Goal: Task Accomplishment & Management: Manage account settings

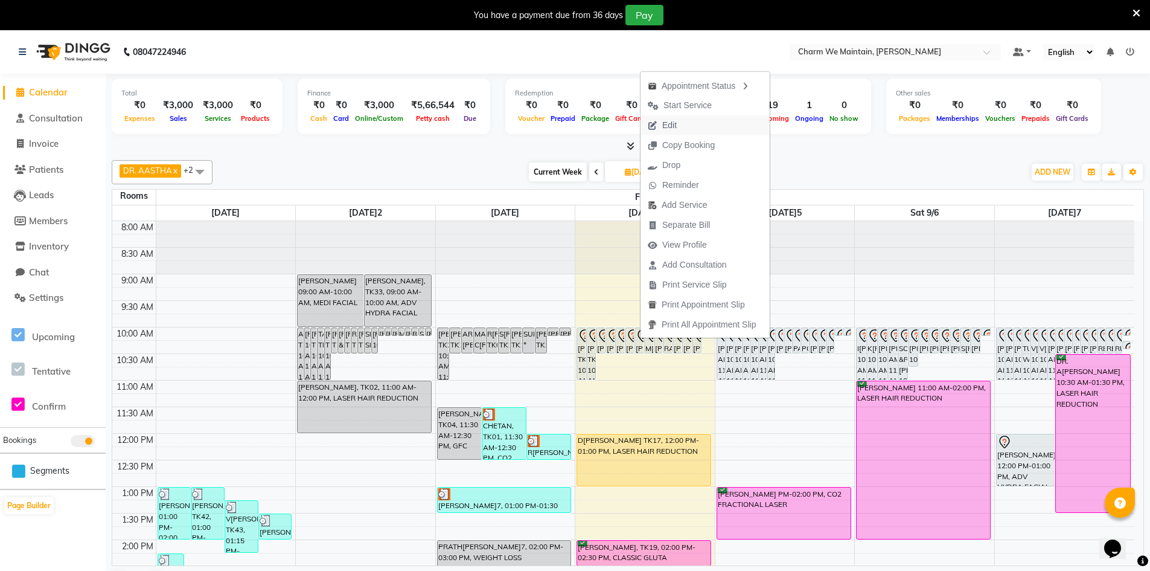
click at [697, 130] on button "Edit" at bounding box center [705, 125] width 129 height 20
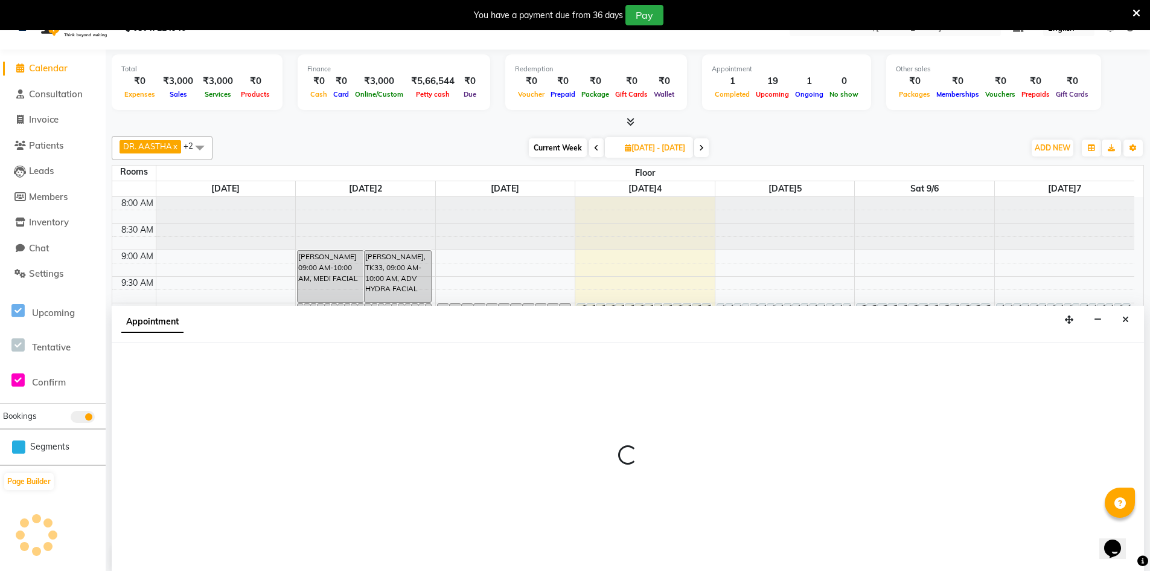
type input "[DATE]09-04"
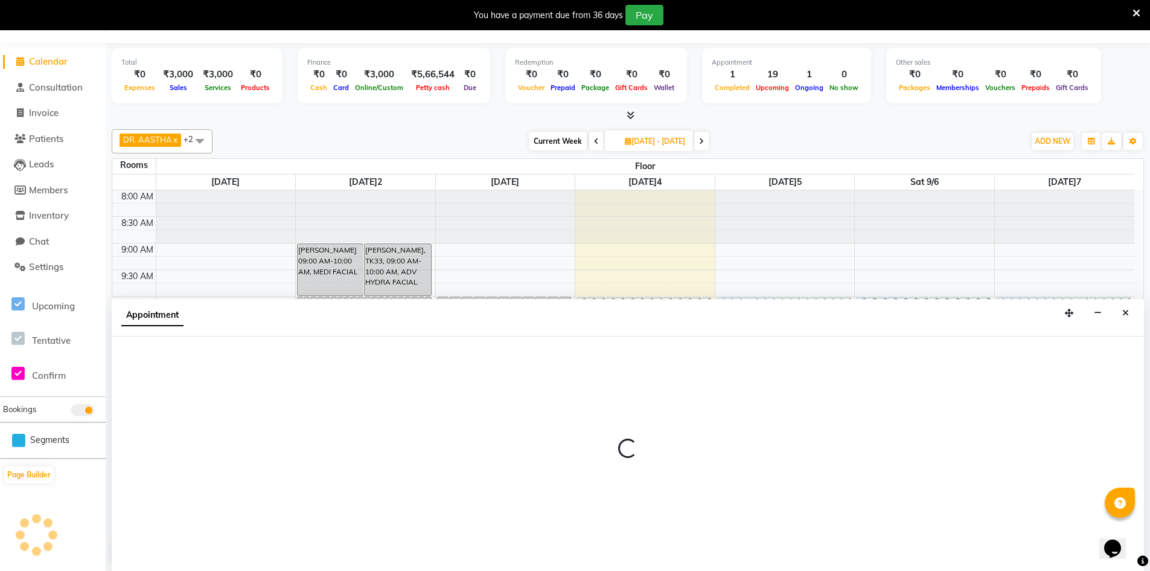
select select "tentative"
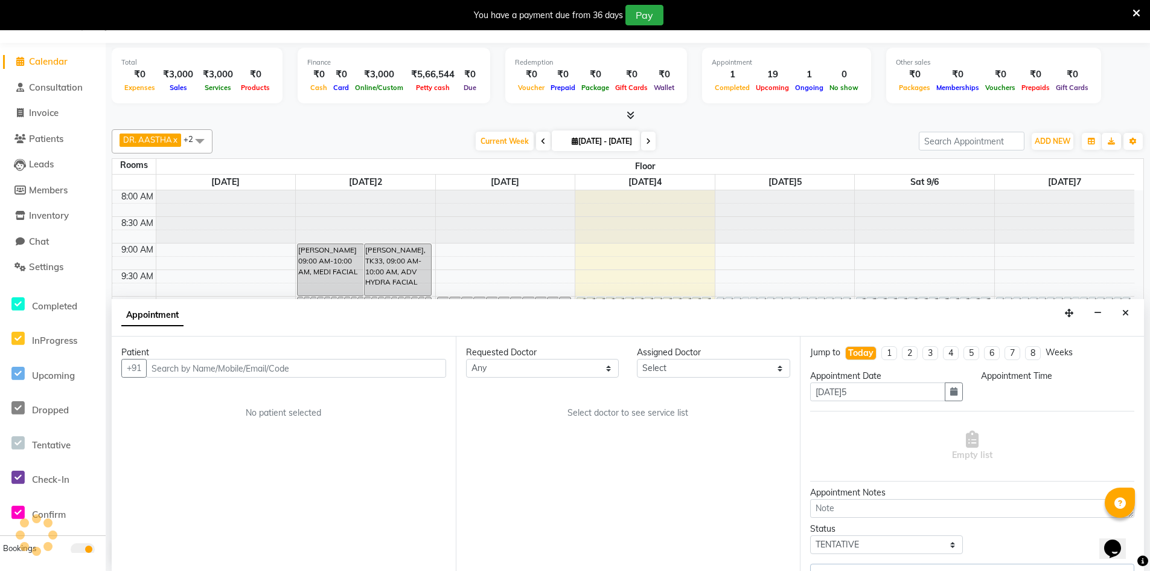
select select "86212"
select select "600"
select select "4343"
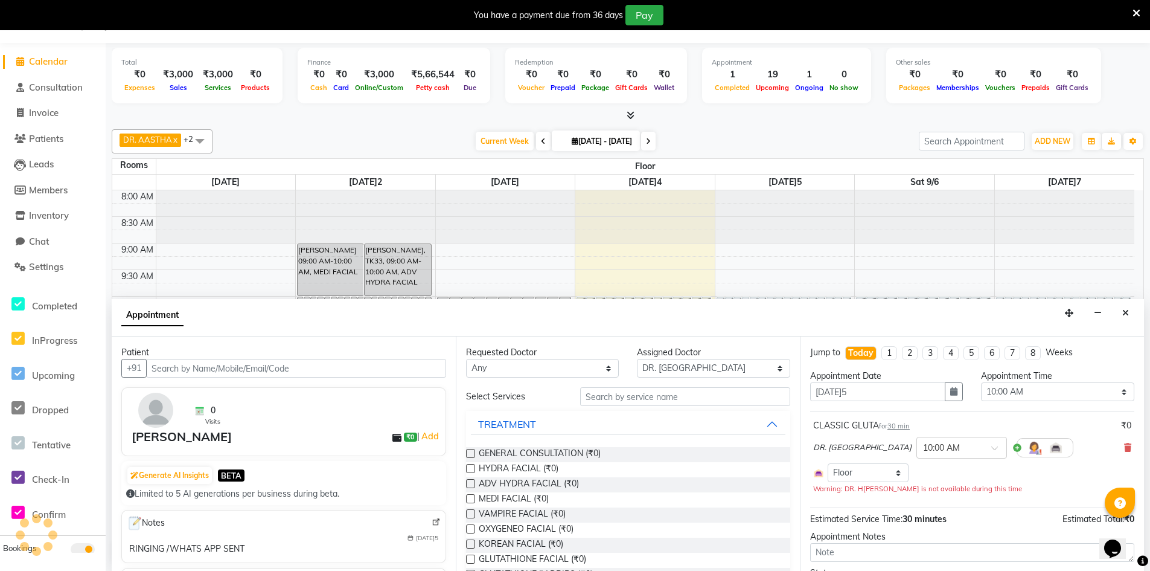
scroll to position [452, 0]
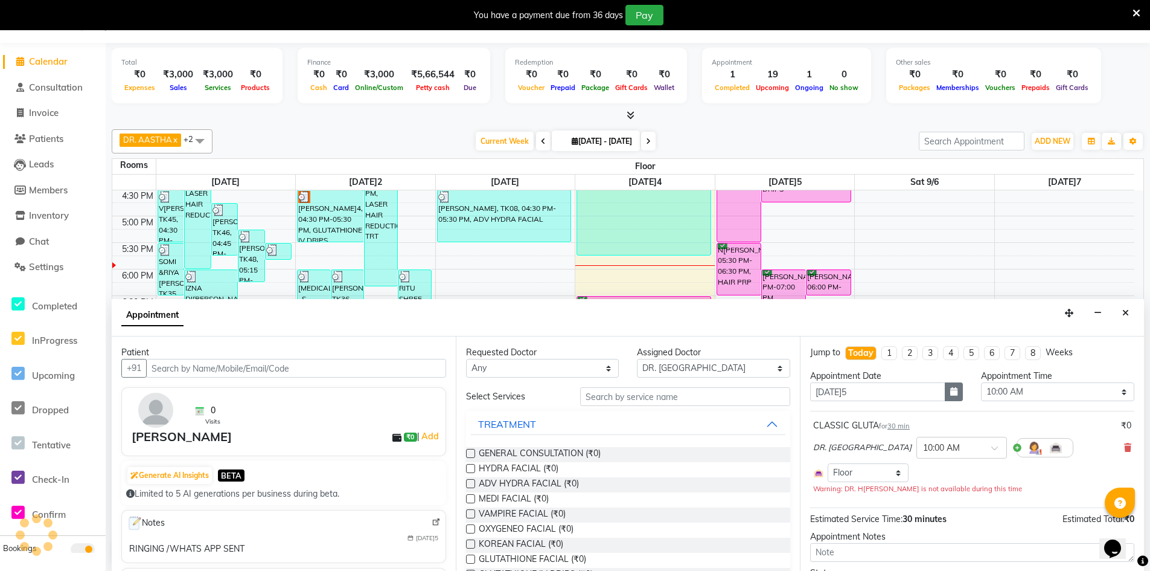
click at [950, 389] on icon "button" at bounding box center [953, 391] width 7 height 8
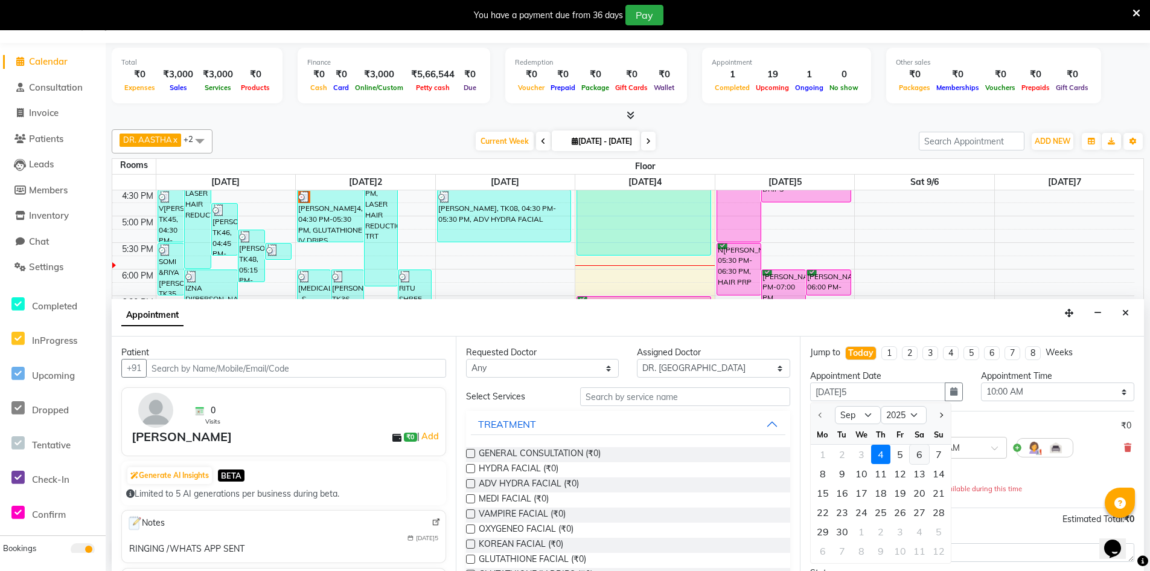
click at [921, 453] on div "6" at bounding box center [919, 453] width 19 height 19
type input "[DATE]6"
type input "[DATE]"
select select "600"
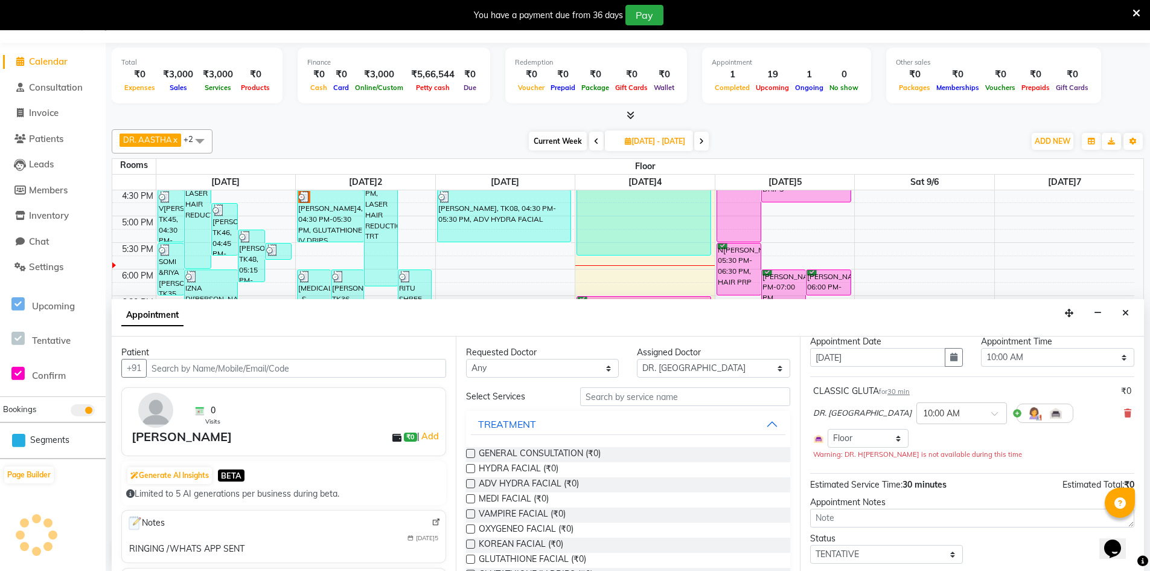
scroll to position [68, 0]
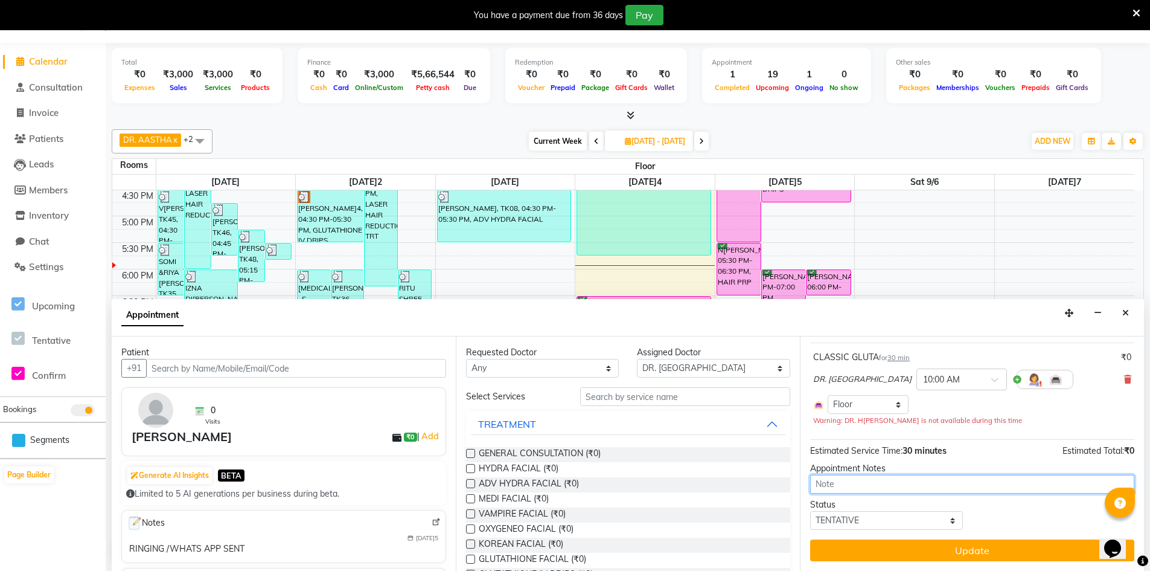
click at [912, 487] on textarea at bounding box center [972, 484] width 324 height 19
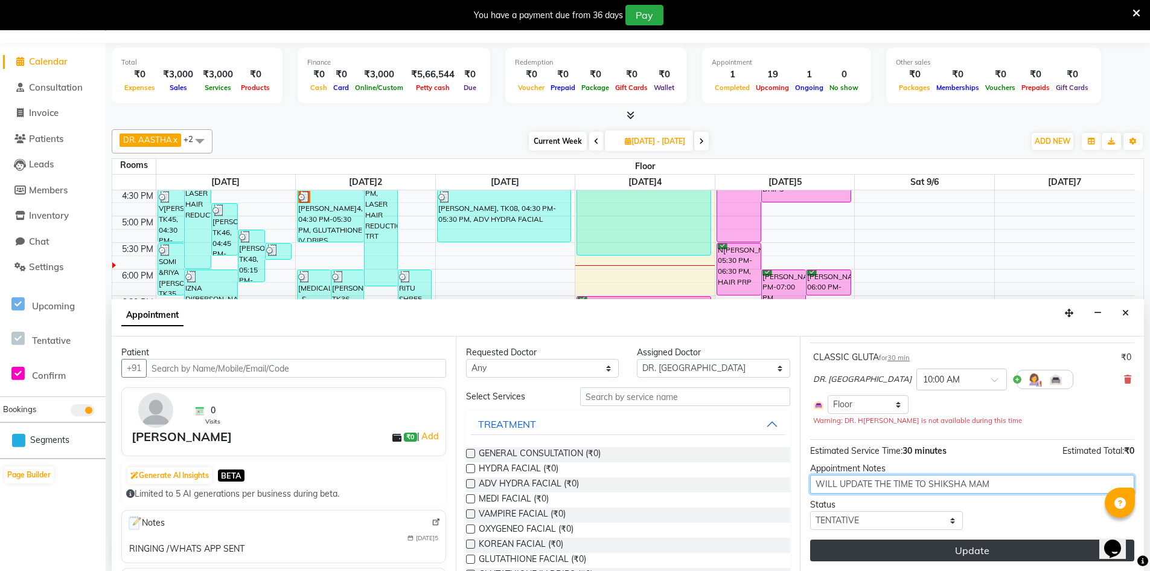
type textarea "WILL UPDATE THE TIME TO SHIKSHA MAM"
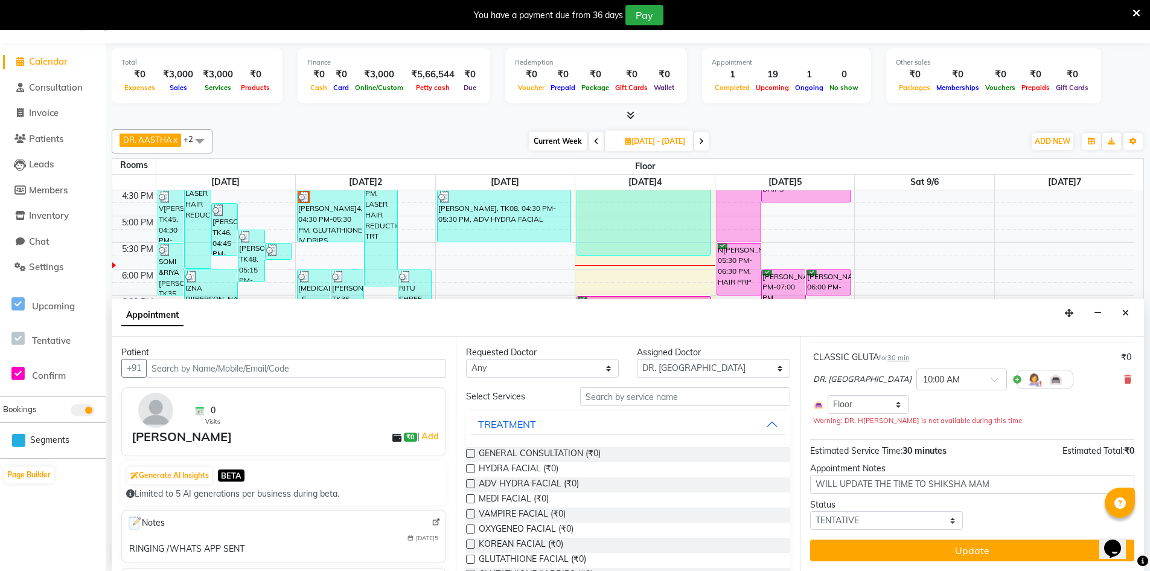
click at [954, 551] on button "Update" at bounding box center [972, 550] width 324 height 22
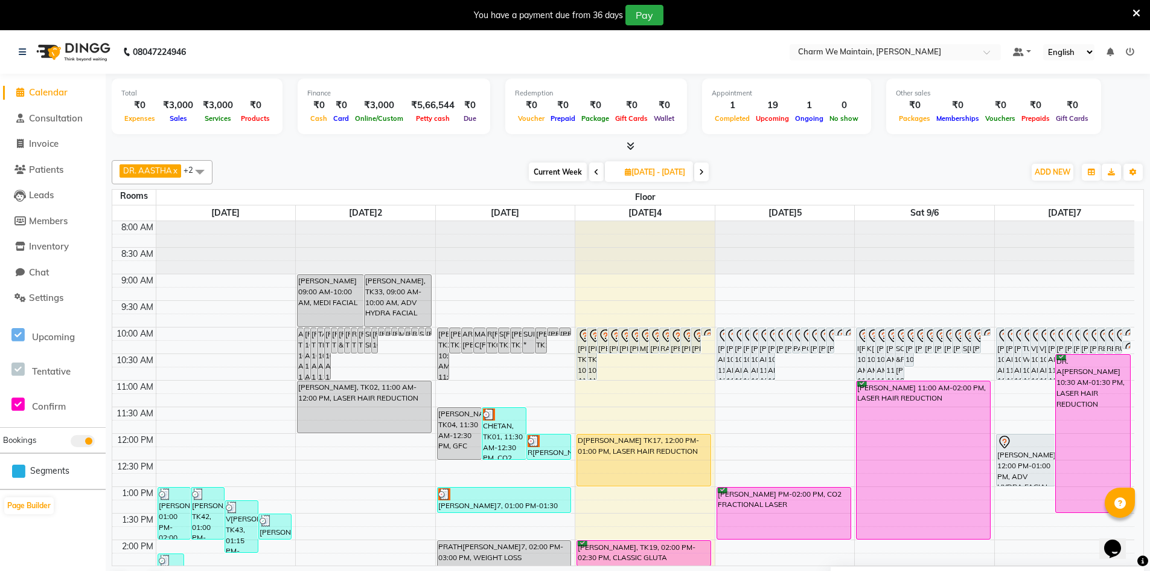
scroll to position [60, 0]
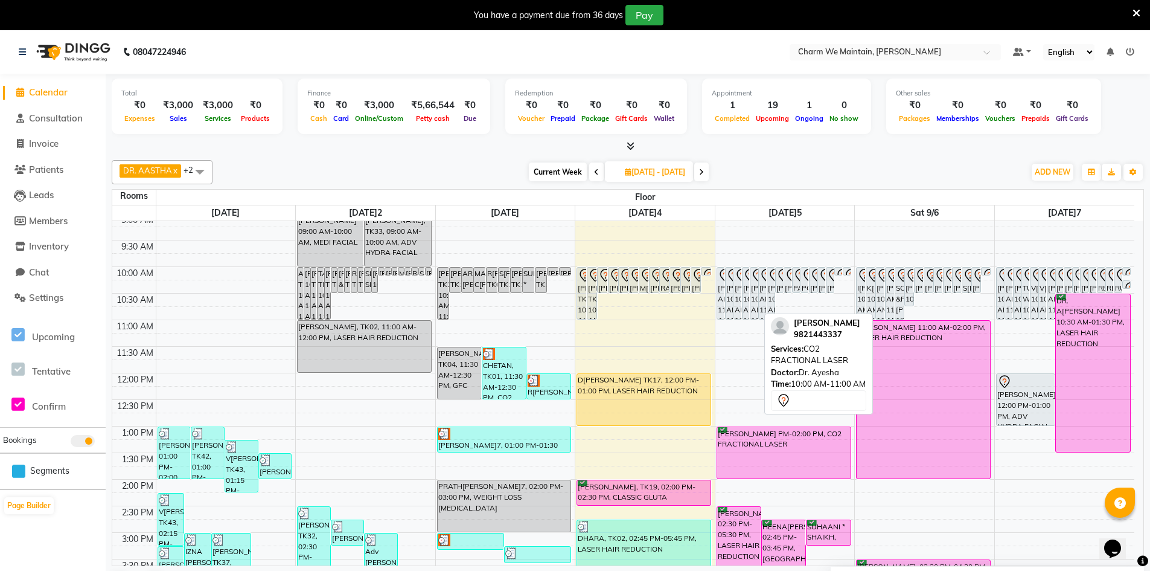
click at [754, 288] on div "[PERSON_NAME], 10:00 AM-11:00 AM, CO2 FRACTIONAL LASER" at bounding box center [753, 292] width 7 height 51
select select "7"
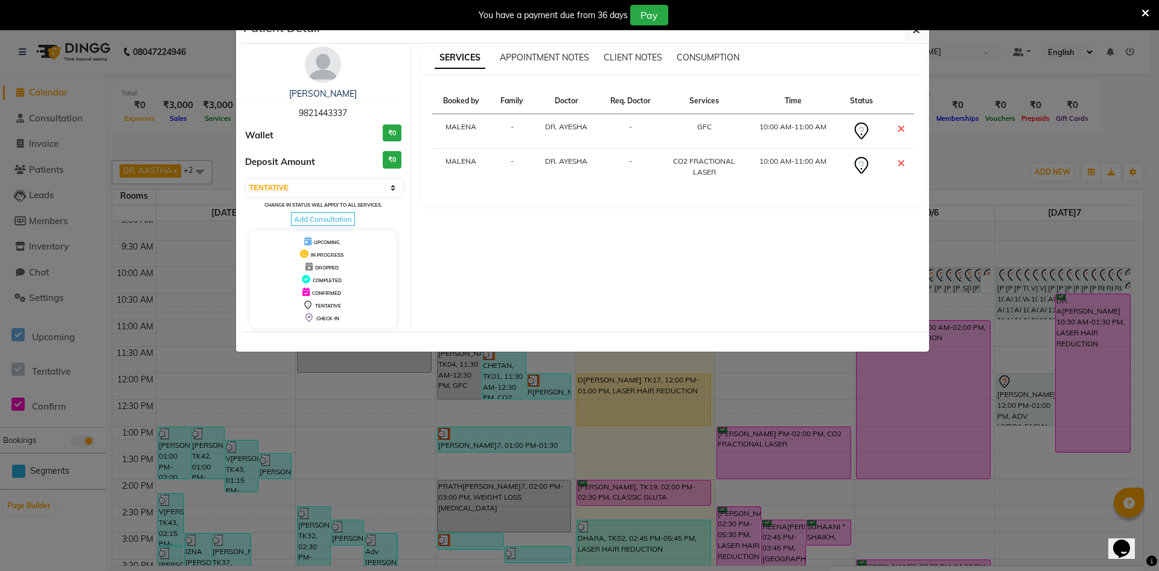
click at [899, 161] on icon at bounding box center [901, 163] width 7 height 10
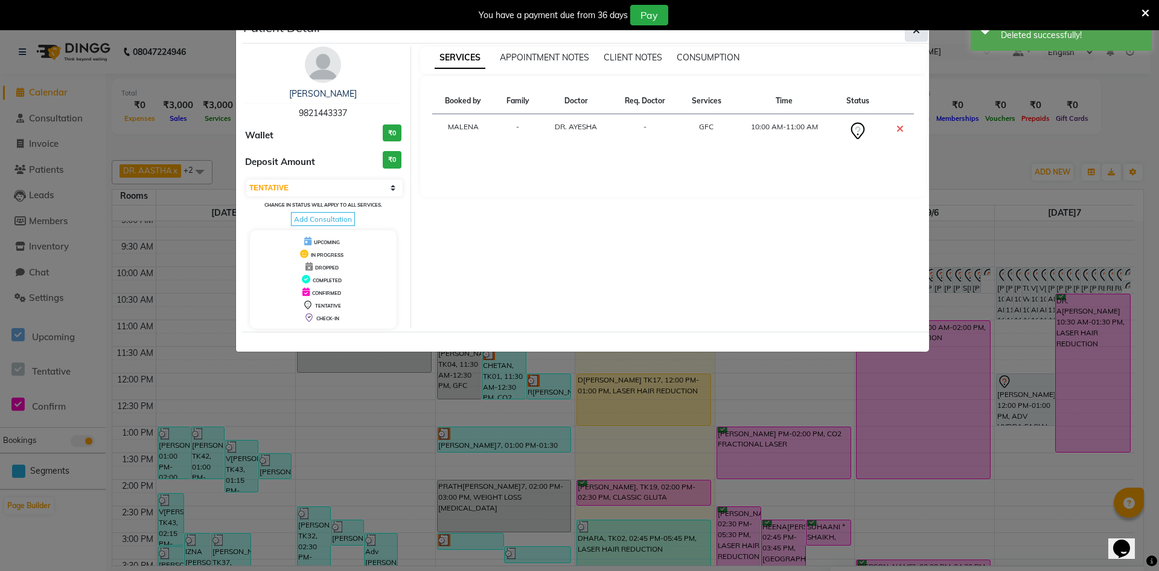
click at [915, 38] on button "button" at bounding box center [916, 30] width 23 height 23
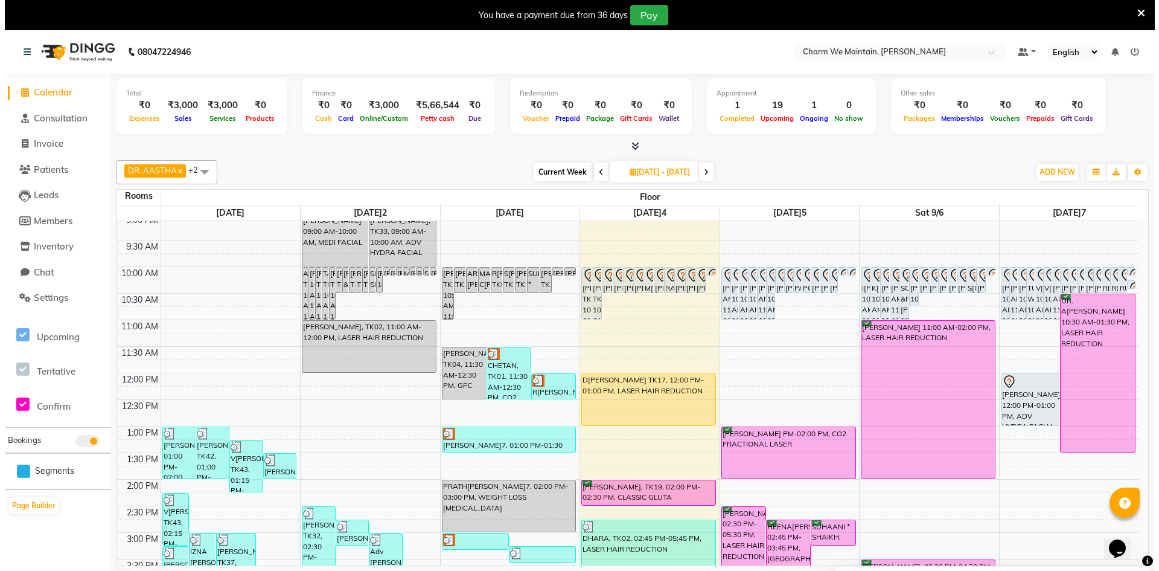
scroll to position [0, 0]
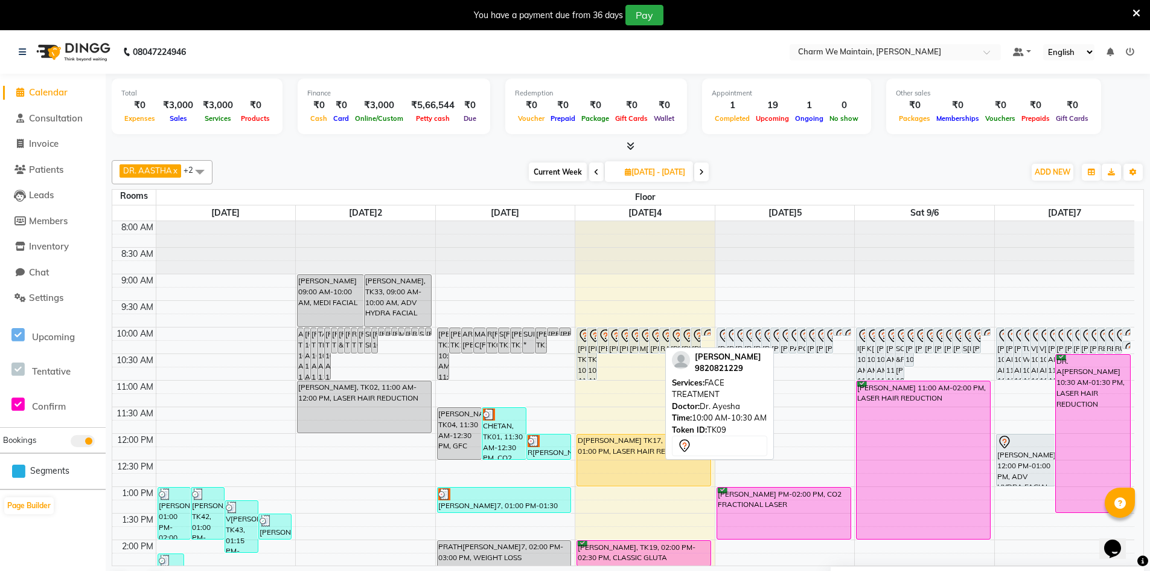
click at [651, 342] on div "[PERSON_NAME] TK09, 10:00 AM-10:30 AM, FACE TREATMENT" at bounding box center [654, 340] width 9 height 25
select select "7"
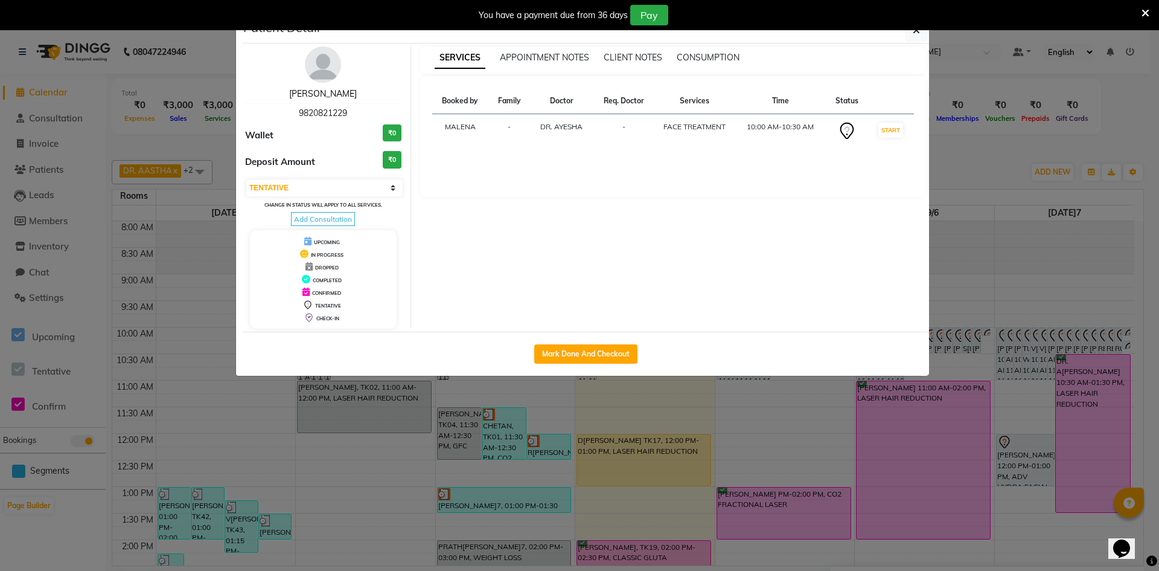
click at [313, 93] on link "[PERSON_NAME]" at bounding box center [323, 93] width 68 height 11
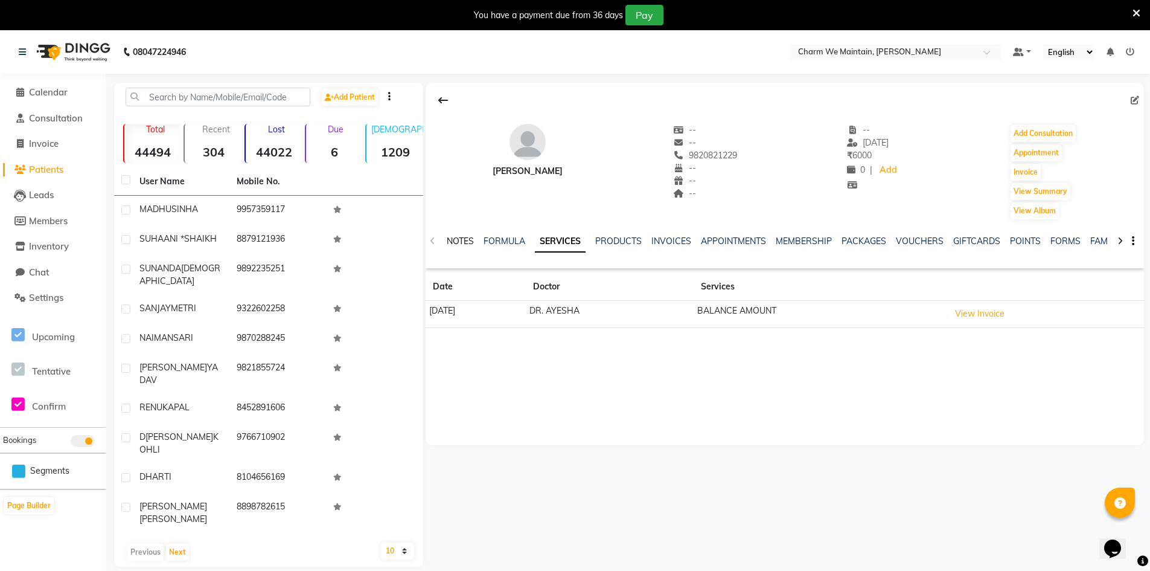
click at [455, 238] on link "NOTES" at bounding box center [460, 240] width 27 height 11
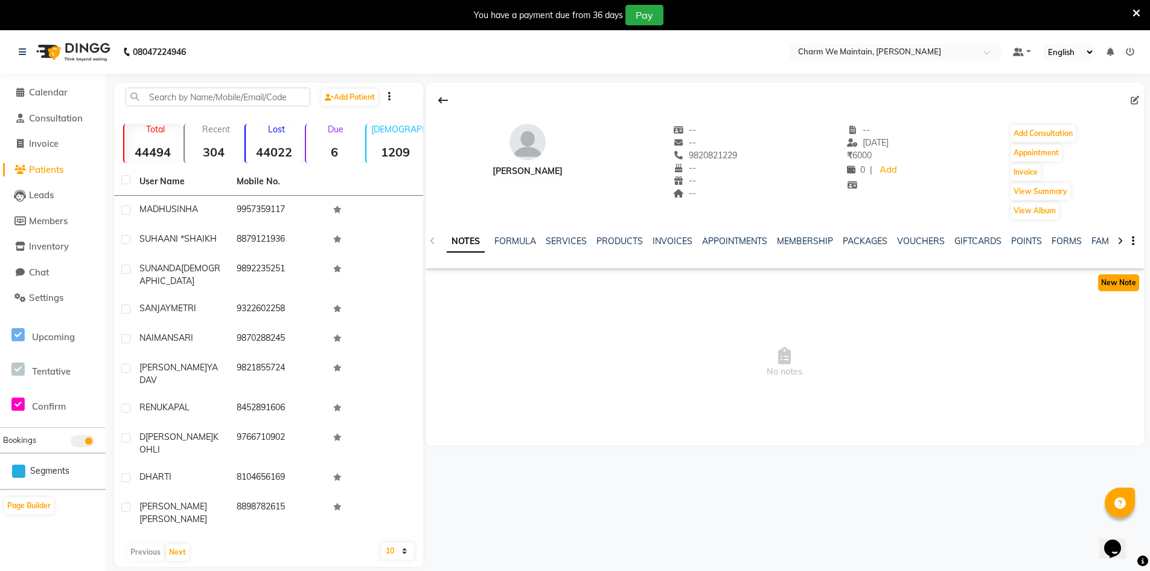
click at [1117, 284] on button "New Note" at bounding box center [1118, 282] width 41 height 17
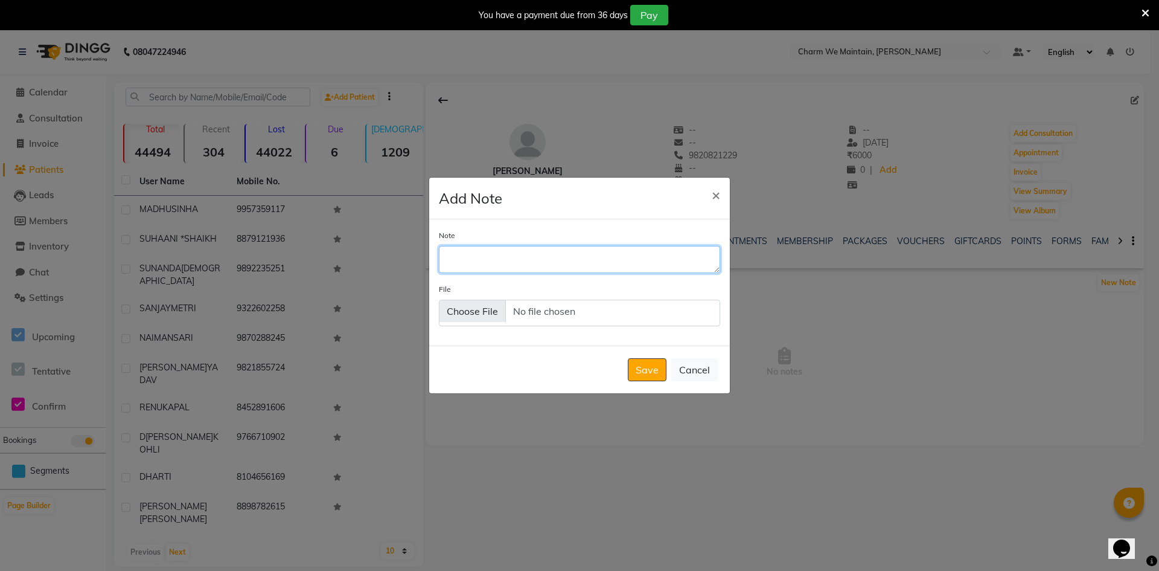
drag, startPoint x: 566, startPoint y: 254, endPoint x: 559, endPoint y: 256, distance: 6.9
click at [561, 255] on textarea "Note" at bounding box center [579, 259] width 281 height 27
click at [471, 257] on textarea "WILL VISIT NEXT WEEK" at bounding box center [579, 259] width 281 height 27
click at [587, 258] on textarea "TOLD TO REWMIND HER VISIT NEXT WEEK" at bounding box center [579, 259] width 281 height 27
click at [656, 265] on textarea "TOLD TO REWMIND HER NEXT WEEK" at bounding box center [579, 259] width 281 height 27
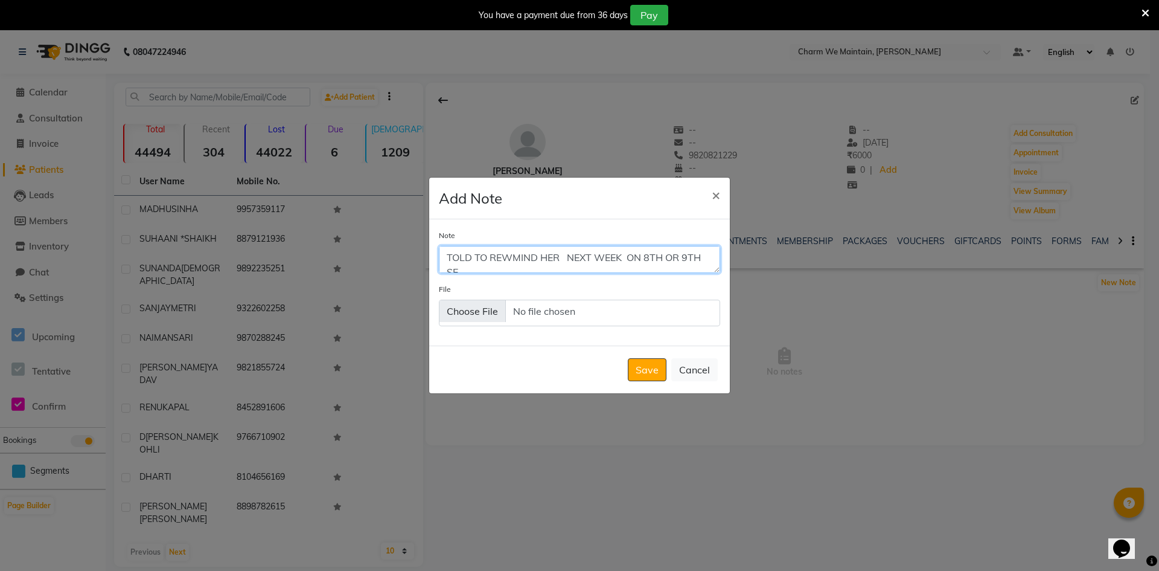
scroll to position [7, 0]
type textarea "TOLD TO REWMIND HER NEXT WEEK ON 8TH OR [DATE]P"
click at [638, 366] on button "Save" at bounding box center [647, 369] width 39 height 23
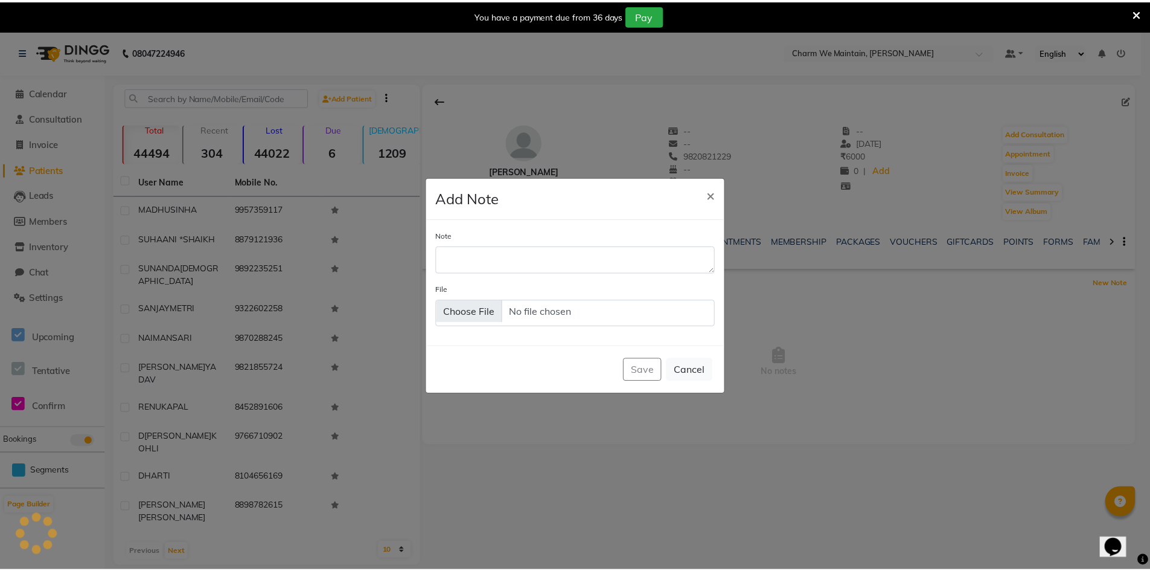
scroll to position [0, 0]
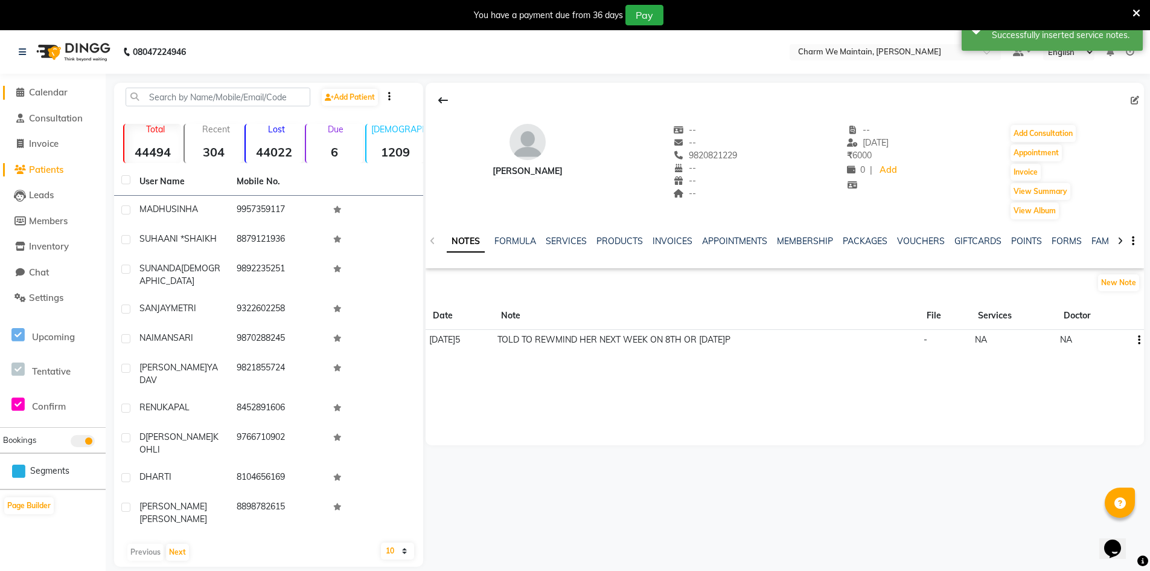
click at [54, 94] on span "Calendar" at bounding box center [48, 91] width 39 height 11
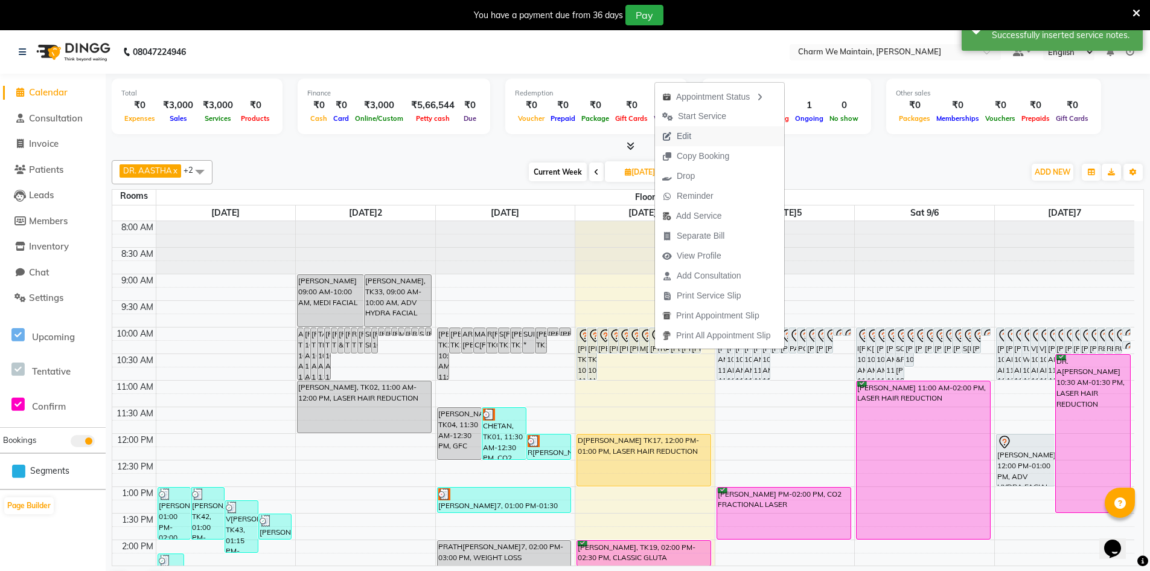
click at [704, 133] on button "Edit" at bounding box center [719, 136] width 129 height 20
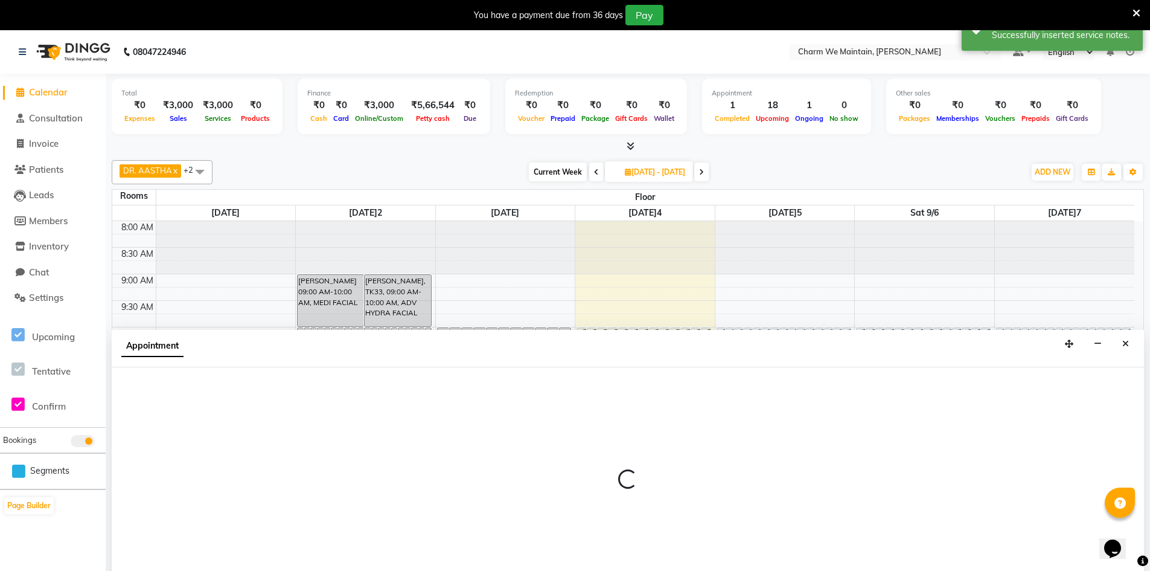
scroll to position [31, 0]
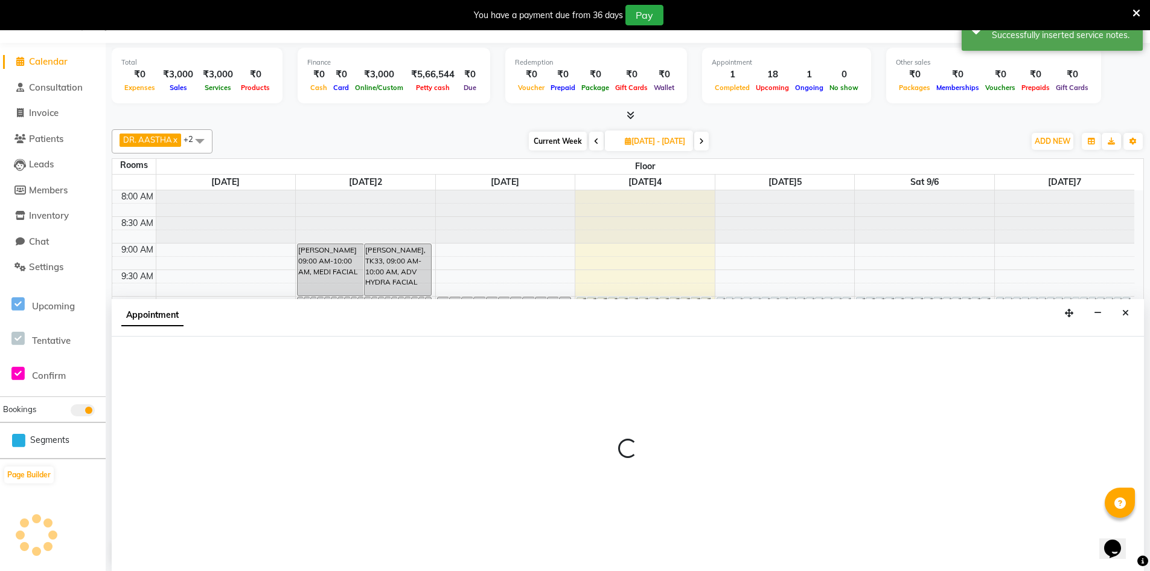
select select "tentative"
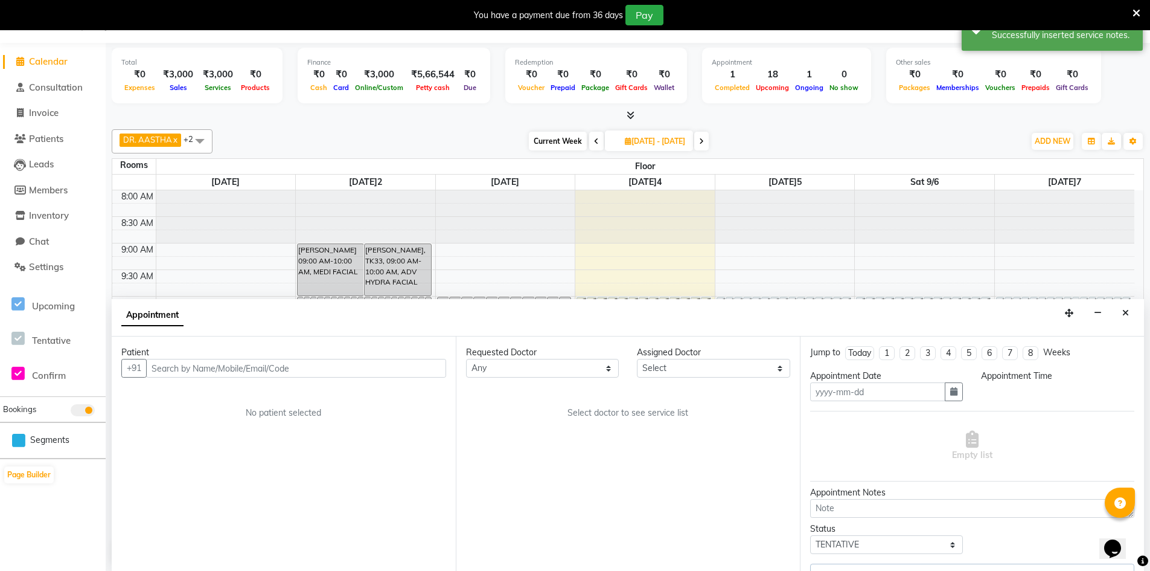
type input "[DATE]09-04"
type input "[DATE]5"
select select "600"
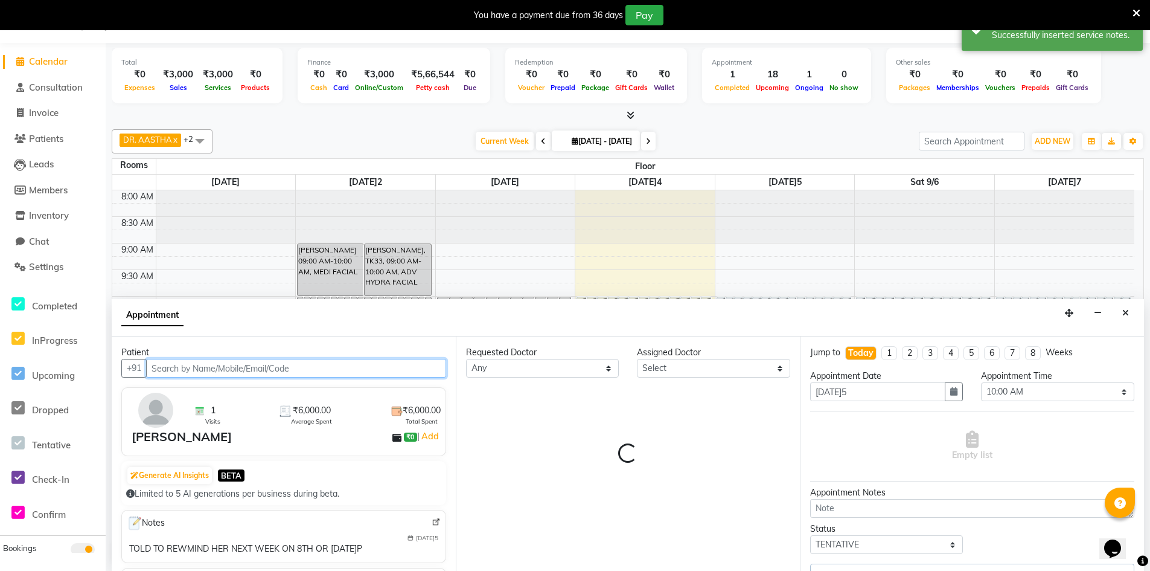
select select "86210"
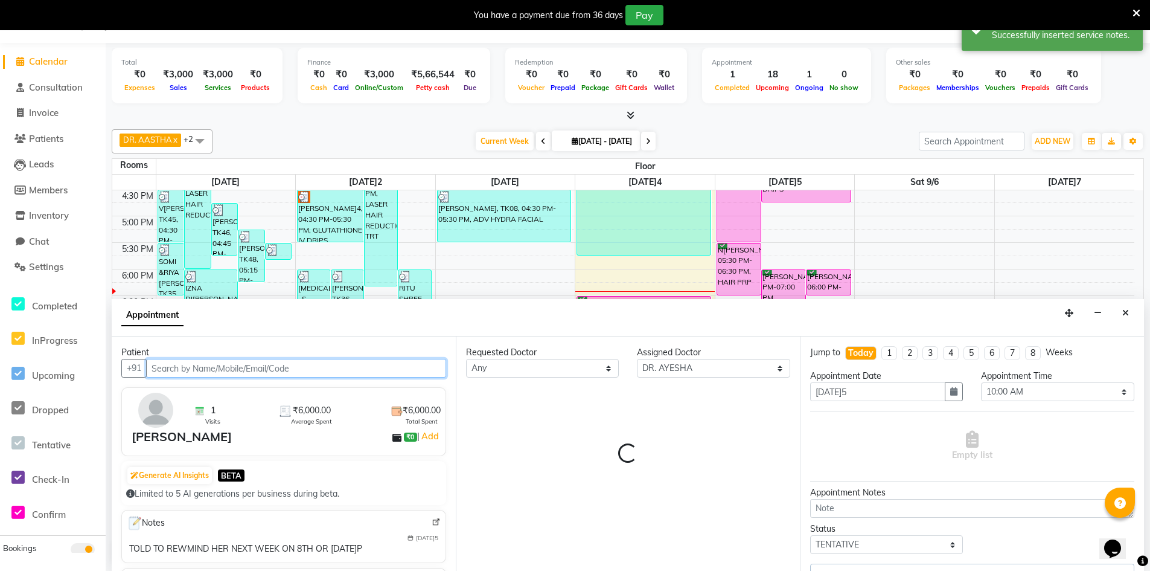
select select "4343"
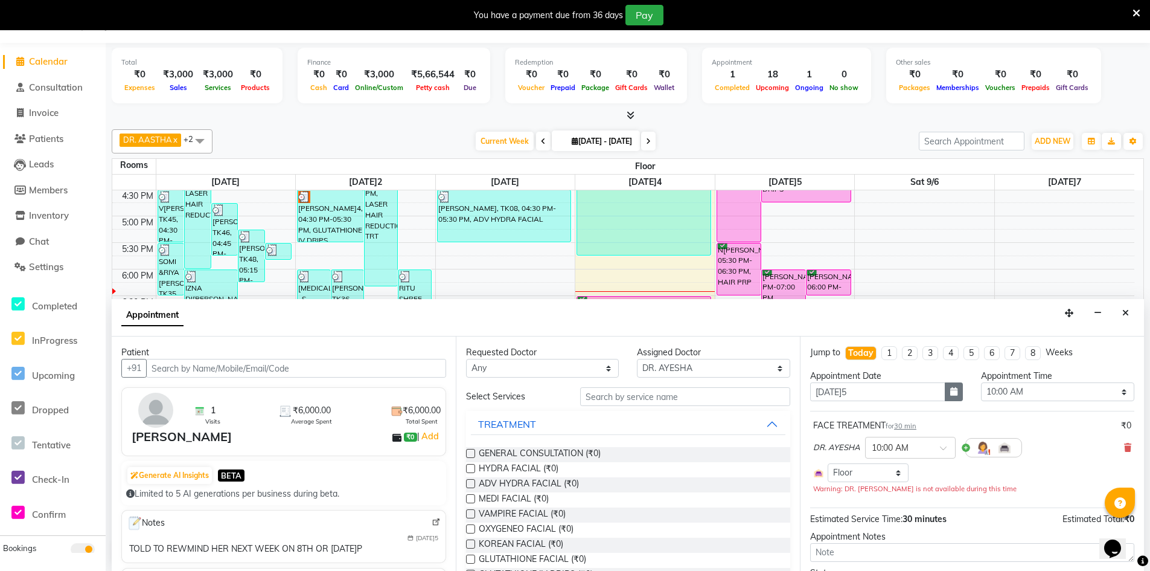
click at [945, 392] on button "button" at bounding box center [954, 391] width 18 height 19
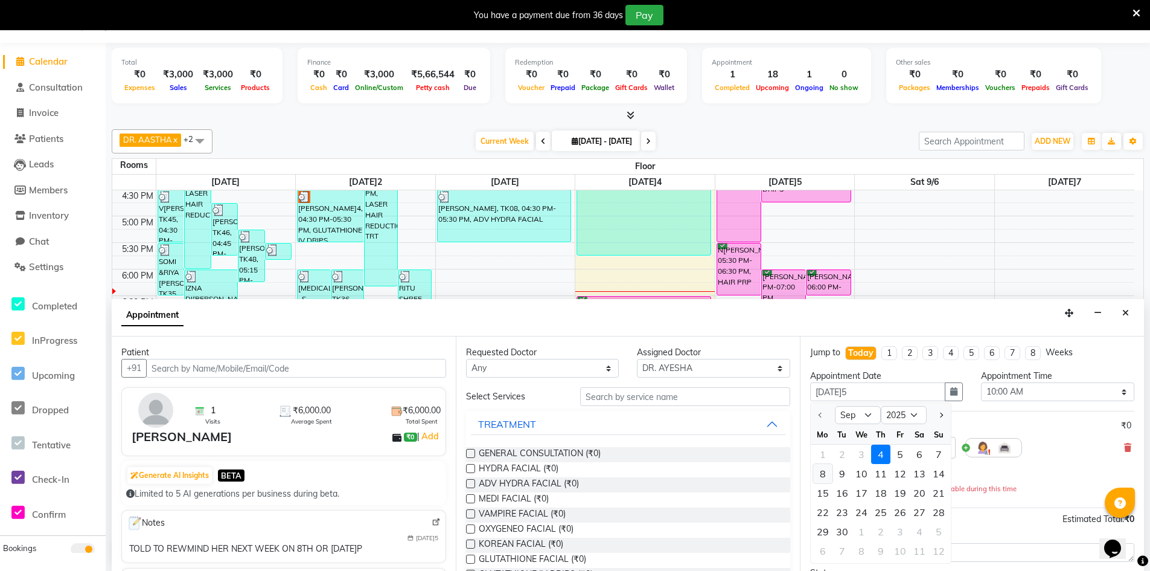
click at [819, 471] on div "8" at bounding box center [822, 473] width 19 height 19
type input "[DATE]8"
type input "[DATE]-2025"
select select "600"
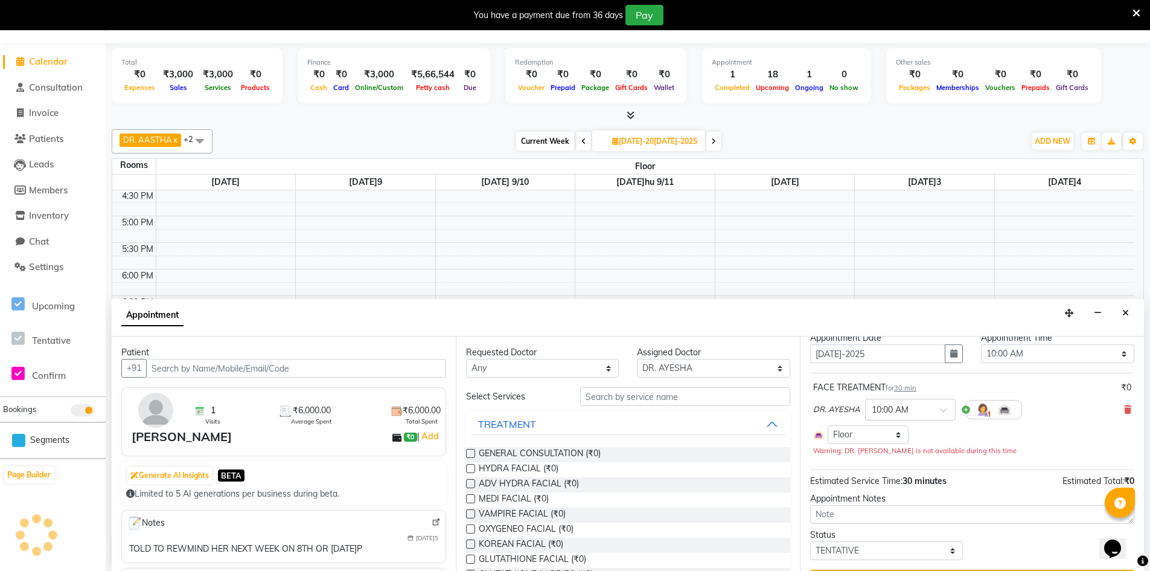
scroll to position [68, 0]
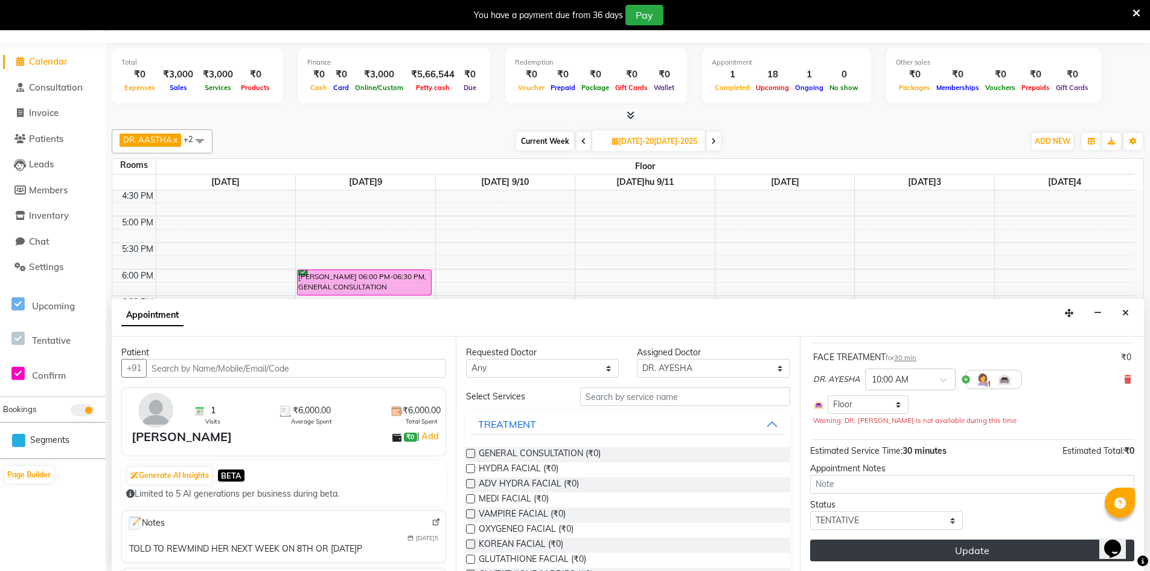
click at [946, 546] on button "Update" at bounding box center [972, 550] width 324 height 22
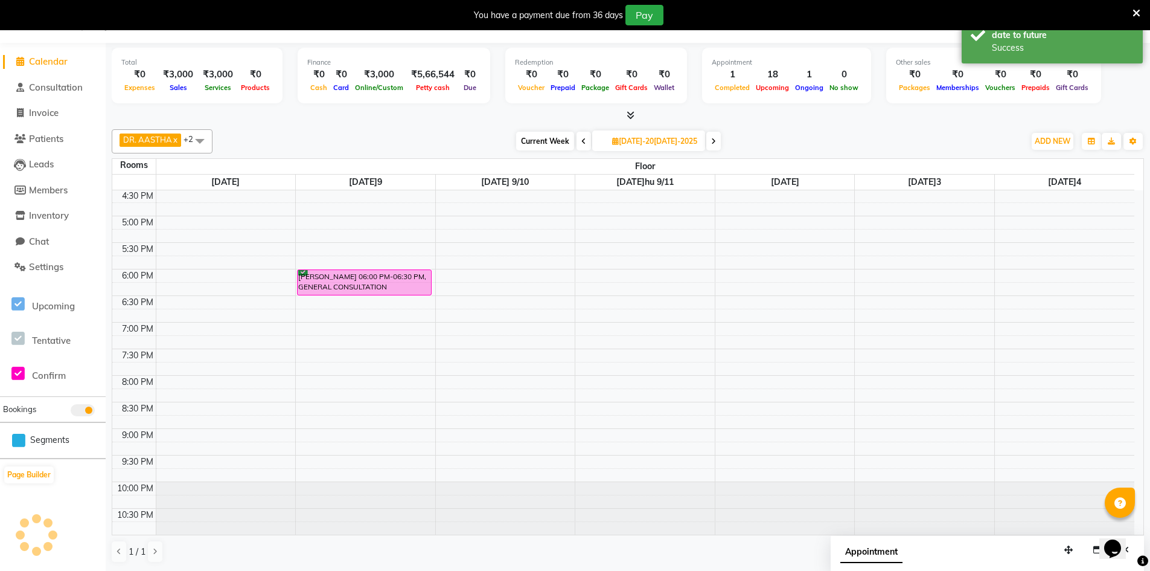
scroll to position [0, 0]
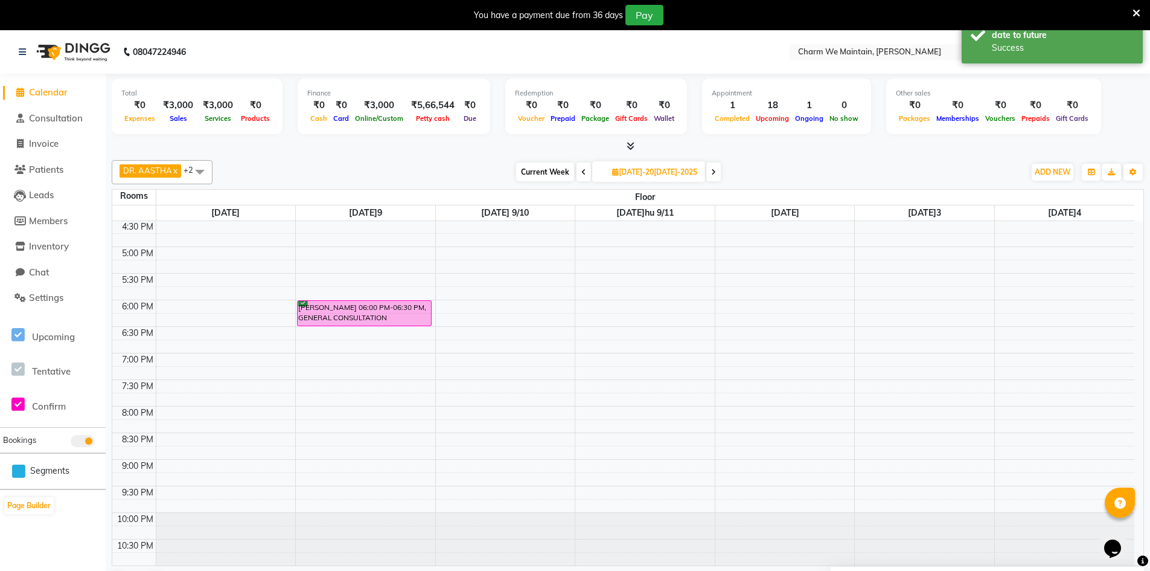
click at [579, 177] on span at bounding box center [584, 171] width 14 height 19
type input "[DATE]1"
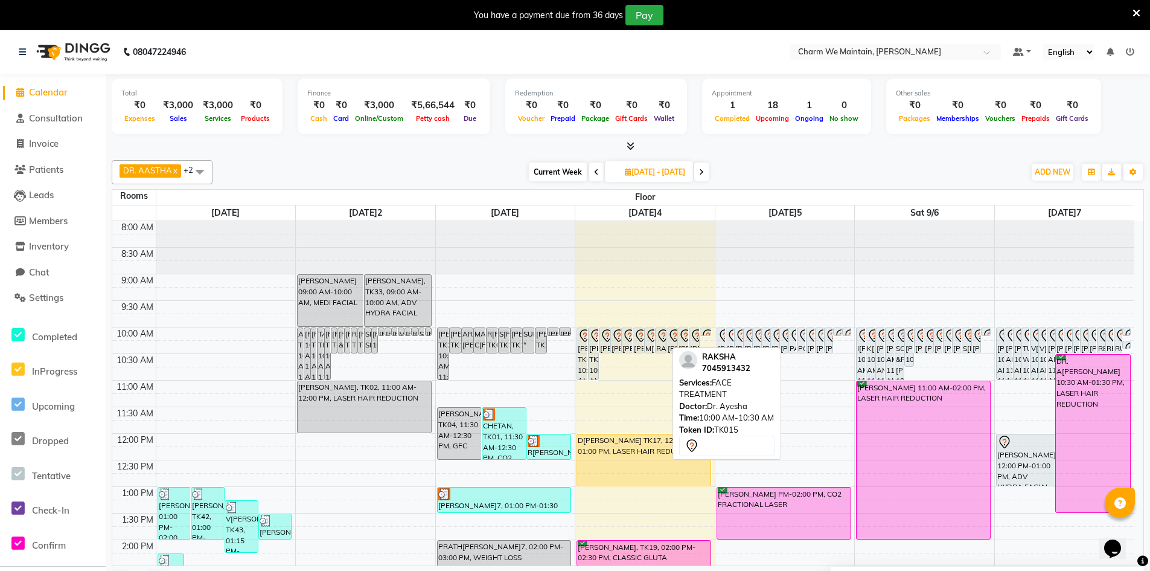
click at [660, 337] on icon at bounding box center [664, 335] width 10 height 13
select select "7"
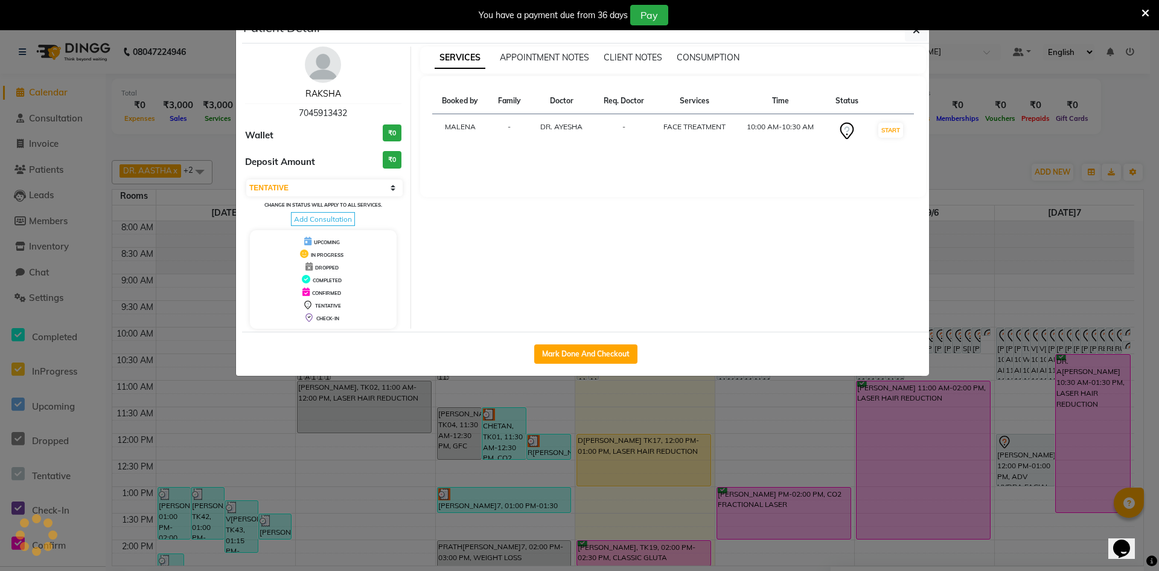
click at [312, 93] on link "RAKSHA" at bounding box center [323, 93] width 36 height 11
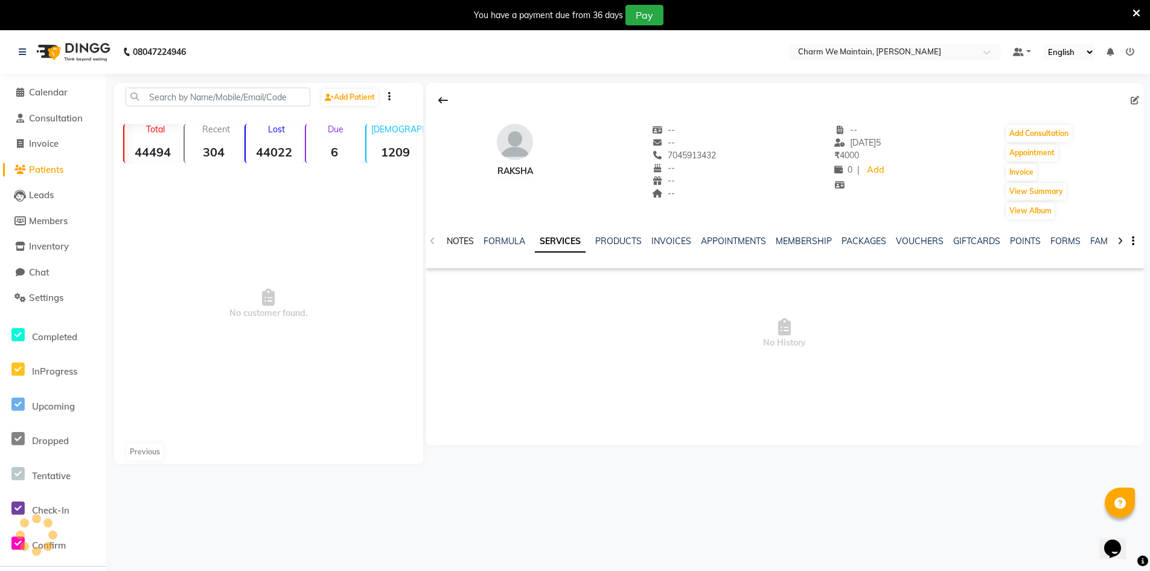
click at [450, 238] on link "NOTES" at bounding box center [460, 240] width 27 height 11
click at [1136, 288] on button "New Note" at bounding box center [1118, 282] width 41 height 17
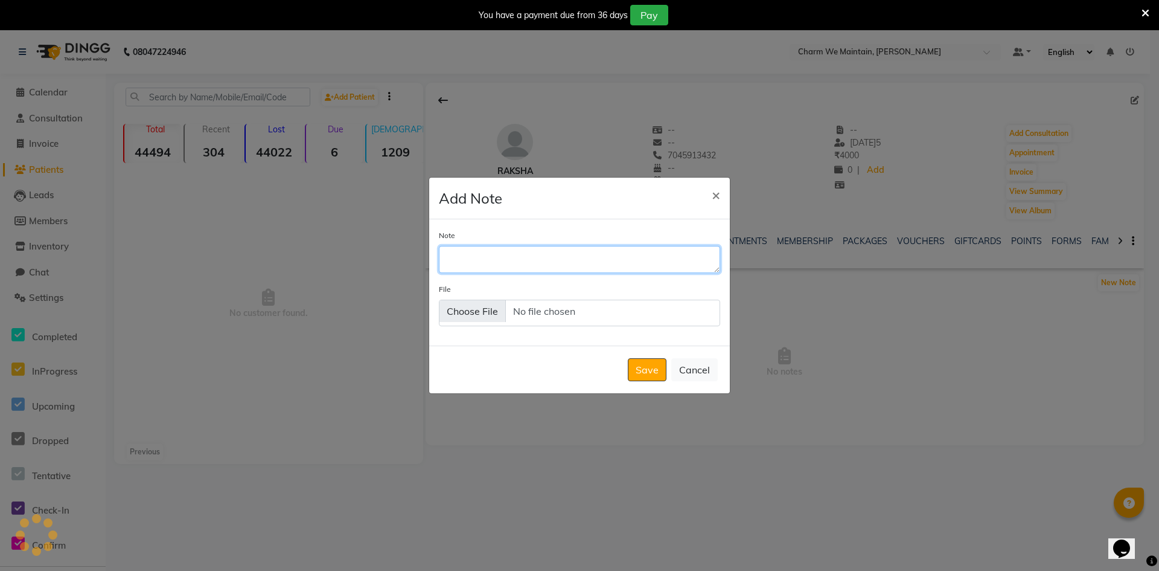
click at [626, 260] on textarea "Note" at bounding box center [579, 259] width 281 height 27
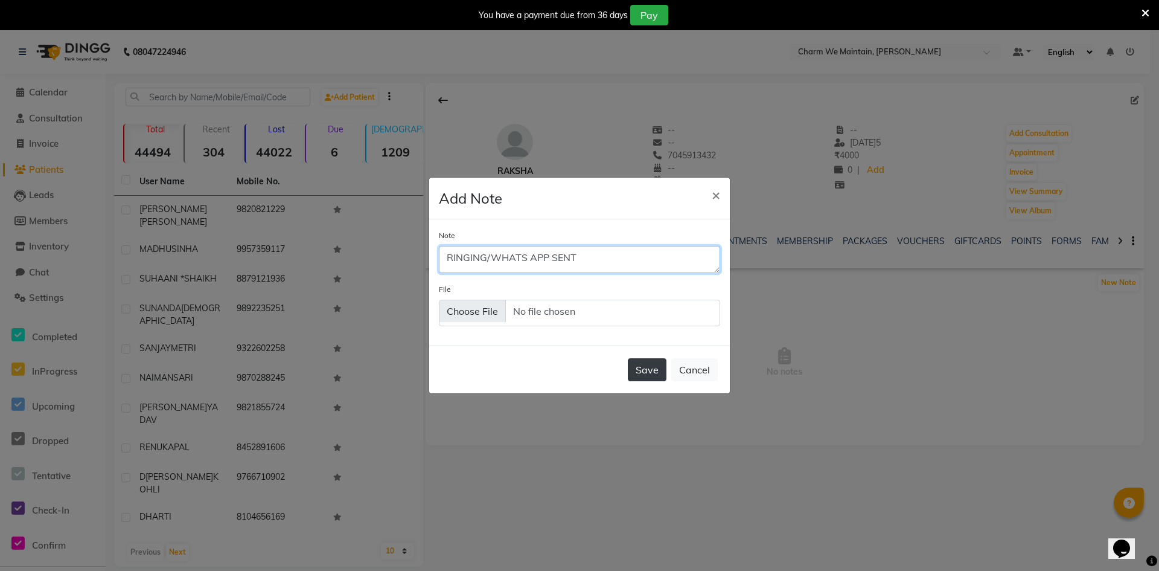
type textarea "RINGING/WHATS APP SENT"
click at [636, 369] on button "Save" at bounding box center [647, 369] width 39 height 23
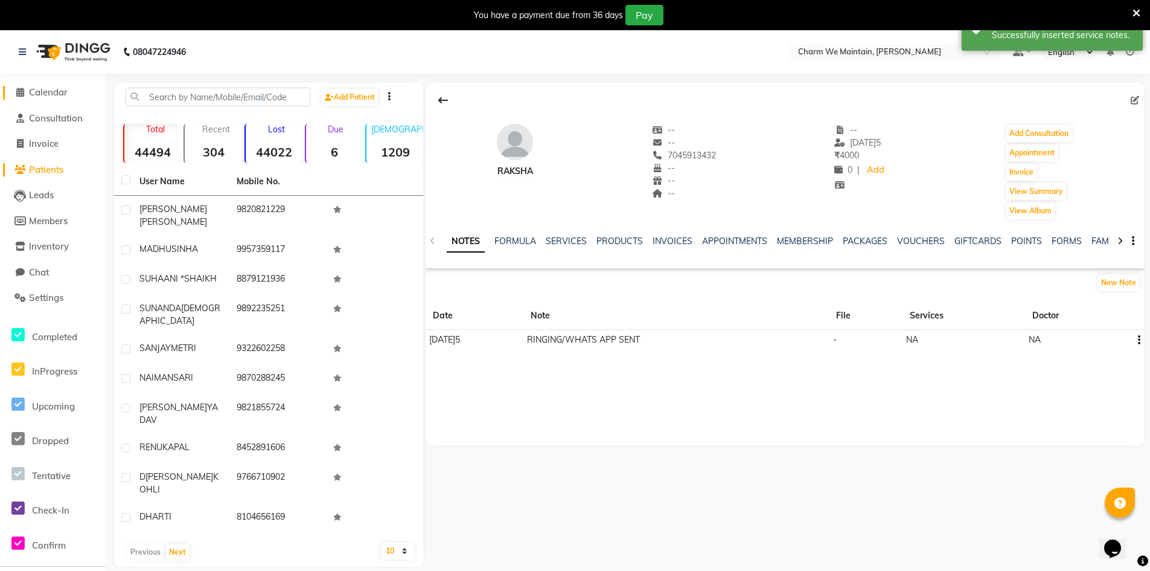
drag, startPoint x: 54, startPoint y: 88, endPoint x: 89, endPoint y: 82, distance: 34.9
click at [54, 88] on span "Calendar" at bounding box center [48, 91] width 39 height 11
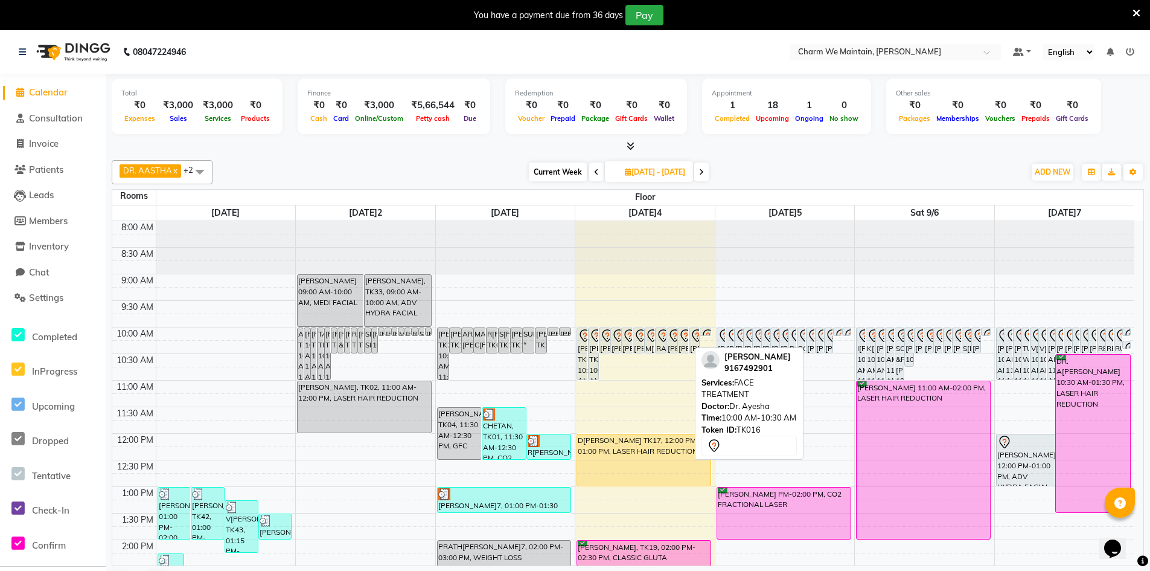
click at [683, 338] on icon at bounding box center [686, 335] width 10 height 13
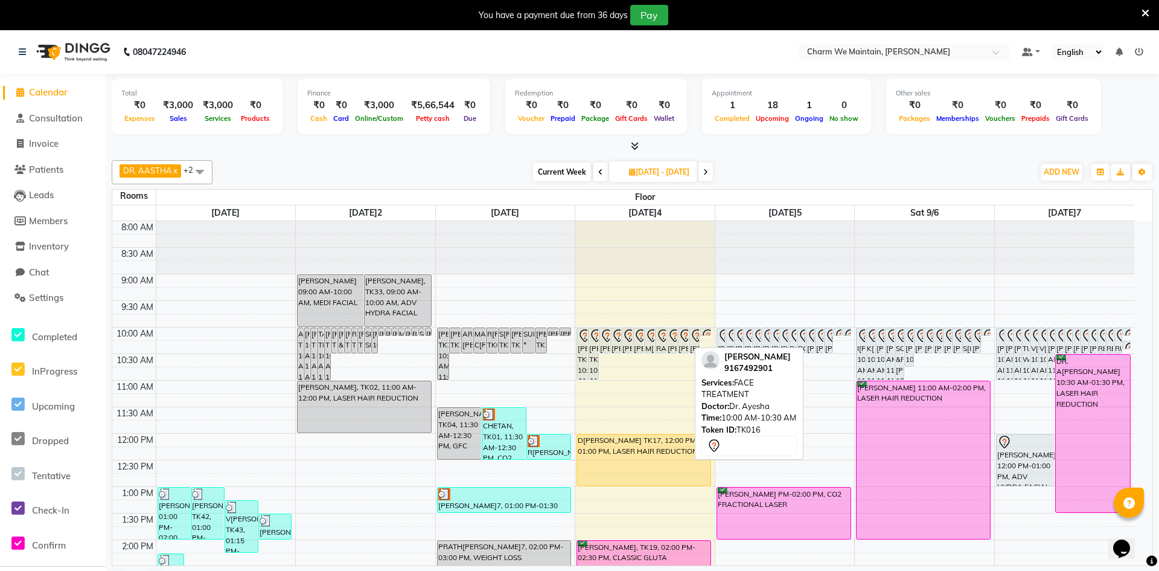
select select "7"
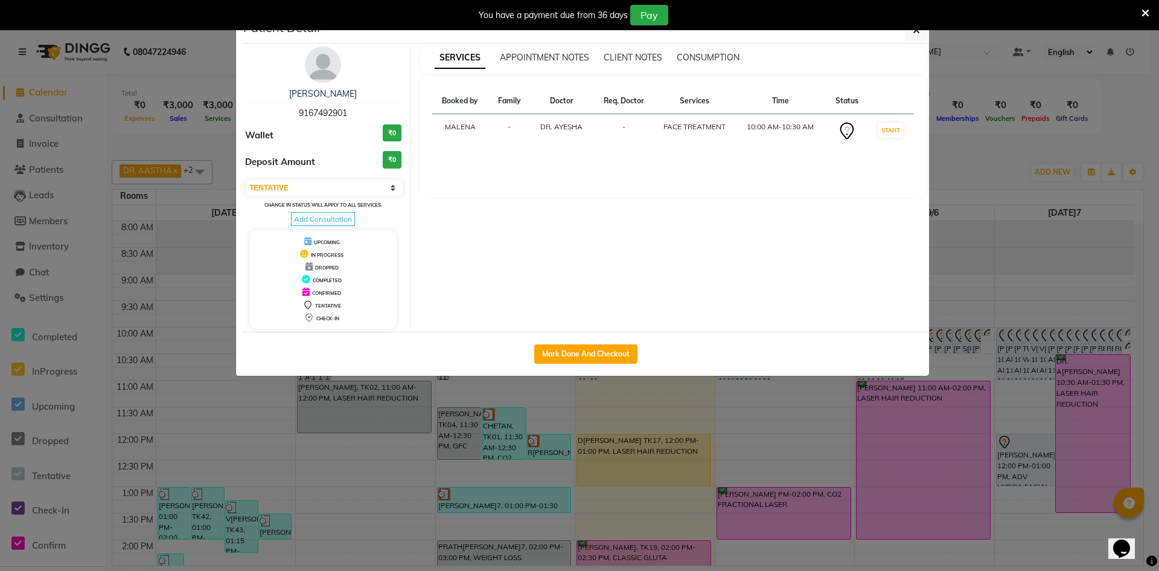
click at [344, 86] on div "[PERSON_NAME] 9167492901 Wallet ₹0 Deposit Amount ₹0 Select IN SERVICE CONFIRME…" at bounding box center [323, 187] width 175 height 282
click at [344, 92] on link "[PERSON_NAME]" at bounding box center [323, 93] width 68 height 11
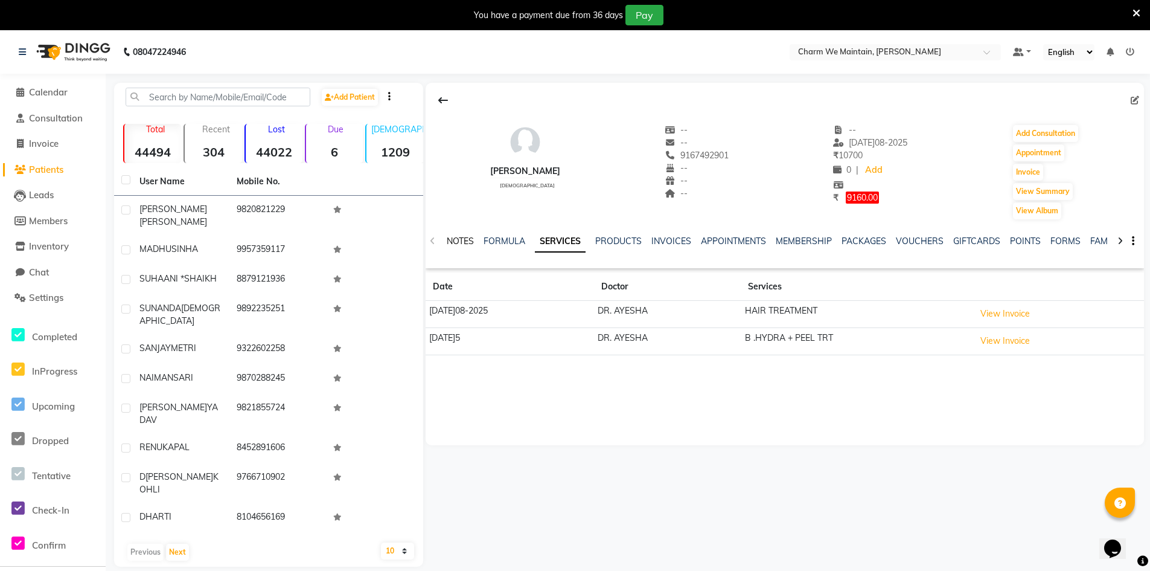
click at [459, 238] on link "NOTES" at bounding box center [460, 240] width 27 height 11
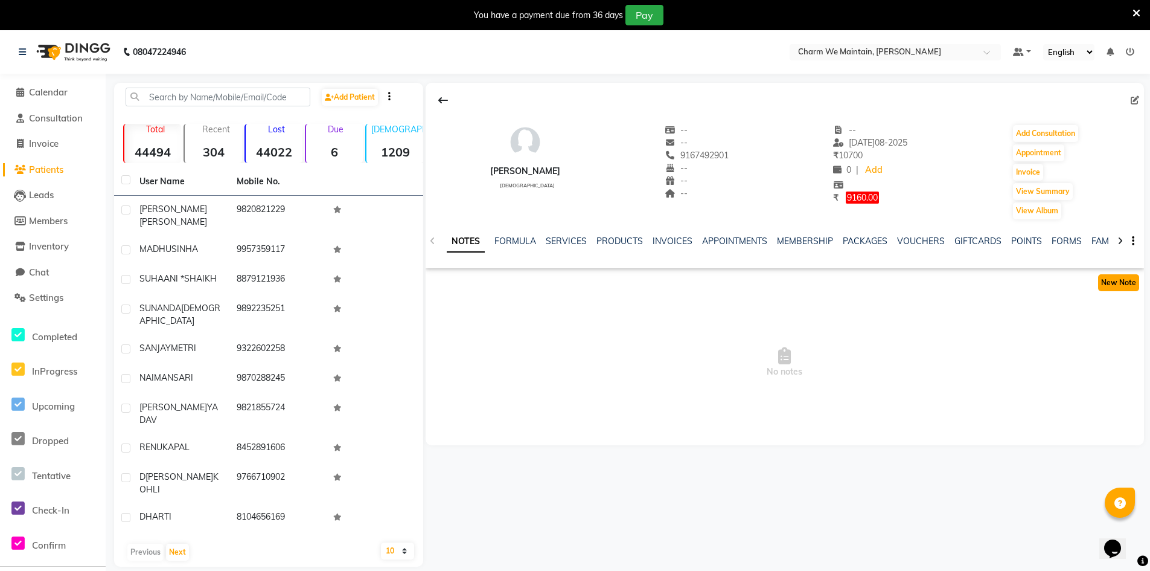
click at [1124, 282] on button "New Note" at bounding box center [1118, 282] width 41 height 17
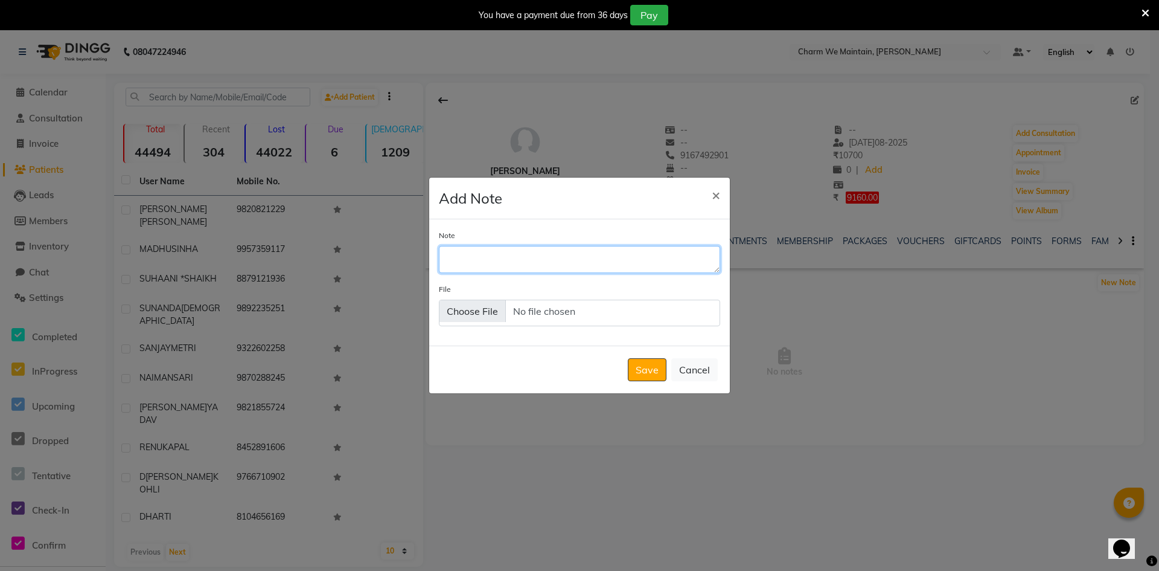
click at [532, 272] on textarea "Note" at bounding box center [579, 259] width 281 height 27
click at [563, 256] on textarea "BUSY ON ANOTHER CALL WHATS APP SENT" at bounding box center [579, 259] width 281 height 27
type textarea "BUSY ON ANOTHER CALL/ WHATS APP SENT"
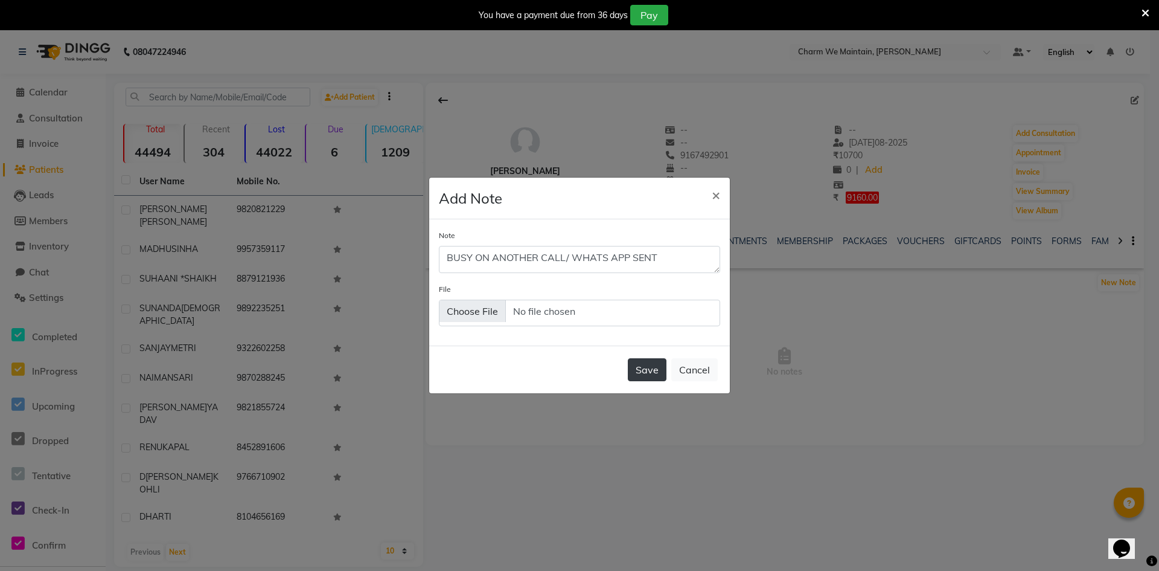
click at [650, 367] on button "Save" at bounding box center [647, 369] width 39 height 23
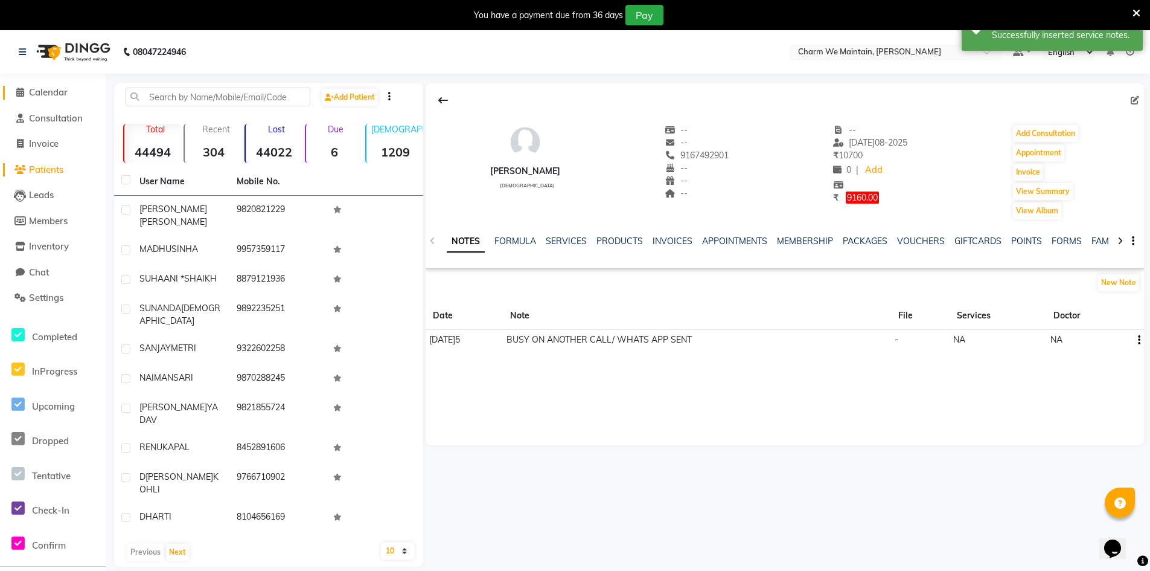
click at [63, 94] on span "Calendar" at bounding box center [48, 91] width 39 height 11
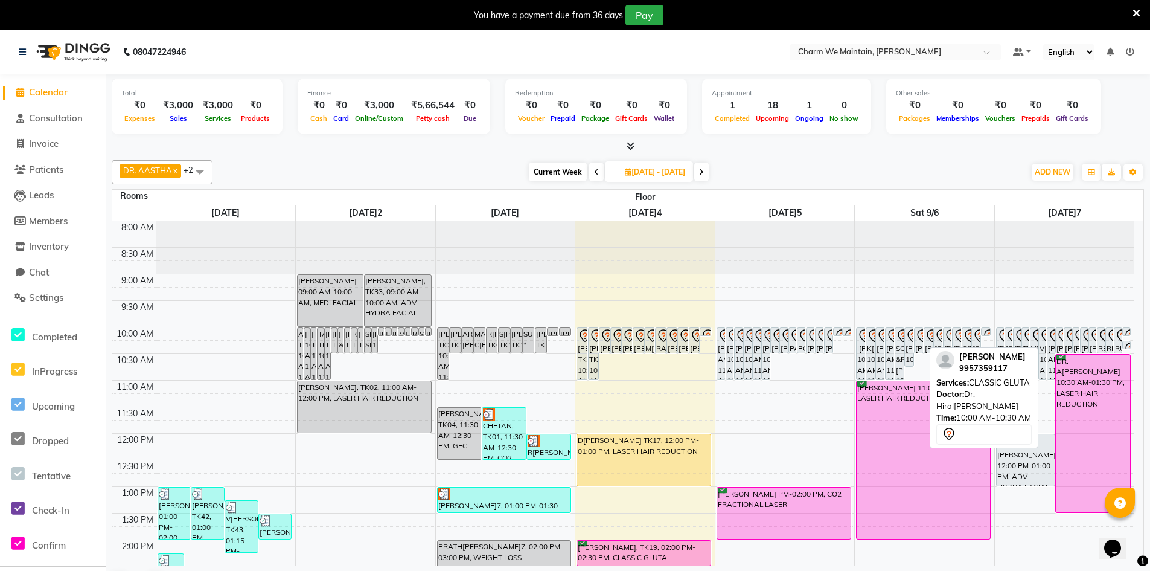
click at [919, 345] on div "[PERSON_NAME] 10:00 AM-10:30 AM, CLASSIC GLUTA" at bounding box center [919, 340] width 8 height 25
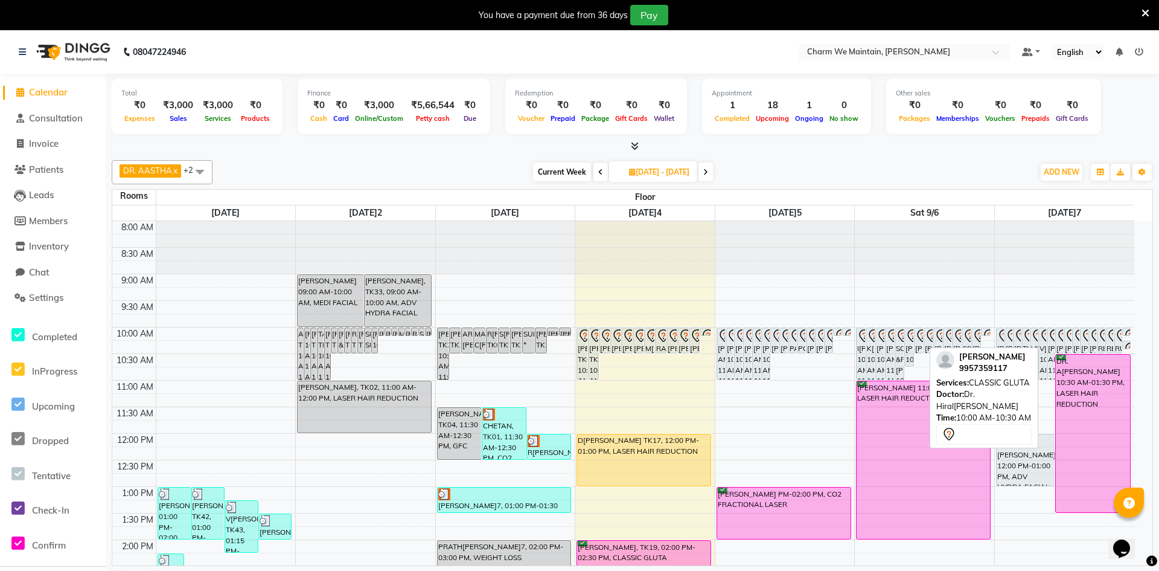
select select "7"
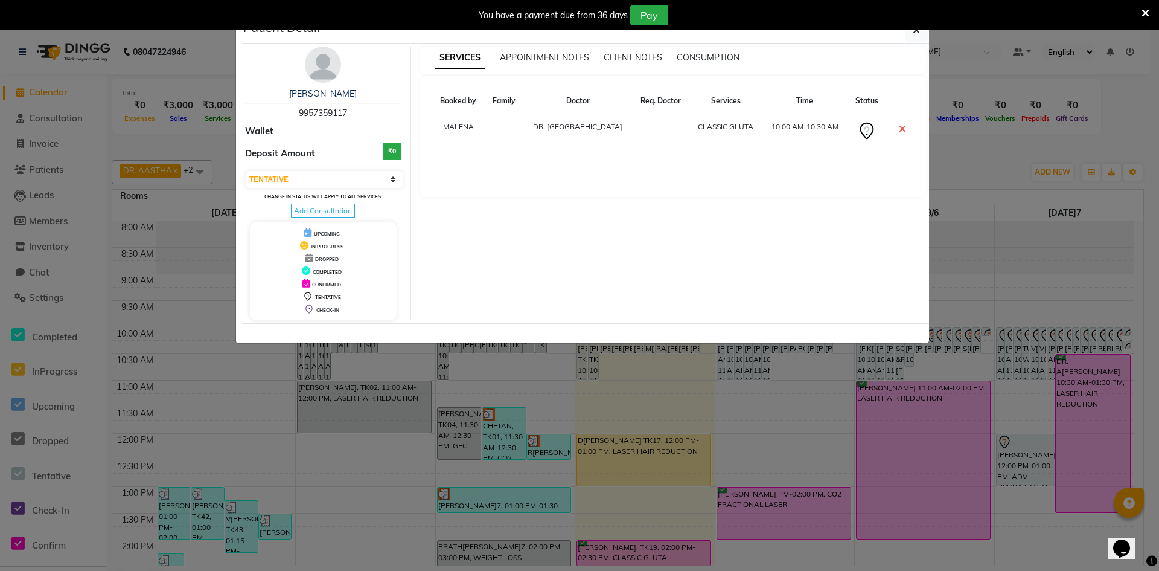
click at [903, 37] on div "Patient Detail" at bounding box center [585, 31] width 687 height 26
click at [922, 34] on button "button" at bounding box center [916, 30] width 23 height 23
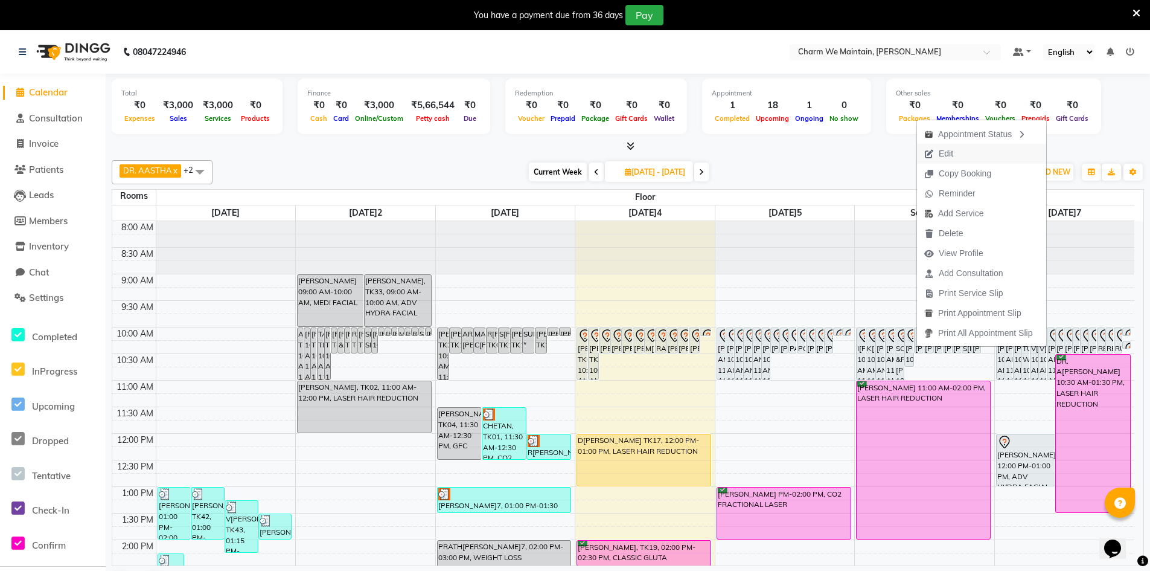
click at [946, 151] on span "Edit" at bounding box center [946, 153] width 14 height 13
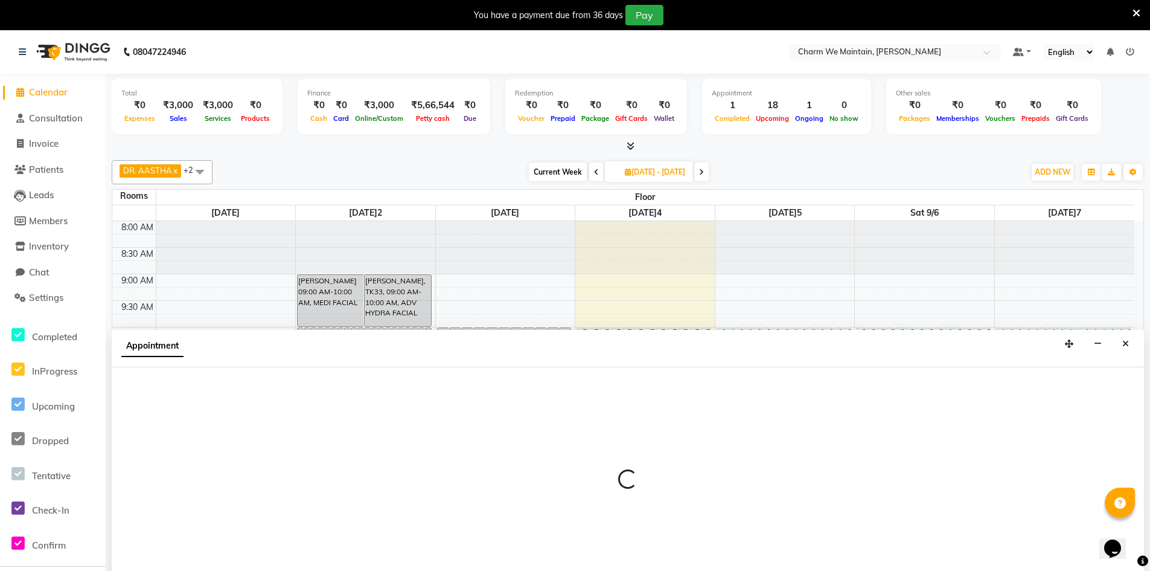
type input "[DATE]6"
select select "86212"
select select "600"
select select "tentative"
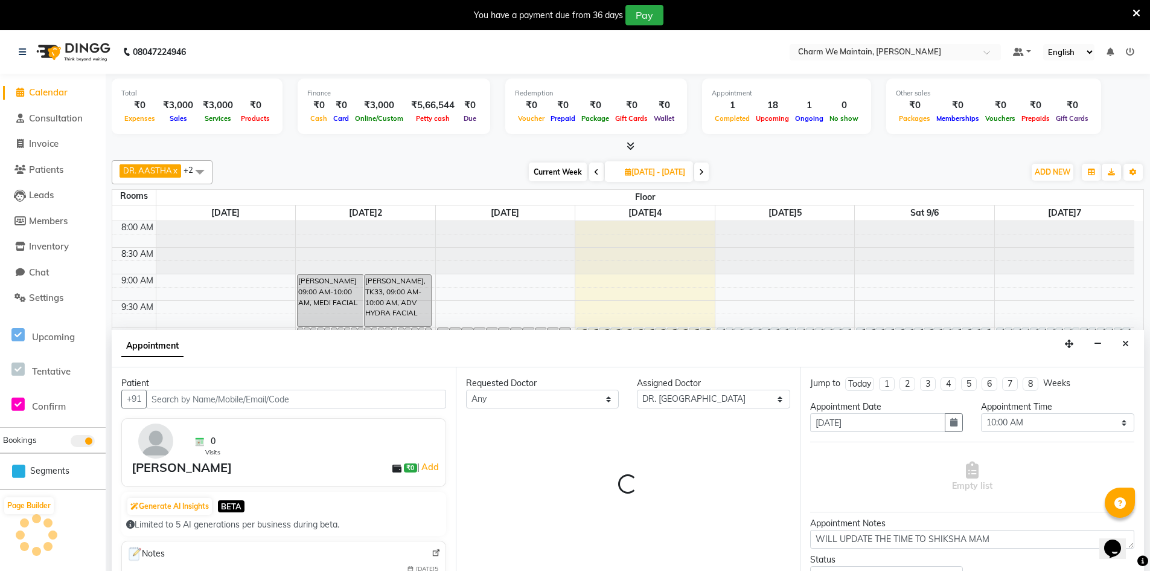
scroll to position [31, 0]
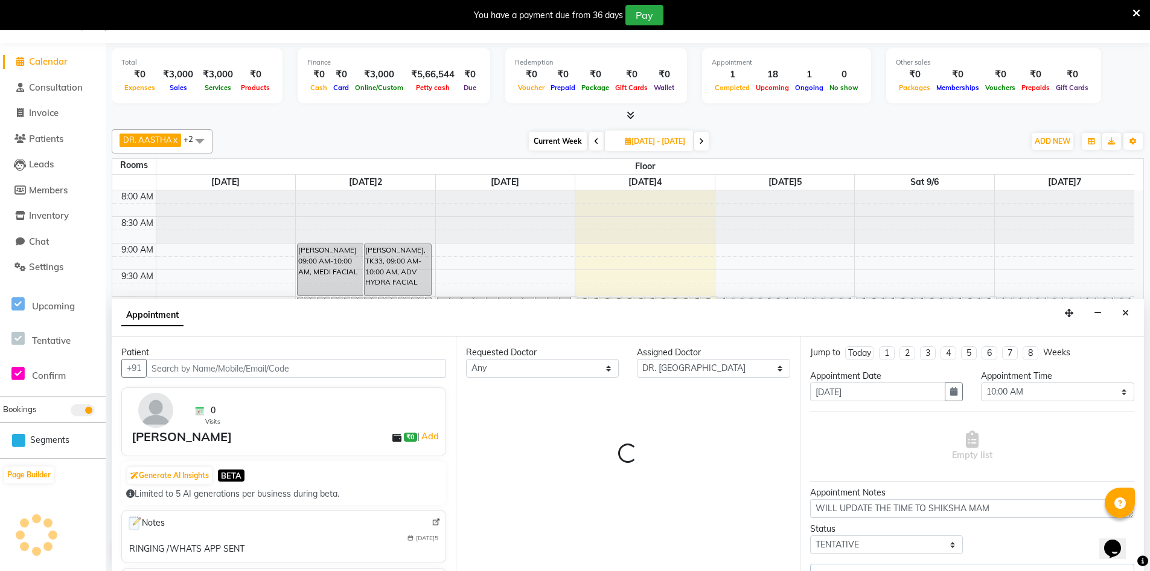
select select "4343"
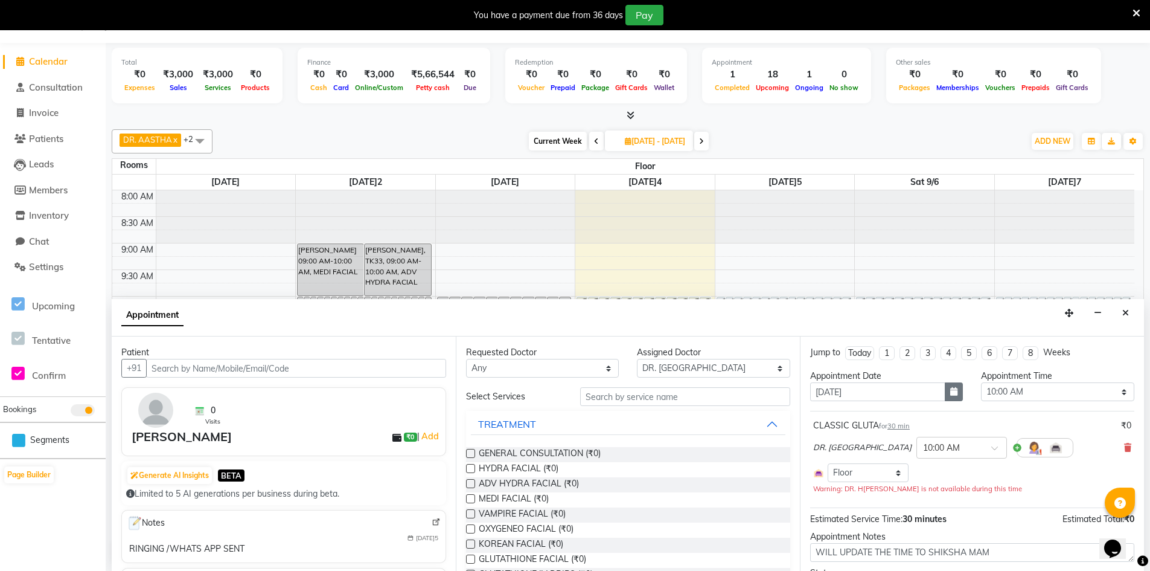
click at [953, 389] on button "button" at bounding box center [954, 391] width 18 height 19
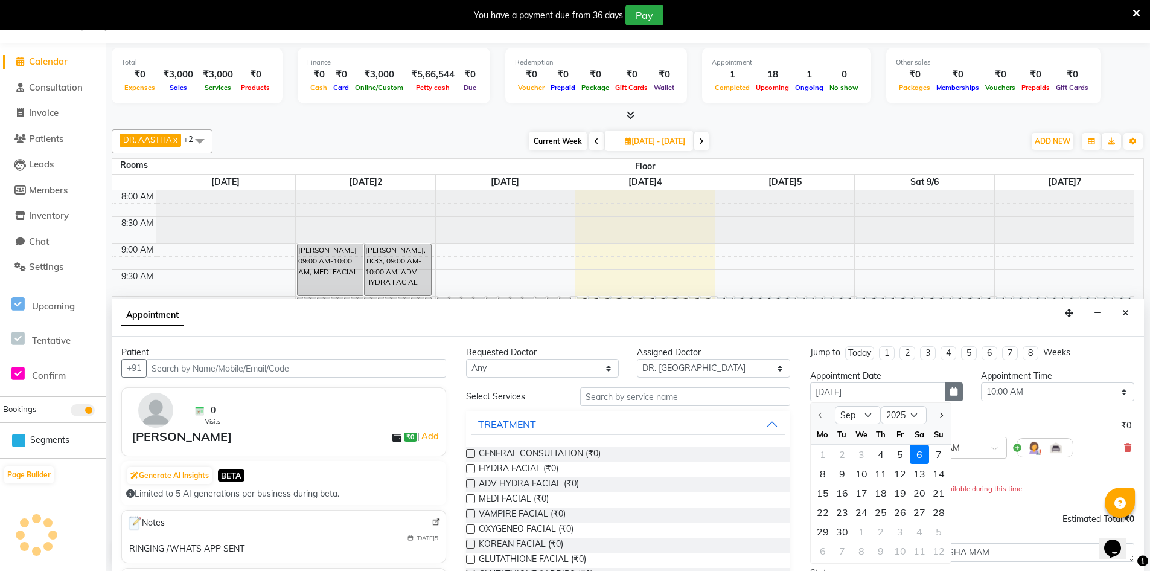
scroll to position [452, 0]
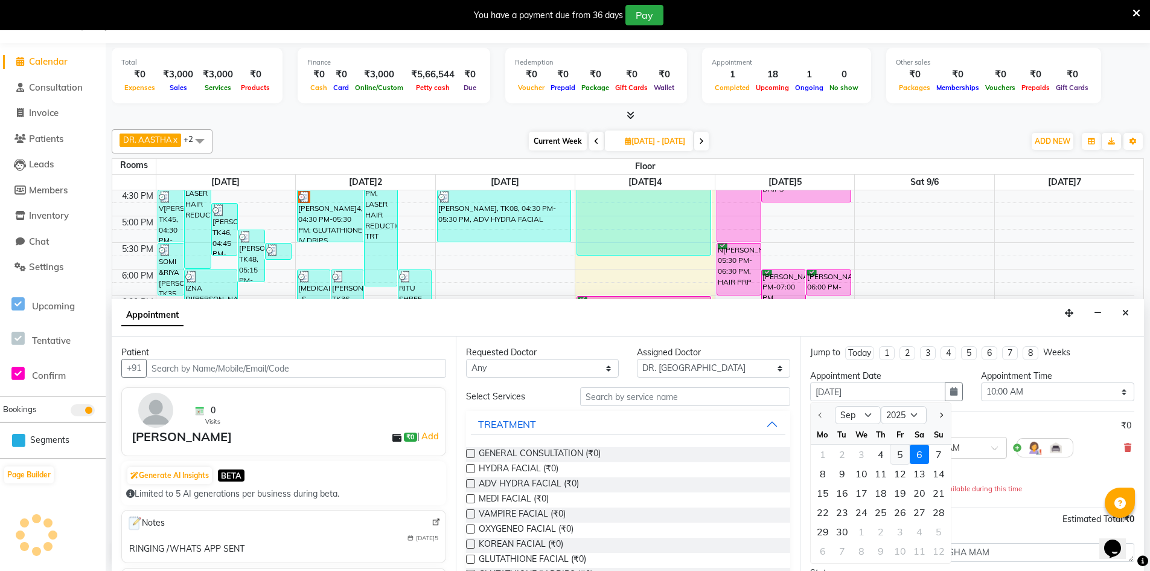
click at [902, 458] on div "5" at bounding box center [899, 453] width 19 height 19
type input "[DATE]5"
type input "[DATE]09-2025"
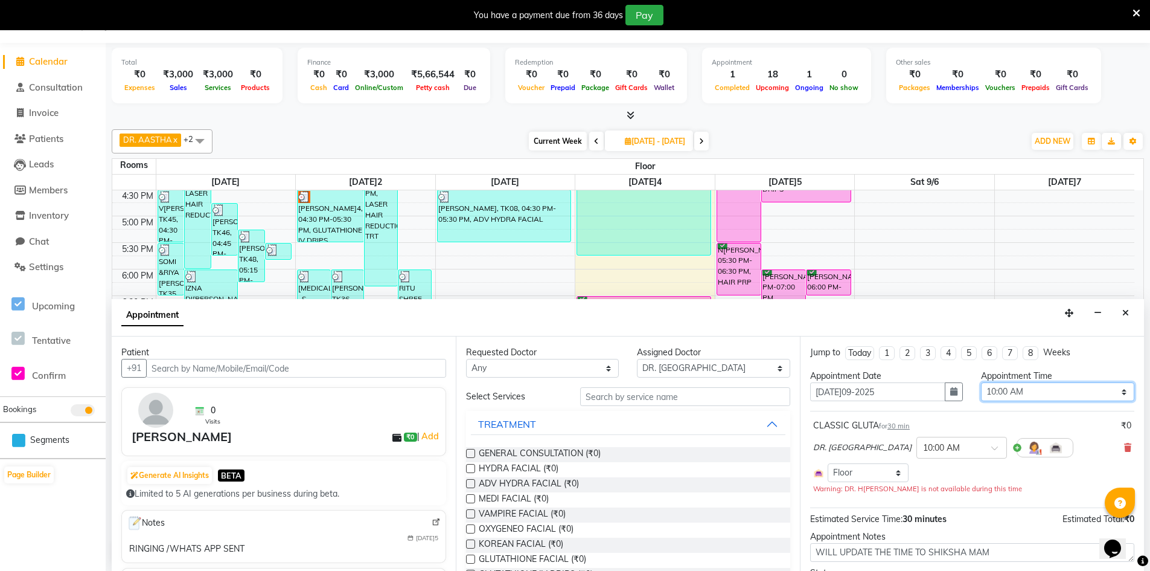
click at [1113, 389] on select "Select 09:00 AM 09:15 AM 09:30 AM 09:45 AM 10:00 AM 10:15 AM 10:30 AM 10:45 AM …" at bounding box center [1057, 391] width 153 height 19
select select "810"
click at [981, 382] on select "Select 09:00 AM 09:15 AM 09:30 AM 09:45 AM 10:00 AM 10:15 AM 10:30 AM 10:45 AM …" at bounding box center [1057, 391] width 153 height 19
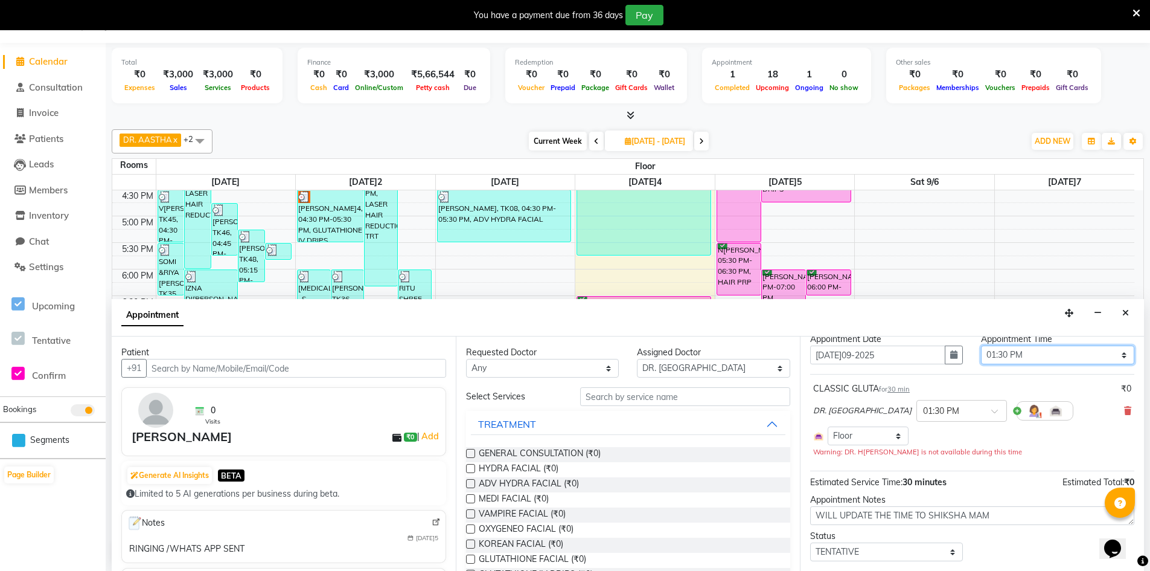
scroll to position [68, 0]
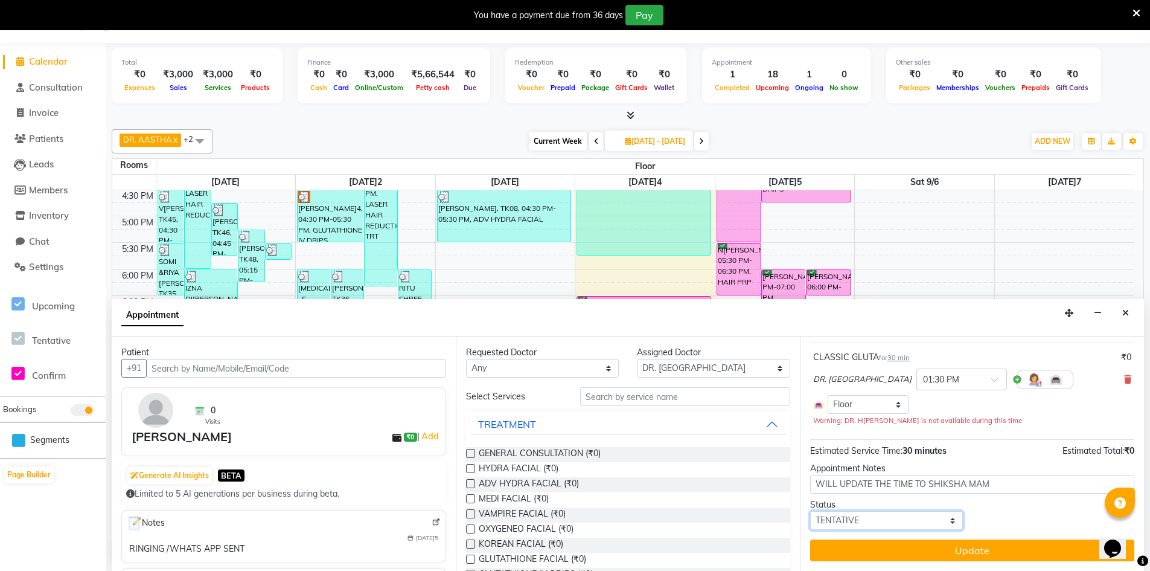
click at [912, 519] on select "Select TENTATIVE CONFIRM UPCOMING" at bounding box center [886, 520] width 153 height 19
select select "confirm booking"
click at [810, 511] on select "Select TENTATIVE CONFIRM UPCOMING" at bounding box center [886, 520] width 153 height 19
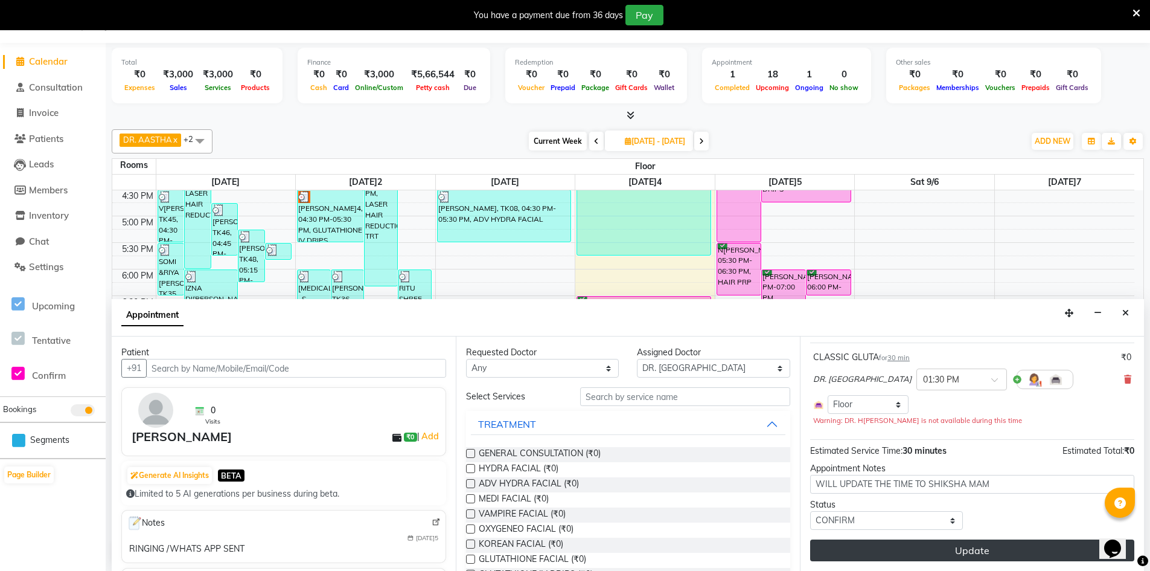
click at [964, 548] on button "Update" at bounding box center [972, 550] width 324 height 22
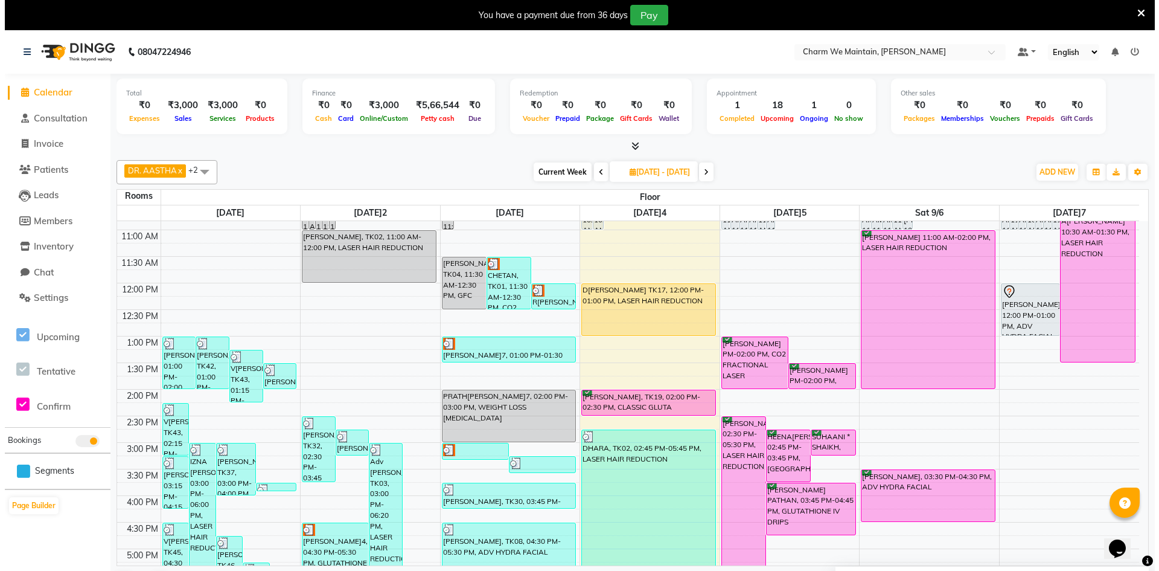
scroll to position [0, 0]
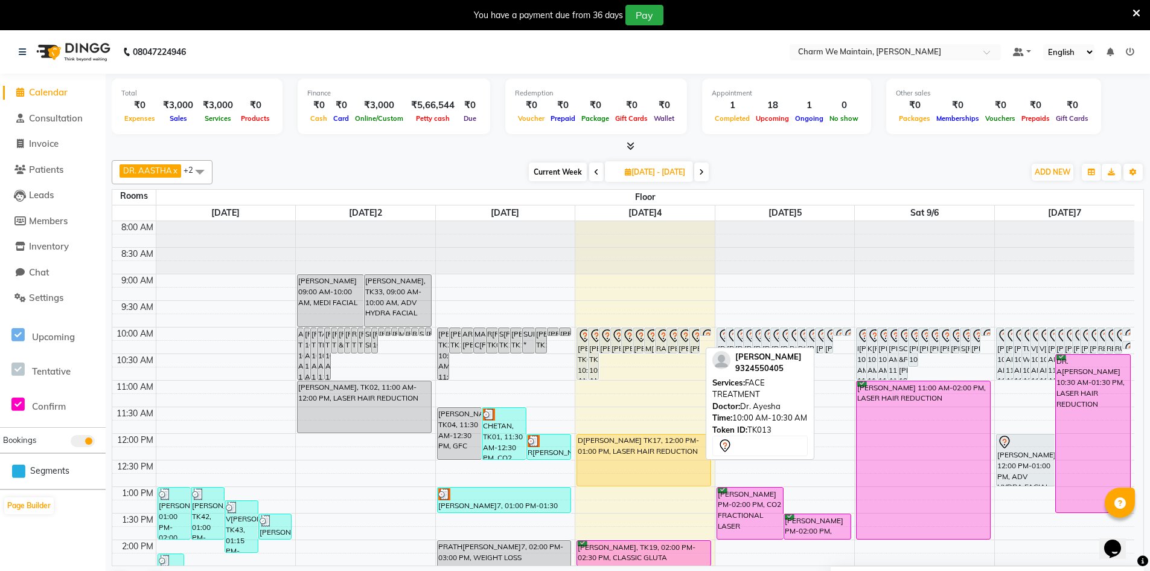
click at [693, 336] on icon at bounding box center [697, 335] width 10 height 13
select select "7"
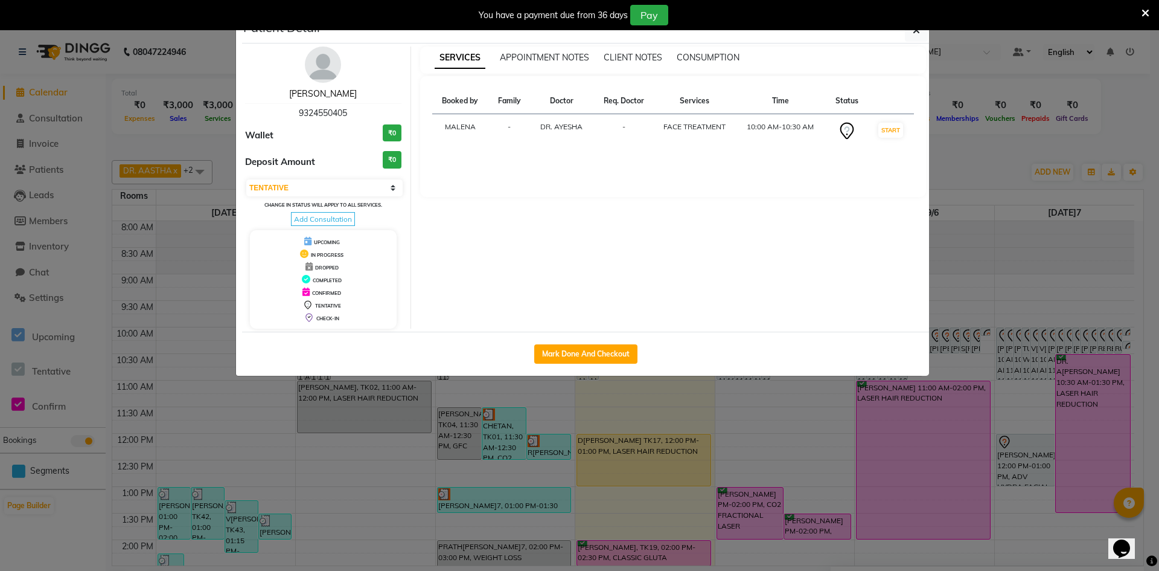
click at [333, 94] on link "[PERSON_NAME]" at bounding box center [323, 93] width 68 height 11
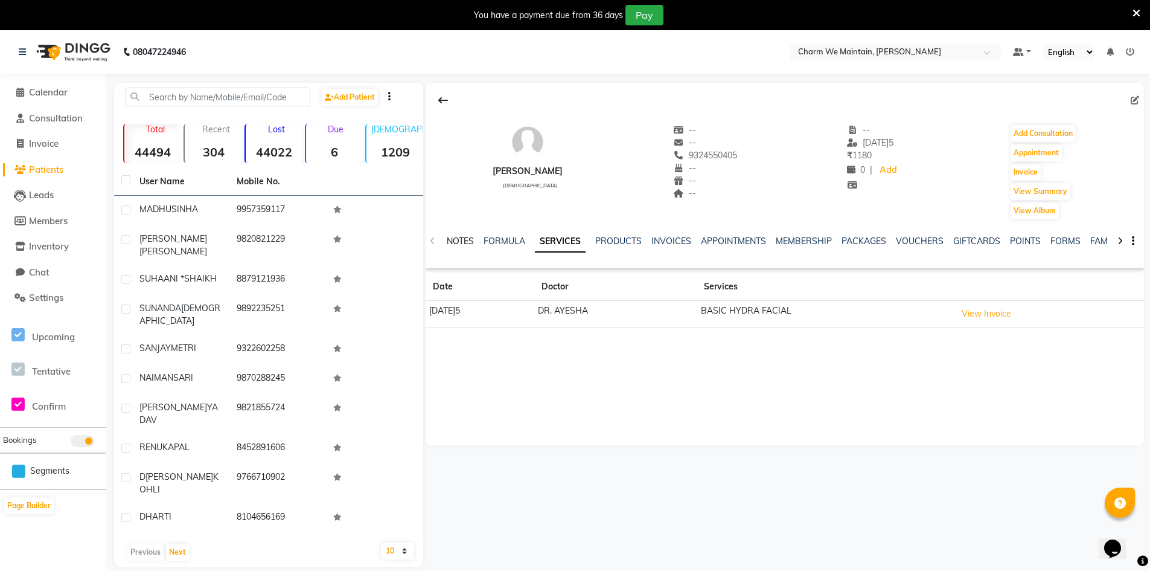
click at [459, 246] on link "NOTES" at bounding box center [460, 240] width 27 height 11
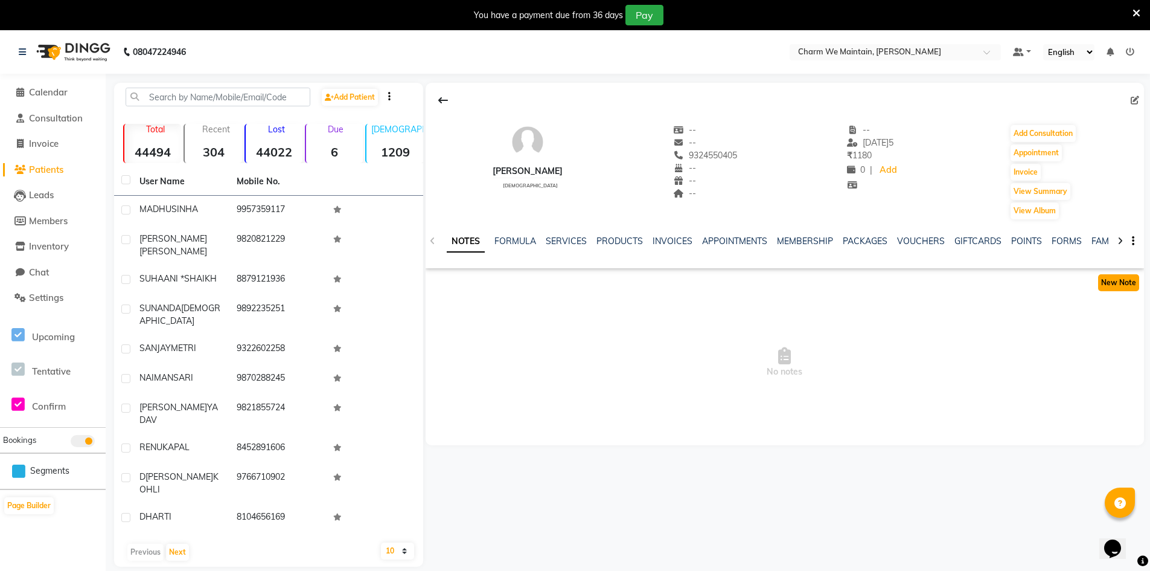
click at [1117, 284] on button "New Note" at bounding box center [1118, 282] width 41 height 17
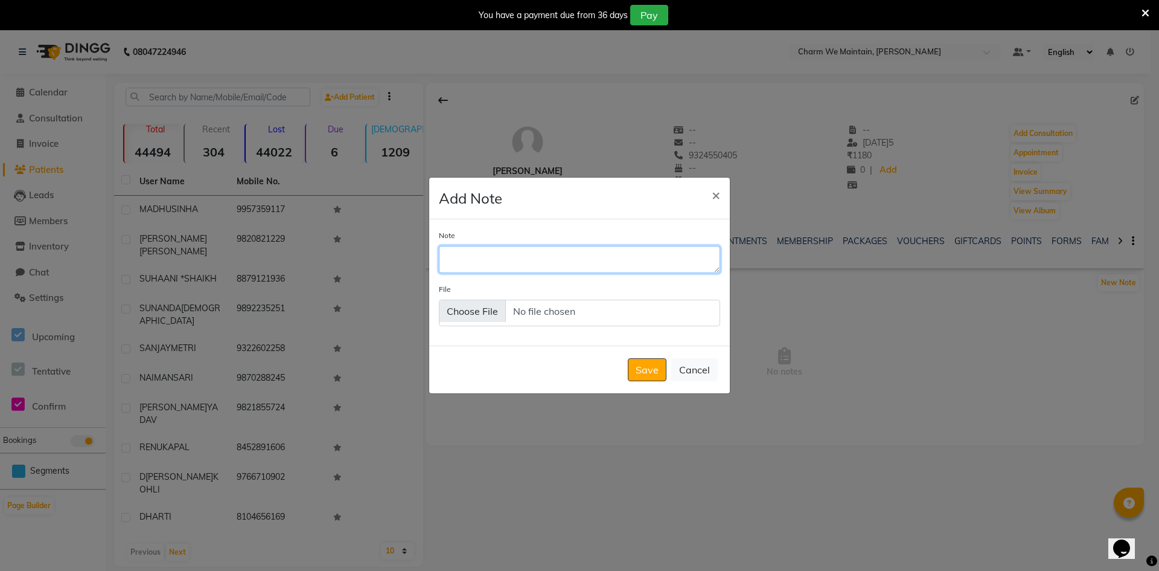
click at [493, 255] on textarea "Note" at bounding box center [579, 259] width 281 height 27
type textarea "WHENEVER HE GETS TIME HE WILL VISIT THE CENTER FOR THE TRT"
click at [644, 372] on button "Save" at bounding box center [647, 369] width 39 height 23
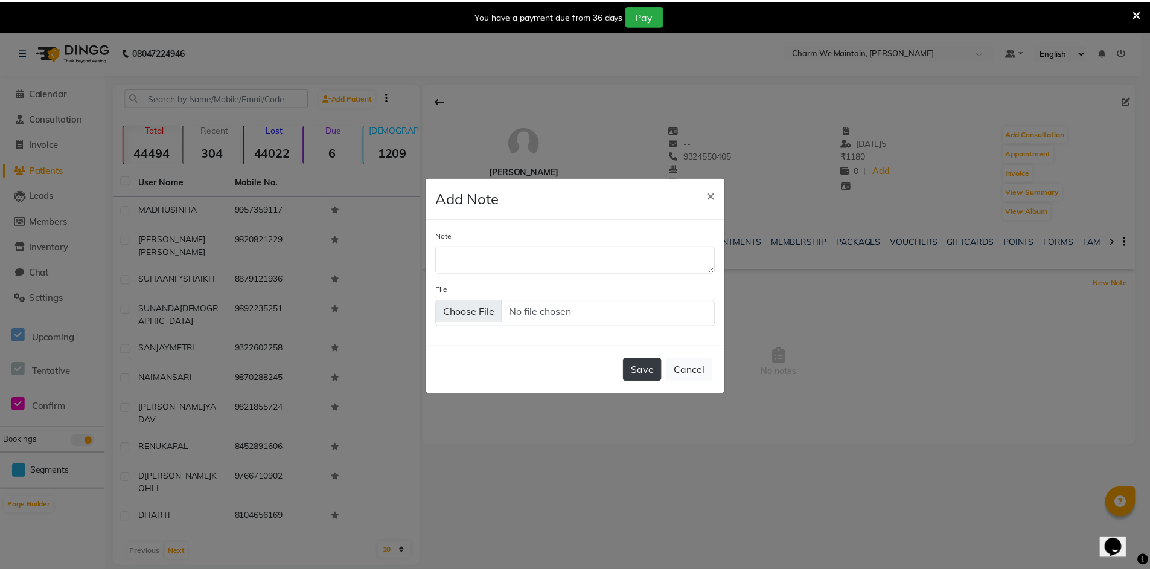
scroll to position [0, 0]
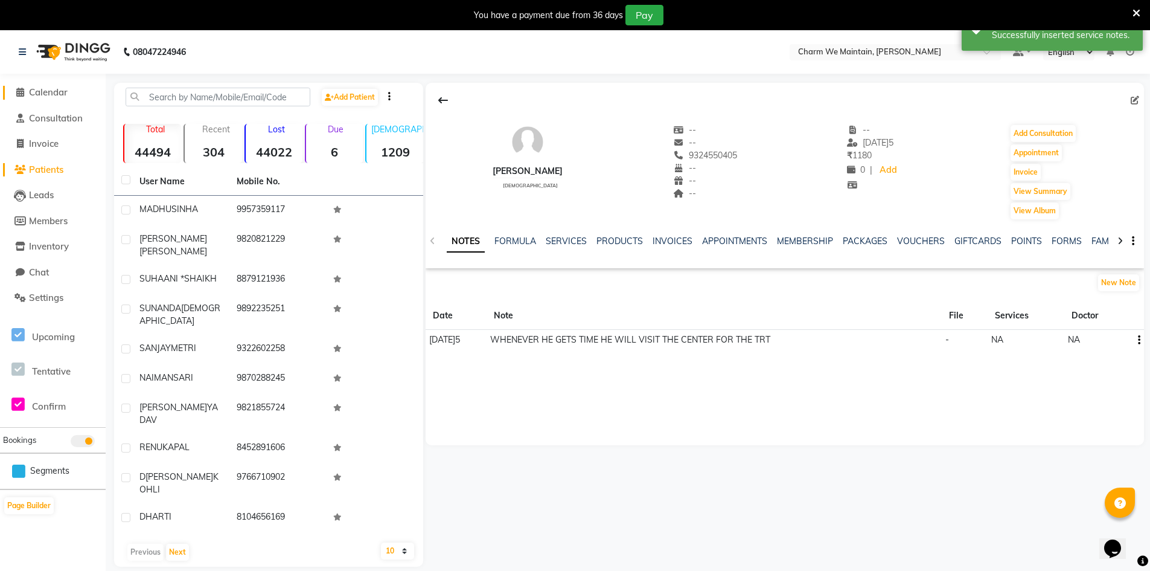
click at [42, 92] on span "Calendar" at bounding box center [48, 91] width 39 height 11
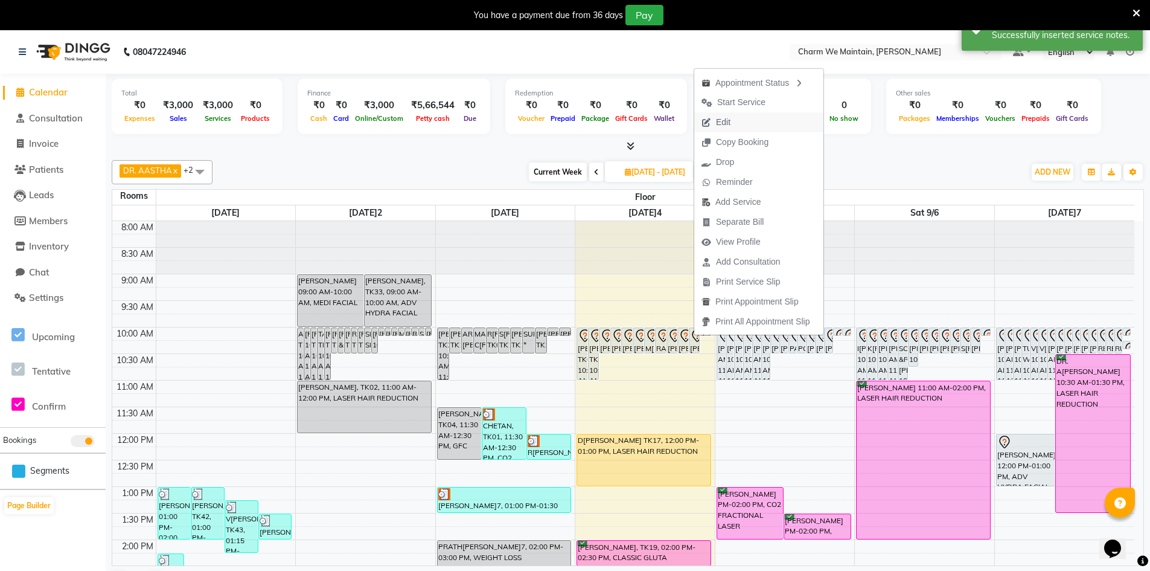
click at [721, 120] on span "Edit" at bounding box center [723, 122] width 14 height 13
type input "[DATE]09-04"
select select "tentative"
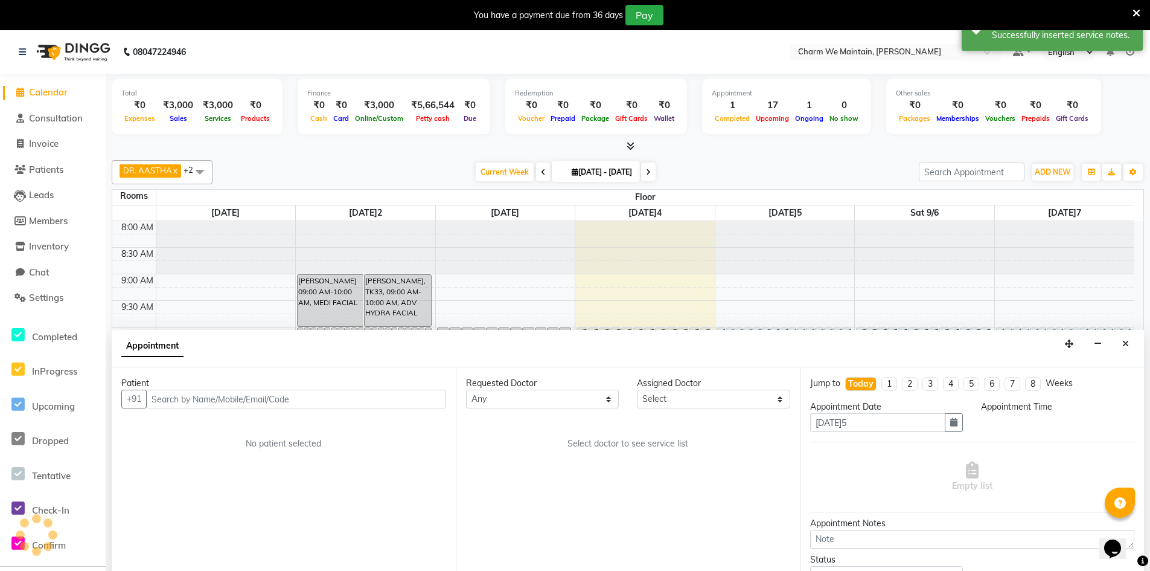
select select "86210"
select select "600"
select select "4343"
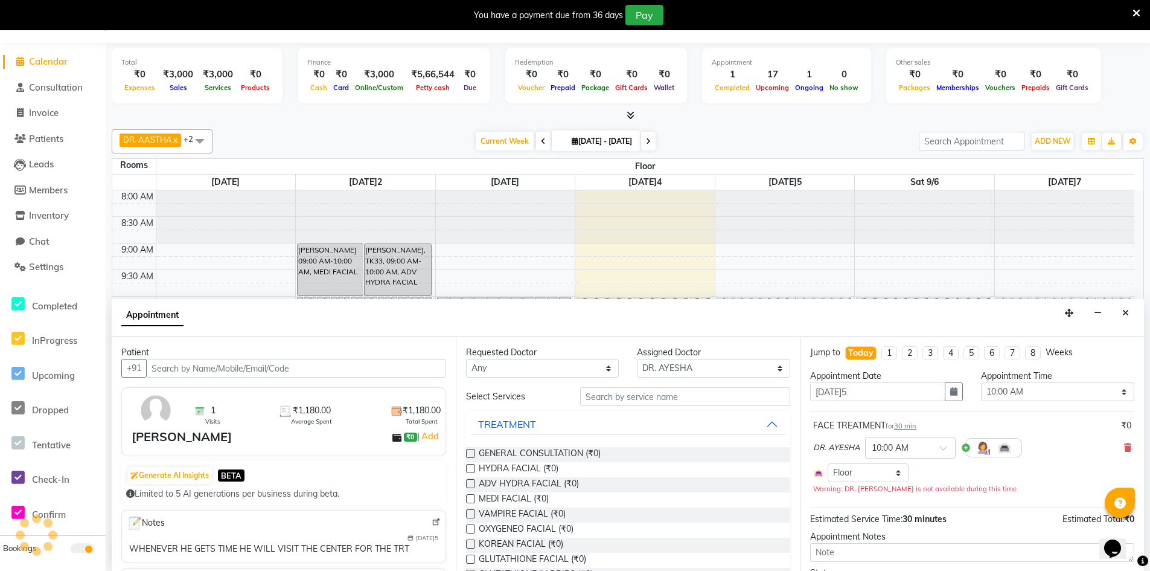
scroll to position [452, 0]
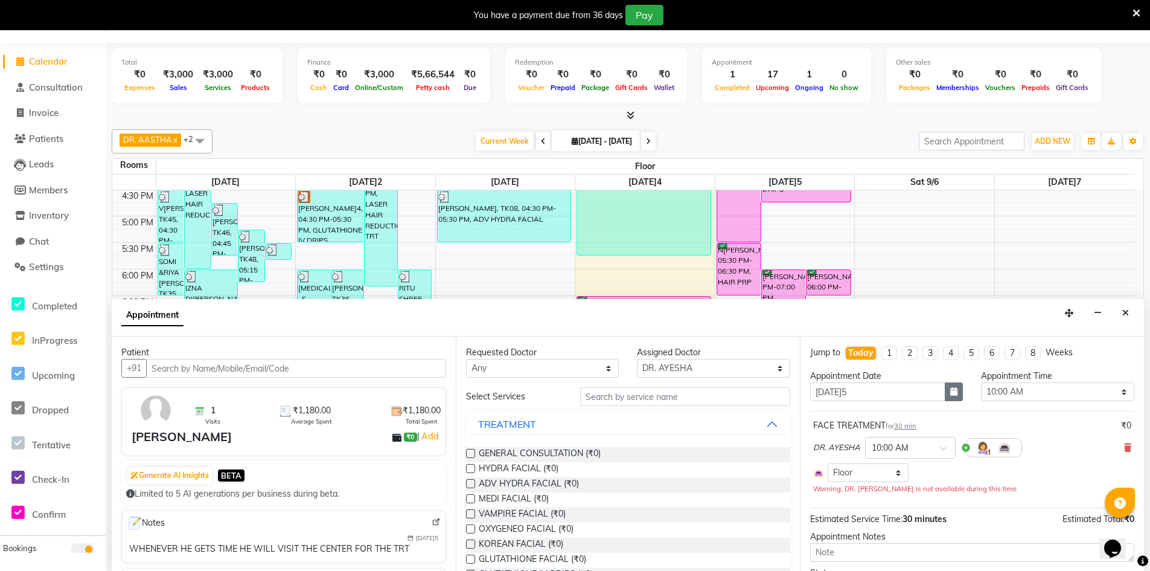
click at [950, 389] on icon "button" at bounding box center [953, 391] width 7 height 8
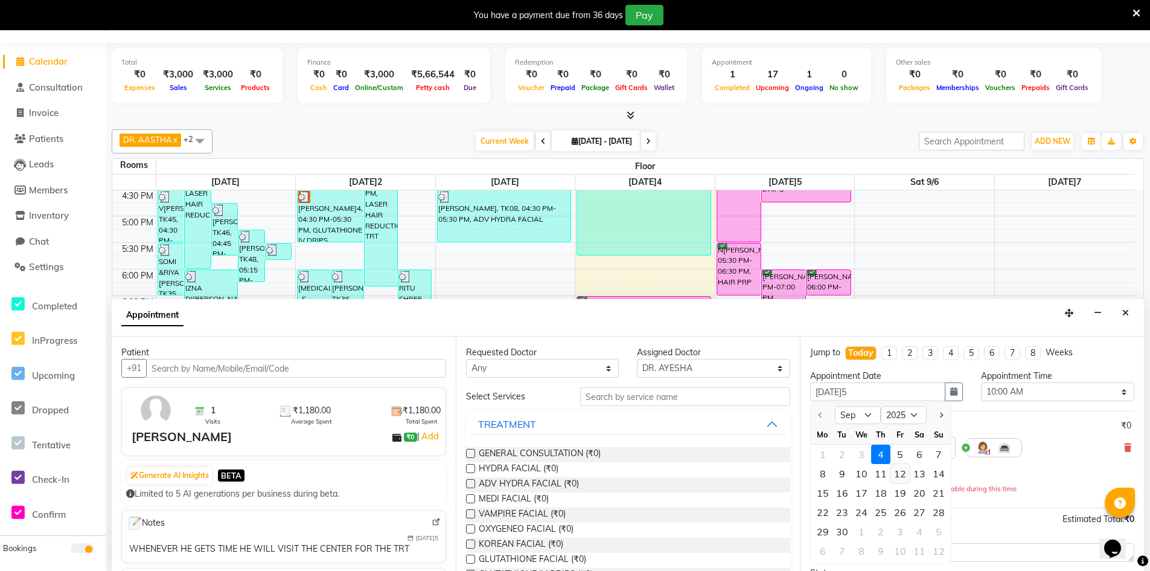
click at [900, 477] on div "12" at bounding box center [899, 473] width 19 height 19
type input "[DATE]2"
type input "[DATE]-2025"
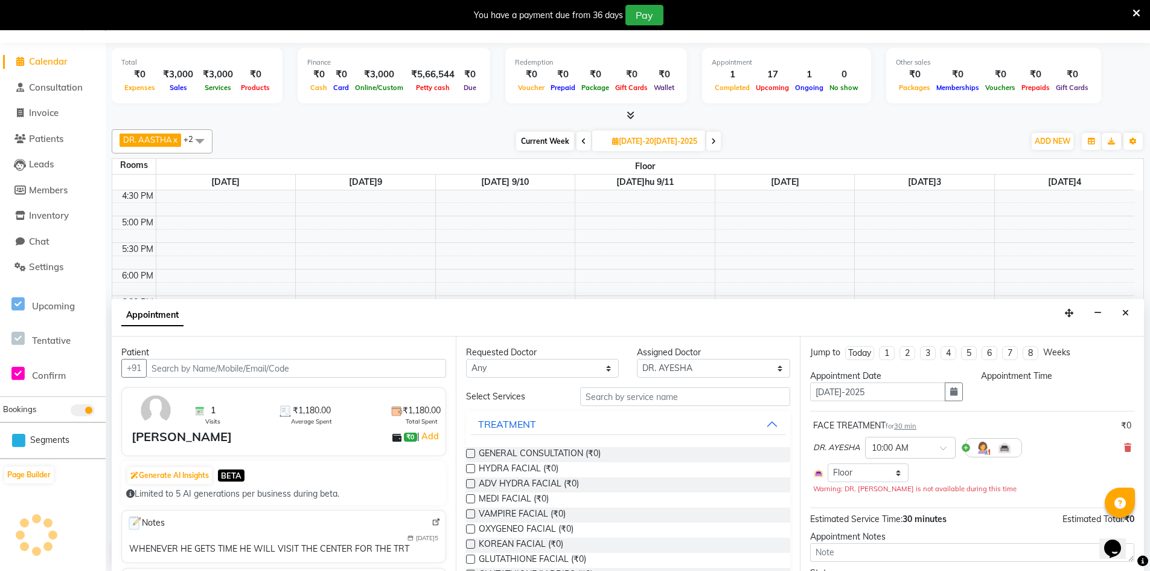
select select "600"
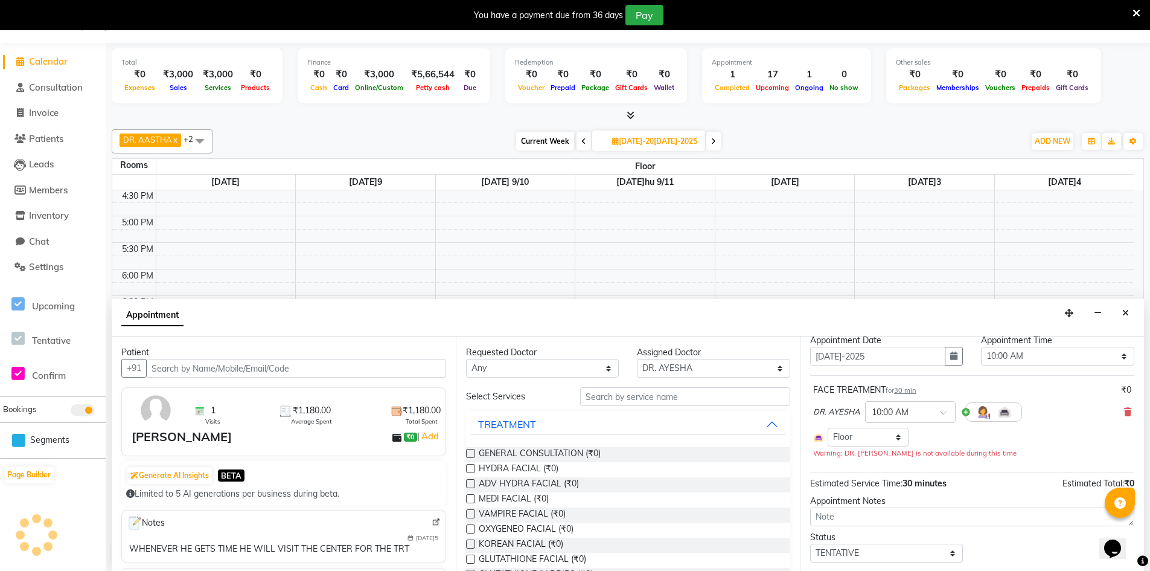
scroll to position [68, 0]
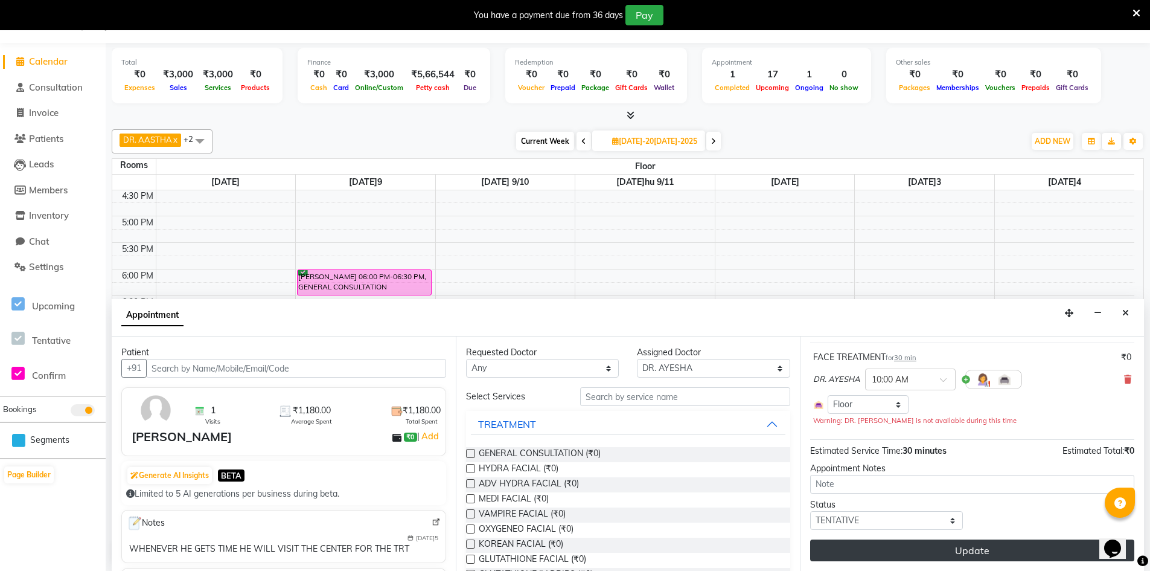
click at [921, 551] on button "Update" at bounding box center [972, 550] width 324 height 22
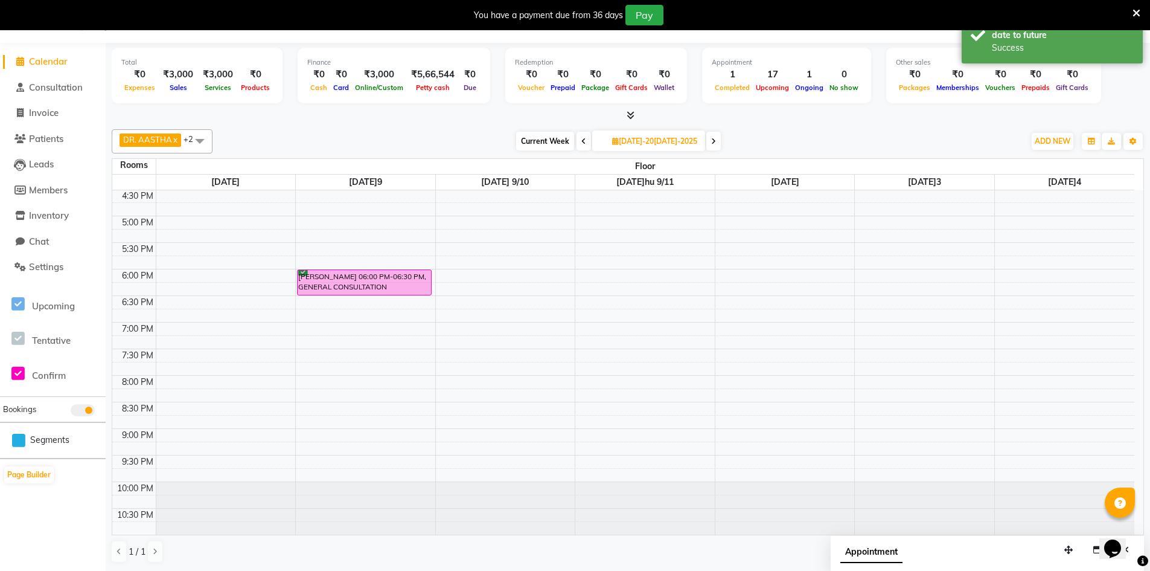
scroll to position [0, 0]
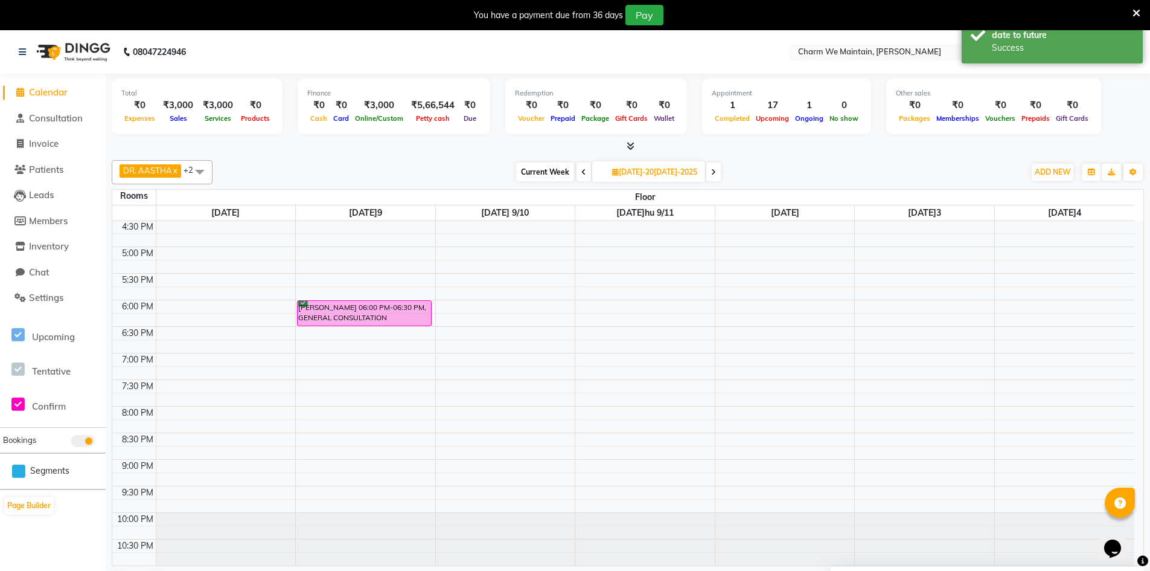
click at [577, 171] on span at bounding box center [584, 171] width 14 height 19
type input "[DATE]5"
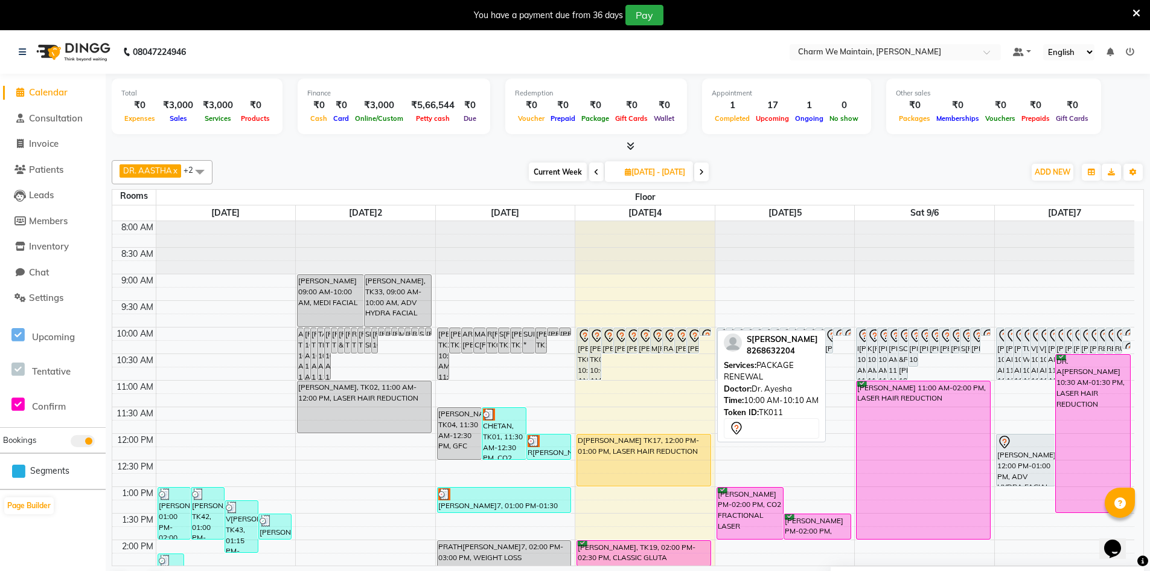
click at [706, 334] on div at bounding box center [705, 335] width 11 height 5
select select "7"
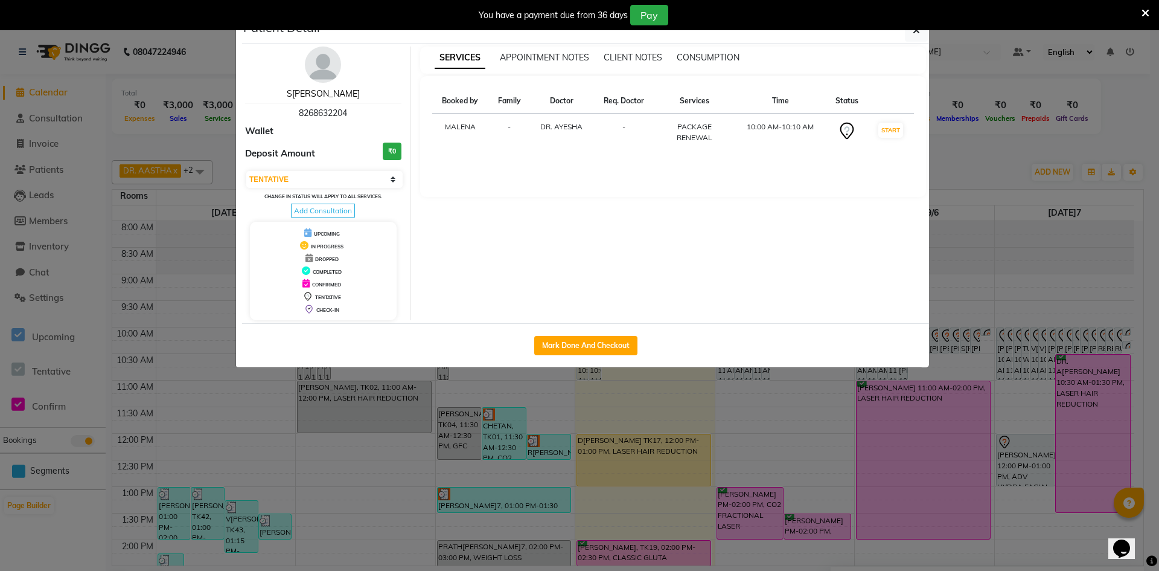
click at [315, 94] on link "S[PERSON_NAME]" at bounding box center [323, 93] width 73 height 11
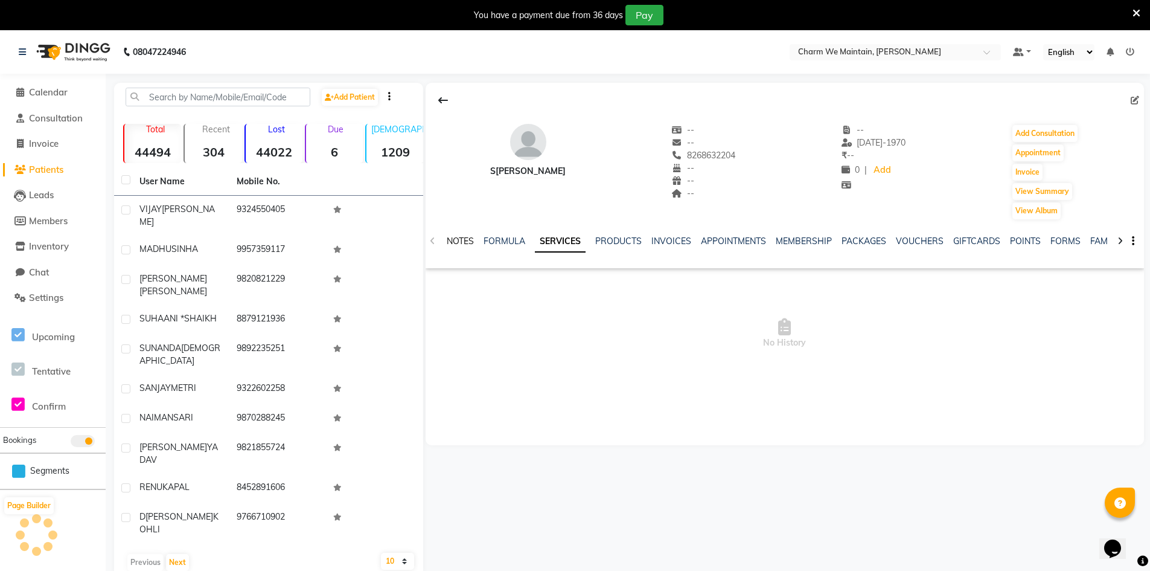
click at [464, 243] on link "NOTES" at bounding box center [460, 240] width 27 height 11
click at [1113, 282] on button "New Note" at bounding box center [1118, 282] width 41 height 17
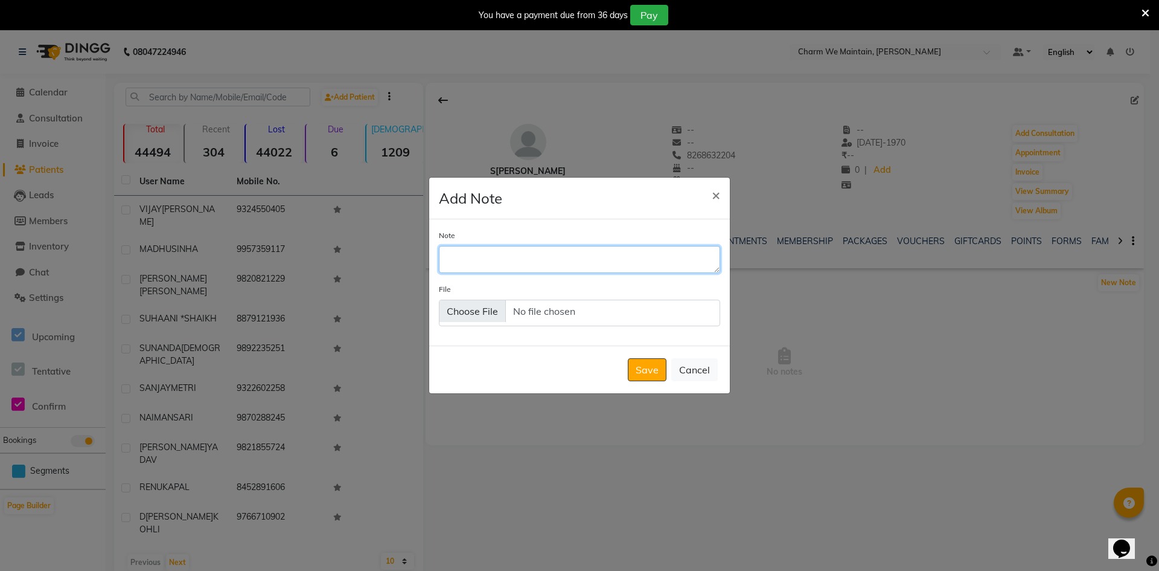
click at [577, 257] on textarea "Note" at bounding box center [579, 259] width 281 height 27
type textarea "ALREADY DISCUSSED"
click at [712, 191] on span "×" at bounding box center [716, 194] width 8 height 18
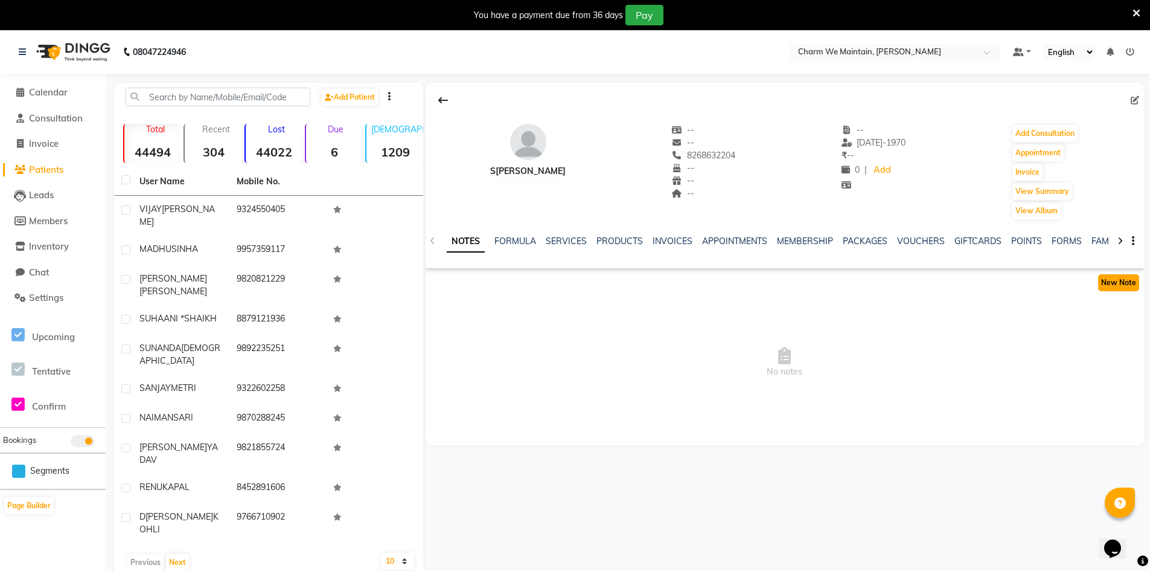
click at [1115, 286] on button "New Note" at bounding box center [1118, 282] width 41 height 17
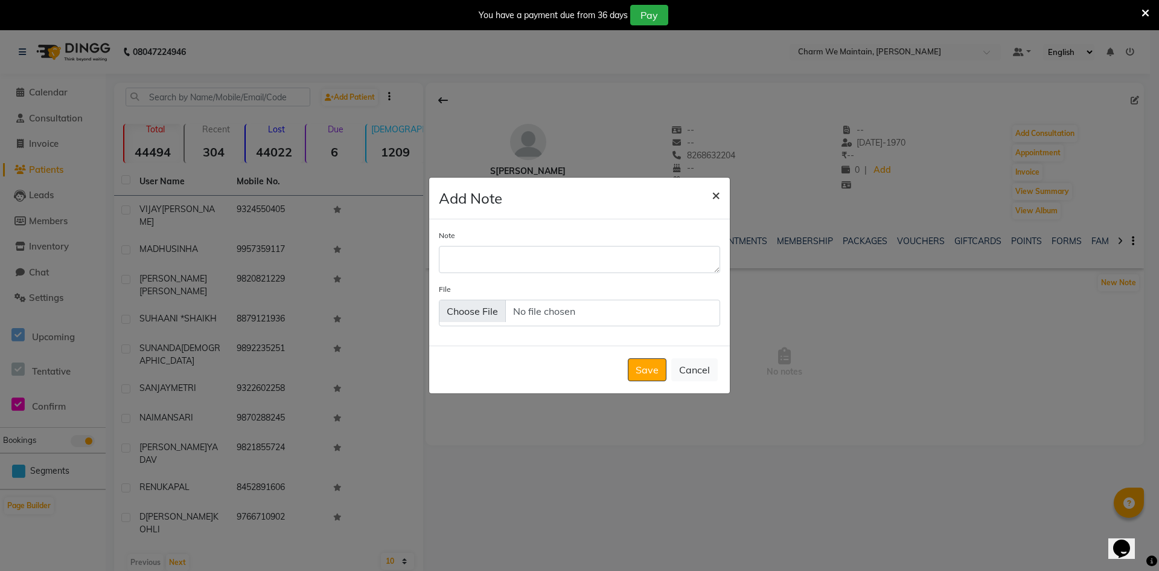
click at [715, 200] on span "×" at bounding box center [716, 194] width 8 height 18
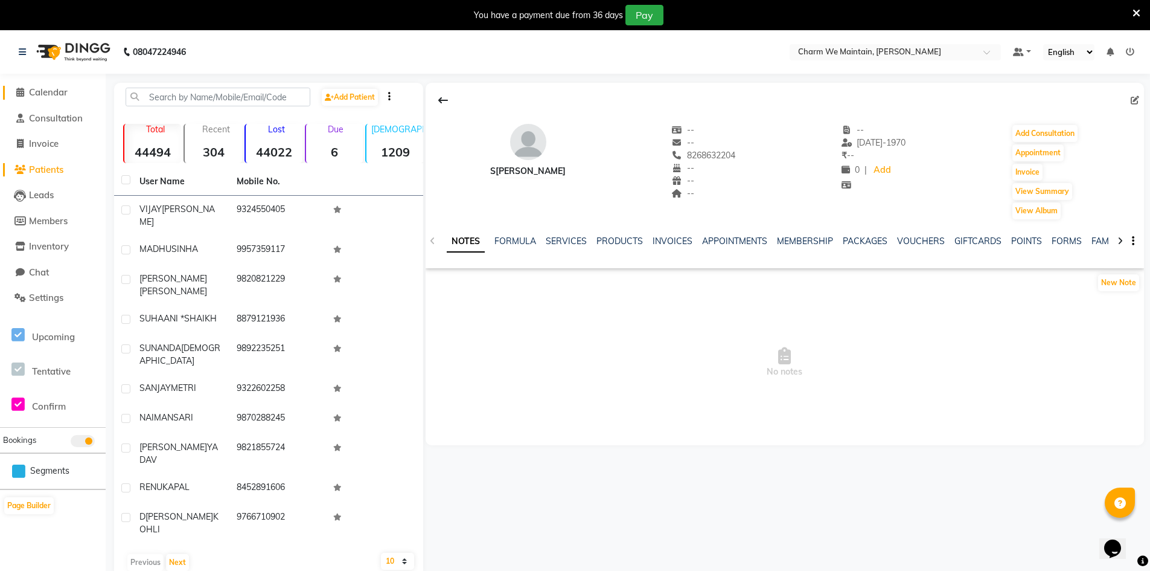
click at [42, 89] on span "Calendar" at bounding box center [48, 91] width 39 height 11
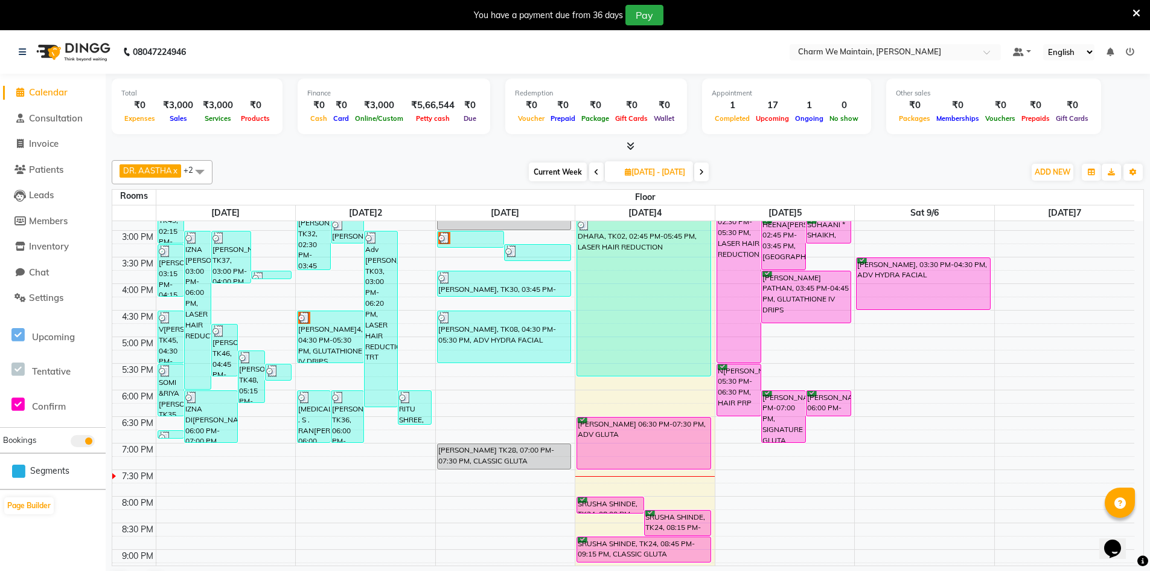
scroll to position [423, 0]
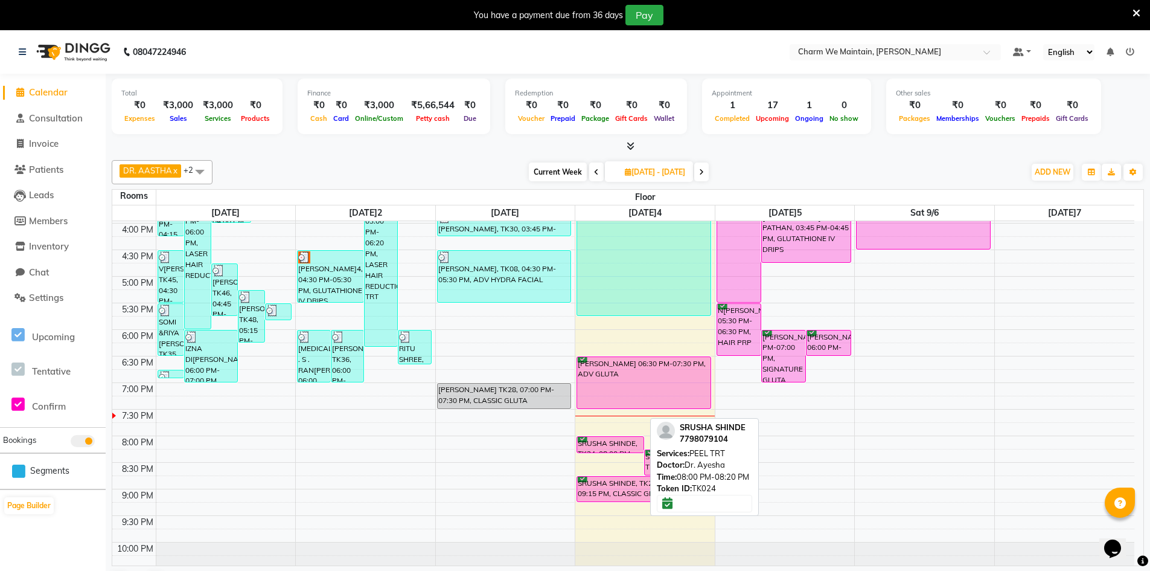
click at [608, 442] on div "SRUSHA SHINDE, TK24, 08:00 PM-08:20 PM, PEEL TRT" at bounding box center [610, 444] width 66 height 16
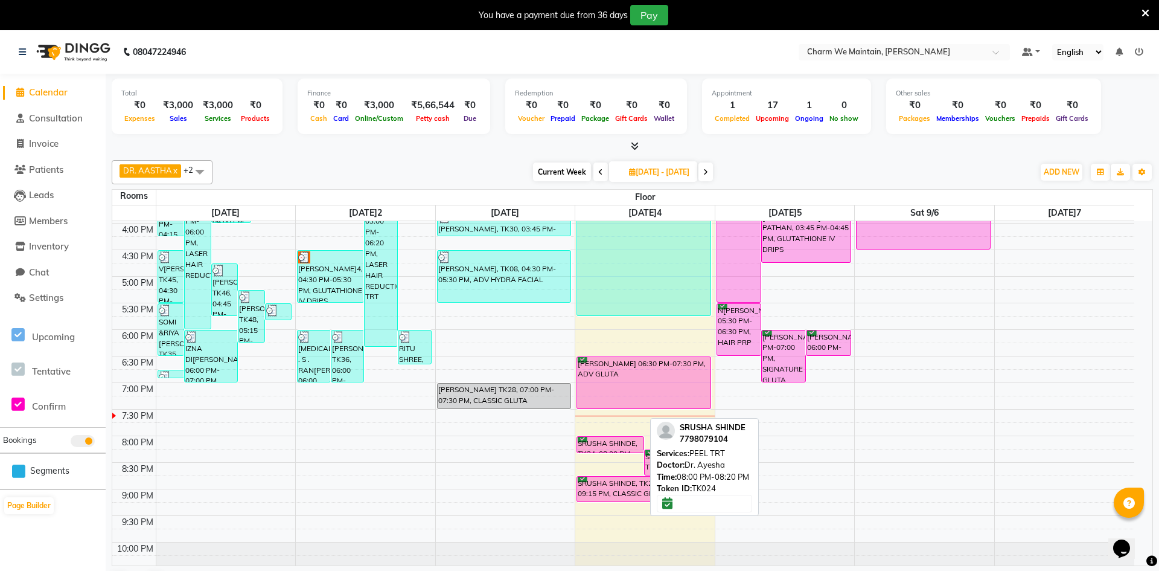
select select "6"
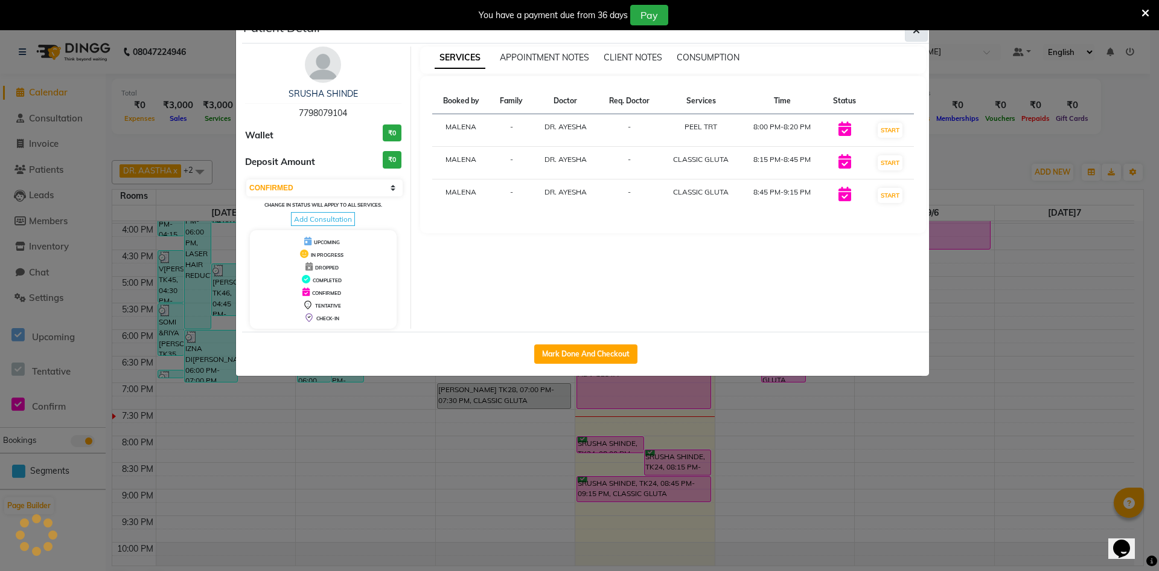
click at [913, 37] on button "button" at bounding box center [916, 30] width 23 height 23
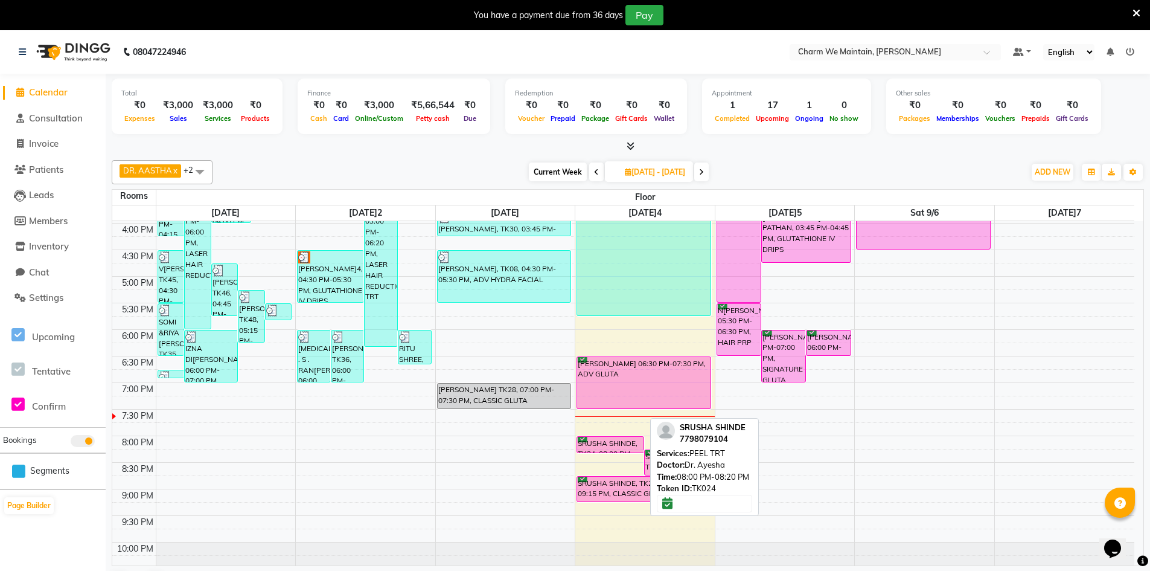
click at [633, 443] on div "SRUSHA SHINDE, TK24, 08:00 PM-08:20 PM, PEEL TRT" at bounding box center [610, 444] width 66 height 16
select select "6"
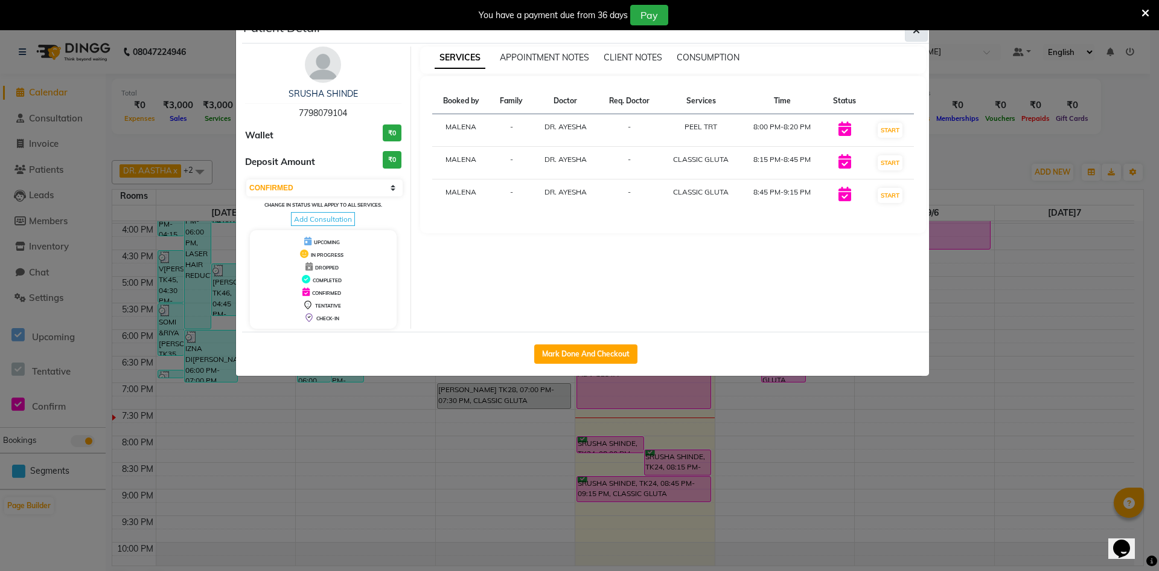
click at [910, 37] on button "button" at bounding box center [916, 30] width 23 height 23
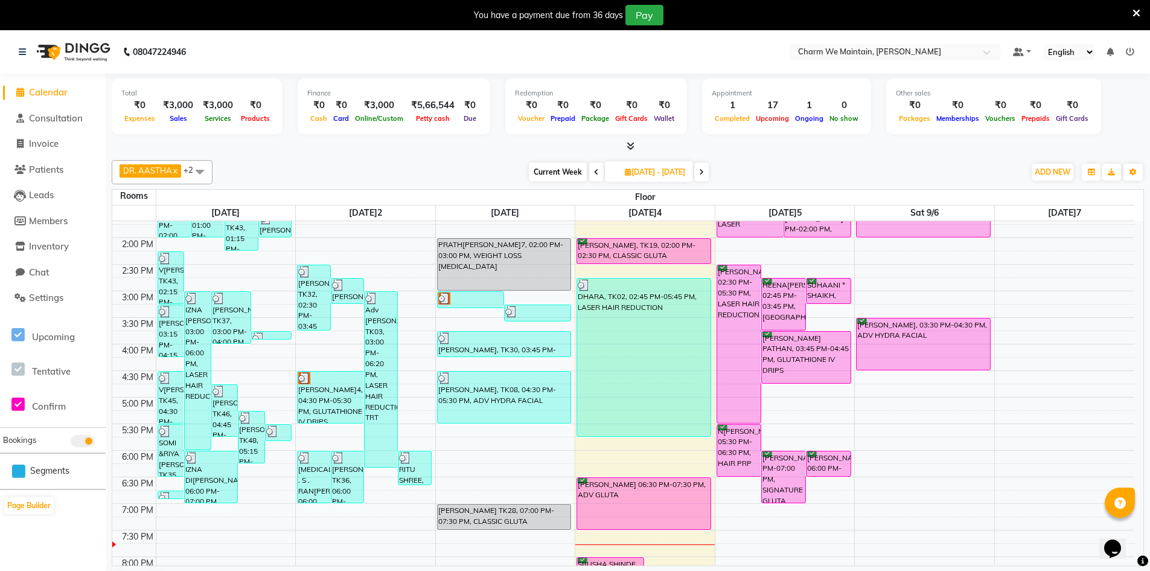
scroll to position [241, 0]
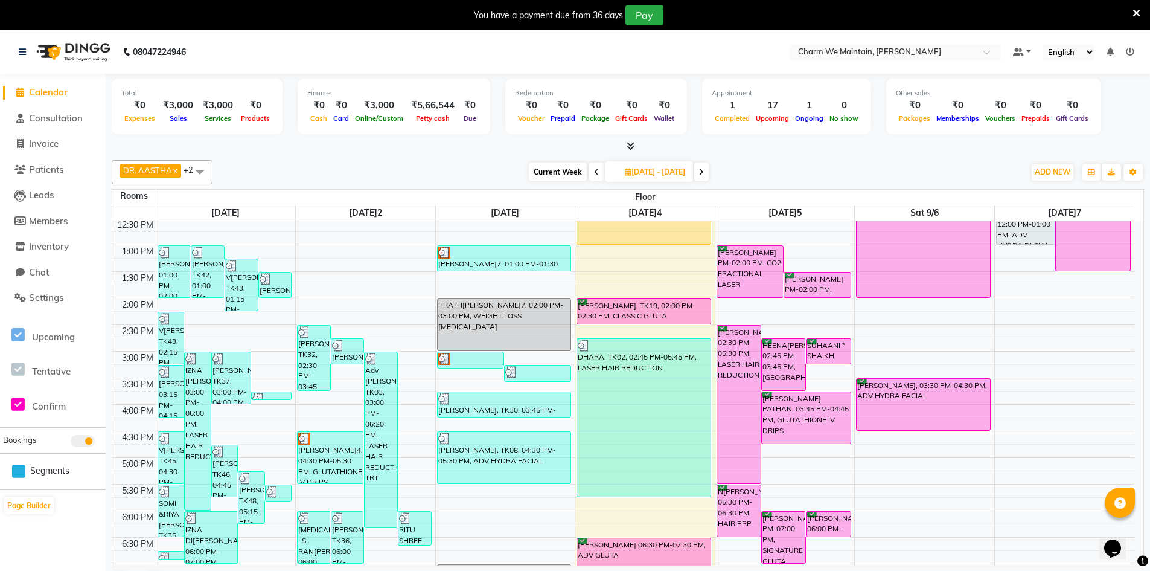
click at [638, 330] on div "8:00 AM 8:30 AM 9:00 AM 9:30 AM 10:00 AM 10:30 AM 11:00 AM 11:30 AM 12:00 PM 12…" at bounding box center [623, 377] width 1022 height 796
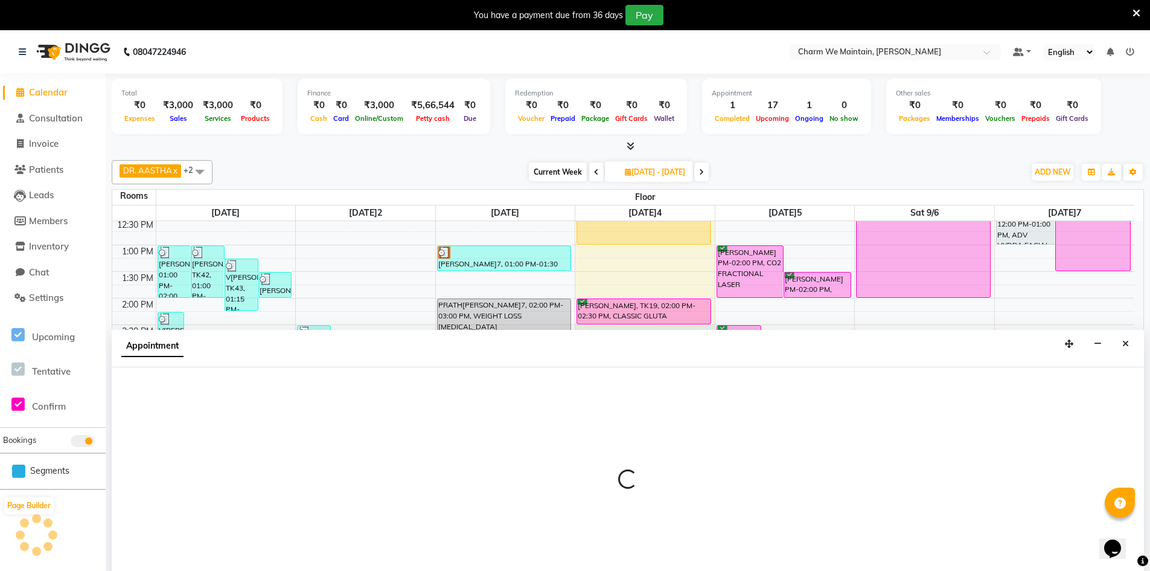
scroll to position [31, 0]
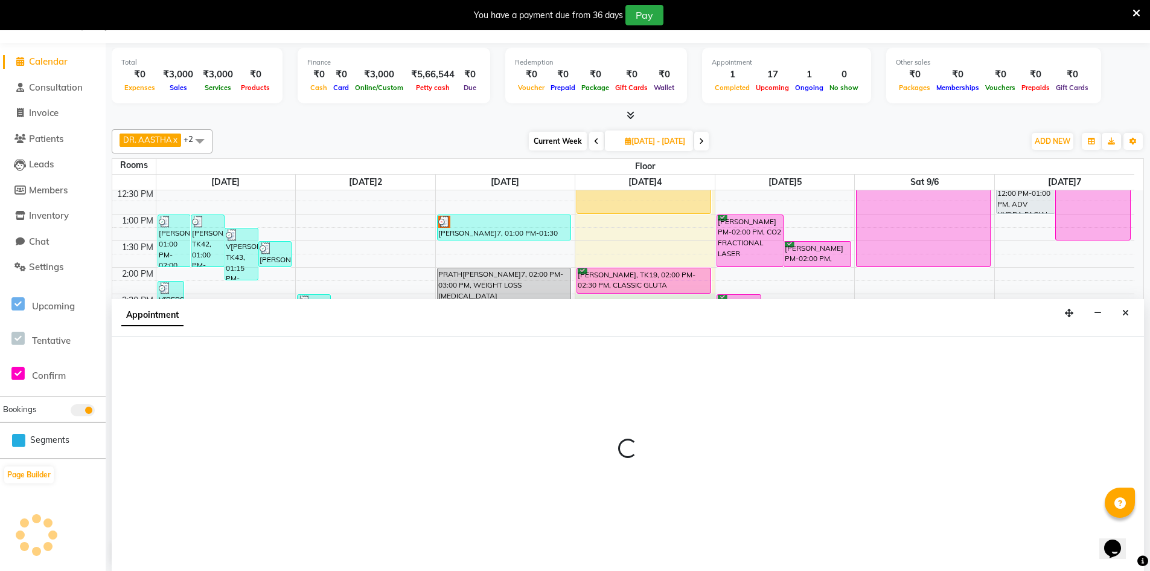
select select "870"
select select "tentative"
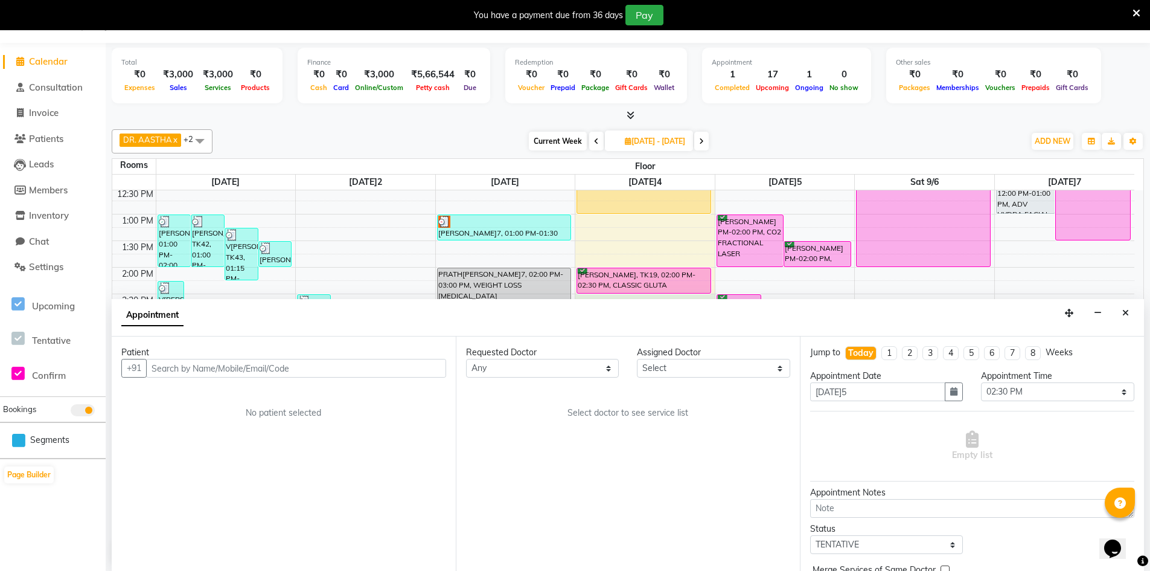
click at [335, 372] on input "text" at bounding box center [296, 368] width 300 height 19
type input "9834890293"
click at [424, 369] on span "Add Patient" at bounding box center [418, 367] width 46 height 11
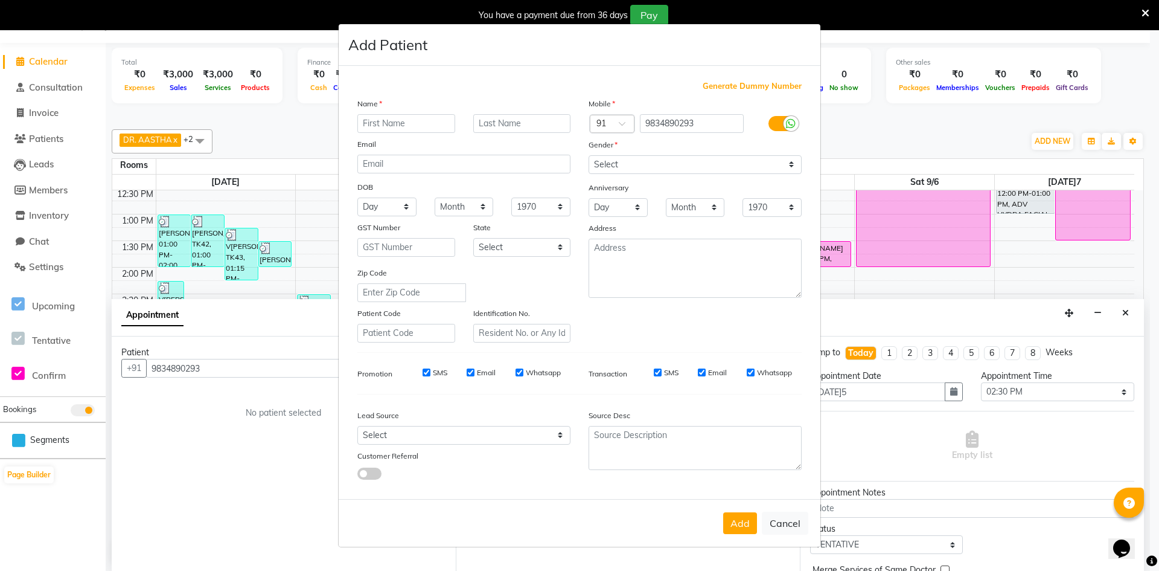
click at [440, 120] on input "text" at bounding box center [406, 123] width 98 height 19
type input "[PERSON_NAME]"
click at [681, 171] on select "Select [DEMOGRAPHIC_DATA] [DEMOGRAPHIC_DATA] Other Prefer Not To Say" at bounding box center [695, 164] width 213 height 19
select select "[DEMOGRAPHIC_DATA]"
click at [589, 155] on select "Select [DEMOGRAPHIC_DATA] [DEMOGRAPHIC_DATA] Other Prefer Not To Say" at bounding box center [695, 164] width 213 height 19
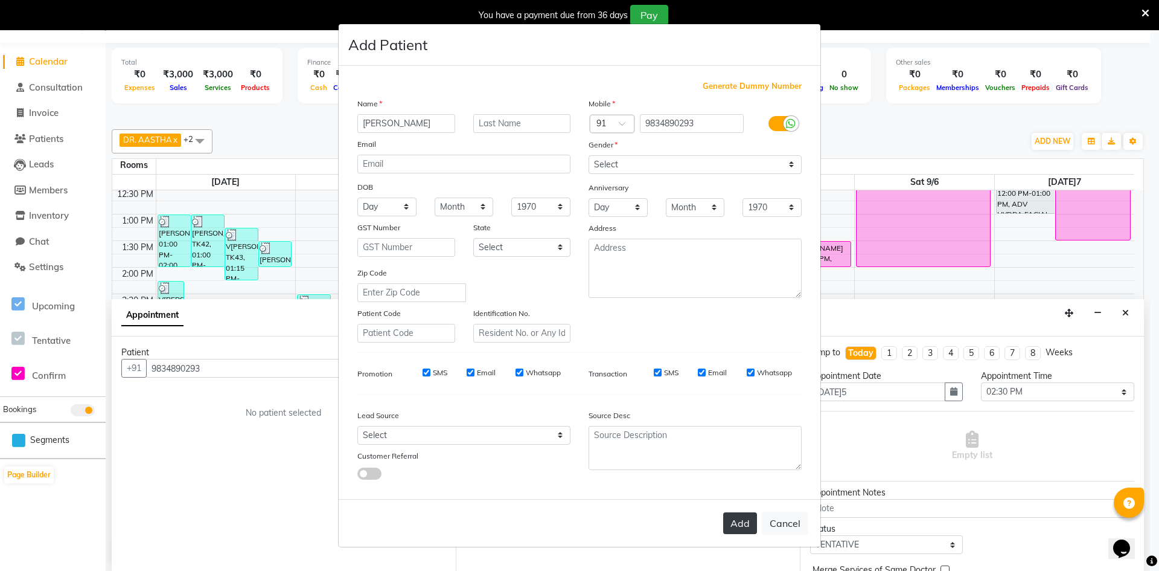
click at [740, 528] on button "Add" at bounding box center [740, 523] width 34 height 22
select select
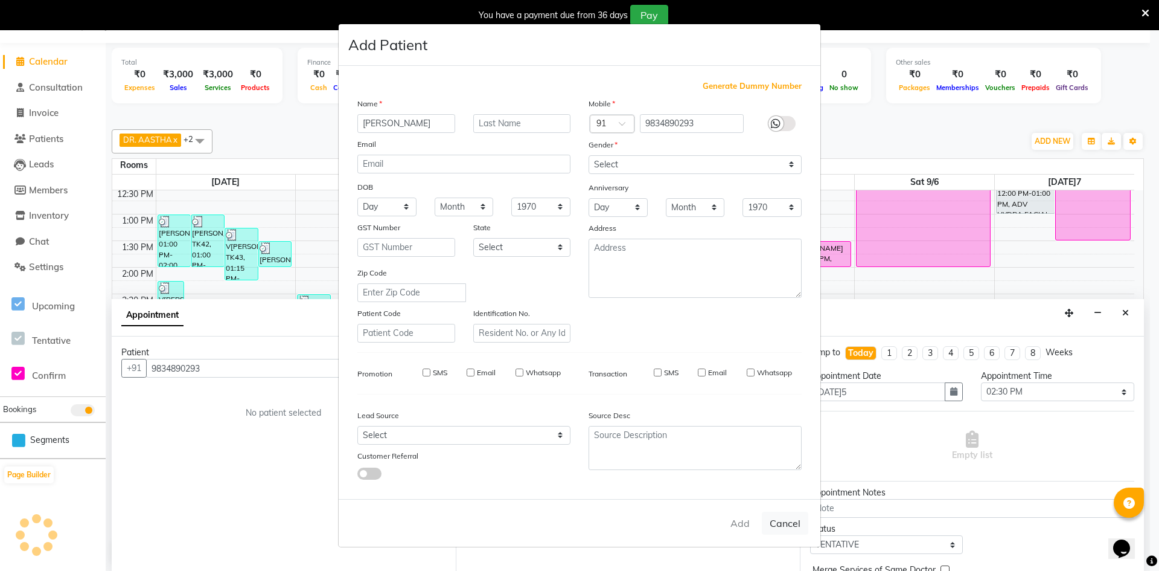
select select
checkbox input "false"
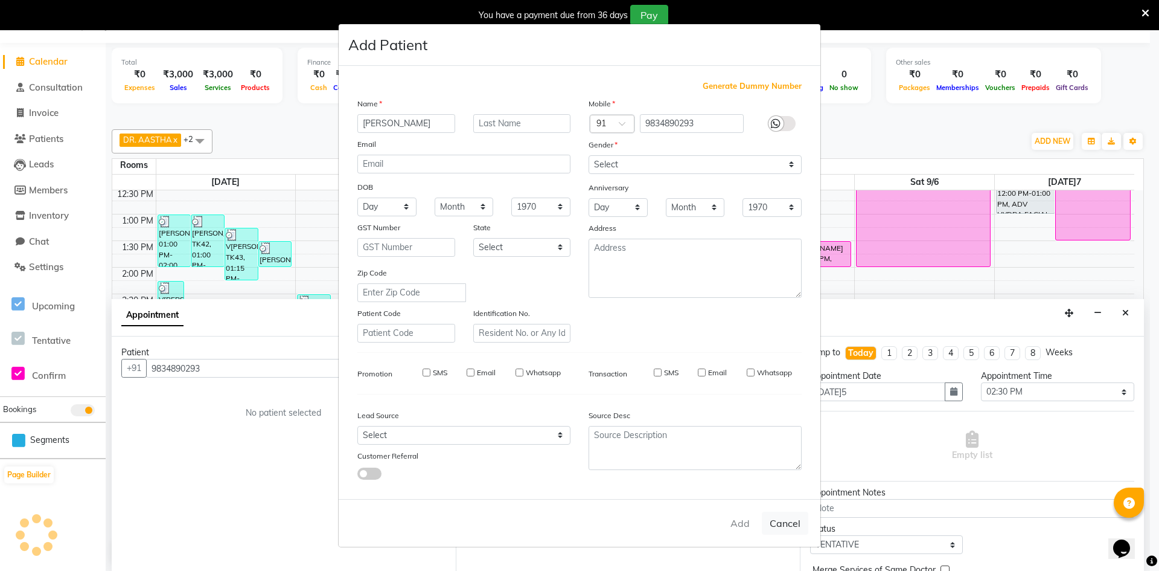
checkbox input "false"
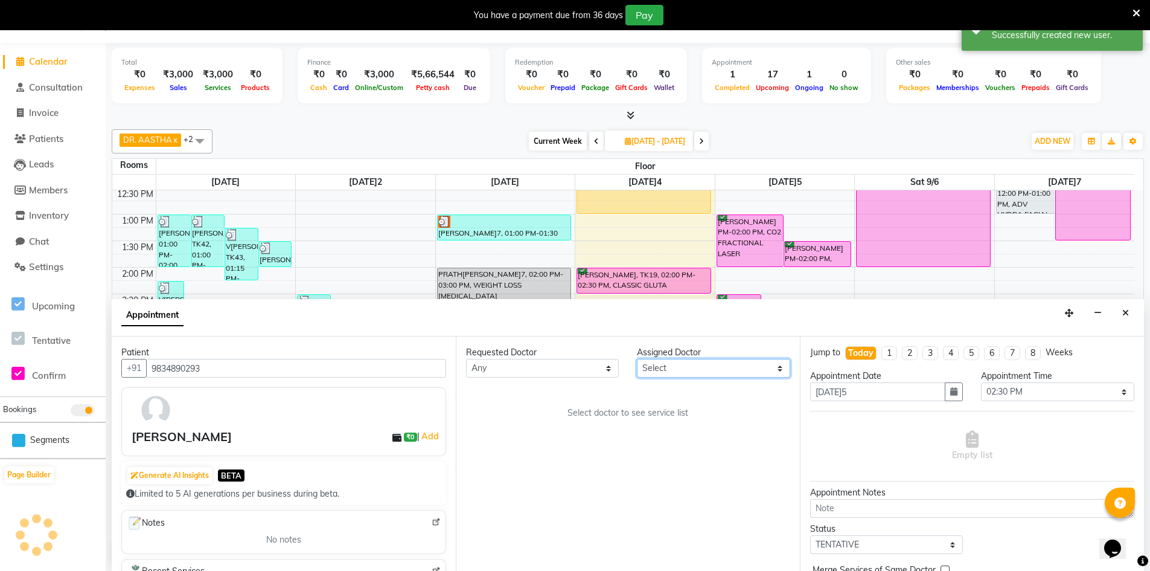
click at [691, 368] on select "Select DR. AYESHA DR. [GEOGRAPHIC_DATA]" at bounding box center [713, 368] width 153 height 19
select select "86212"
click at [637, 359] on select "Select DR. AYESHA DR. [GEOGRAPHIC_DATA]" at bounding box center [713, 368] width 153 height 19
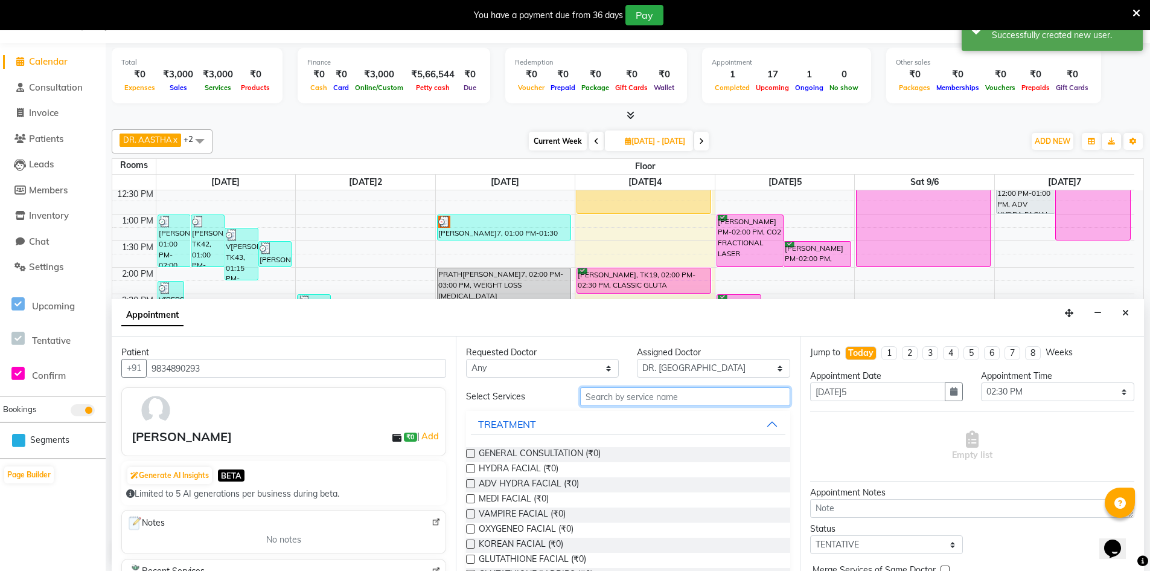
click at [653, 397] on input "text" at bounding box center [685, 396] width 210 height 19
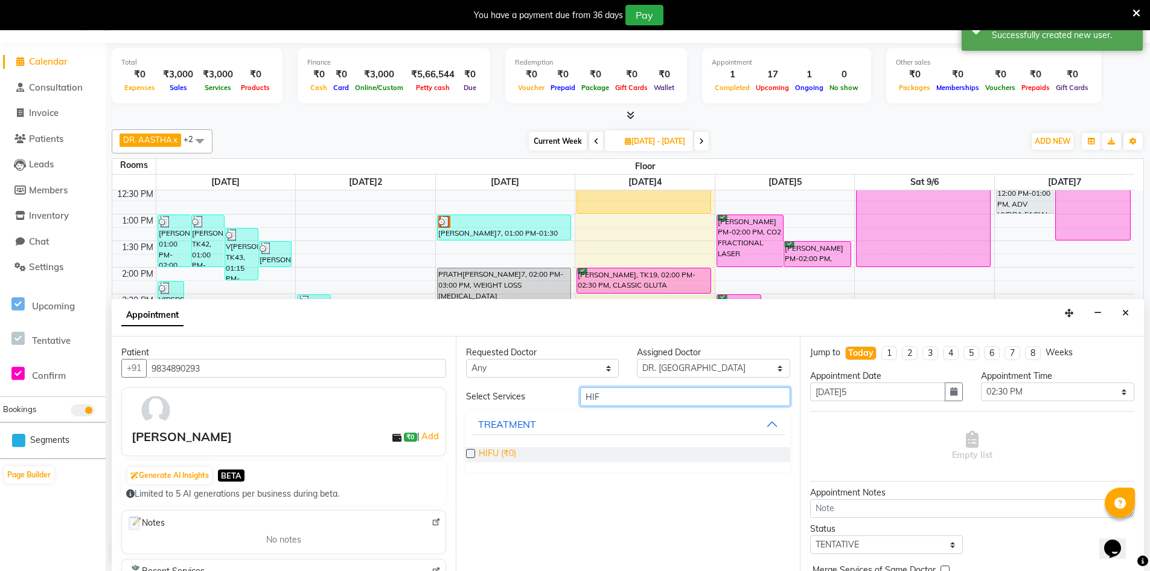
type input "HIF"
click at [484, 453] on span "HIFU (₹0)" at bounding box center [497, 454] width 37 height 15
checkbox input "true"
select select "4343"
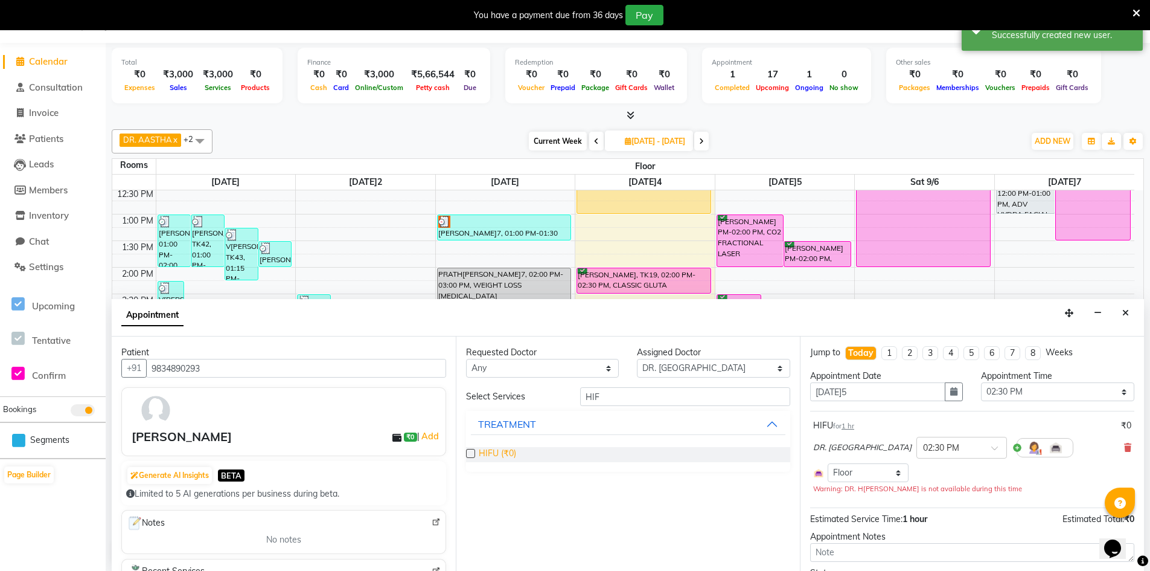
checkbox input "false"
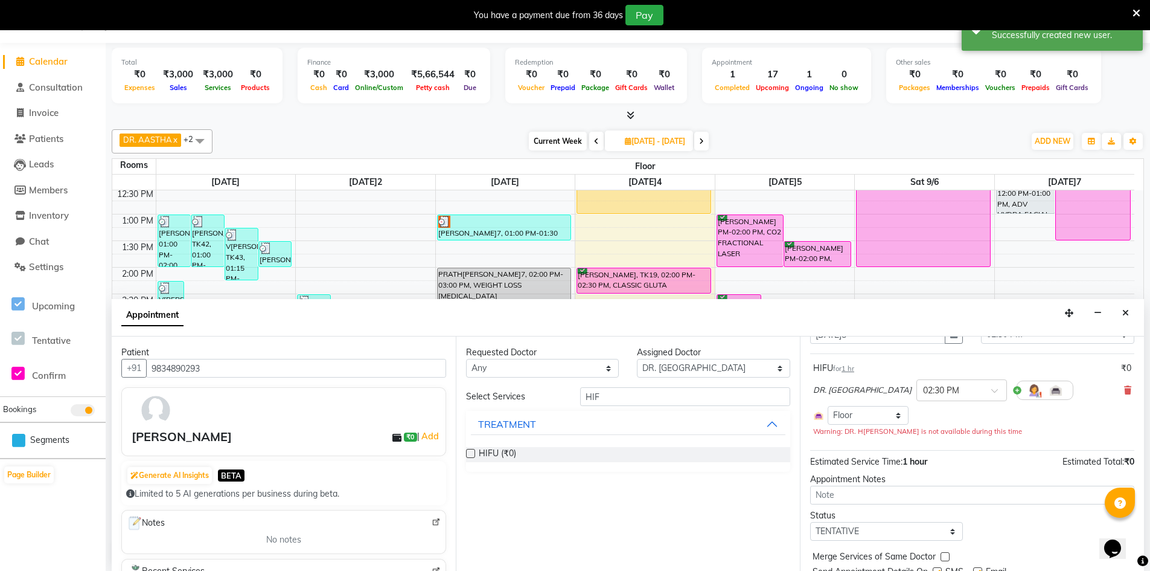
scroll to position [103, 0]
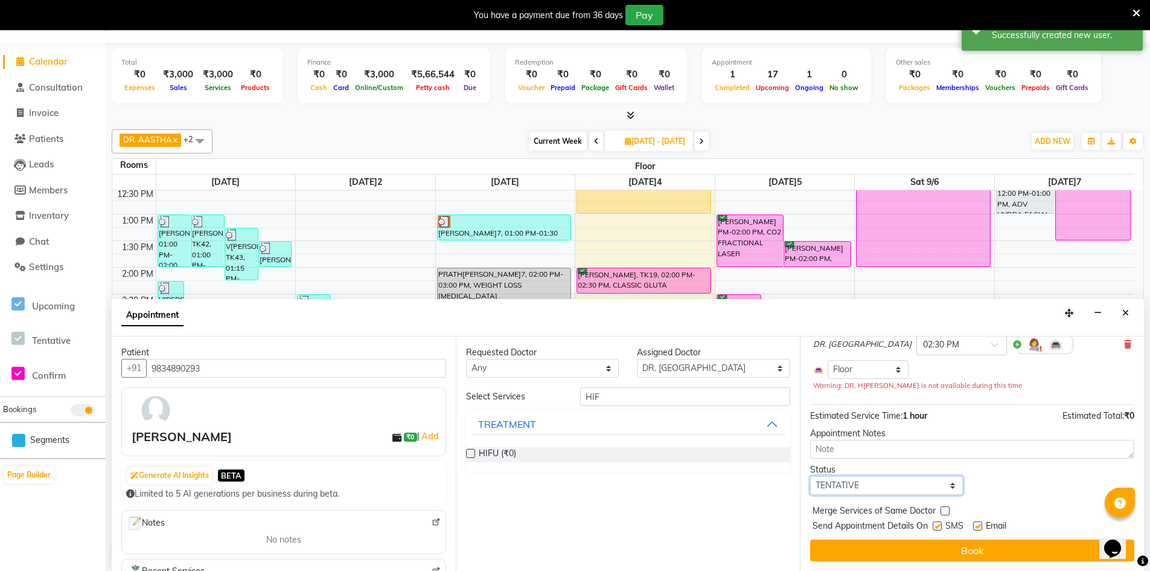
click at [938, 485] on select "Select TENTATIVE CONFIRM CHECK-IN UPCOMING" at bounding box center [886, 485] width 153 height 19
select select "confirm booking"
click at [810, 476] on select "Select TENTATIVE CONFIRM CHECK-IN UPCOMING" at bounding box center [886, 485] width 153 height 19
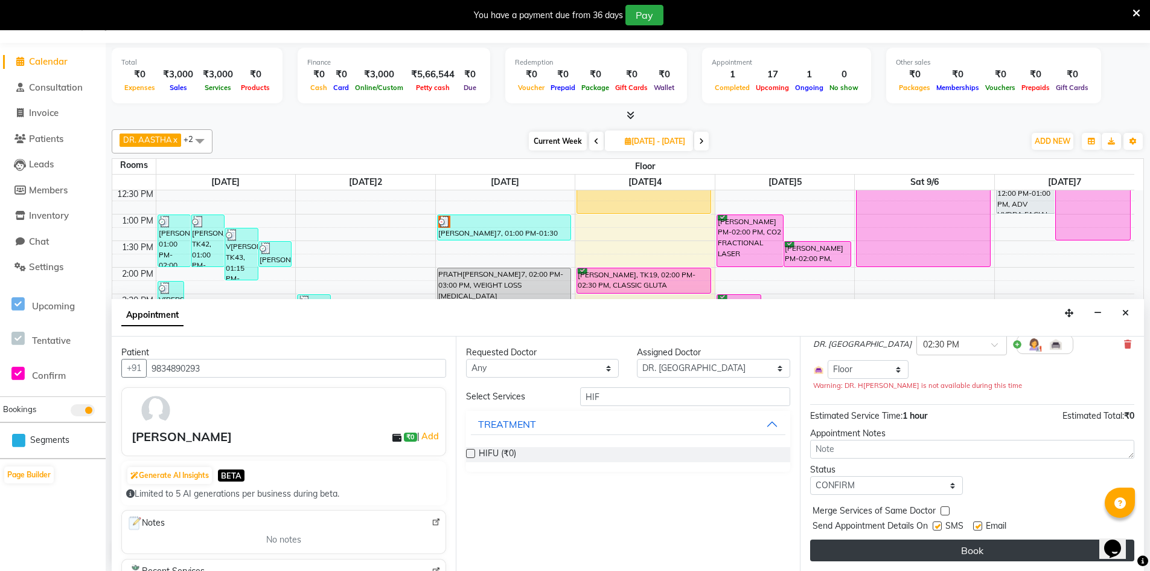
click at [953, 547] on button "Book" at bounding box center [972, 550] width 324 height 22
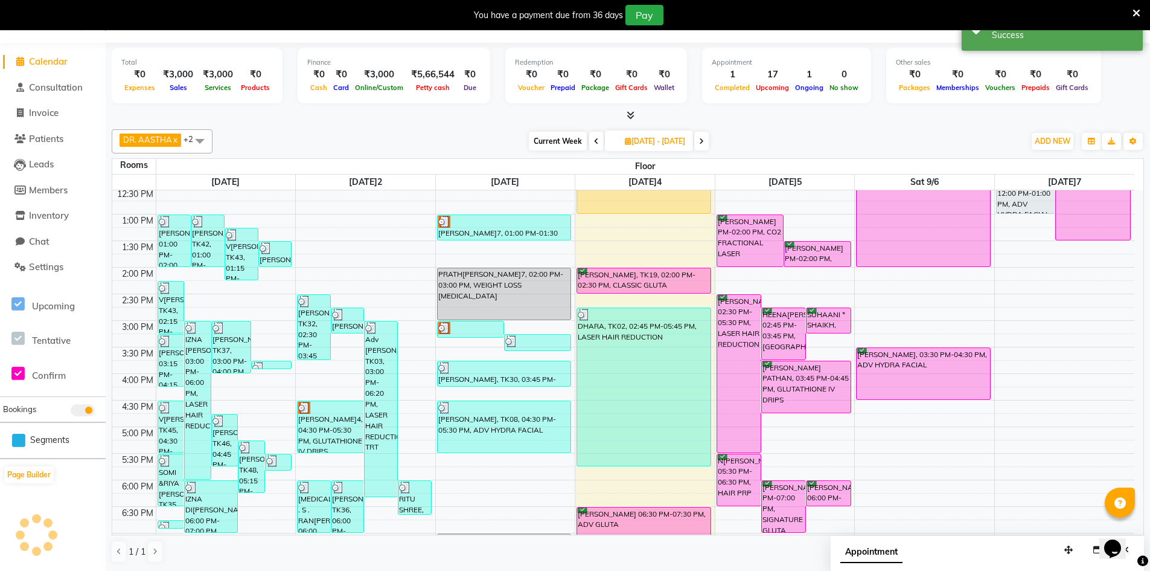
scroll to position [0, 0]
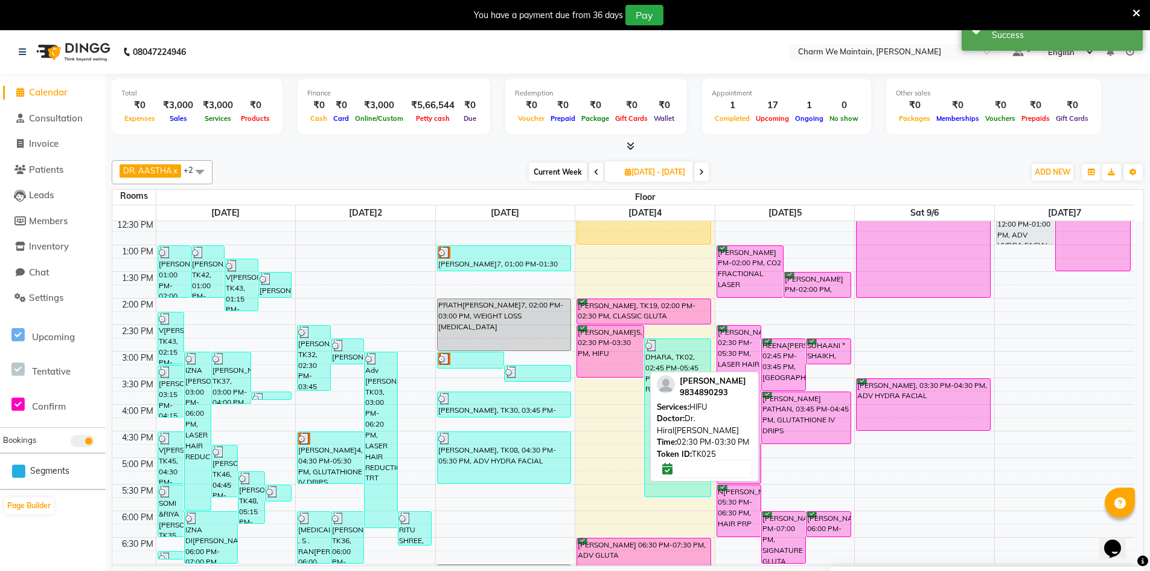
click at [627, 354] on div "[PERSON_NAME]5, 02:30 PM-03:30 PM, HIFU" at bounding box center [610, 350] width 66 height 51
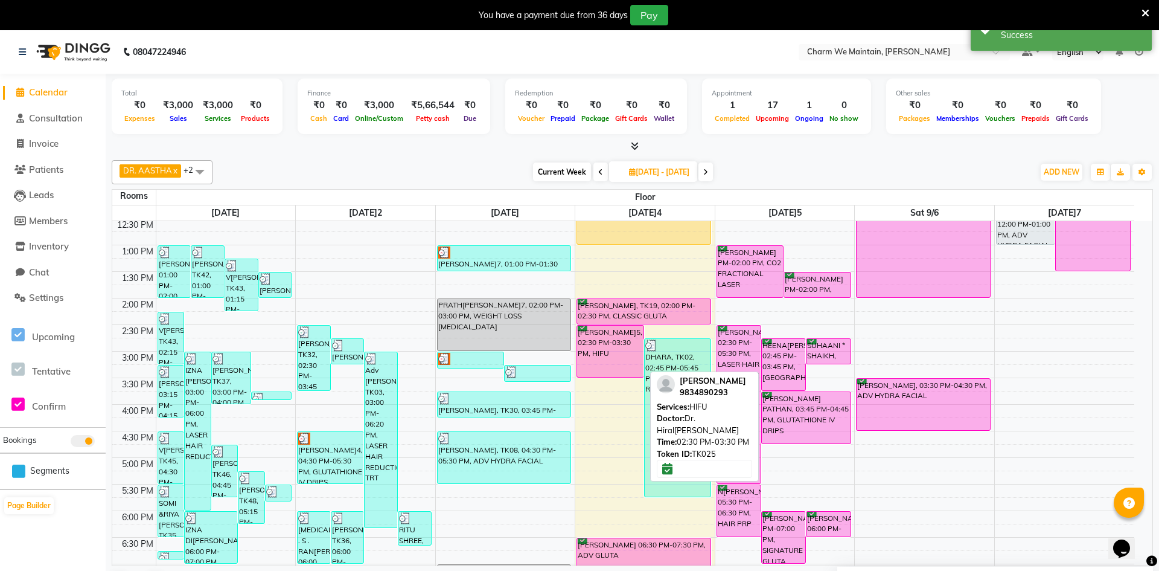
select select "6"
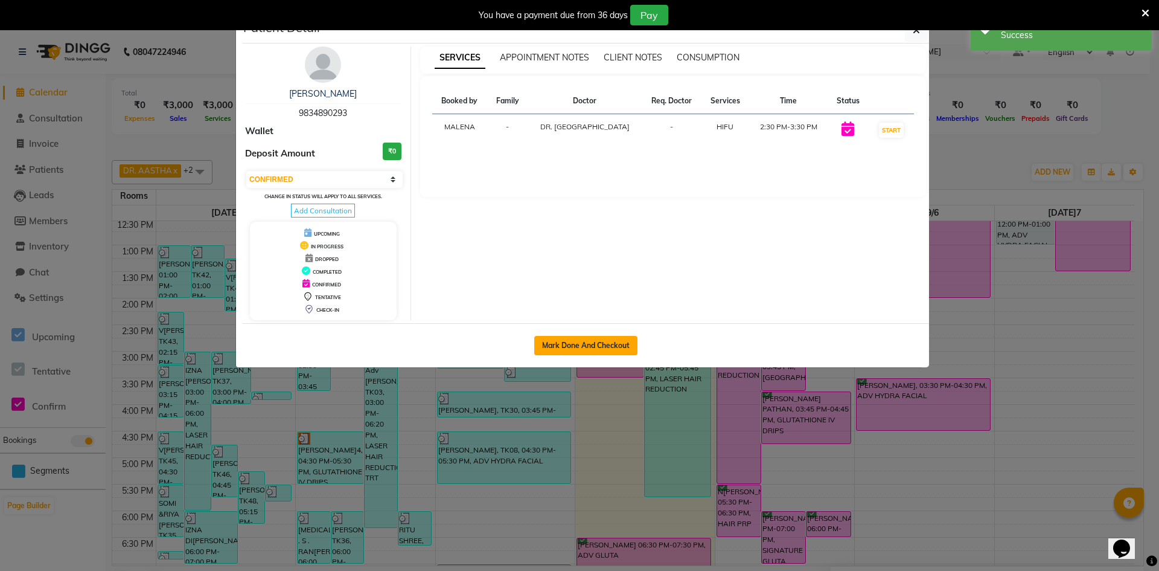
click at [602, 341] on button "Mark Done And Checkout" at bounding box center [585, 345] width 103 height 19
select select "8618"
select select "service"
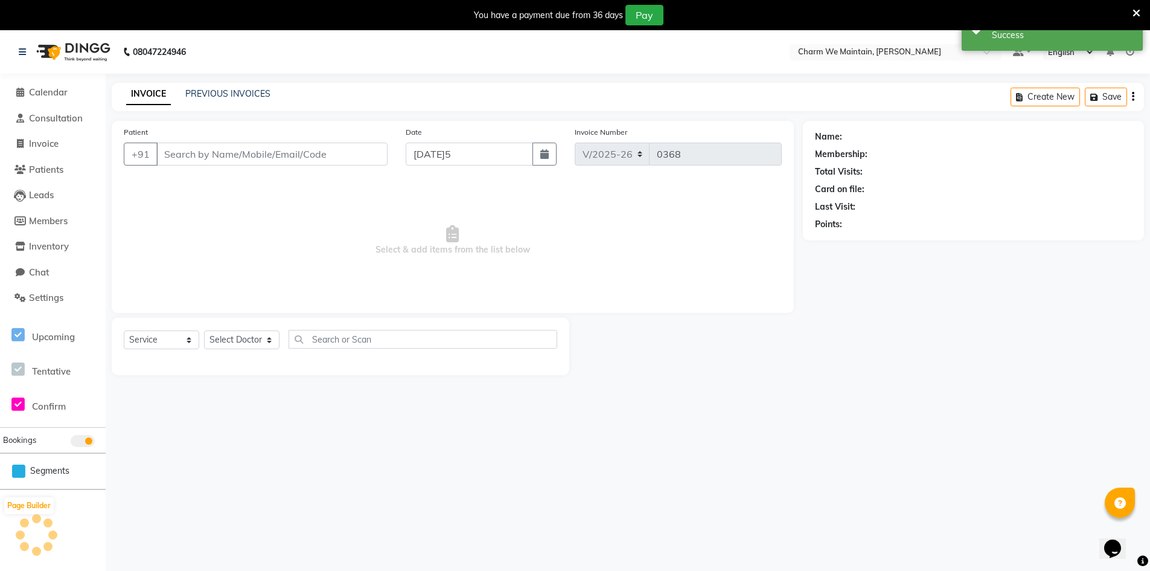
type input "9834890293"
select select "86212"
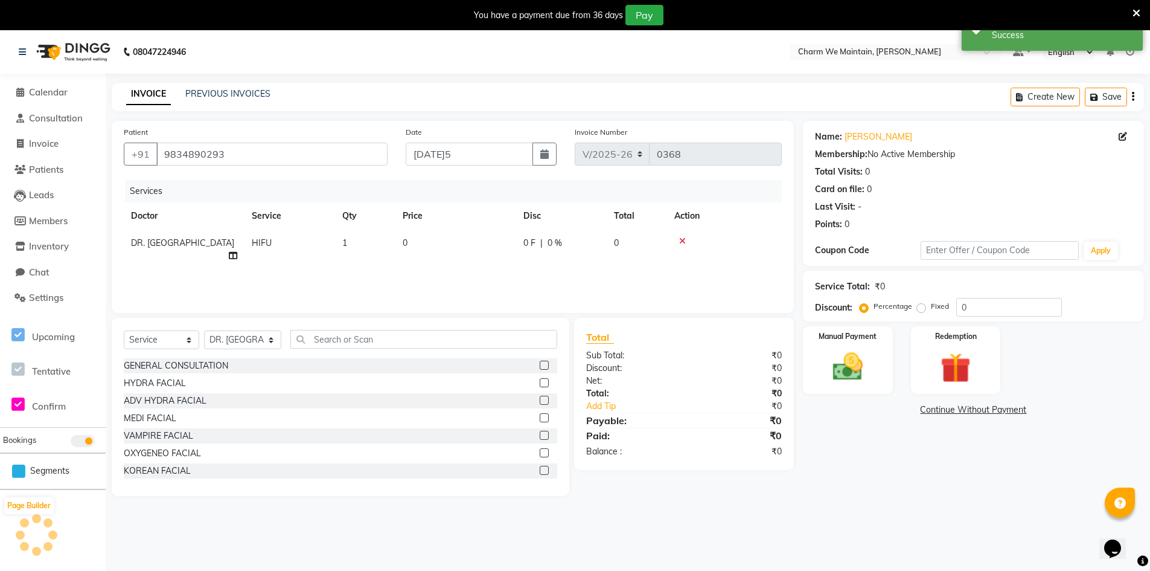
click at [421, 260] on div "Services Doctor Service Qty Price Disc Total Action DR. HIRAL[PERSON_NAME]U 1 0…" at bounding box center [453, 240] width 658 height 121
click at [453, 250] on td "0" at bounding box center [455, 249] width 121 height 40
select select "86212"
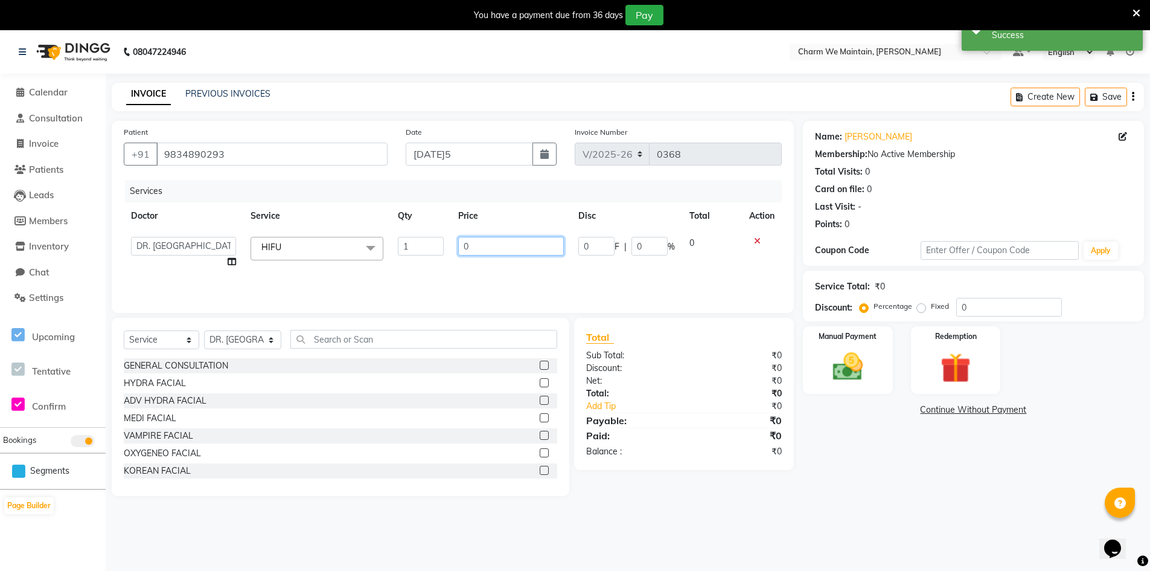
click at [468, 241] on input "0" at bounding box center [511, 246] width 106 height 19
type input "35000"
click at [843, 350] on img at bounding box center [847, 366] width 51 height 36
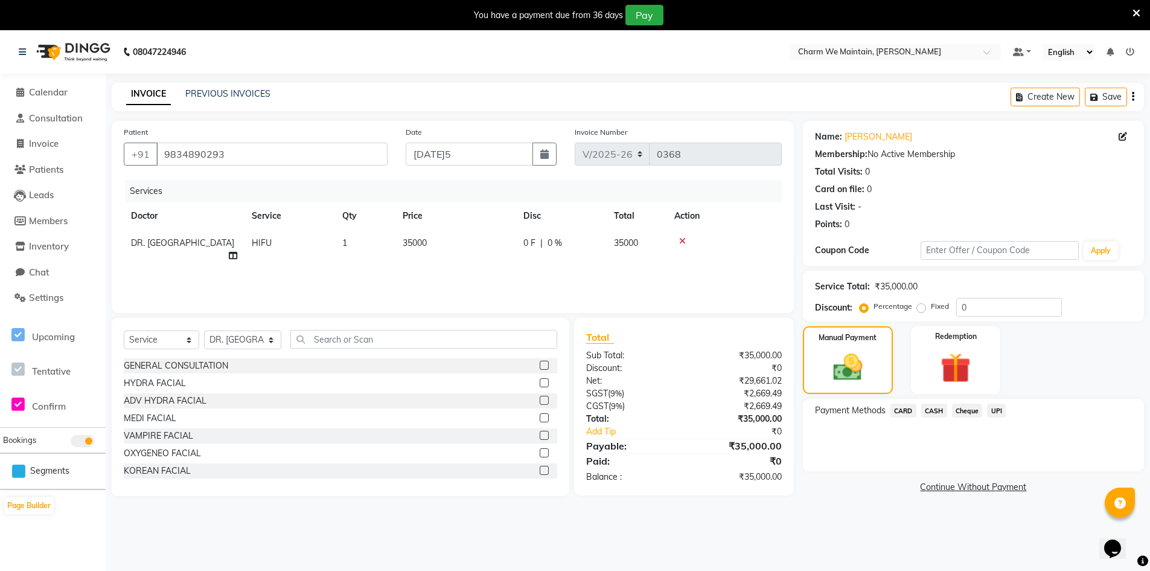
click at [902, 412] on span "CARD" at bounding box center [903, 410] width 26 height 14
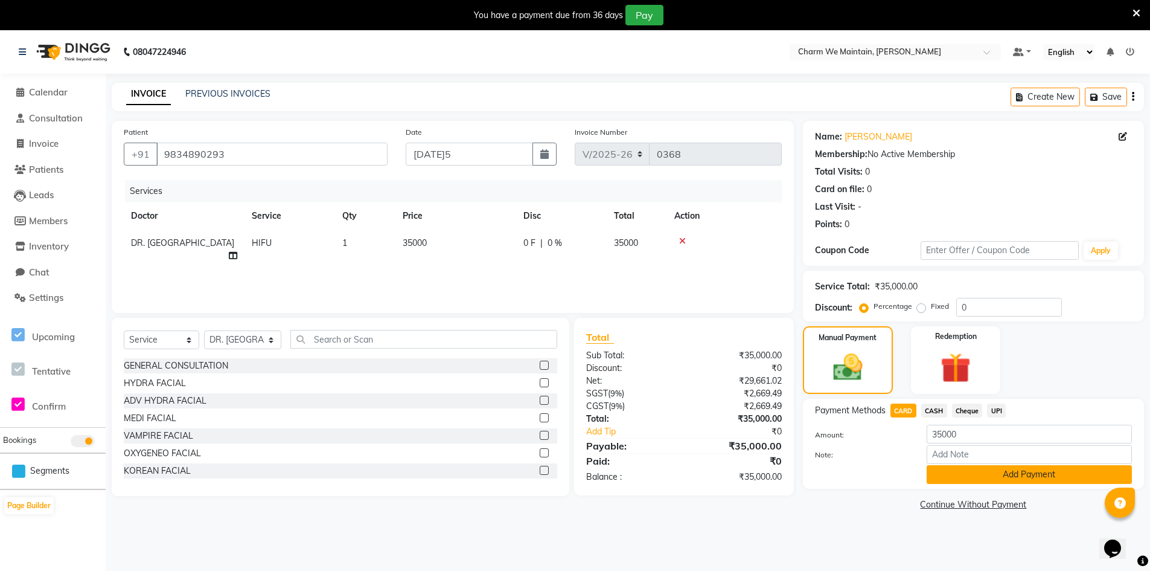
click at [1014, 478] on button "Add Payment" at bounding box center [1029, 474] width 205 height 19
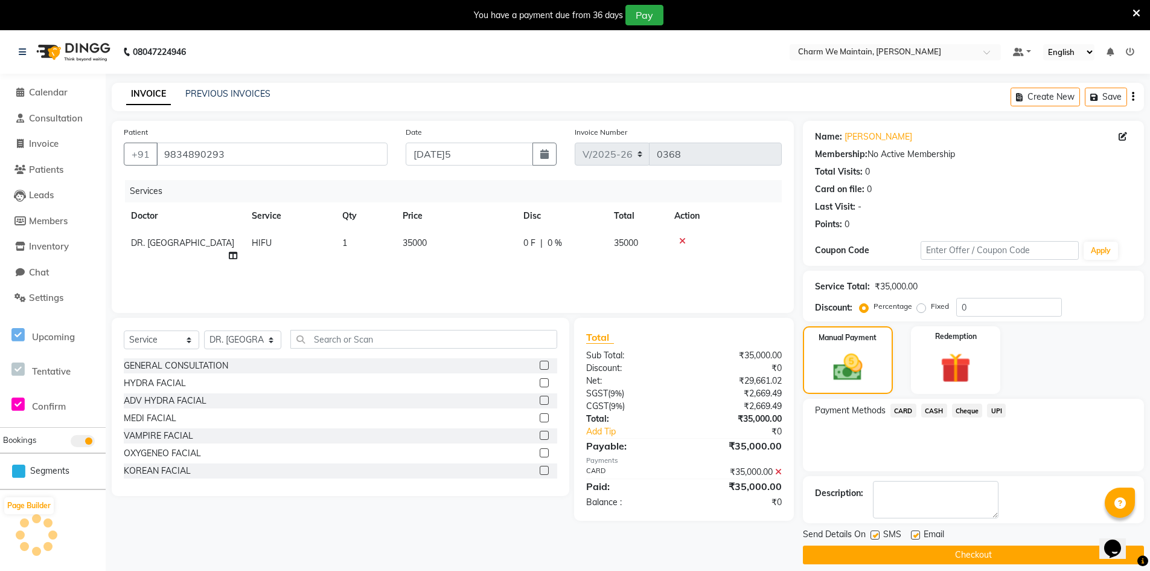
click at [982, 552] on button "Checkout" at bounding box center [973, 554] width 341 height 19
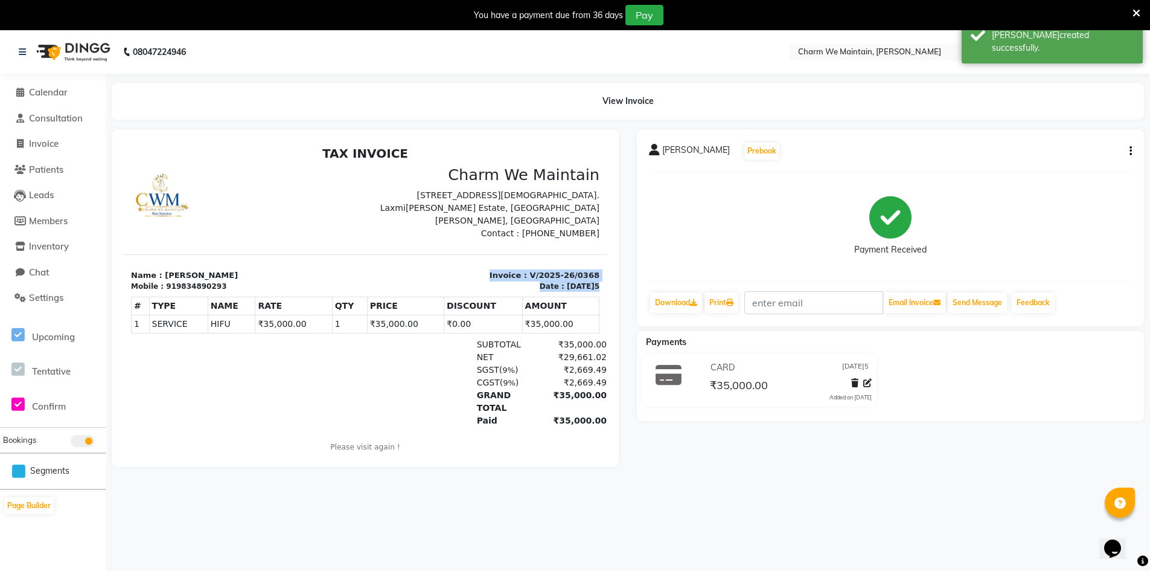
drag, startPoint x: 219, startPoint y: 287, endPoint x: 170, endPoint y: 292, distance: 49.1
click at [170, 292] on div "TAX INVOICE Charm We Maintain [STREET_ADDRESS][DEMOGRAPHIC_DATA]. L[PERSON_NAME…" at bounding box center [365, 307] width 483 height 322
click at [258, 278] on p "Name : [PERSON_NAME]" at bounding box center [244, 275] width 227 height 12
drag, startPoint x: 214, startPoint y: 288, endPoint x: 170, endPoint y: 286, distance: 44.1
click at [170, 286] on div "Mobile : 919834890293" at bounding box center [244, 286] width 227 height 11
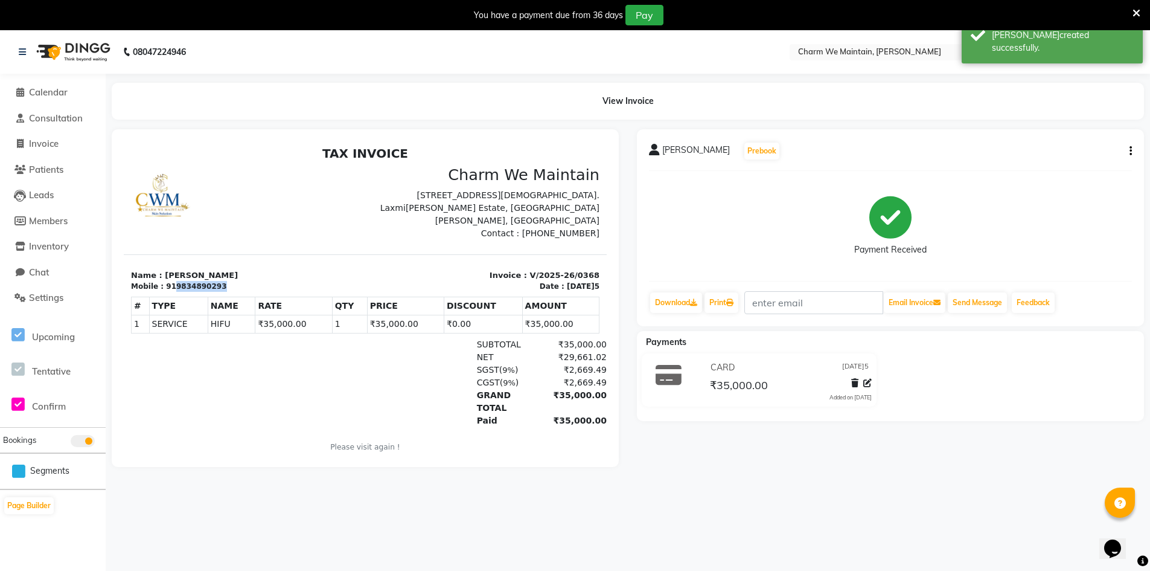
copy div "9834890293"
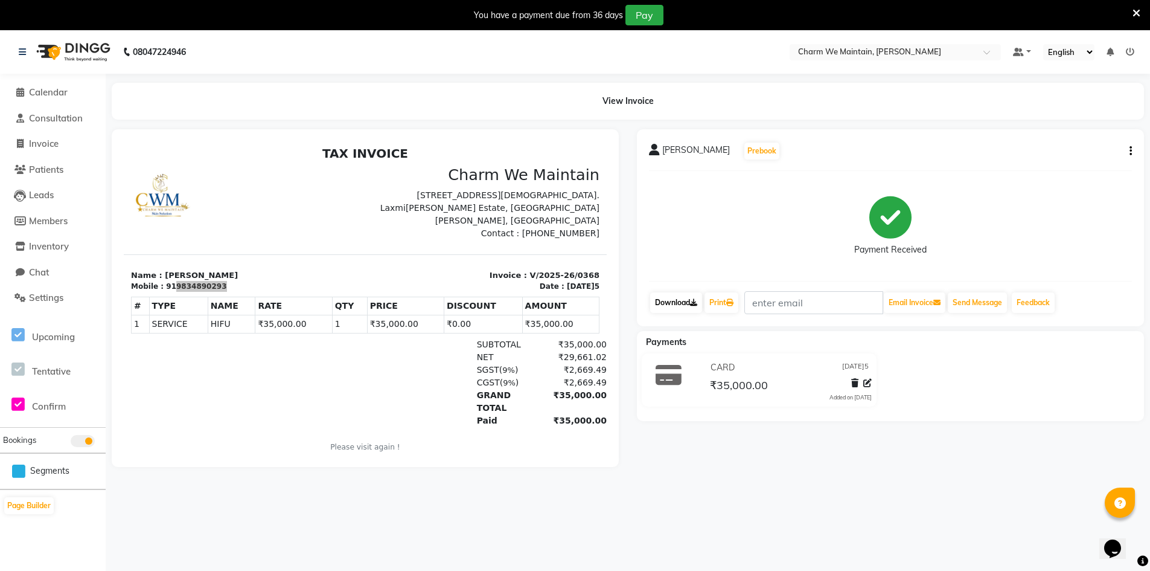
click at [685, 304] on link "Download" at bounding box center [676, 302] width 52 height 21
click at [59, 97] on span "Calendar" at bounding box center [48, 91] width 39 height 11
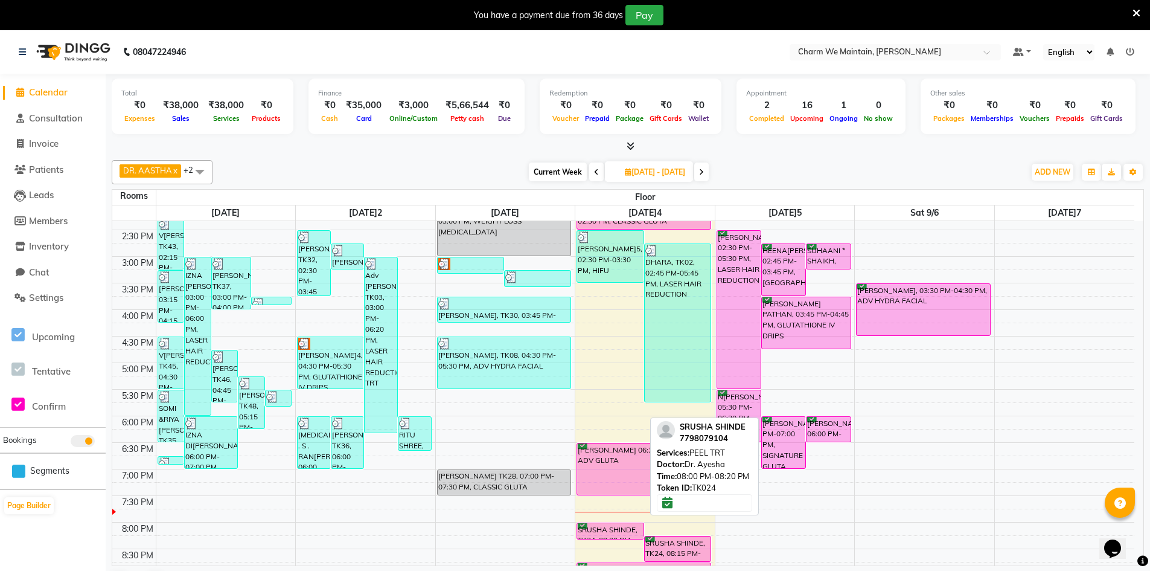
scroll to position [331, 0]
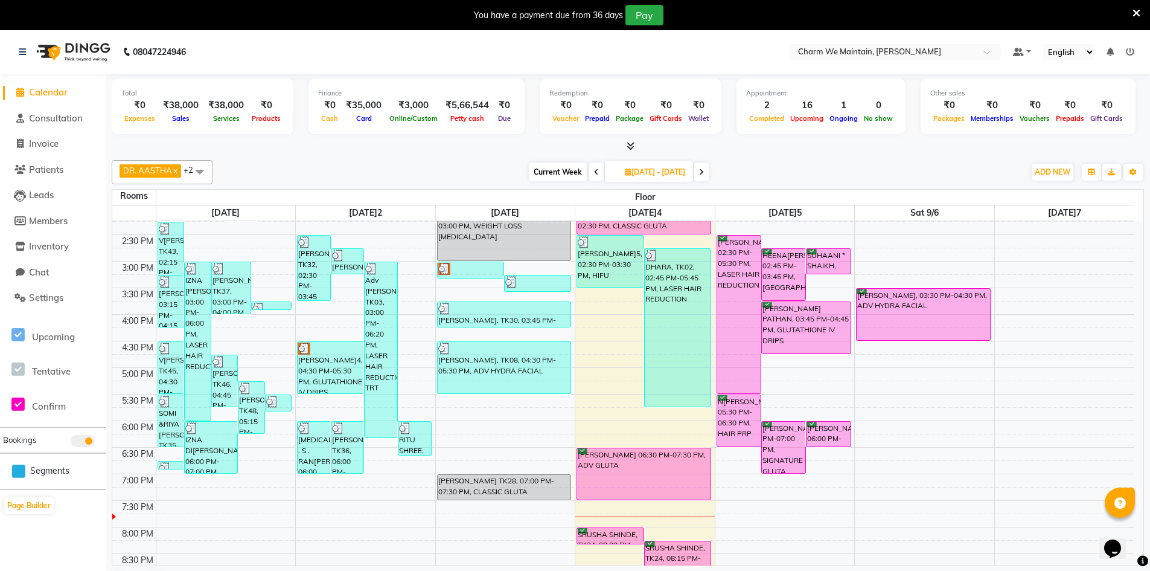
click at [609, 362] on div "8:00 AM 8:30 AM 9:00 AM 9:30 AM 10:00 AM 10:30 AM 11:00 AM 11:30 AM 12:00 PM 12…" at bounding box center [623, 288] width 1022 height 796
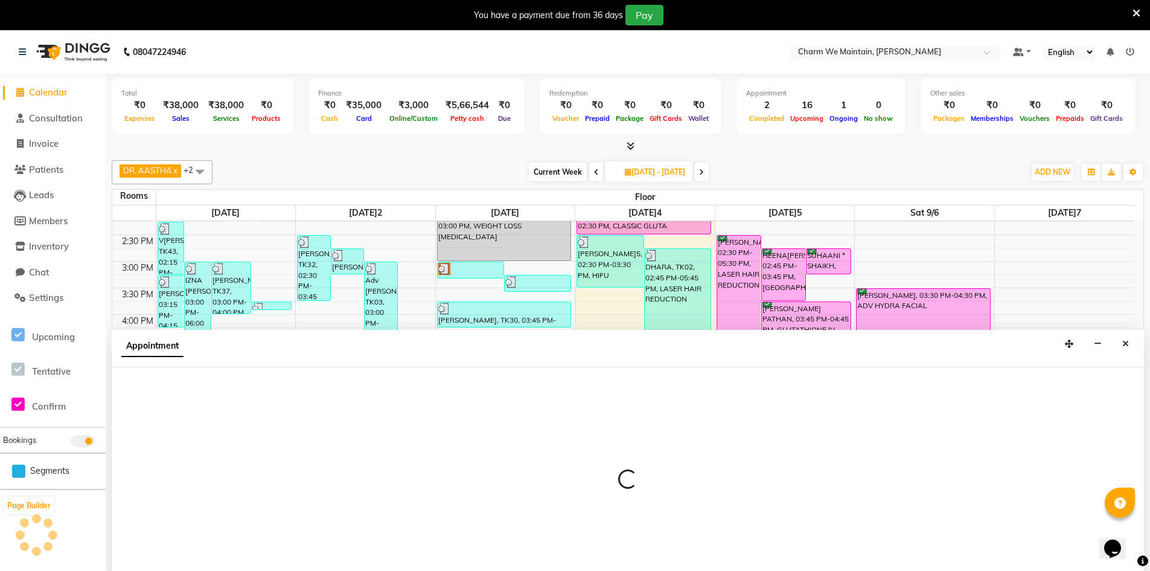
scroll to position [31, 0]
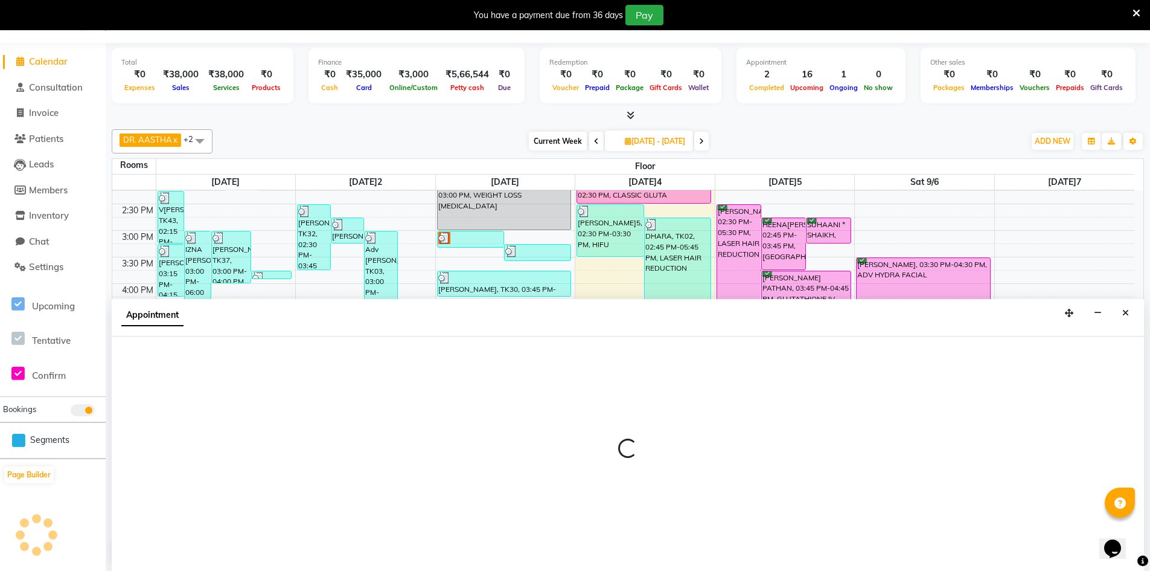
select select "1005"
select select "tentative"
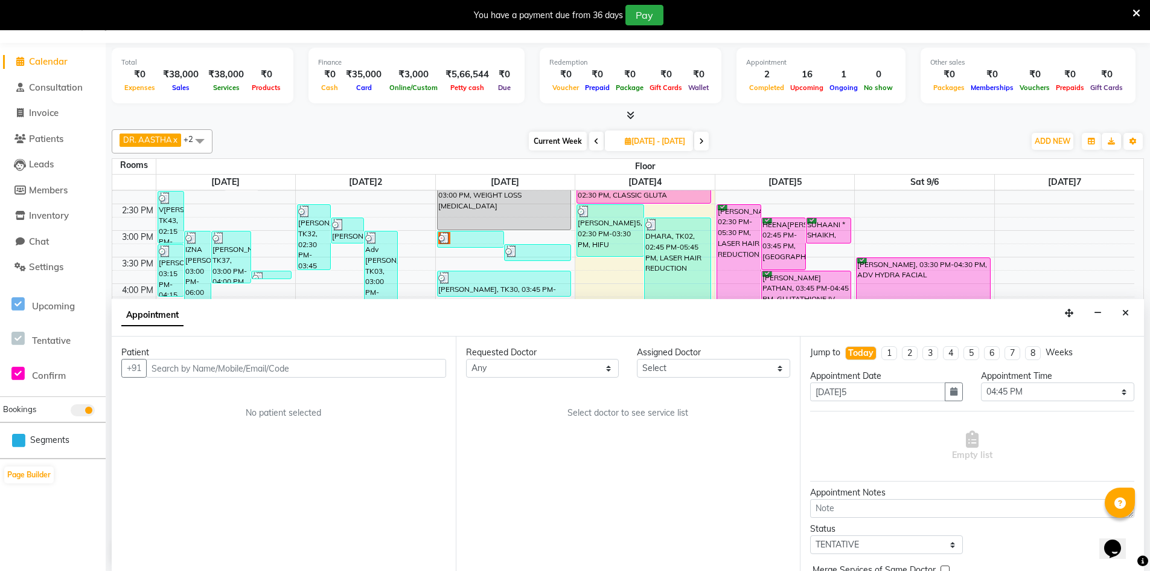
click at [346, 372] on input "text" at bounding box center [296, 368] width 300 height 19
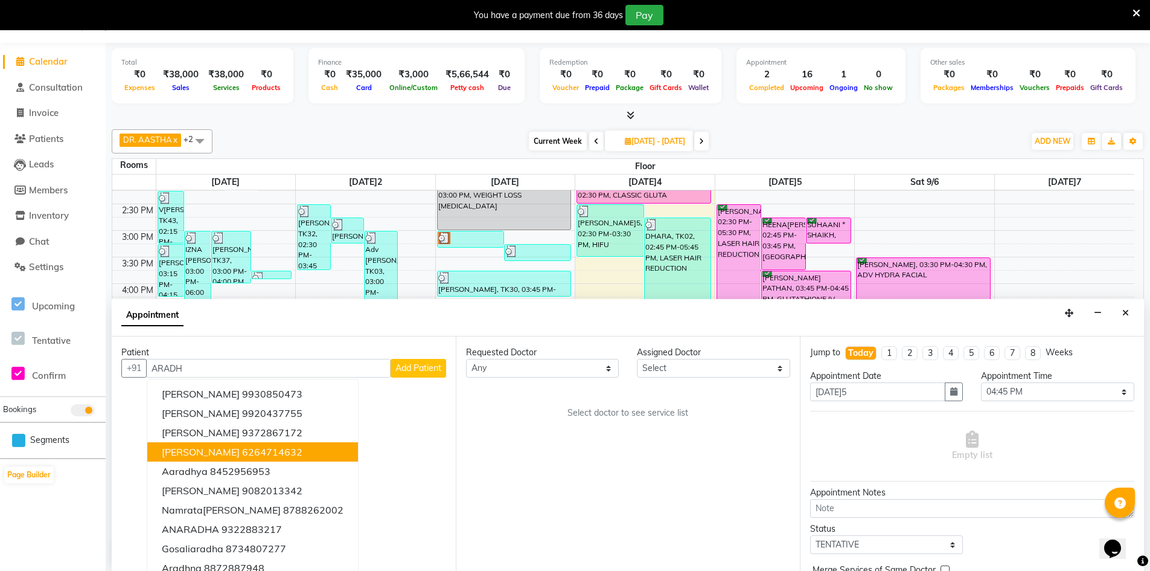
click at [200, 452] on span "[PERSON_NAME]" at bounding box center [201, 452] width 78 height 12
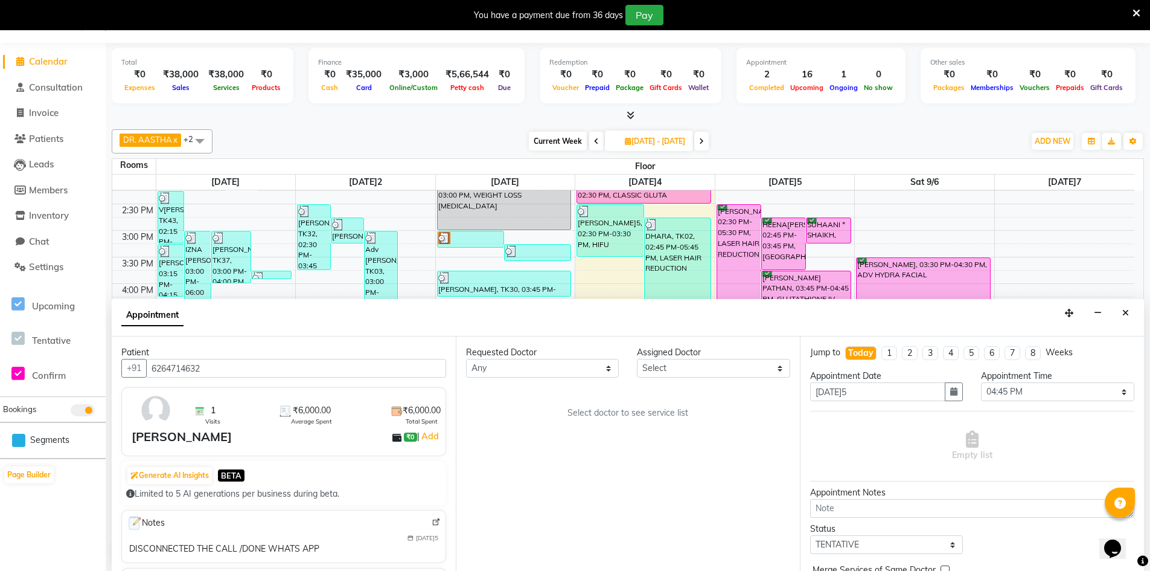
type input "6264714632"
click at [720, 371] on select "Select DR. AYESHA DR. [GEOGRAPHIC_DATA]" at bounding box center [713, 368] width 153 height 19
select select "86212"
click at [637, 359] on select "Select DR. AYESHA DR. [GEOGRAPHIC_DATA]" at bounding box center [713, 368] width 153 height 19
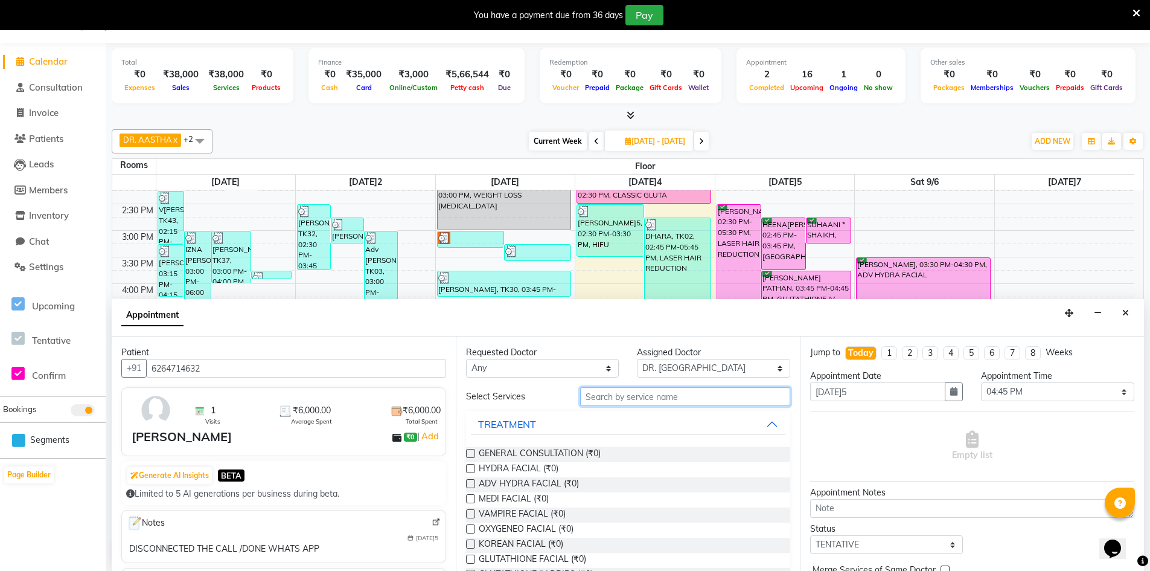
click at [688, 397] on input "text" at bounding box center [685, 396] width 210 height 19
type input "FACE"
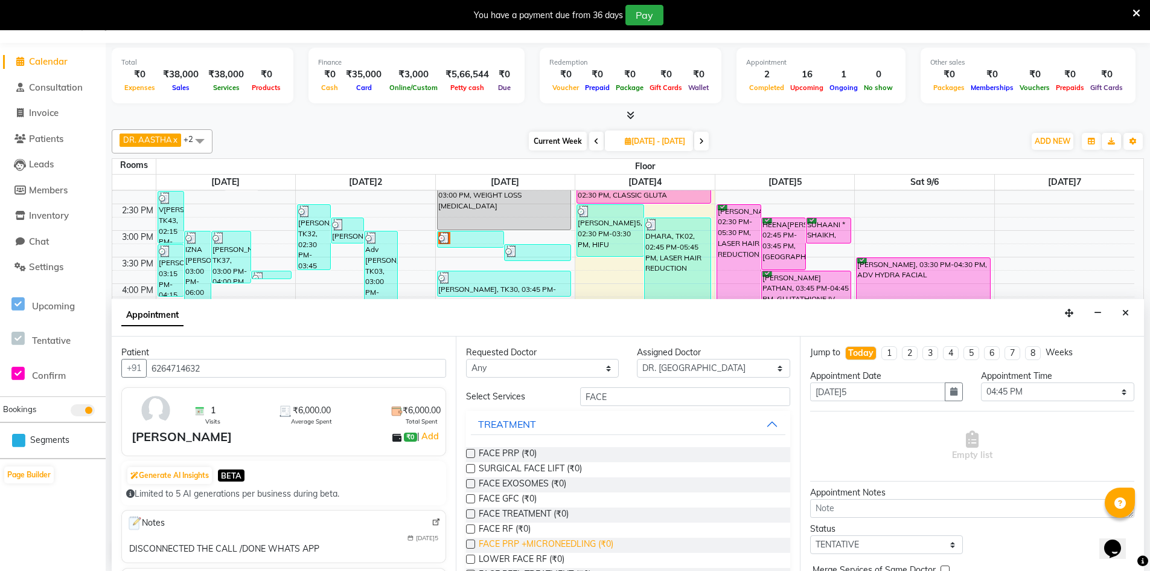
click at [571, 540] on span "FACE PRP +MICRONEEDLING (₹0)" at bounding box center [546, 544] width 135 height 15
checkbox input "true"
select select "4343"
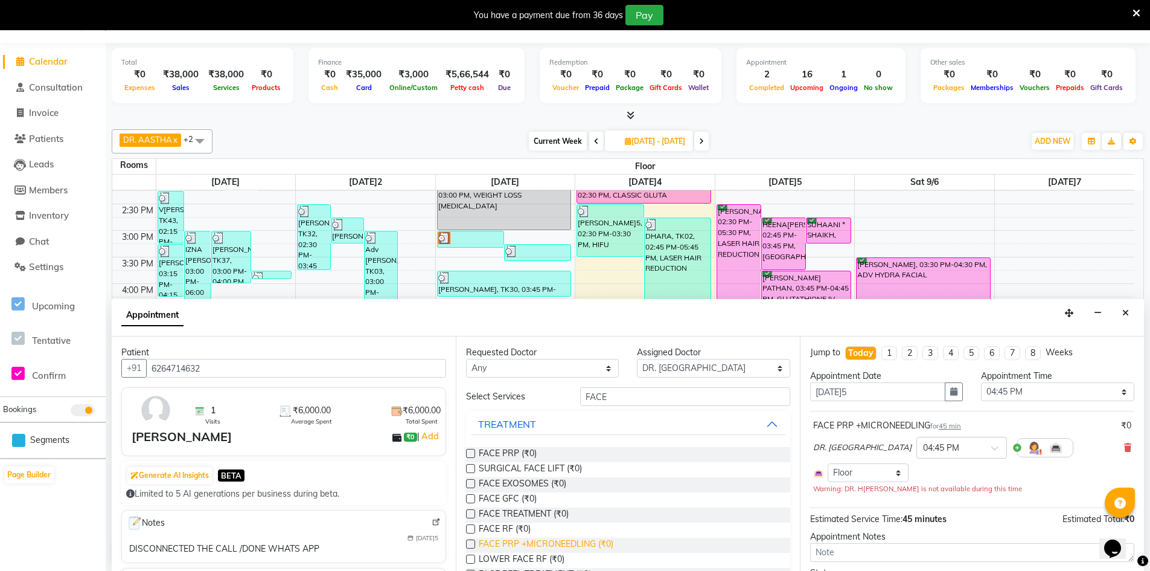
checkbox input "false"
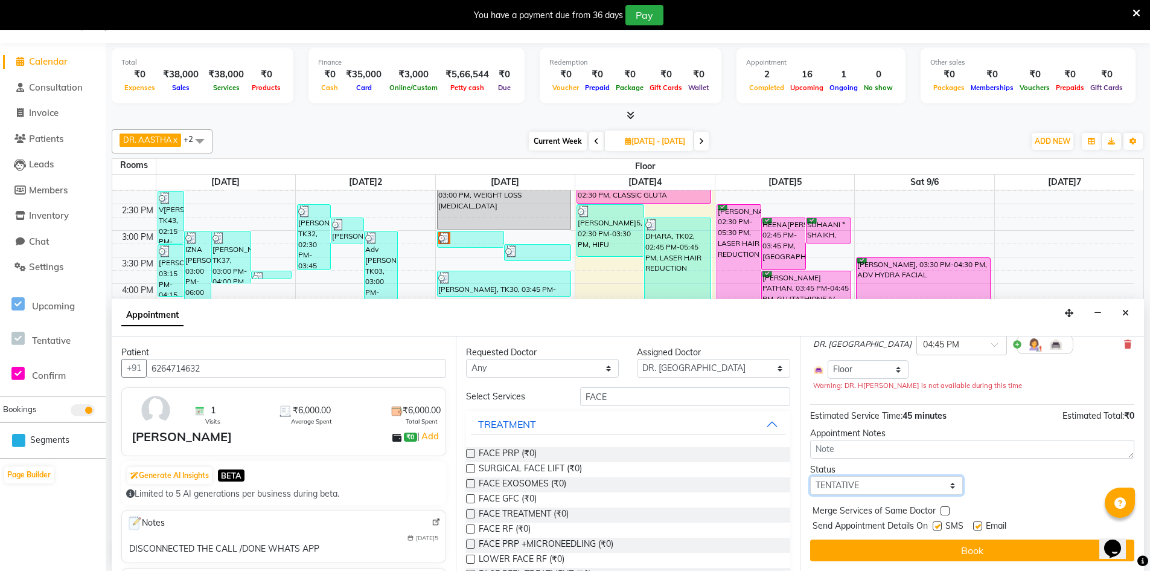
click at [909, 485] on select "Select TENTATIVE CONFIRM CHECK-IN UPCOMING" at bounding box center [886, 485] width 153 height 19
select select "confirm booking"
click at [810, 476] on select "Select TENTATIVE CONFIRM CHECK-IN UPCOMING" at bounding box center [886, 485] width 153 height 19
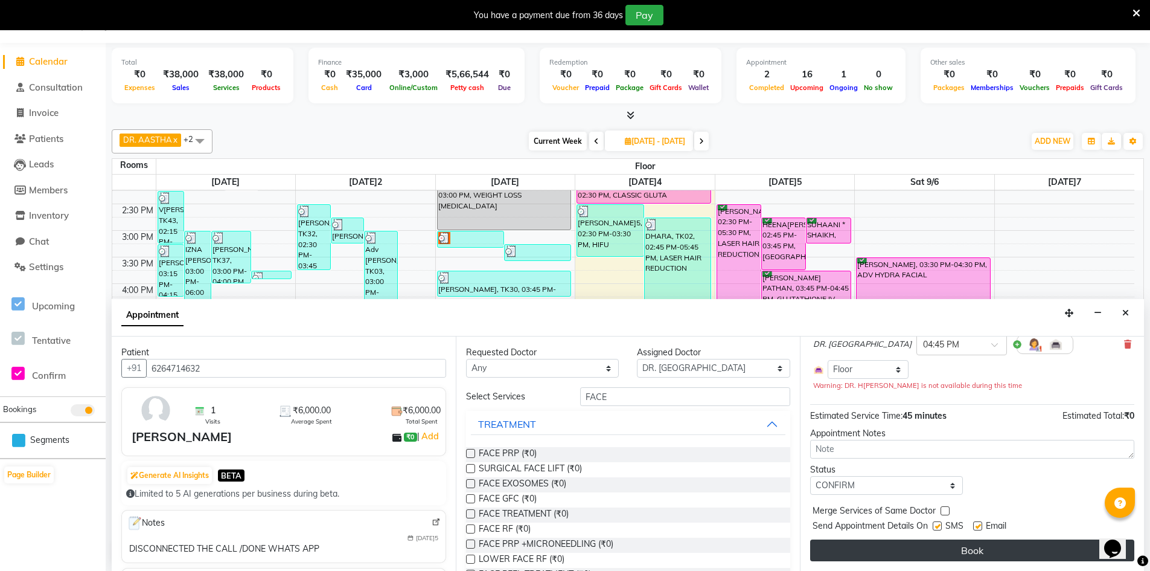
click at [934, 550] on button "Book" at bounding box center [972, 550] width 324 height 22
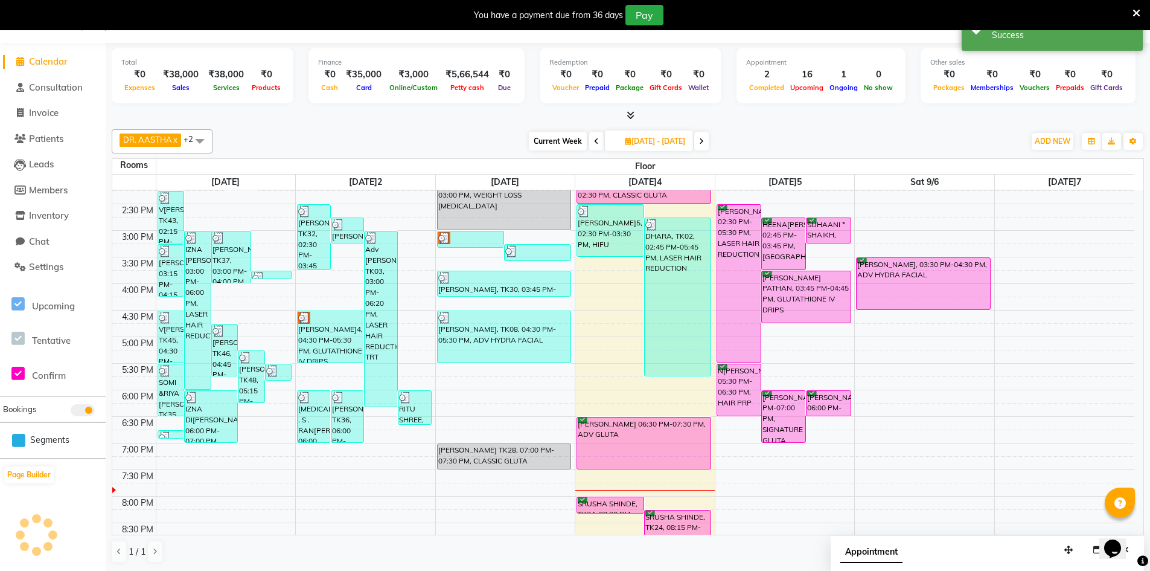
scroll to position [0, 0]
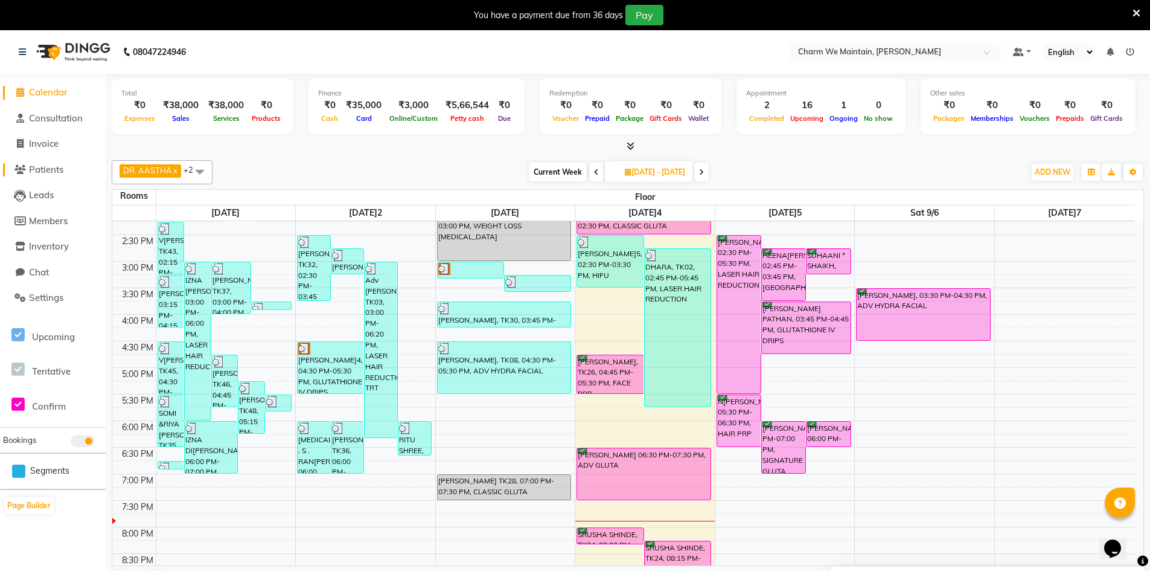
click at [54, 173] on span "Patients" at bounding box center [46, 169] width 34 height 11
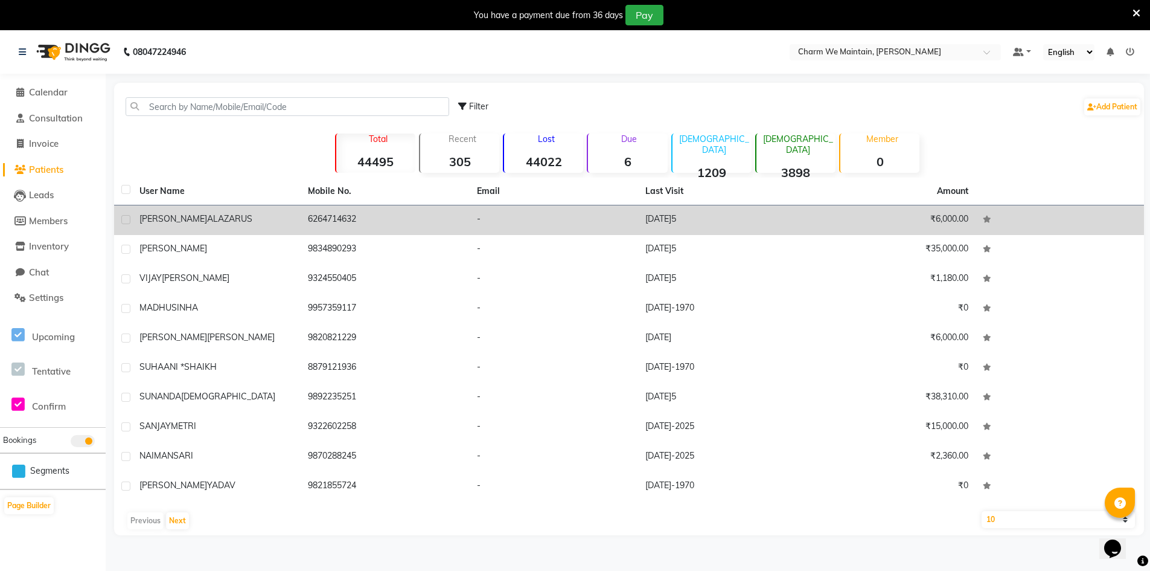
click at [207, 217] on span "ALAZARUS" at bounding box center [229, 218] width 45 height 11
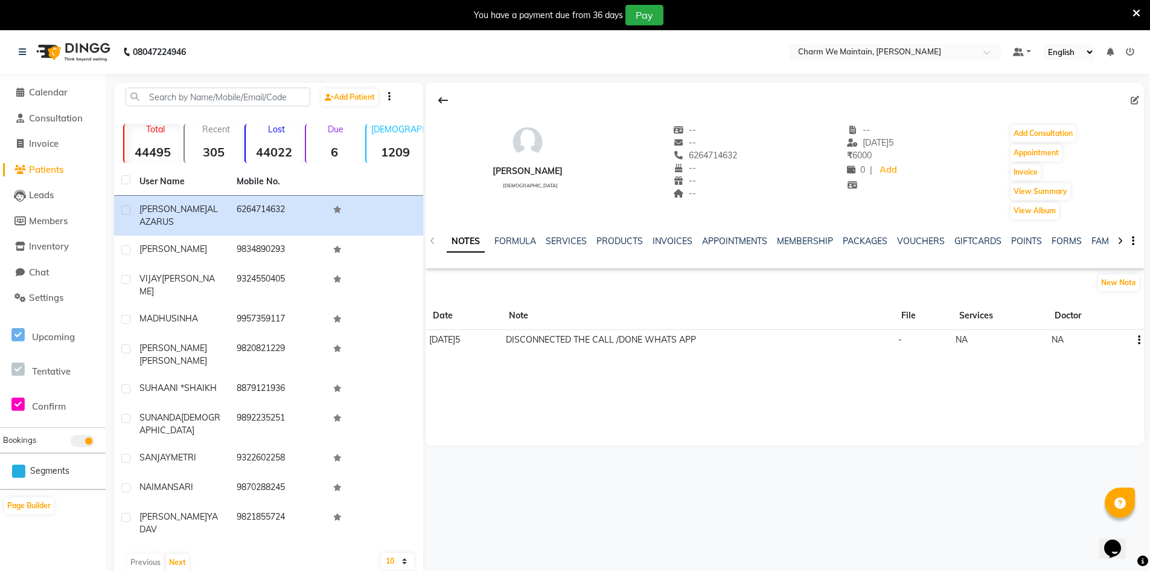
click at [1136, 98] on icon at bounding box center [1135, 100] width 8 height 8
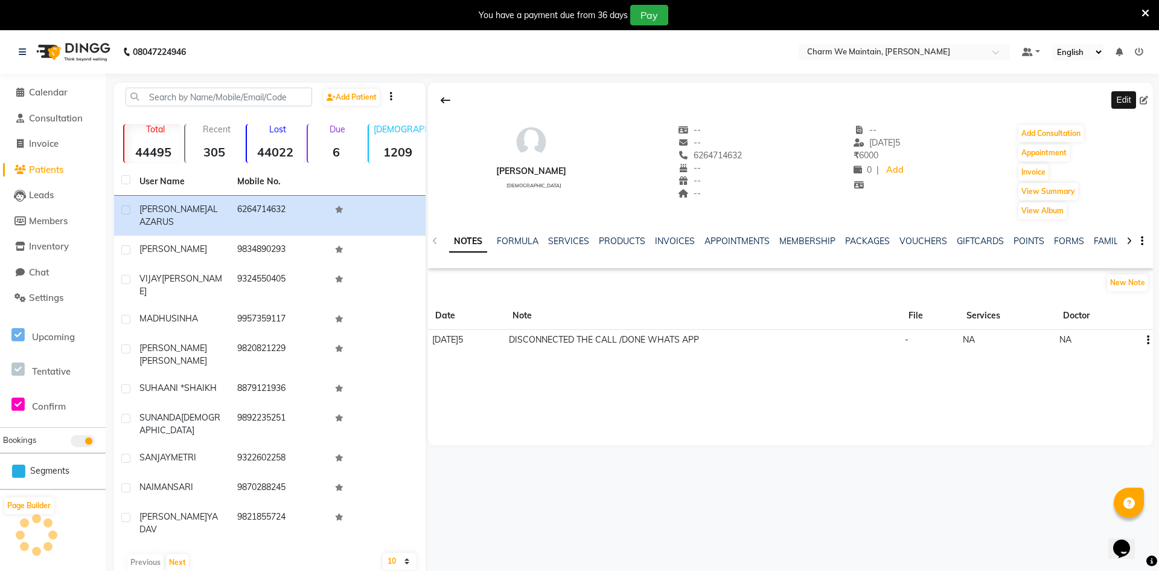
select select "[DEMOGRAPHIC_DATA]"
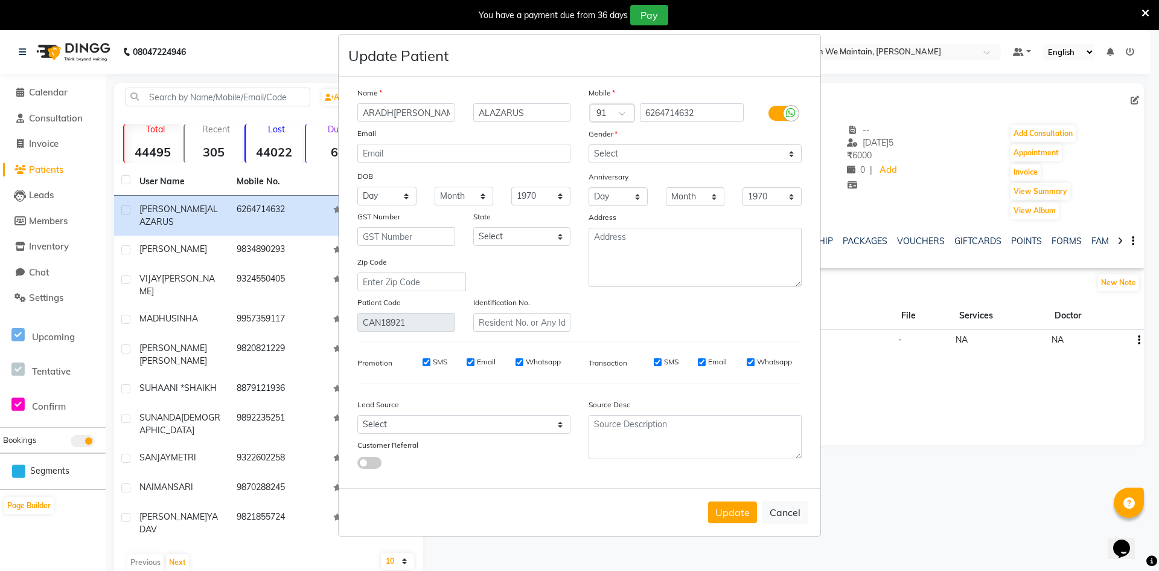
type input "ARADH[PERSON_NAME]"
click at [485, 115] on input "ALAZARUS" at bounding box center [522, 112] width 98 height 19
type input "LAZARUS"
click at [727, 511] on button "Update" at bounding box center [732, 512] width 49 height 22
select select
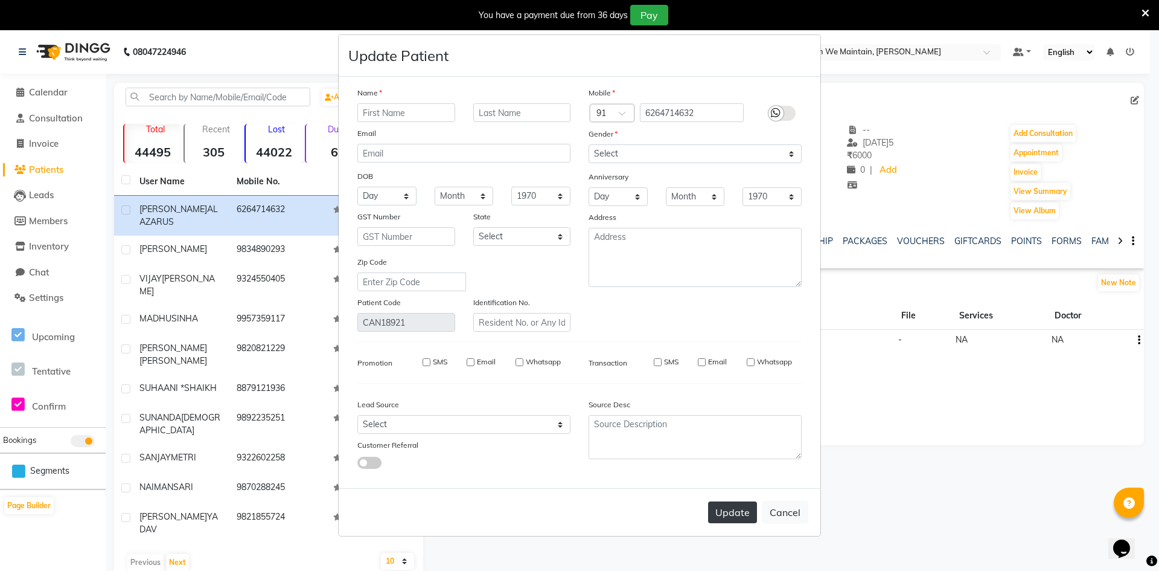
select select
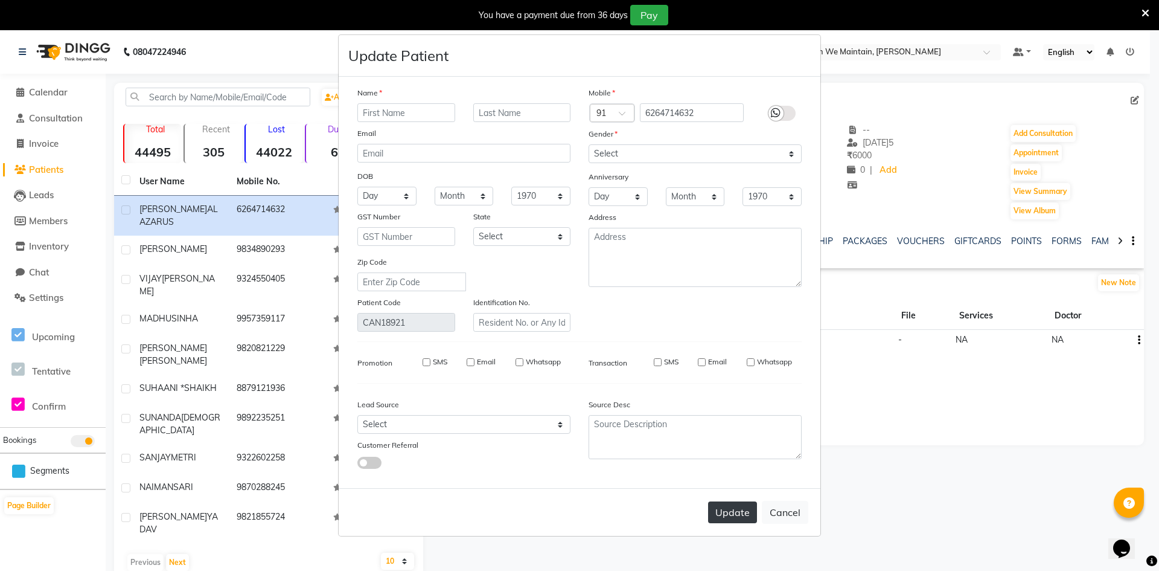
select select
checkbox input "false"
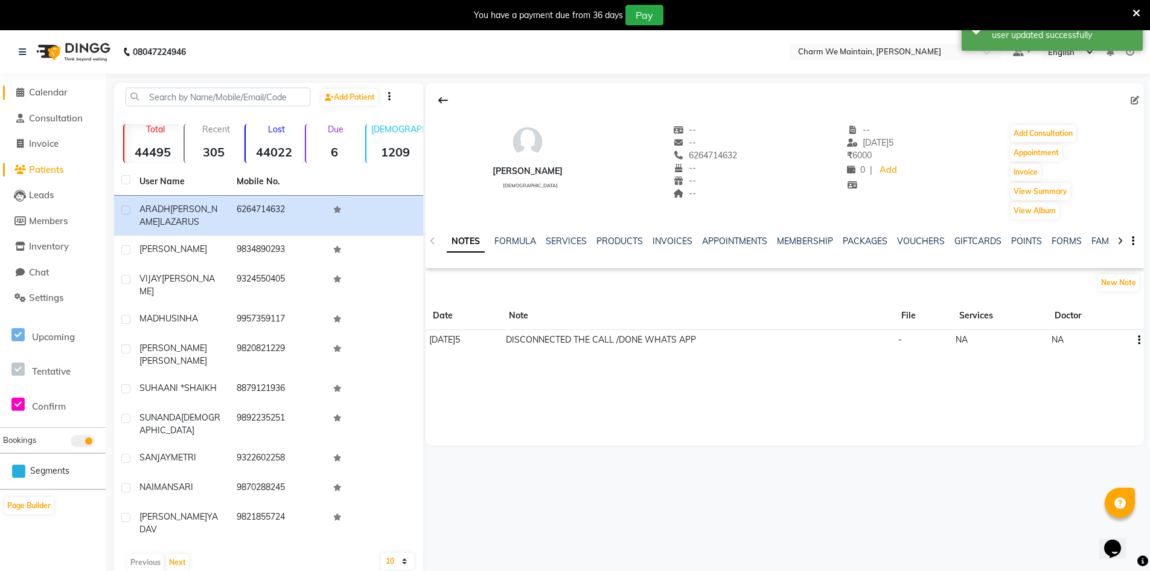
click at [54, 92] on span "Calendar" at bounding box center [48, 91] width 39 height 11
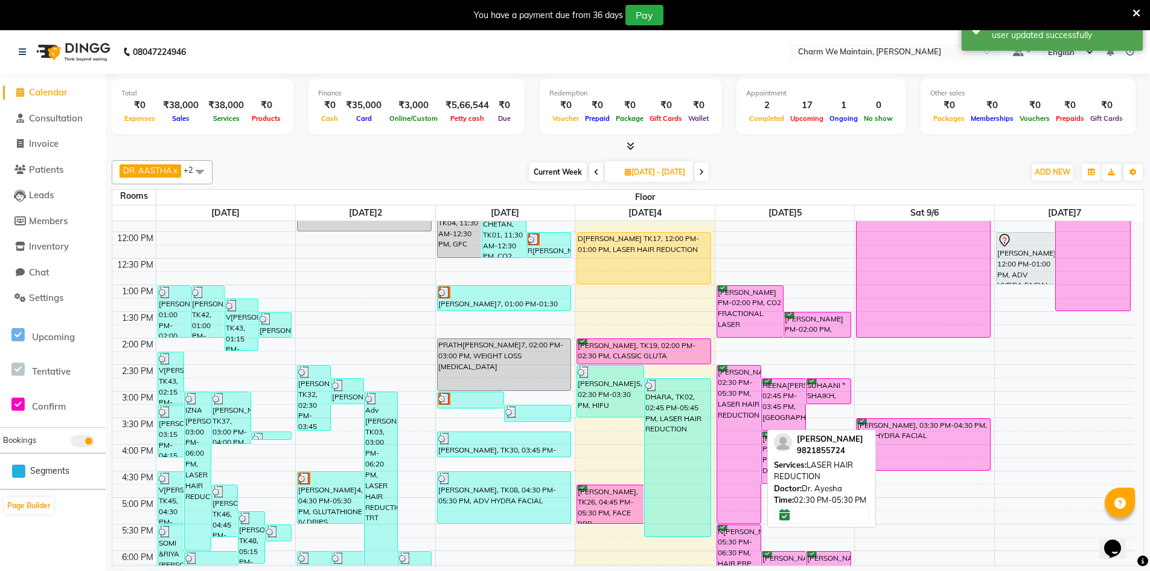
scroll to position [302, 0]
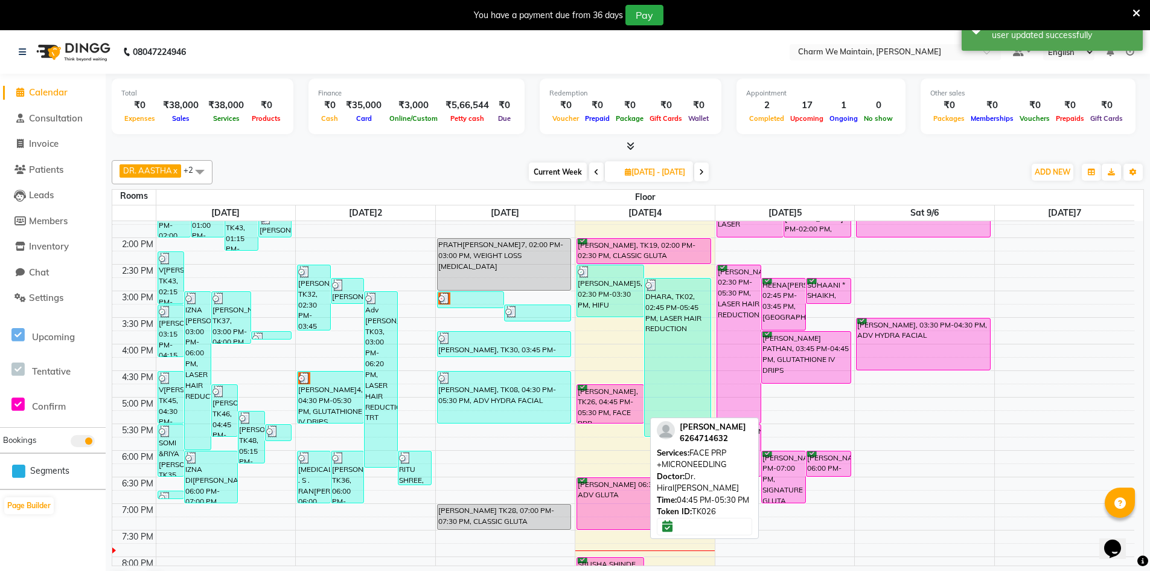
click at [618, 396] on div "[PERSON_NAME], TK26, 04:45 PM-05:30 PM, FACE PRP +MICRONEEDLING" at bounding box center [610, 404] width 66 height 38
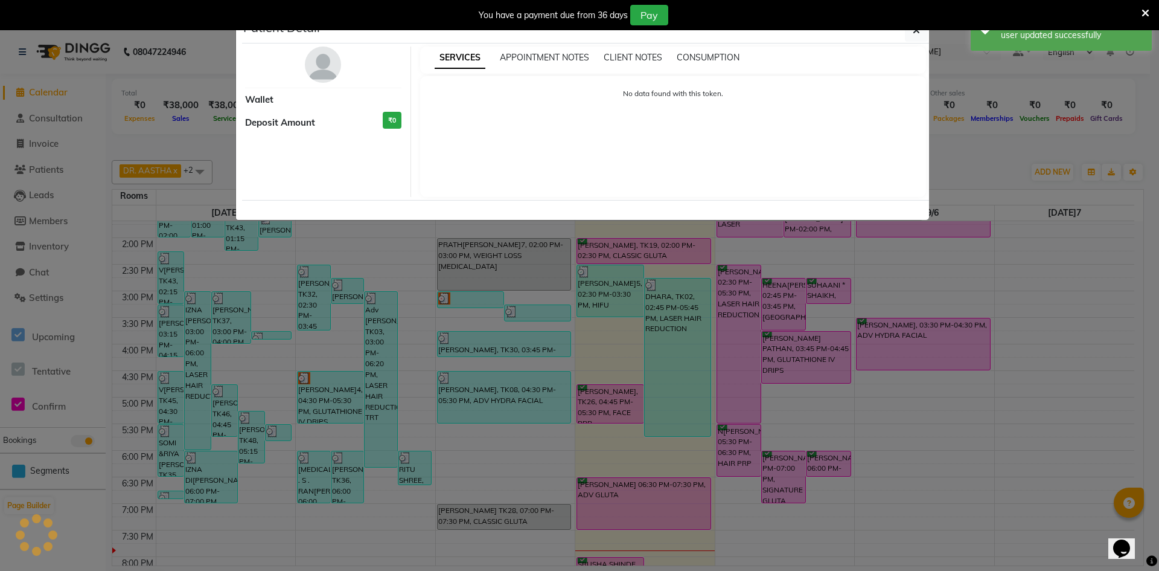
select select "6"
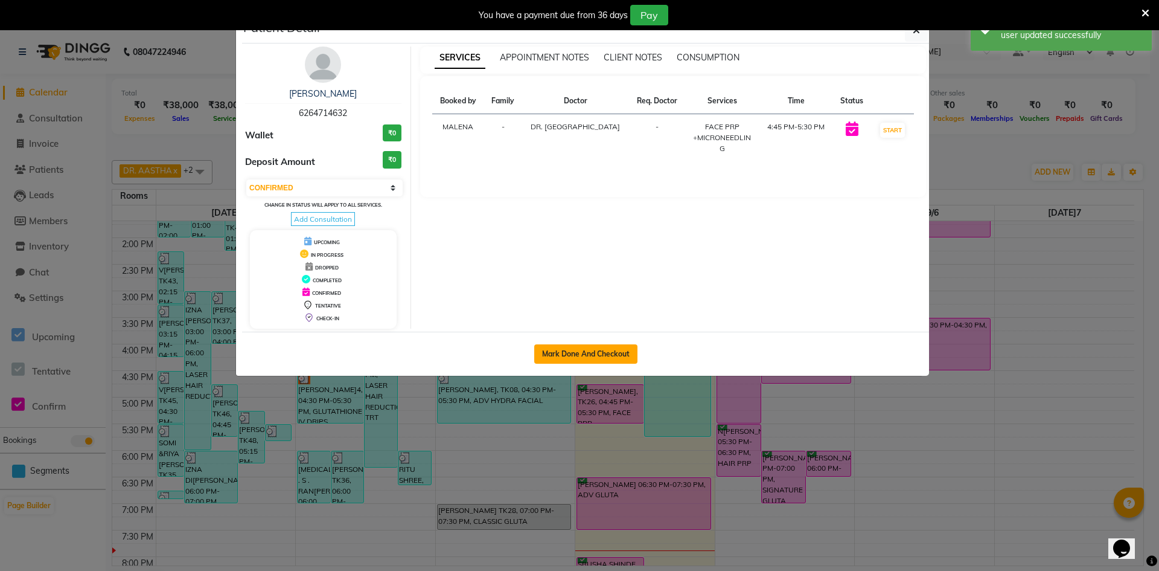
click at [567, 351] on button "Mark Done And Checkout" at bounding box center [585, 353] width 103 height 19
select select "service"
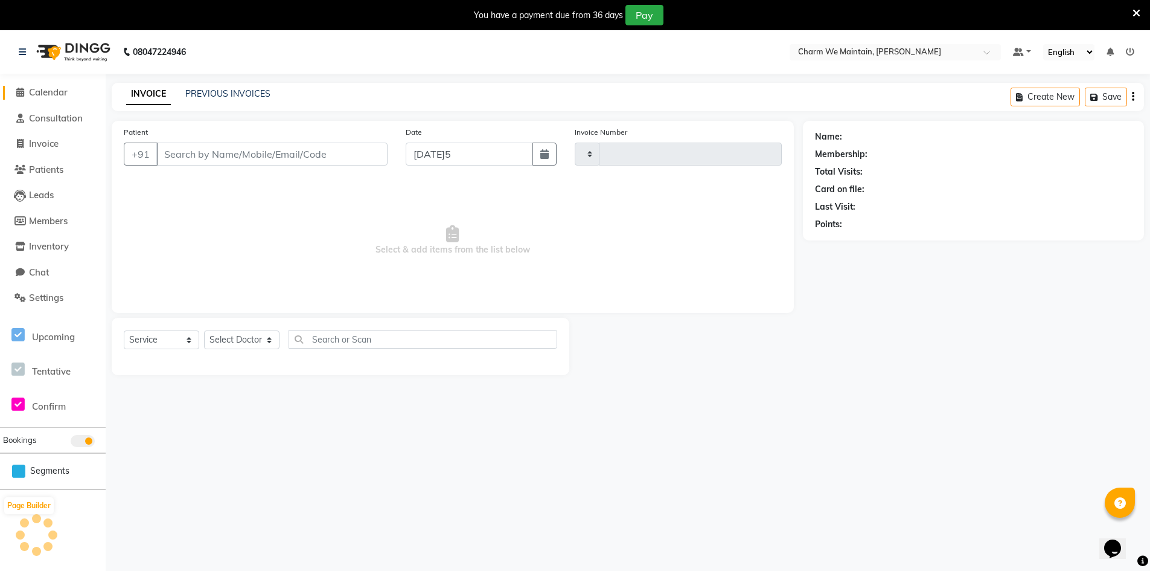
type input "0369"
select select "8618"
type input "6264714632"
select select "86212"
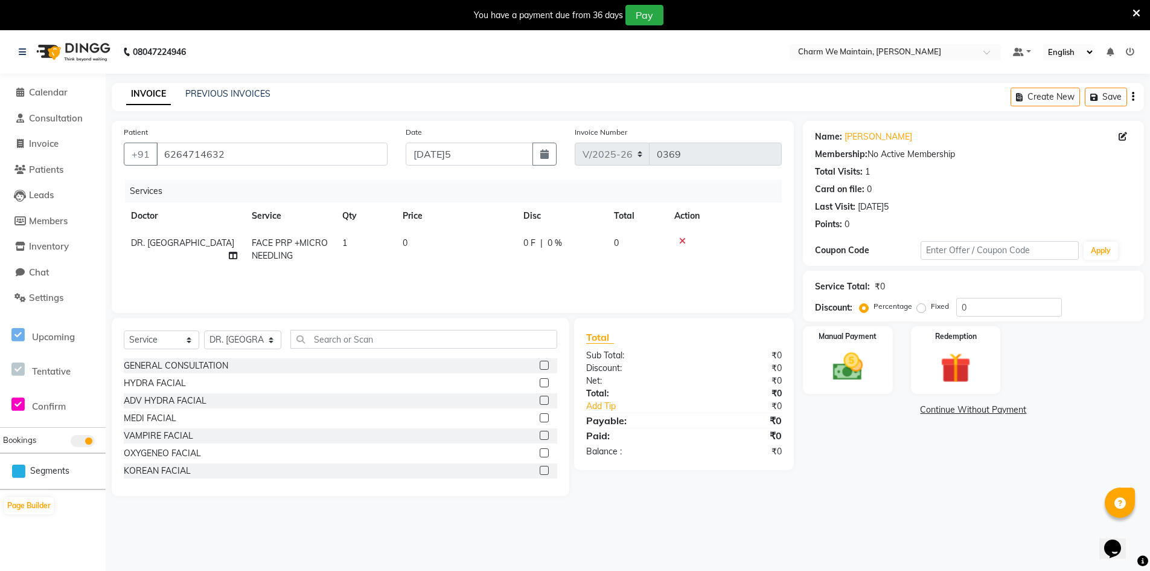
click at [473, 239] on td "0" at bounding box center [455, 249] width 121 height 40
select select "86212"
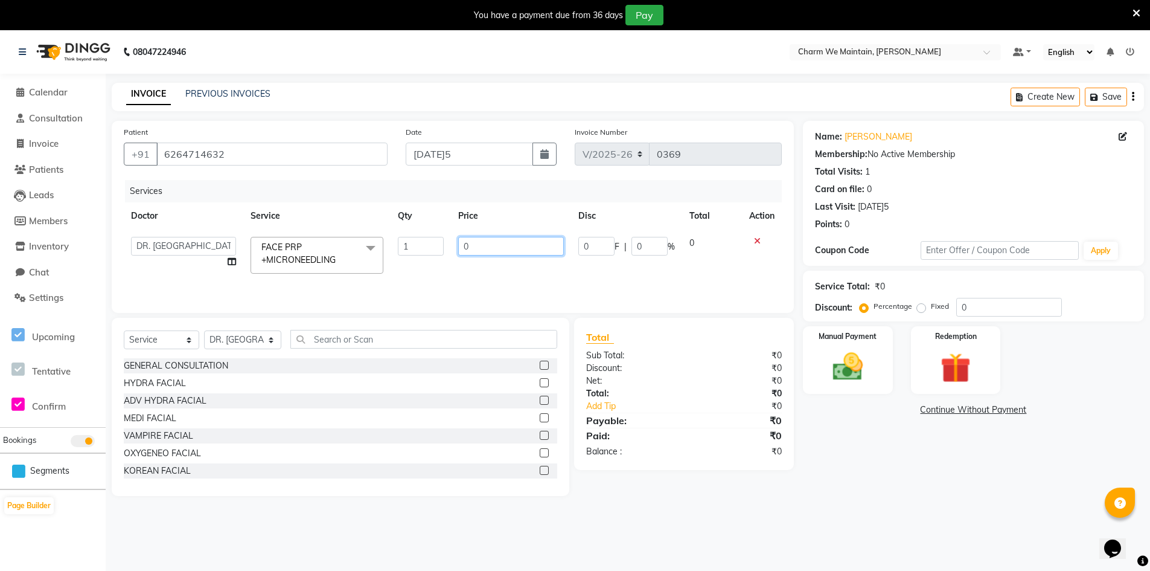
click at [494, 245] on input "0" at bounding box center [511, 246] width 106 height 19
type input "4000"
click at [858, 367] on img at bounding box center [847, 366] width 51 height 36
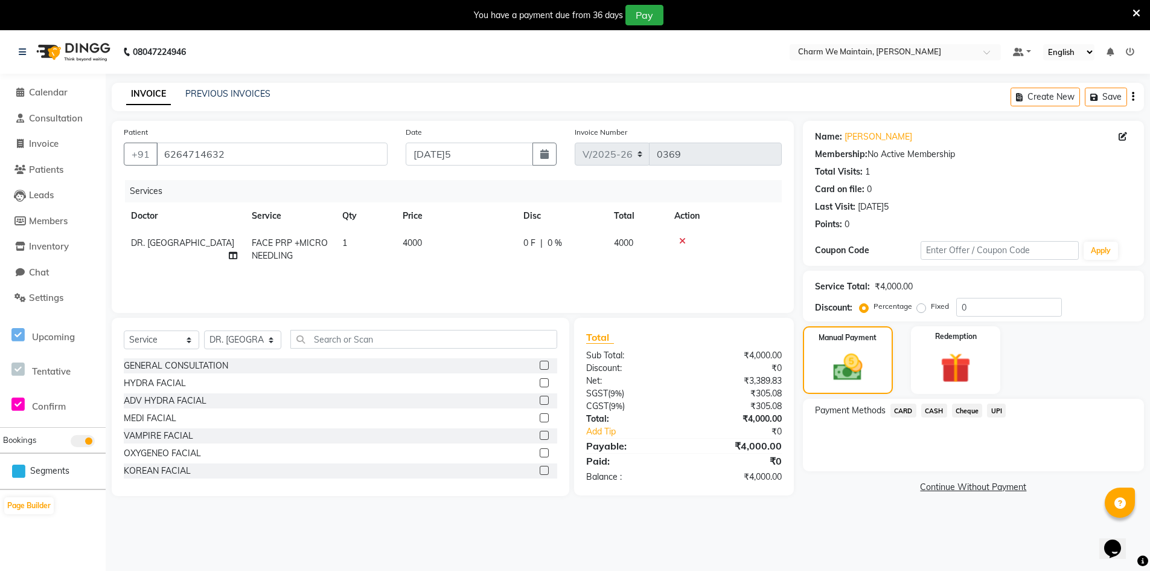
click at [996, 412] on span "UPI" at bounding box center [996, 410] width 19 height 14
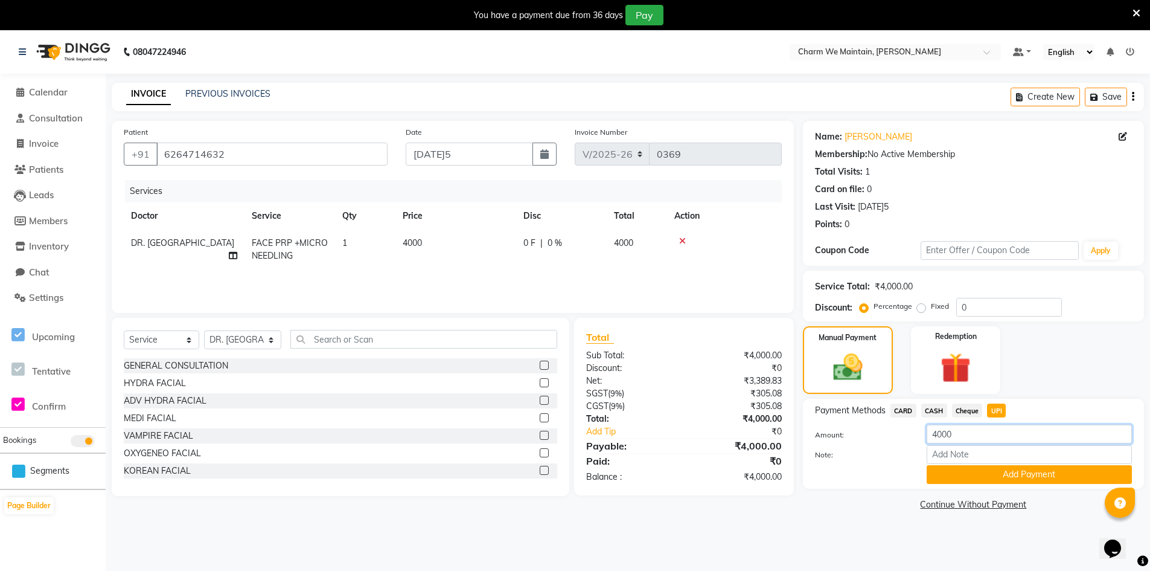
click at [964, 429] on input "4000" at bounding box center [1029, 433] width 205 height 19
type input "4"
type input "1000"
click at [1038, 481] on button "Add Payment" at bounding box center [1029, 474] width 205 height 19
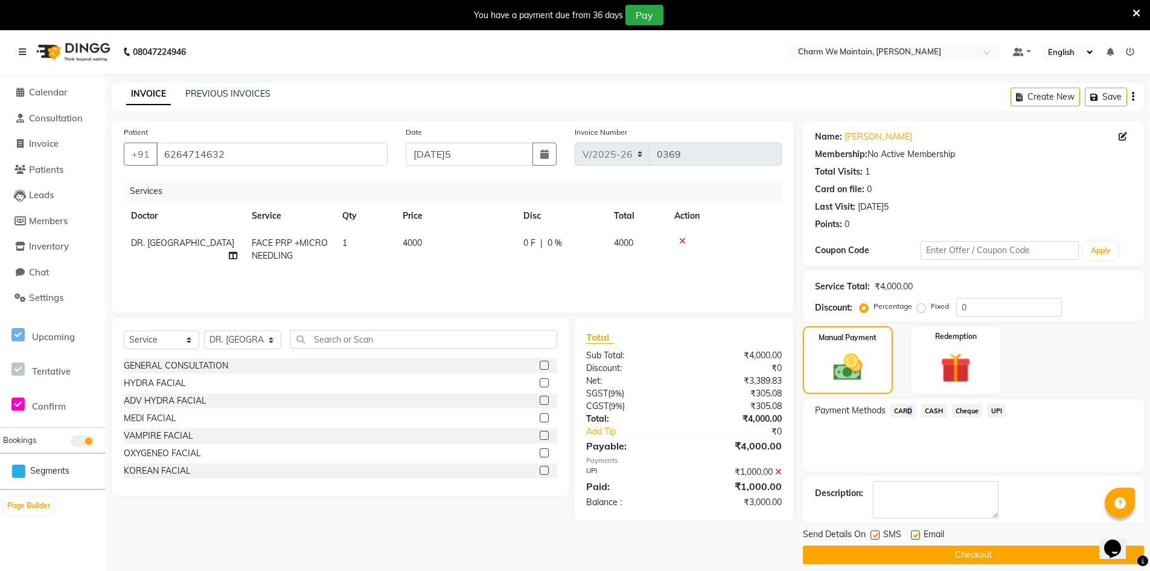
click at [906, 408] on span "CARD" at bounding box center [903, 410] width 26 height 14
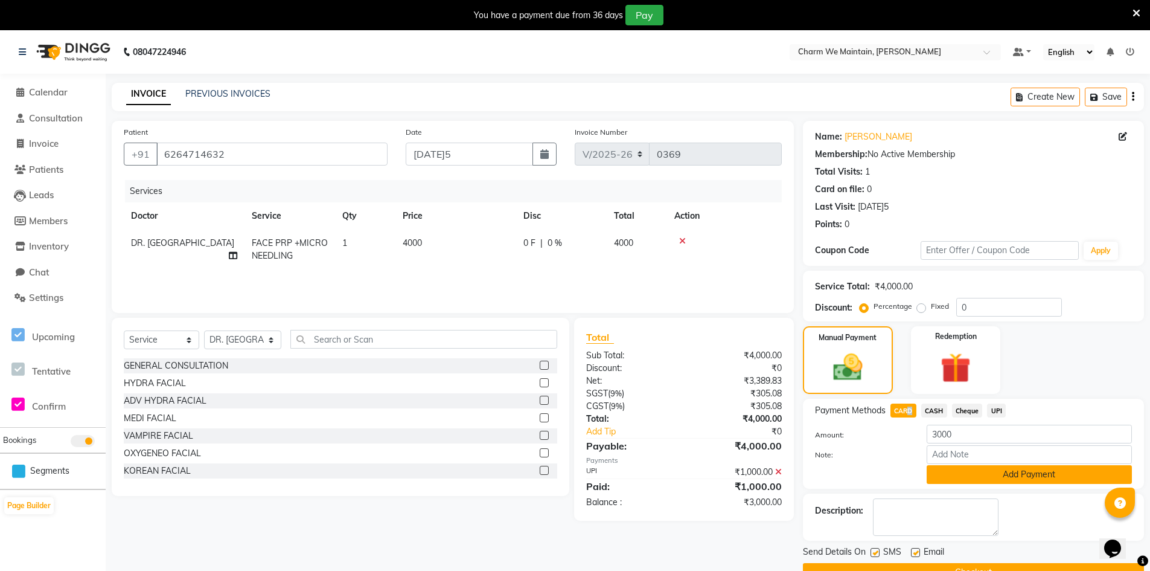
click at [992, 478] on button "Add Payment" at bounding box center [1029, 474] width 205 height 19
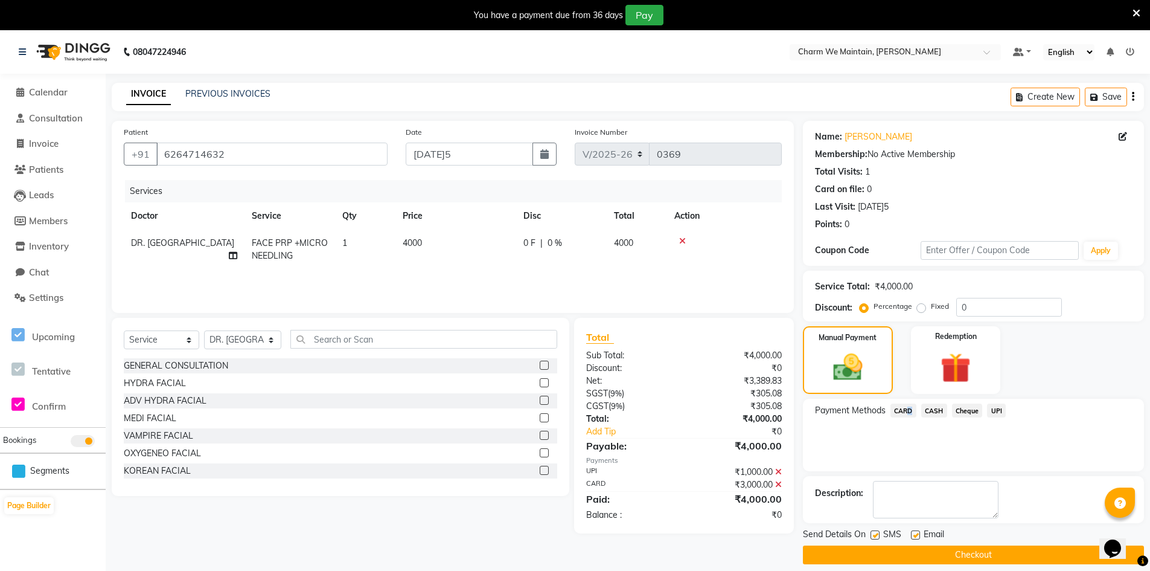
click at [970, 555] on button "Checkout" at bounding box center [973, 554] width 341 height 19
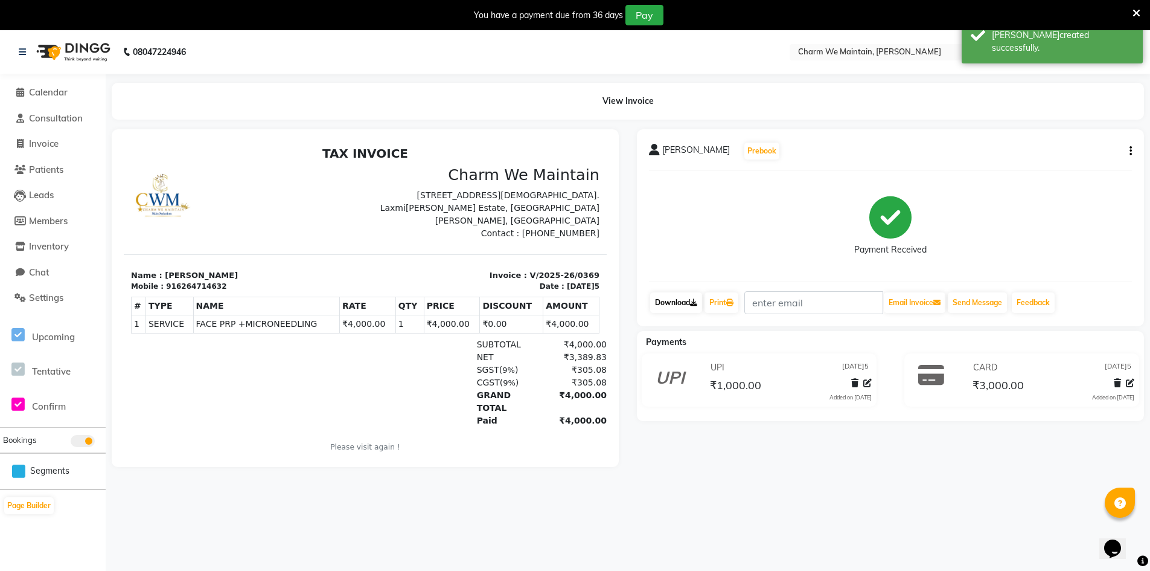
click at [697, 301] on icon at bounding box center [693, 302] width 7 height 7
drag, startPoint x: 223, startPoint y: 287, endPoint x: 168, endPoint y: 281, distance: 55.9
click at [168, 281] on div "Mobile : 916264714632" at bounding box center [244, 286] width 227 height 11
copy div "6264714632"
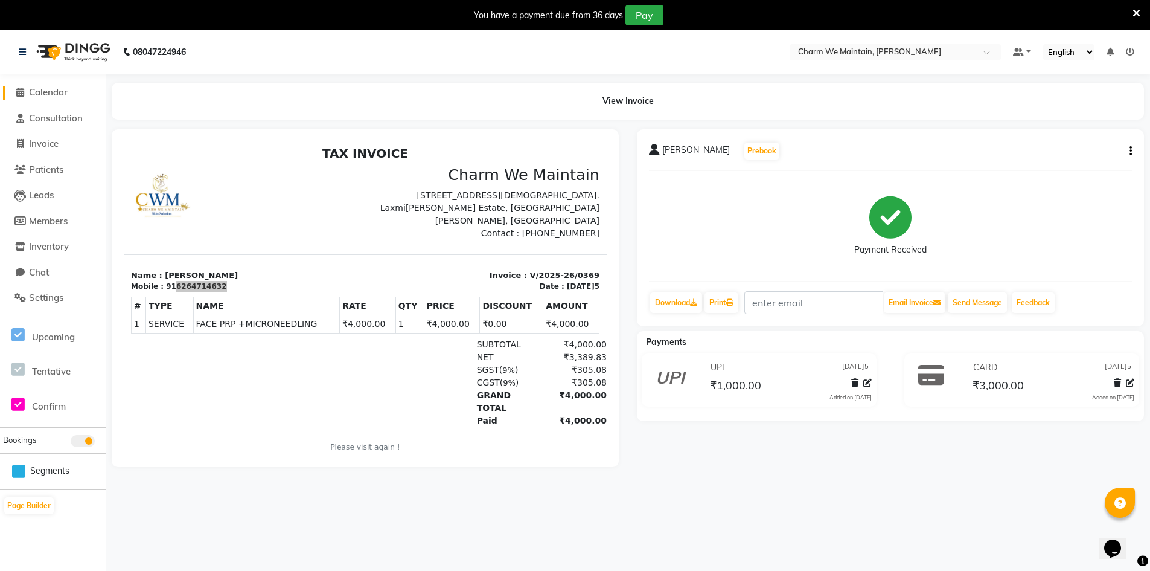
click at [46, 88] on span "Calendar" at bounding box center [48, 91] width 39 height 11
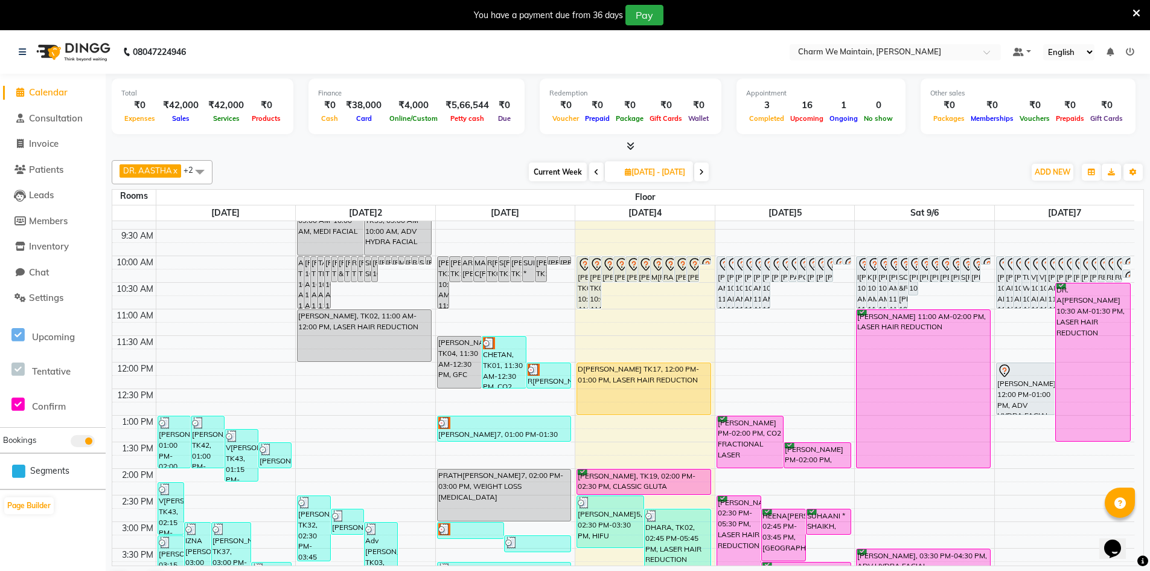
scroll to position [121, 0]
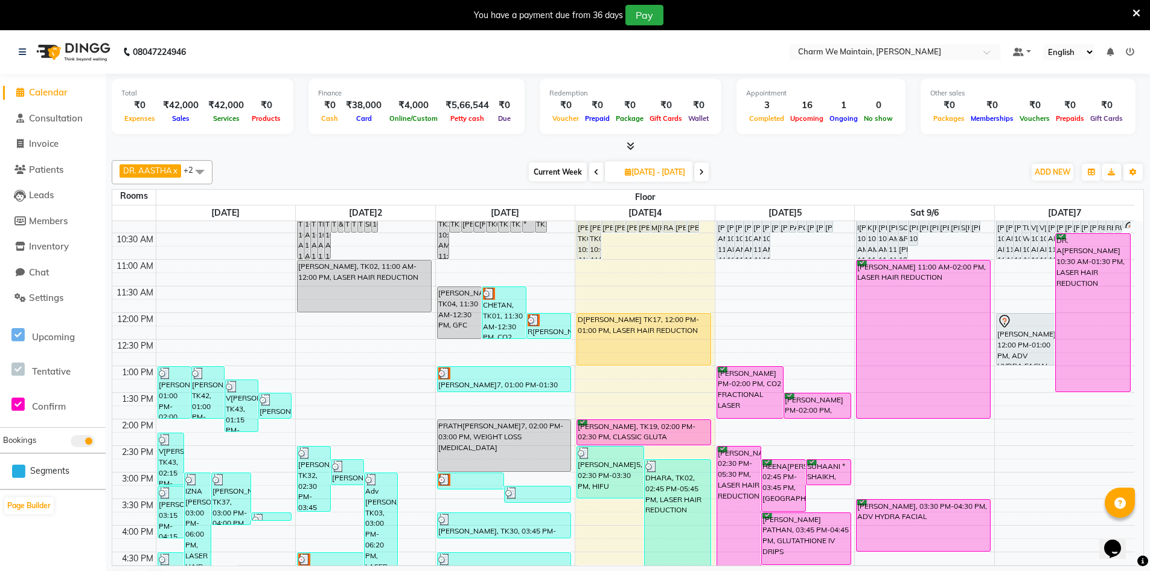
click at [612, 395] on div "8:00 AM 8:30 AM 9:00 AM 9:30 AM 10:00 AM 10:30 AM 11:00 AM 11:30 AM 12:00 PM 12…" at bounding box center [623, 498] width 1022 height 796
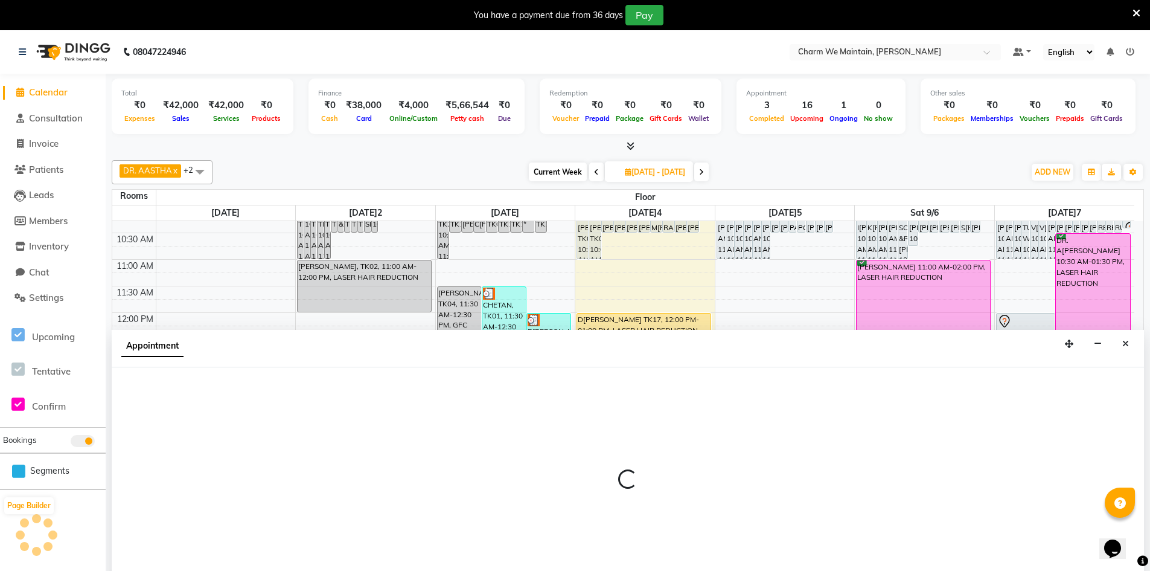
scroll to position [31, 0]
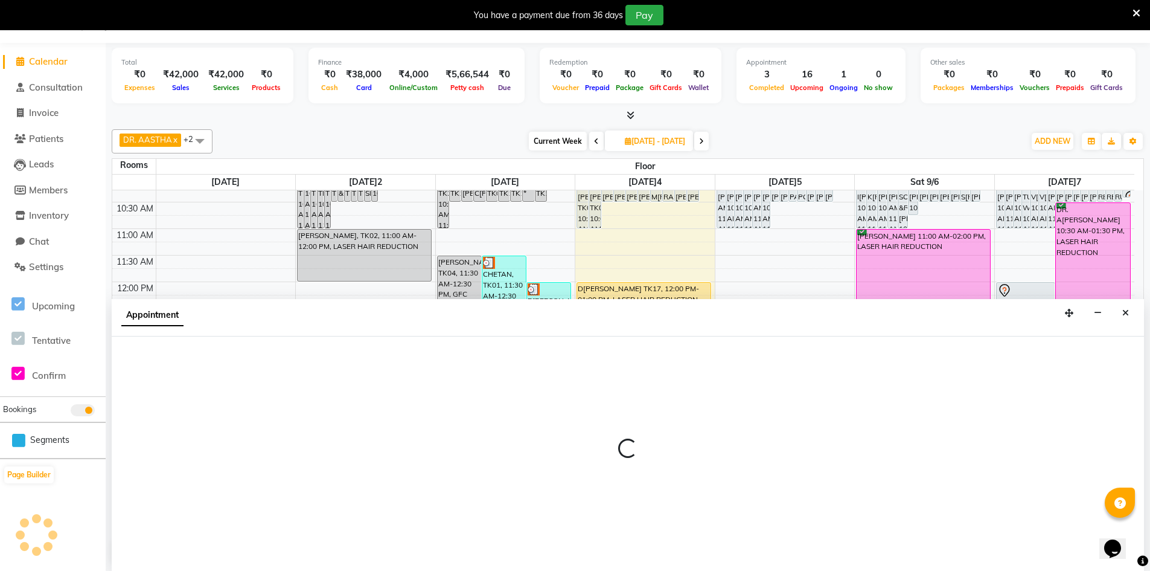
select select "810"
select select "tentative"
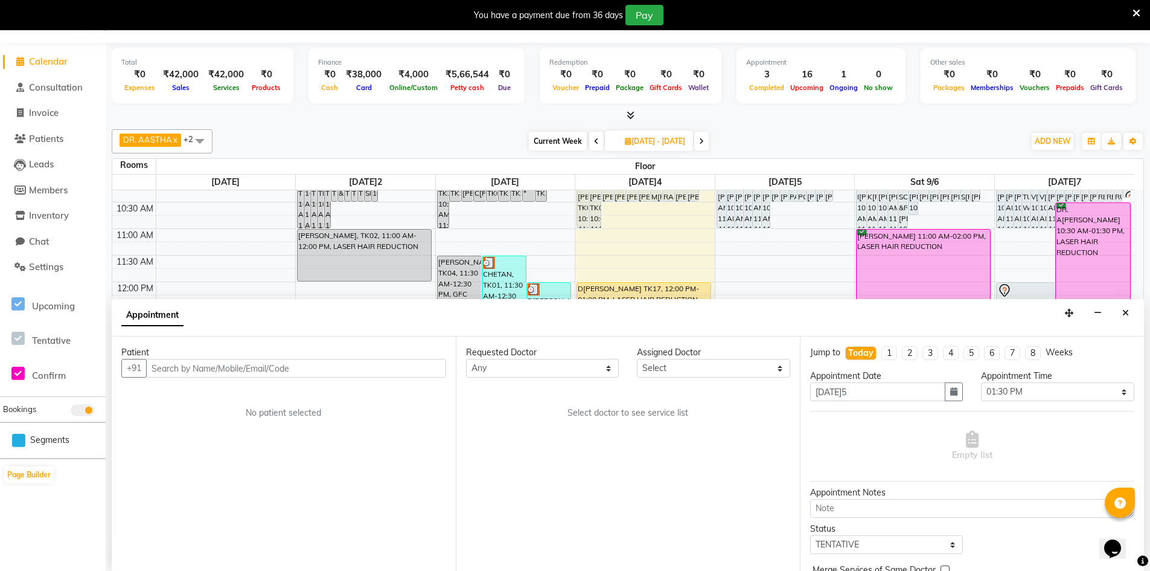
click at [379, 372] on input "text" at bounding box center [296, 368] width 300 height 19
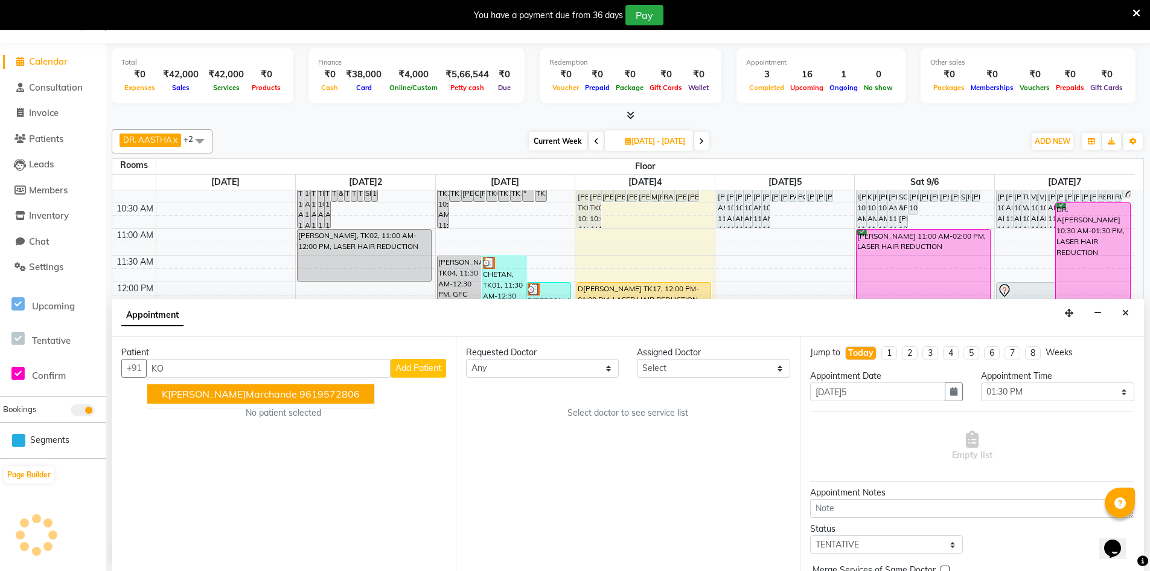
type input "K"
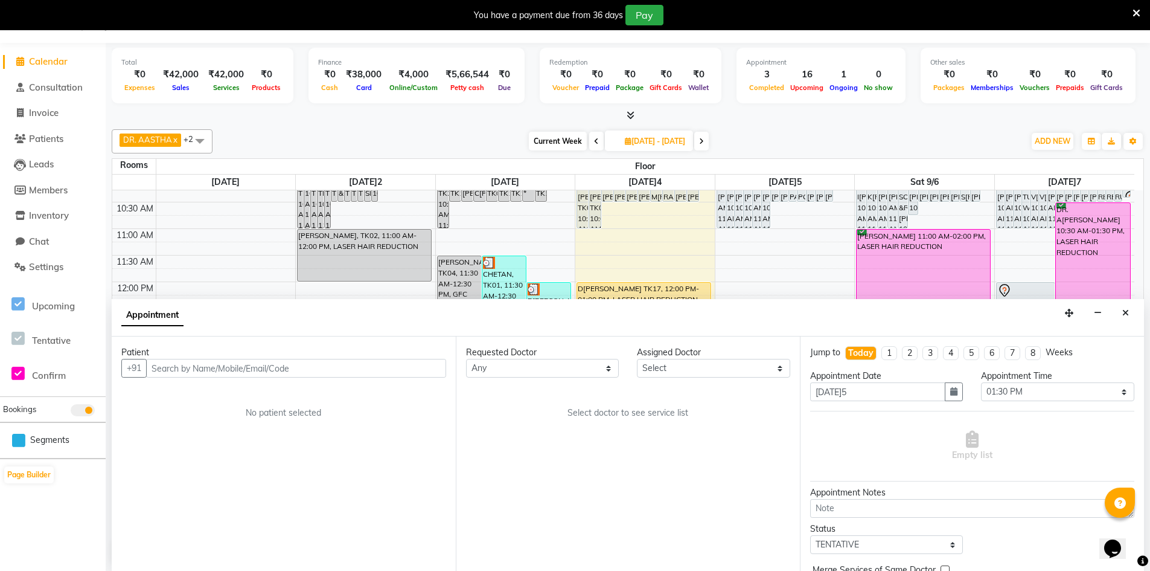
click at [231, 371] on input "text" at bounding box center [296, 368] width 300 height 19
type input "7378632411"
click at [409, 362] on button "Add Patient" at bounding box center [419, 368] width 56 height 19
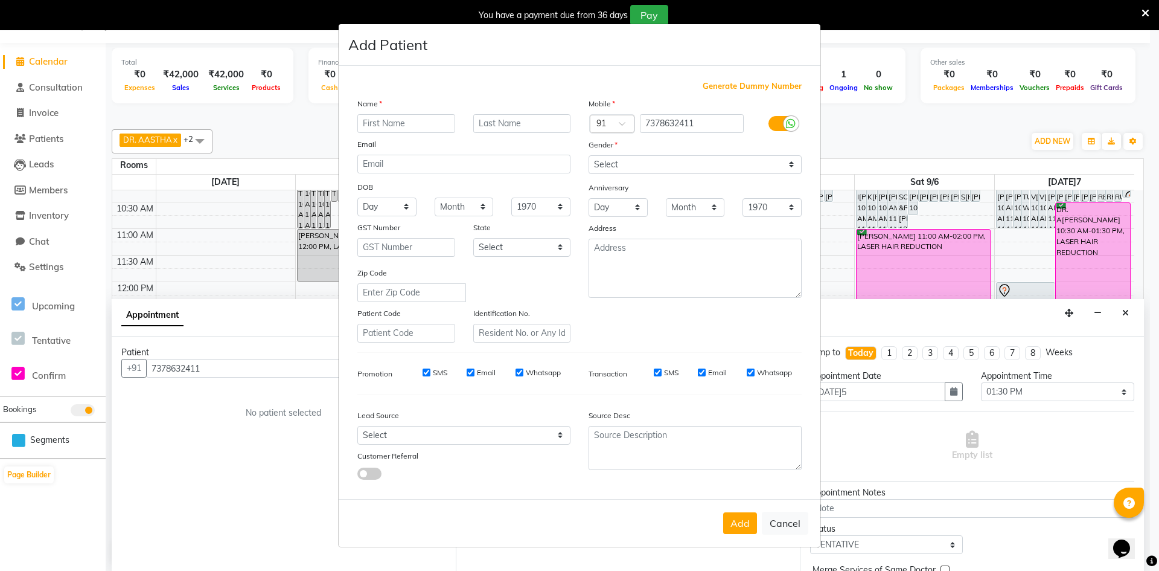
click at [409, 120] on input "text" at bounding box center [406, 123] width 98 height 19
type input "KOMAL"
click at [500, 122] on input "text" at bounding box center [522, 123] width 98 height 19
type input "[PERSON_NAME]"
click at [663, 163] on select "Select [DEMOGRAPHIC_DATA] [DEMOGRAPHIC_DATA] Other Prefer Not To Say" at bounding box center [695, 164] width 213 height 19
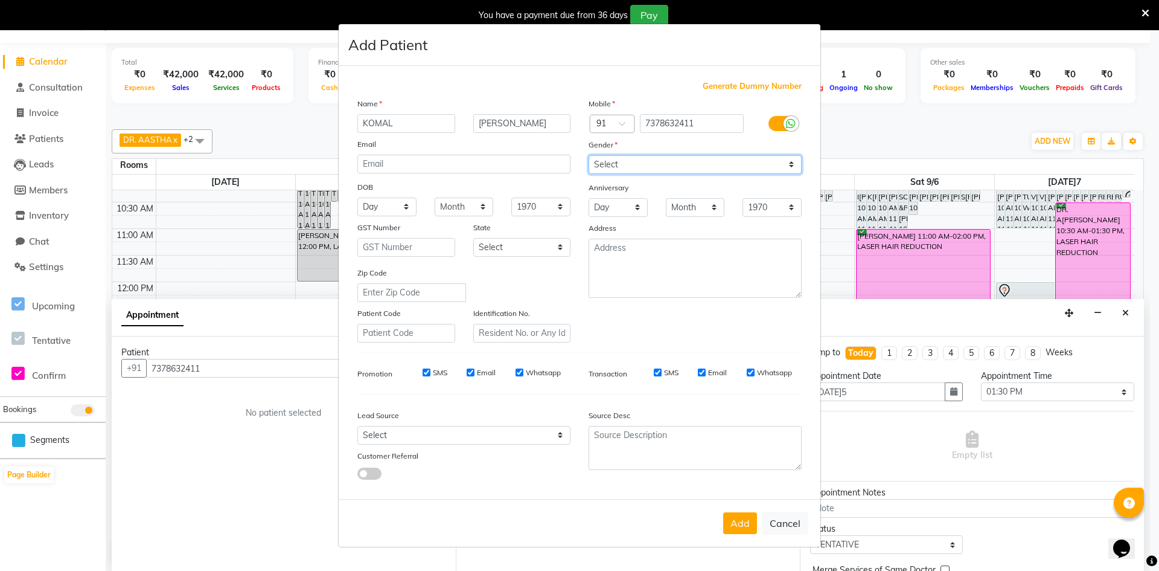
select select "[DEMOGRAPHIC_DATA]"
click at [589, 155] on select "Select [DEMOGRAPHIC_DATA] [DEMOGRAPHIC_DATA] Other Prefer Not To Say" at bounding box center [695, 164] width 213 height 19
click at [751, 526] on button "Add" at bounding box center [740, 523] width 34 height 22
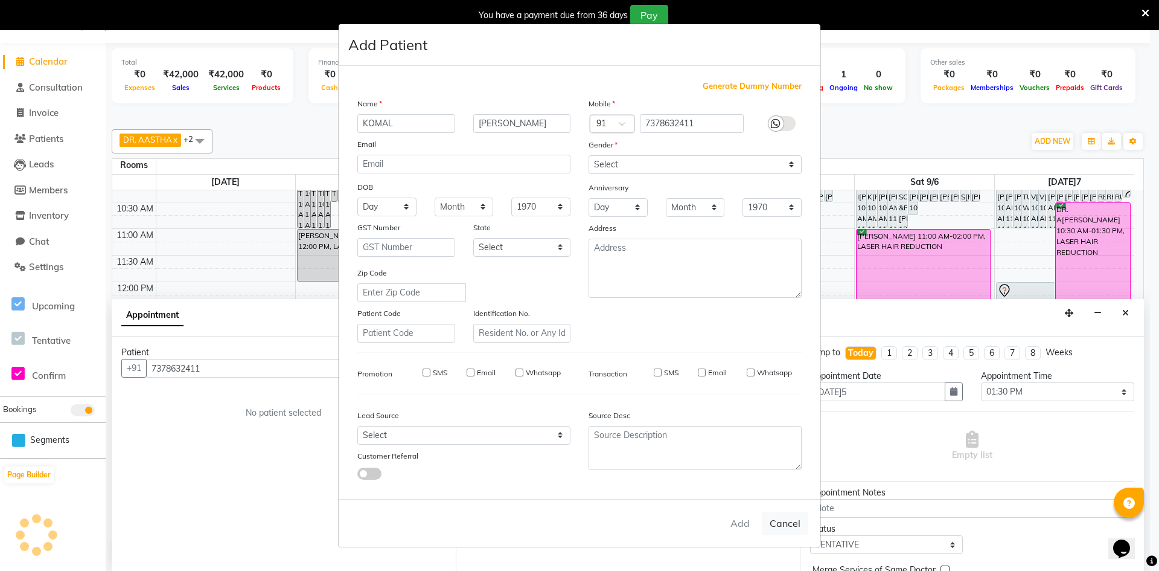
select select
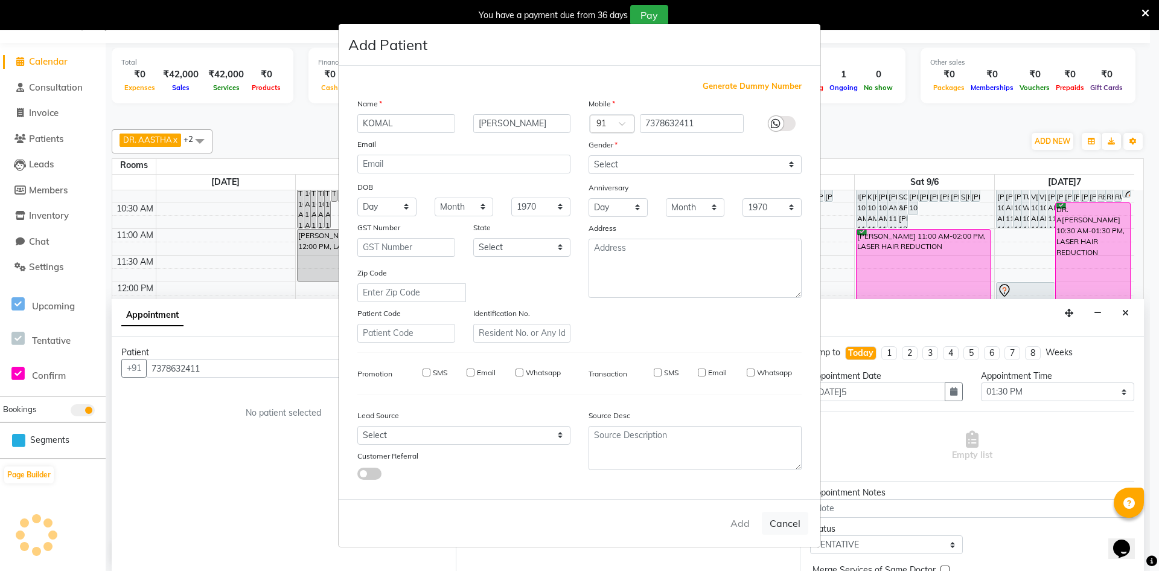
select select
checkbox input "false"
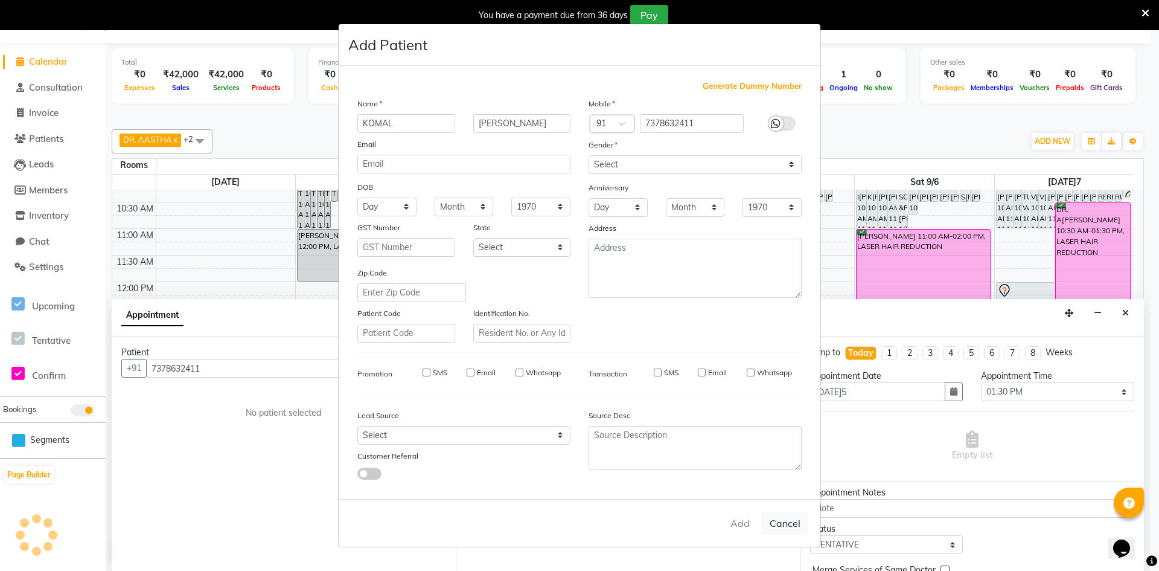
checkbox input "false"
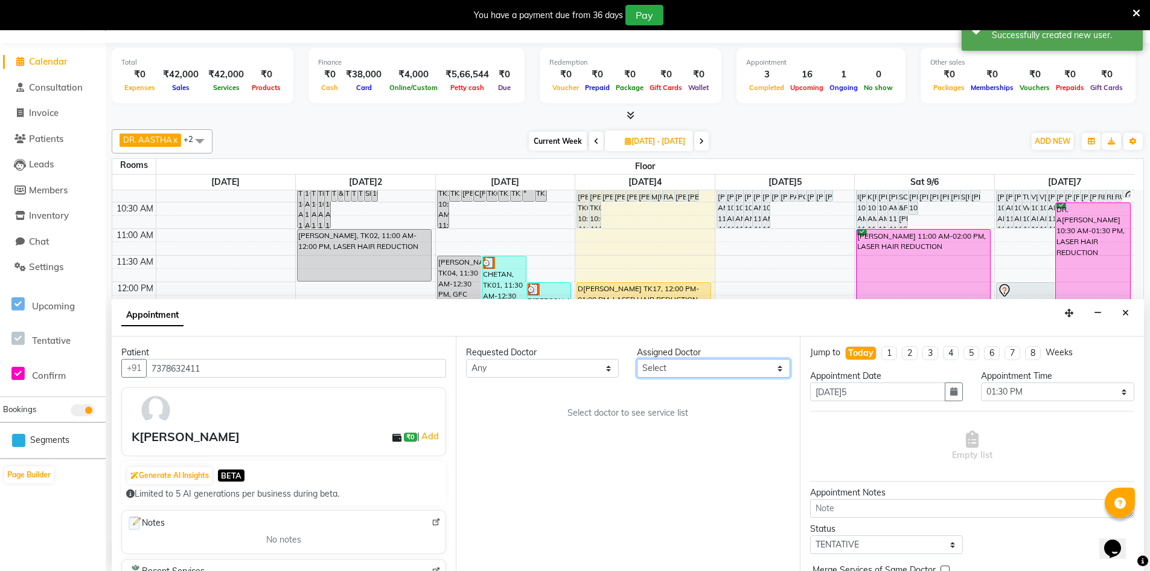
click at [781, 374] on select "Select DR. AYESHA DR. [GEOGRAPHIC_DATA]" at bounding box center [713, 368] width 153 height 19
click at [637, 359] on select "Select DR. AYESHA DR. [GEOGRAPHIC_DATA]" at bounding box center [713, 368] width 153 height 19
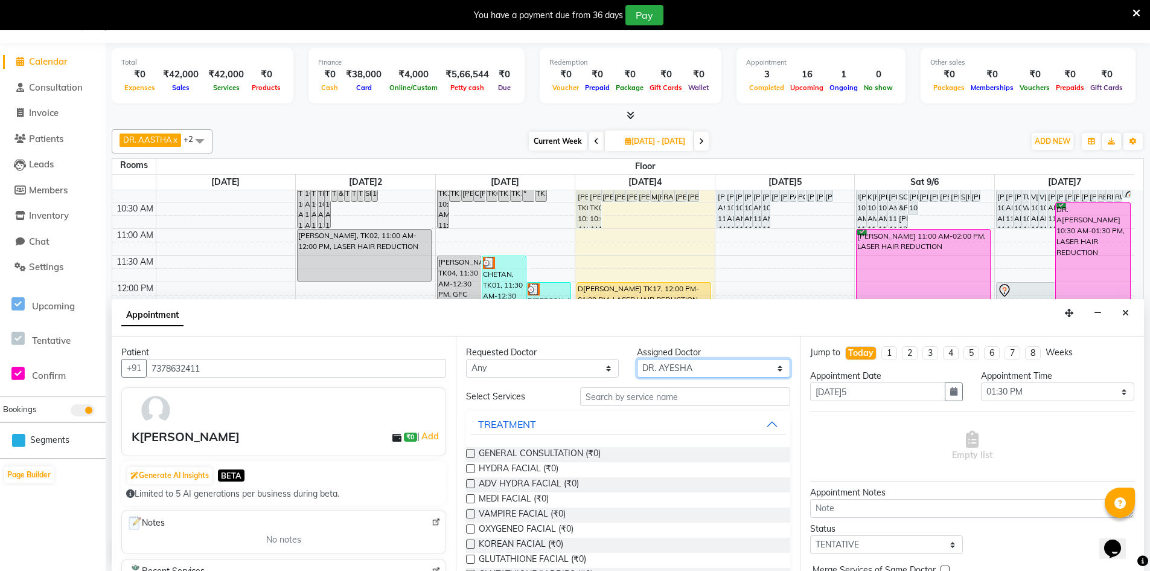
click at [737, 372] on select "Select DR. AYESHA DR. [GEOGRAPHIC_DATA]" at bounding box center [713, 368] width 153 height 19
select select "86212"
click at [637, 359] on select "Select DR. AYESHA DR. [GEOGRAPHIC_DATA]" at bounding box center [713, 368] width 153 height 19
click at [689, 399] on input "text" at bounding box center [685, 396] width 210 height 19
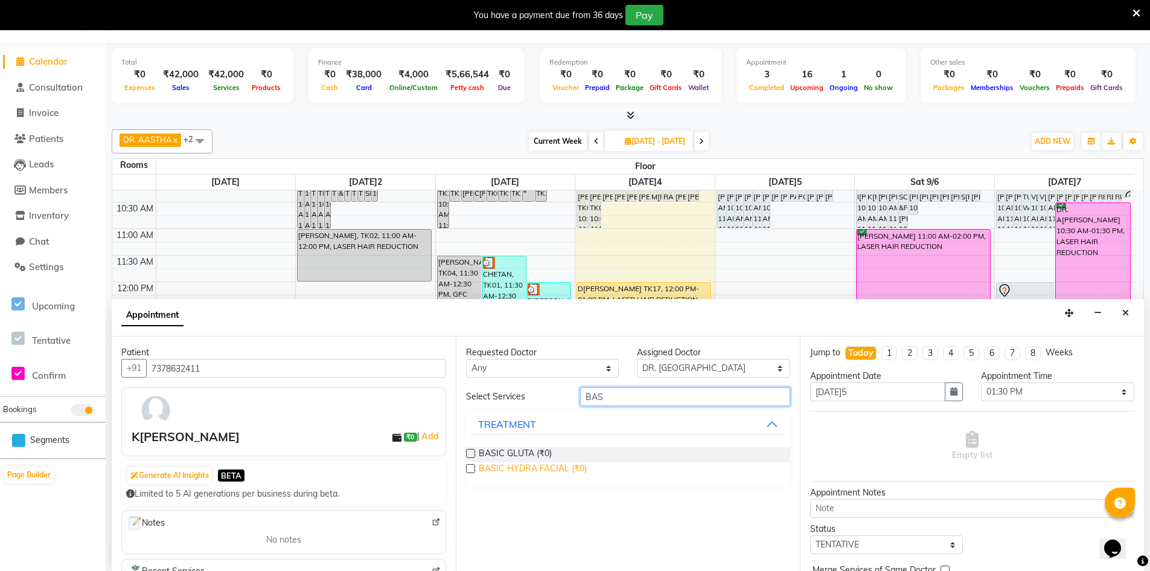
type input "BAS"
click at [534, 468] on span "BASIC HYDRA FACIAL (₹0)" at bounding box center [533, 469] width 108 height 15
checkbox input "true"
select select "4343"
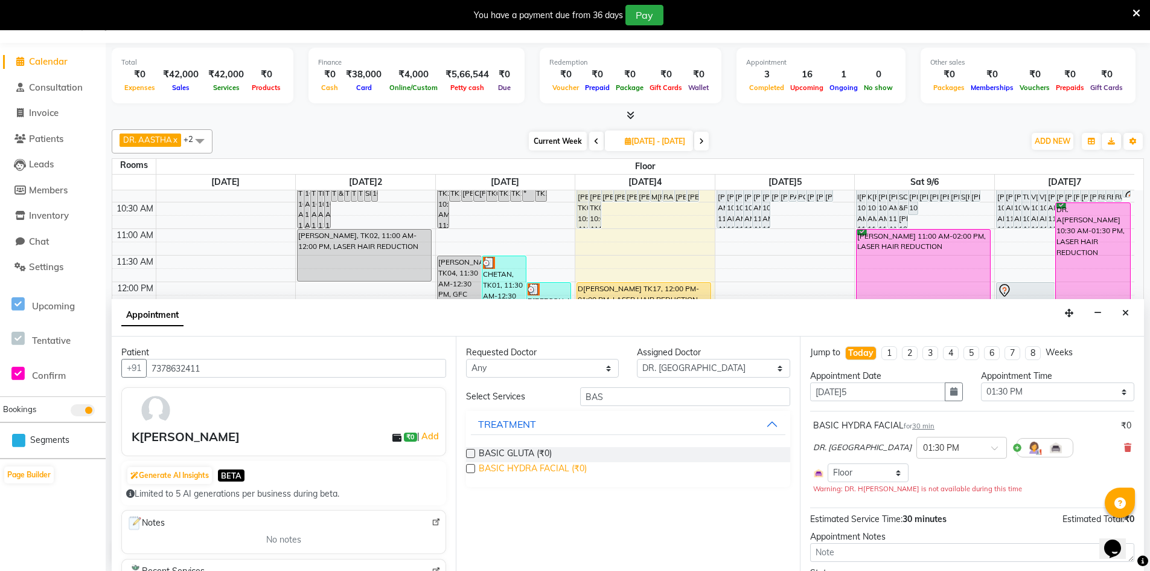
checkbox input "false"
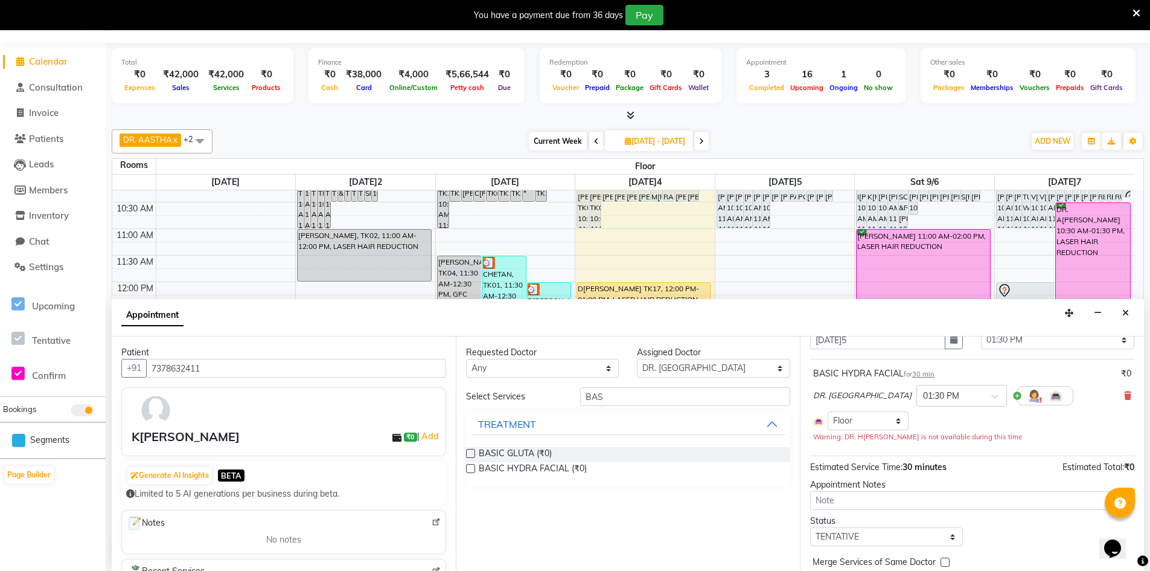
scroll to position [103, 0]
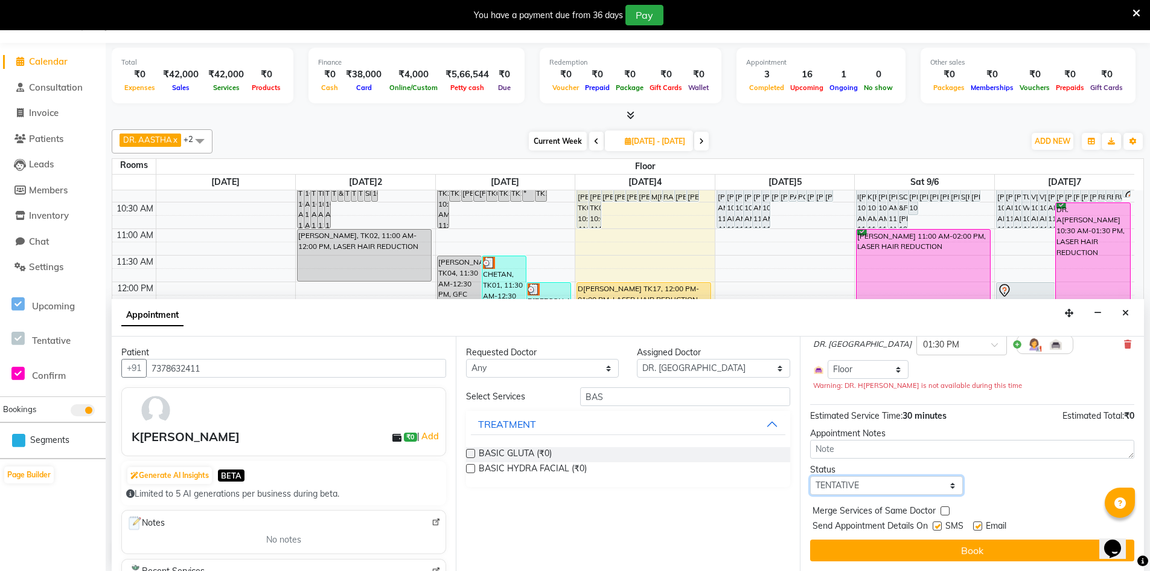
click at [878, 485] on select "Select TENTATIVE CONFIRM CHECK-IN UPCOMING" at bounding box center [886, 485] width 153 height 19
select select "confirm booking"
click at [810, 476] on select "Select TENTATIVE CONFIRM CHECK-IN UPCOMING" at bounding box center [886, 485] width 153 height 19
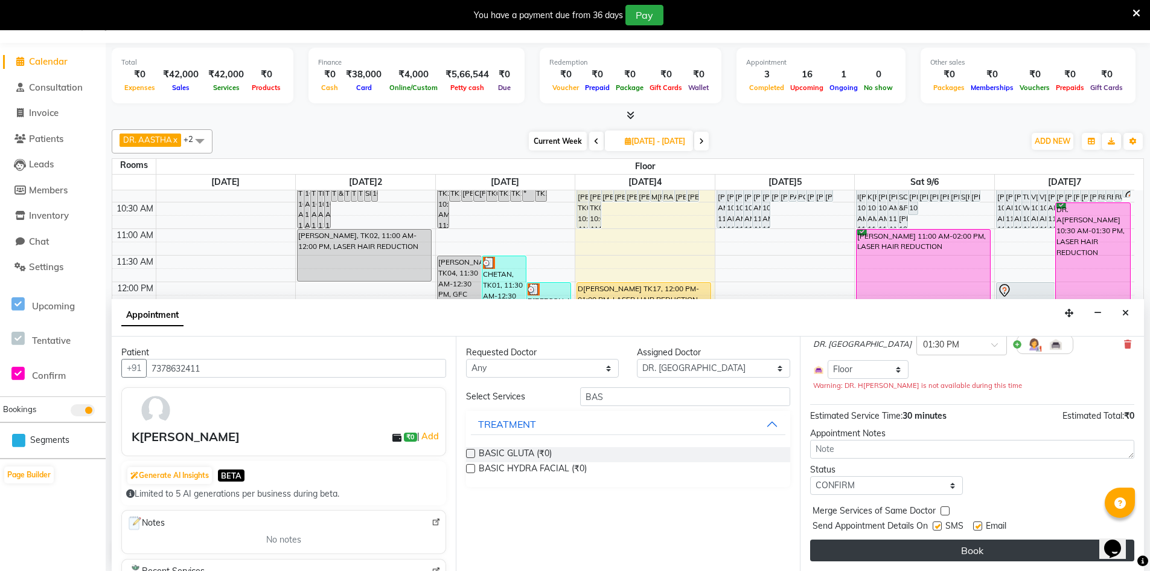
click at [981, 546] on button "Book" at bounding box center [972, 550] width 324 height 22
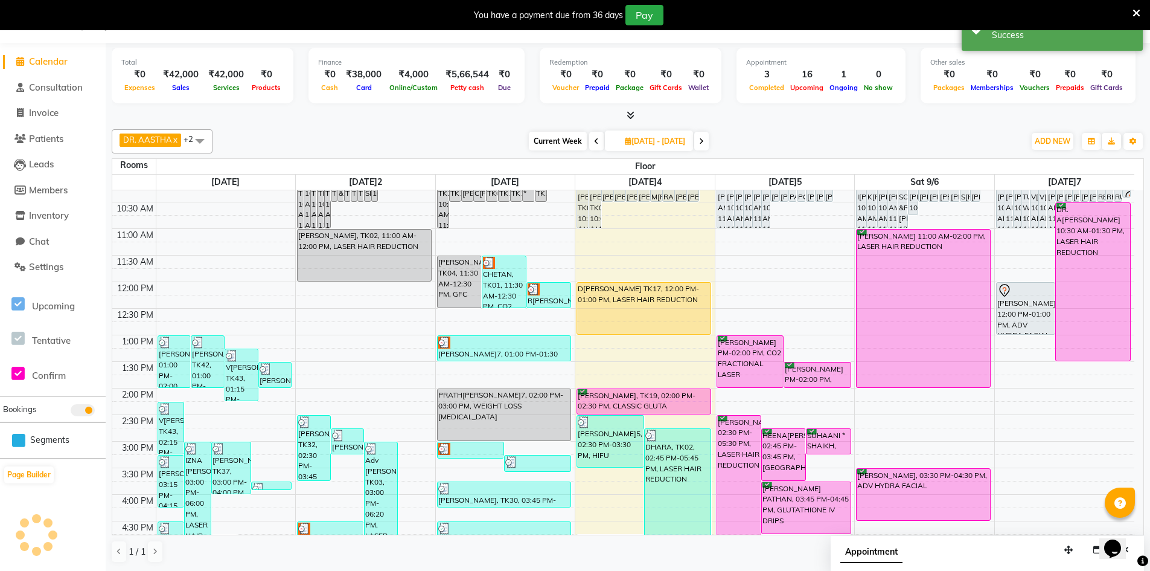
scroll to position [0, 0]
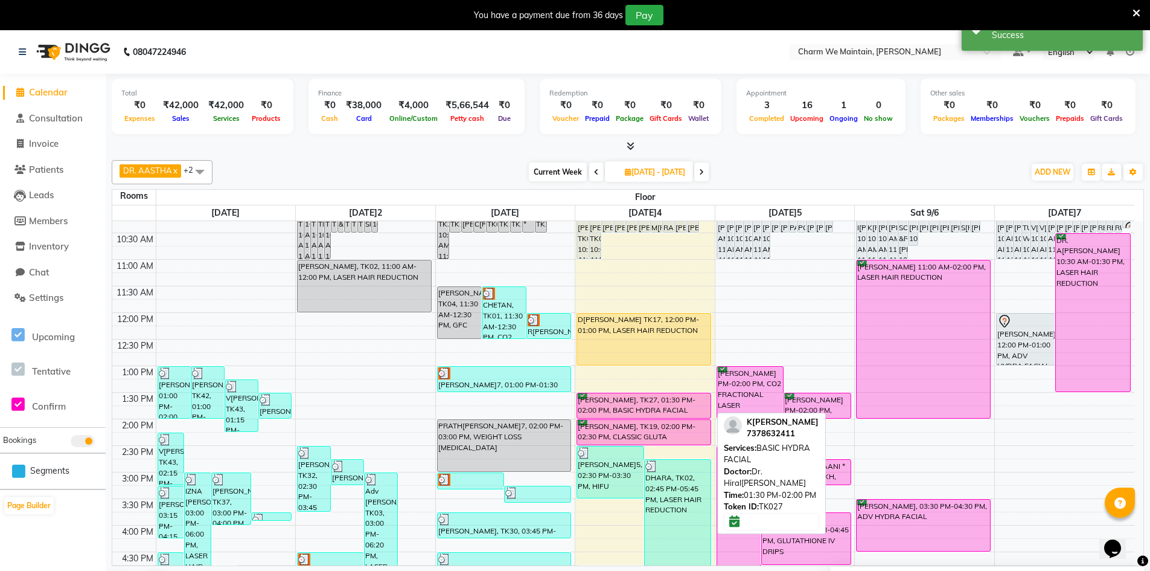
click at [673, 397] on div "[PERSON_NAME], TK27, 01:30 PM-02:00 PM, BASIC HYDRA FACIAL" at bounding box center [643, 405] width 133 height 25
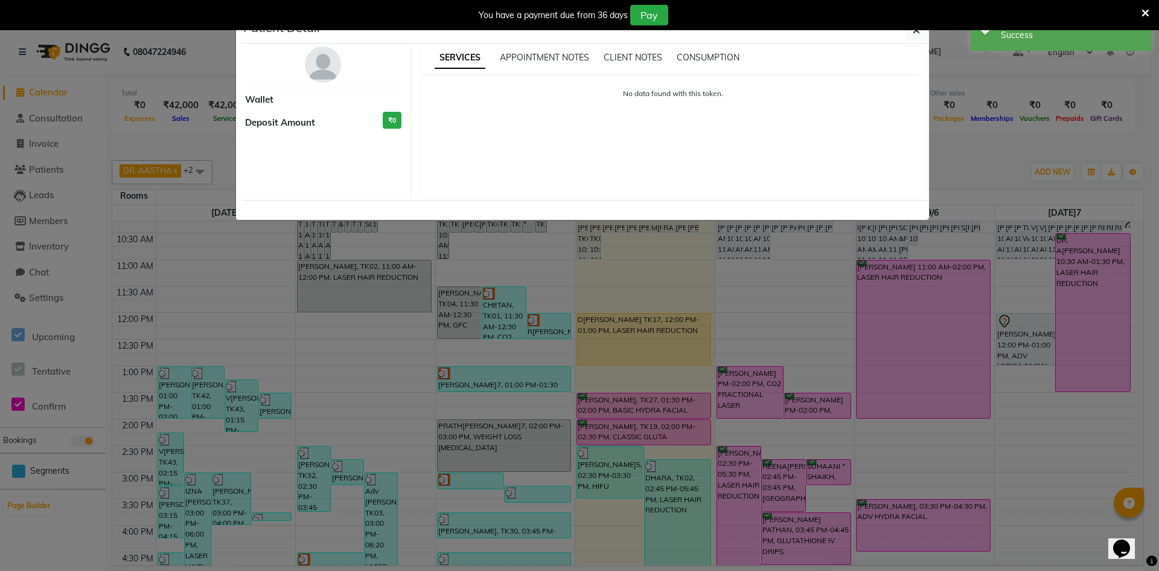
select select "6"
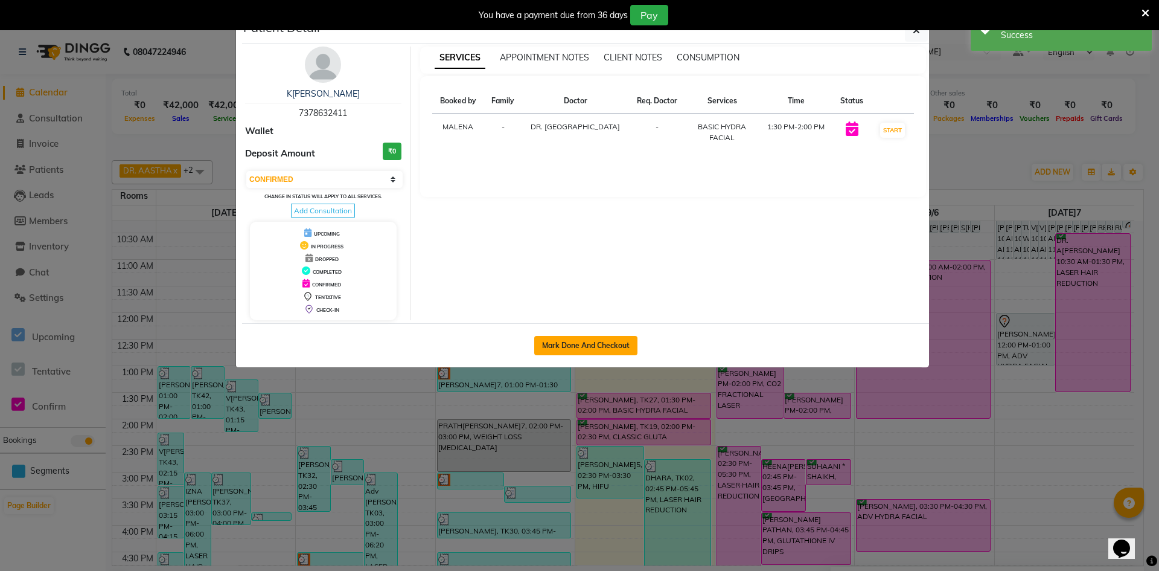
click at [574, 341] on button "Mark Done And Checkout" at bounding box center [585, 345] width 103 height 19
select select "service"
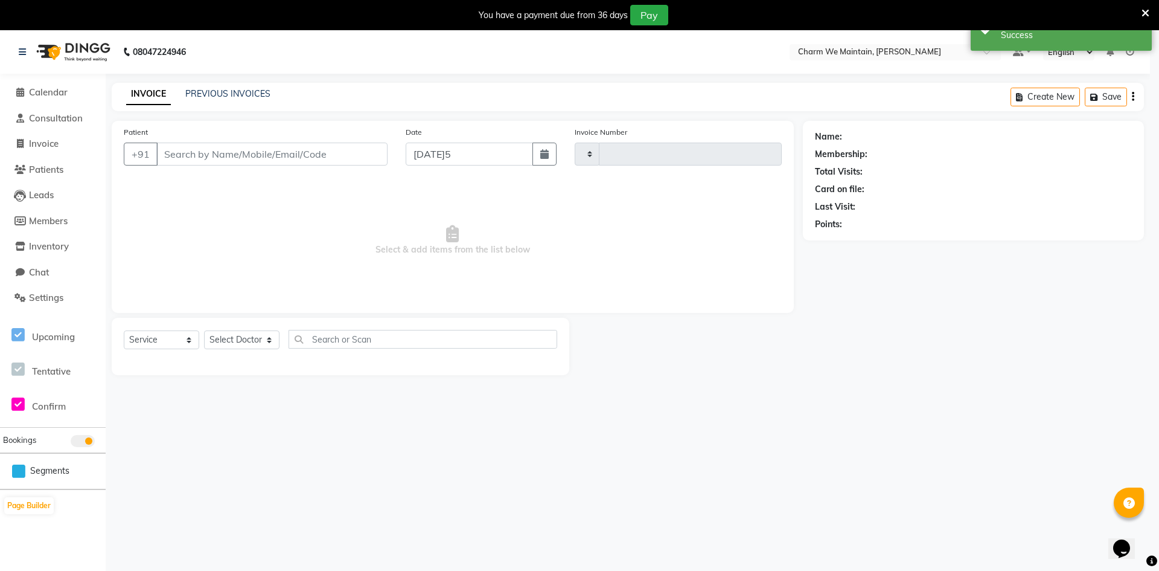
type input "0370"
select select "8618"
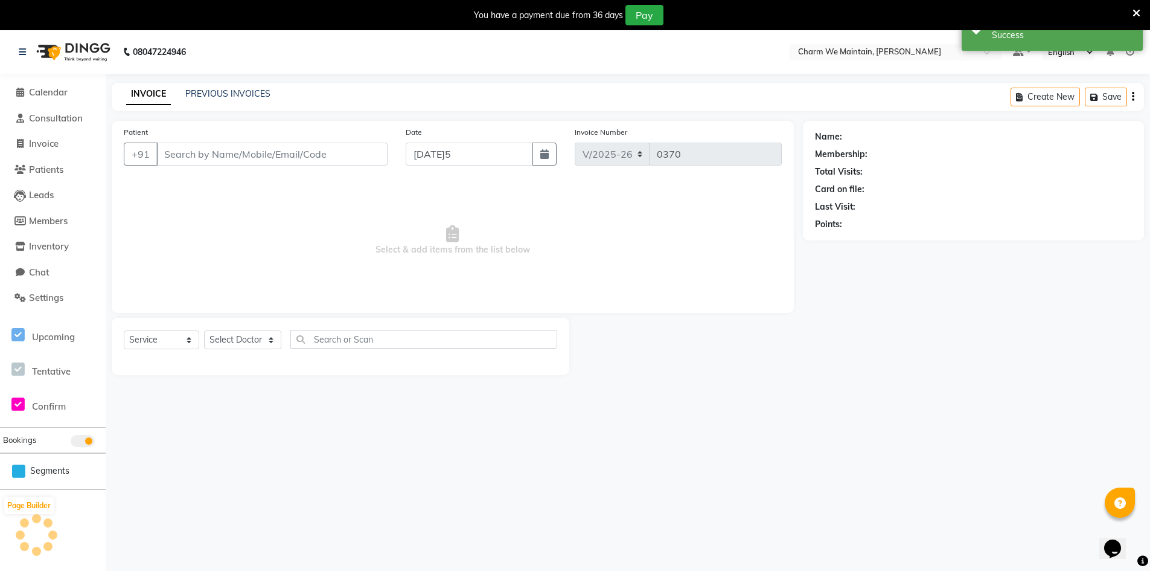
type input "7378632411"
select select "86212"
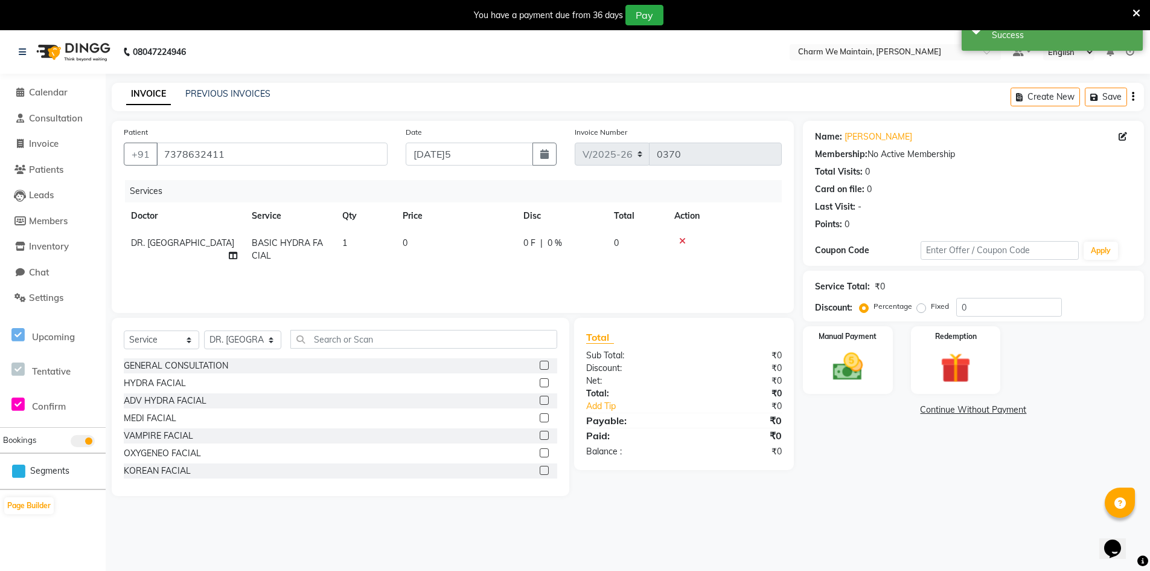
click at [435, 249] on td "0" at bounding box center [455, 249] width 121 height 40
select select "86212"
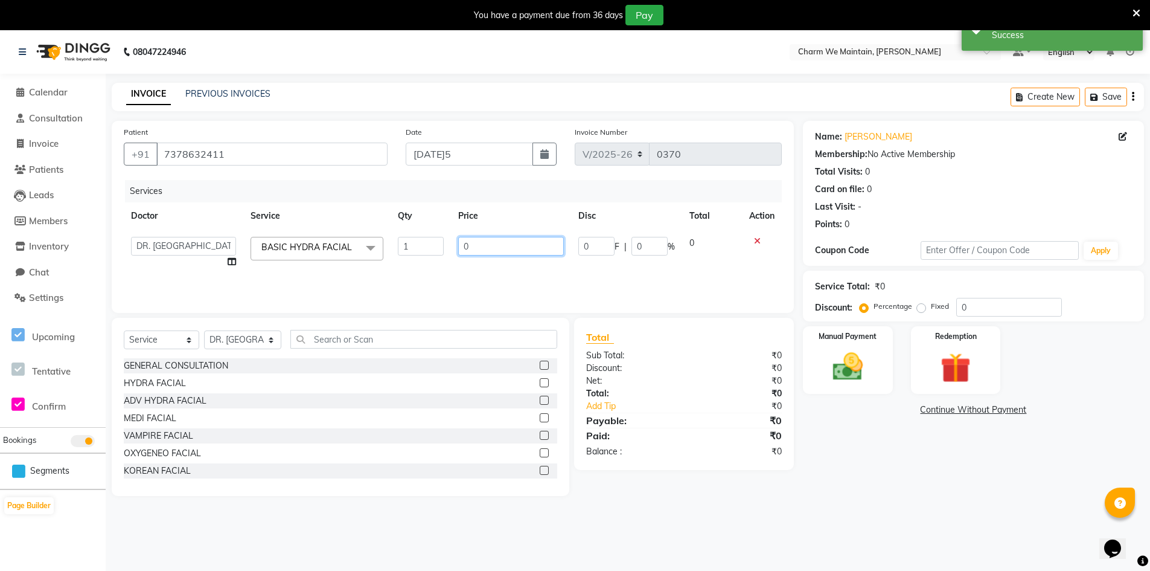
click at [478, 245] on input "0" at bounding box center [511, 246] width 106 height 19
type input "1178"
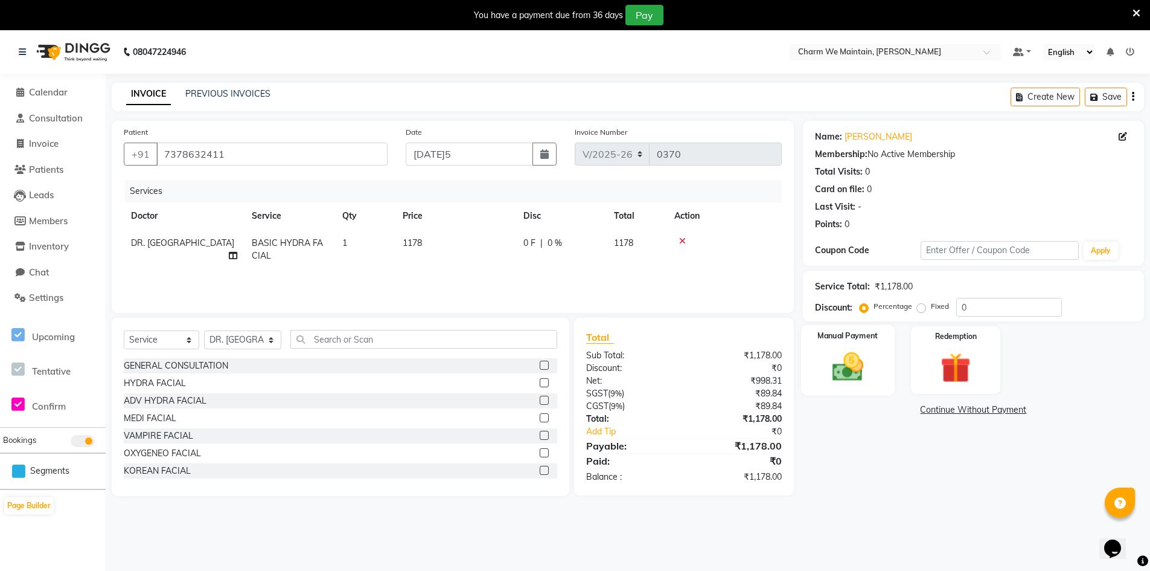
click at [878, 373] on div "Manual Payment" at bounding box center [848, 360] width 94 height 71
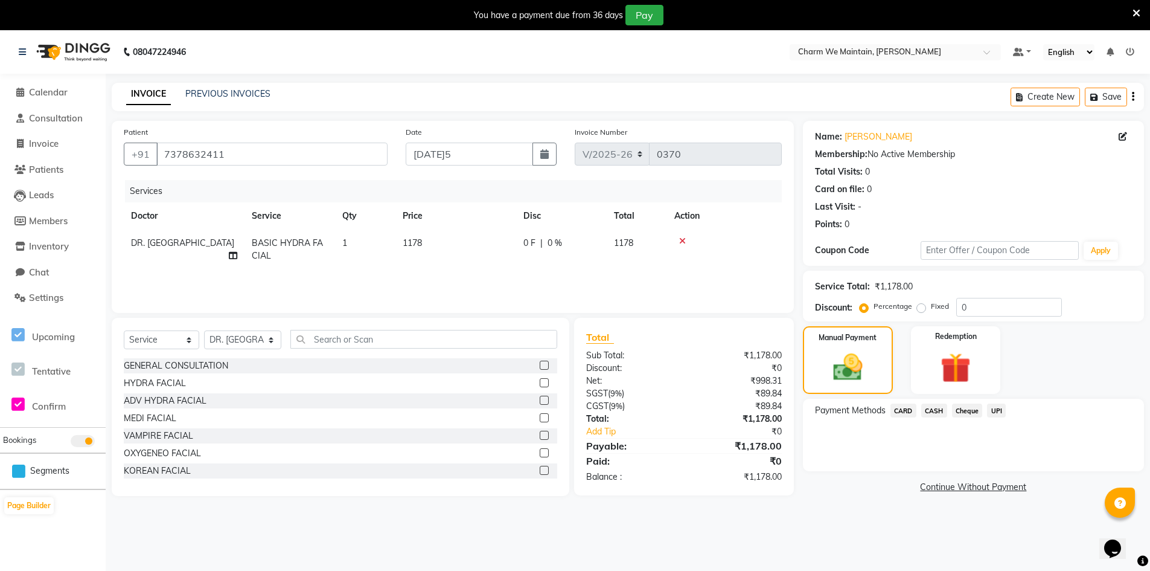
click at [996, 410] on span "UPI" at bounding box center [996, 410] width 19 height 14
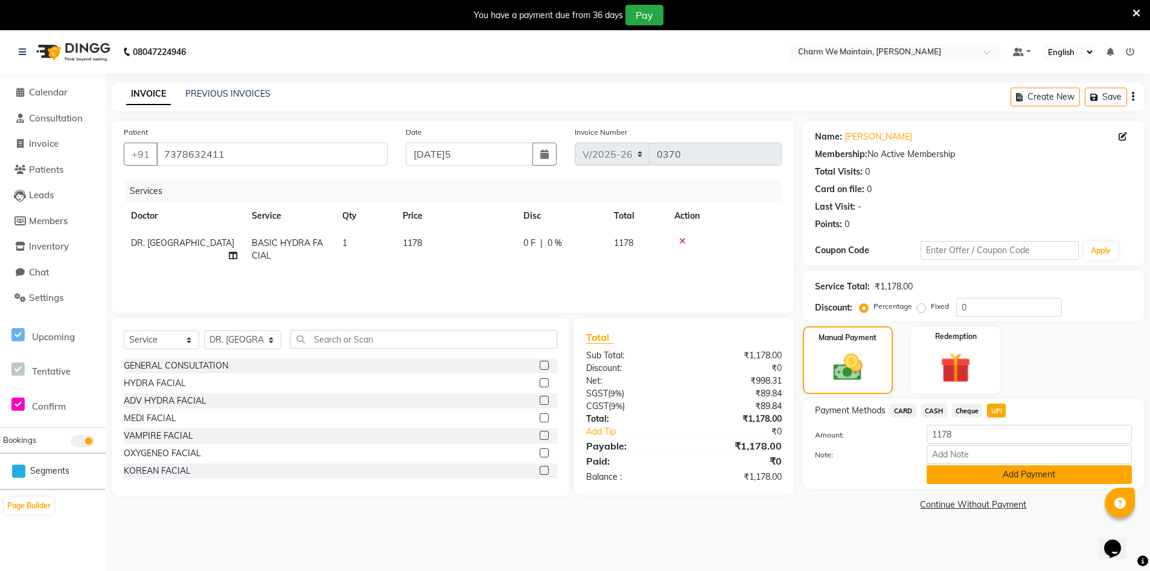
click at [996, 474] on button "Add Payment" at bounding box center [1029, 474] width 205 height 19
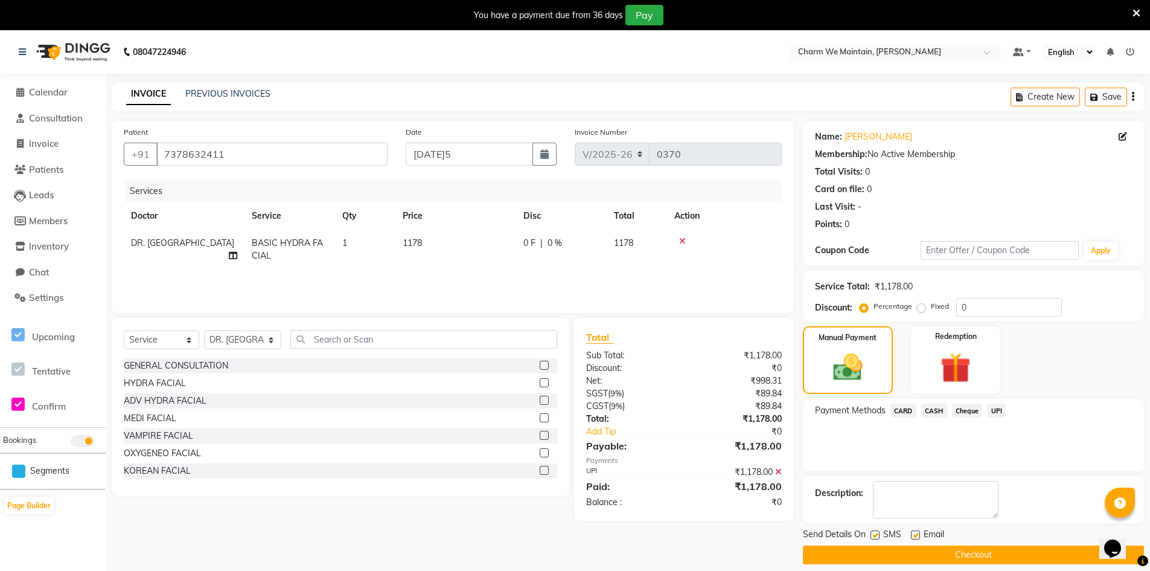
click at [982, 558] on button "Checkout" at bounding box center [973, 554] width 341 height 19
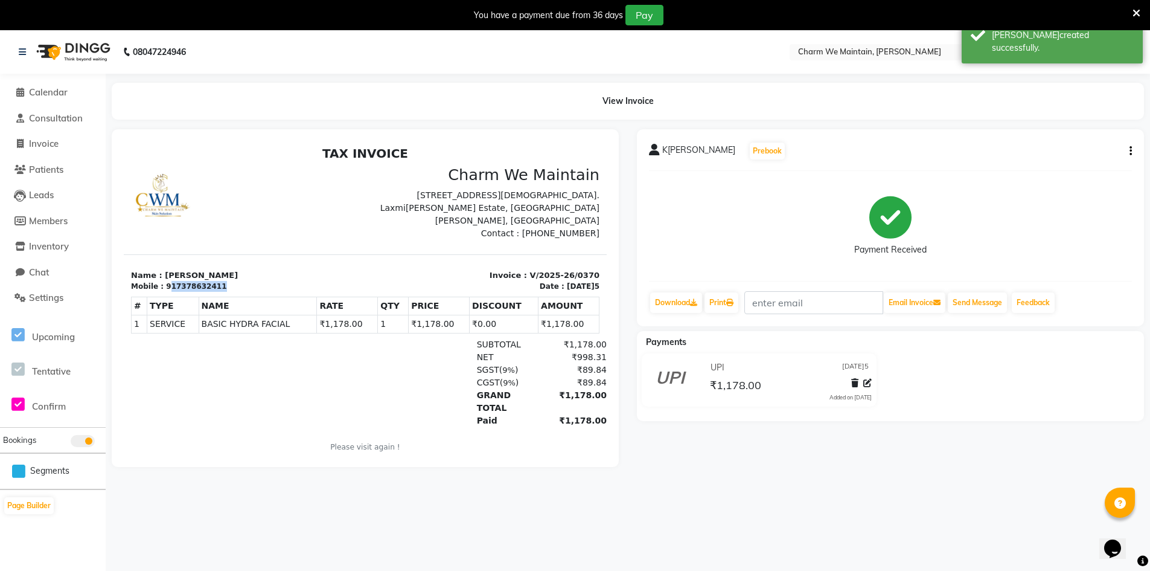
drag, startPoint x: 216, startPoint y: 284, endPoint x: 165, endPoint y: 291, distance: 50.5
click at [165, 291] on div "Mobile : 917378632411" at bounding box center [244, 286] width 227 height 11
copy div "17378632411"
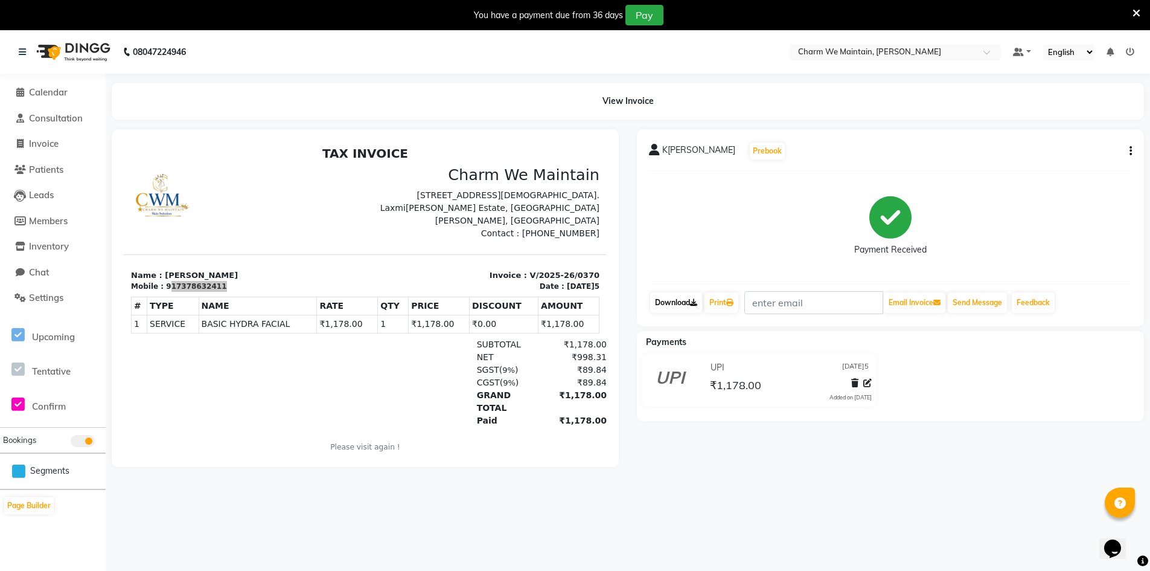
click at [671, 303] on link "Download" at bounding box center [676, 302] width 52 height 21
click at [45, 91] on span "Calendar" at bounding box center [48, 91] width 39 height 11
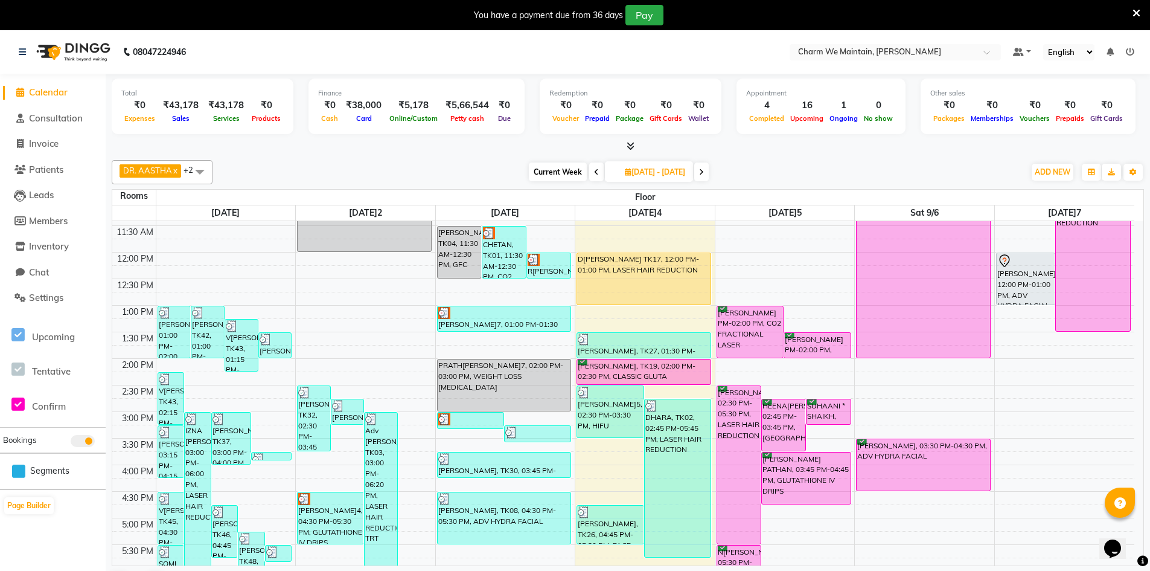
scroll to position [362, 0]
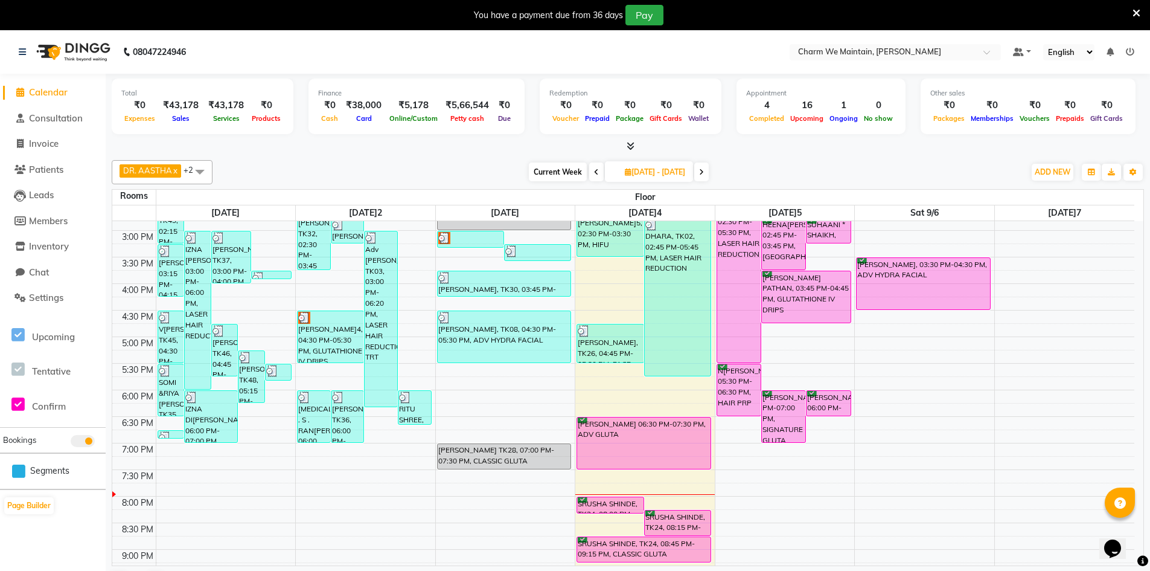
click at [601, 312] on div "8:00 AM 8:30 AM 9:00 AM 9:30 AM 10:00 AM 10:30 AM 11:00 AM 11:30 AM 12:00 PM 12…" at bounding box center [623, 257] width 1022 height 796
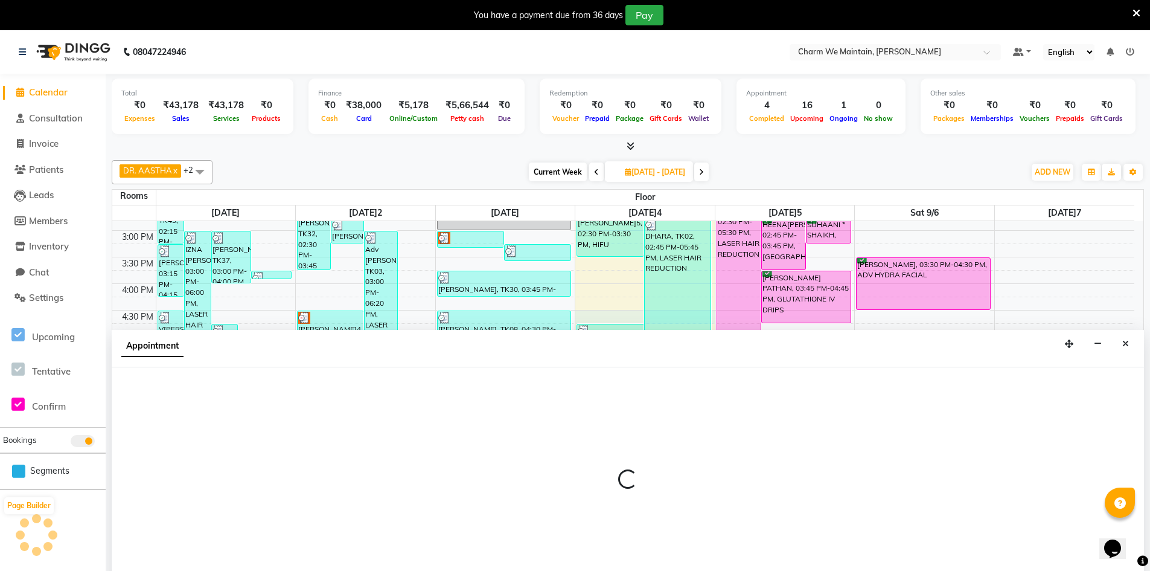
scroll to position [31, 0]
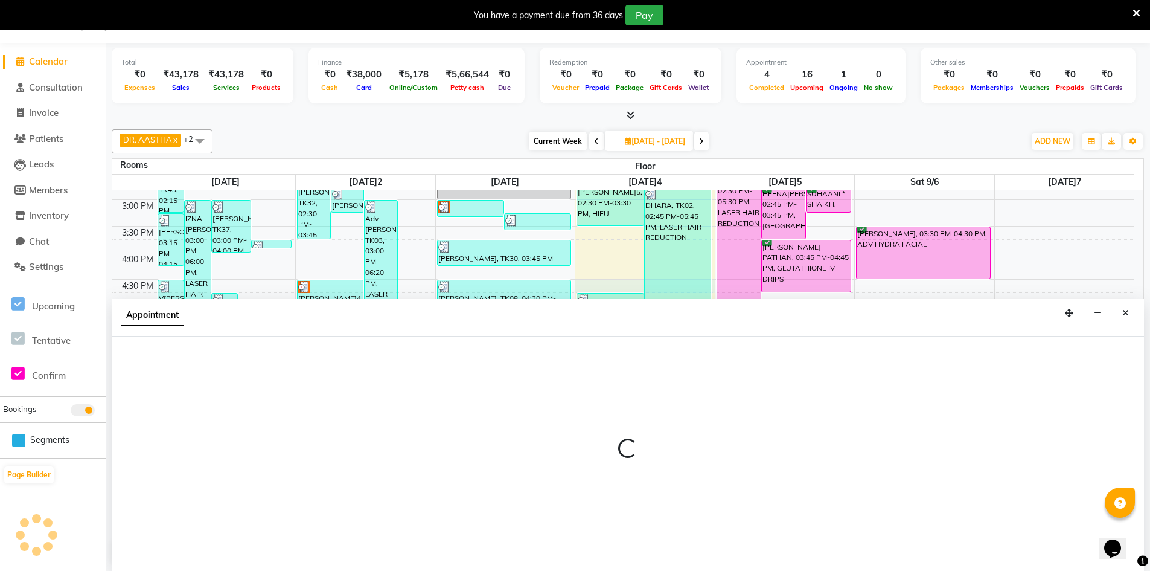
select select "990"
select select "tentative"
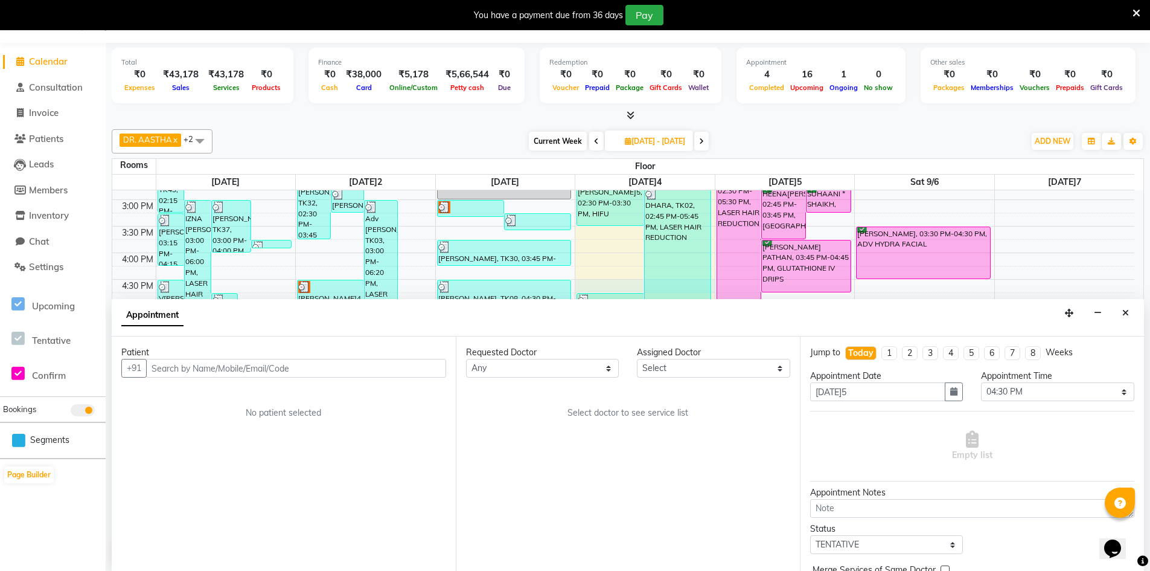
drag, startPoint x: 377, startPoint y: 367, endPoint x: 376, endPoint y: 361, distance: 6.1
click at [377, 366] on input "text" at bounding box center [296, 368] width 300 height 19
type input "9836541414"
click at [413, 369] on span "Add Patient" at bounding box center [418, 367] width 46 height 11
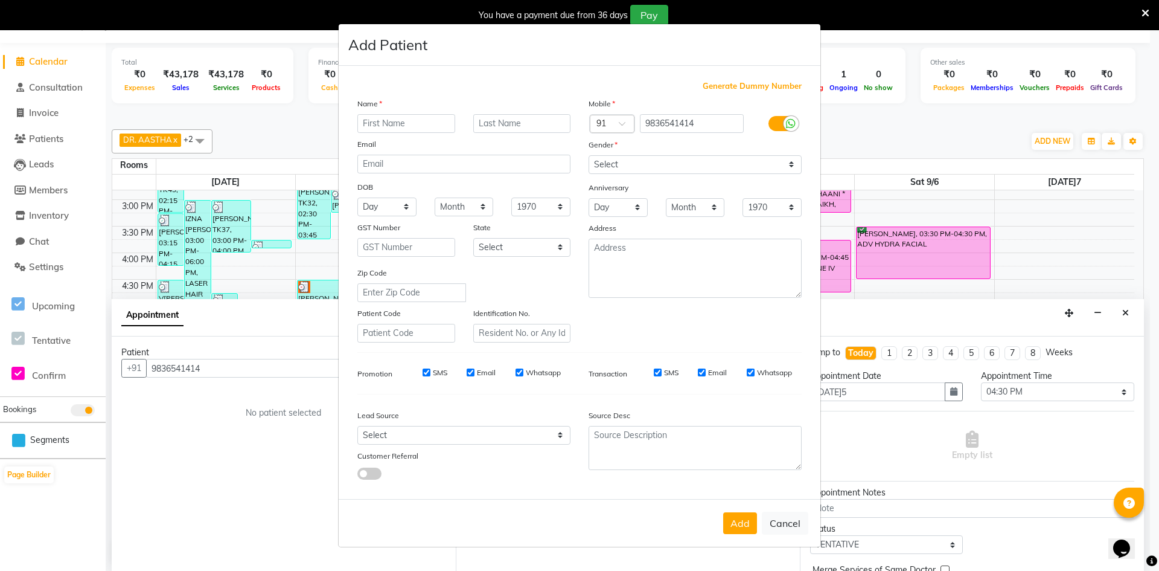
click at [424, 124] on input "text" at bounding box center [406, 123] width 98 height 19
type input "D[PERSON_NAME]"
click at [639, 165] on select "Select [DEMOGRAPHIC_DATA] [DEMOGRAPHIC_DATA] Other Prefer Not To Say" at bounding box center [695, 164] width 213 height 19
select select "[DEMOGRAPHIC_DATA]"
click at [589, 155] on select "Select [DEMOGRAPHIC_DATA] [DEMOGRAPHIC_DATA] Other Prefer Not To Say" at bounding box center [695, 164] width 213 height 19
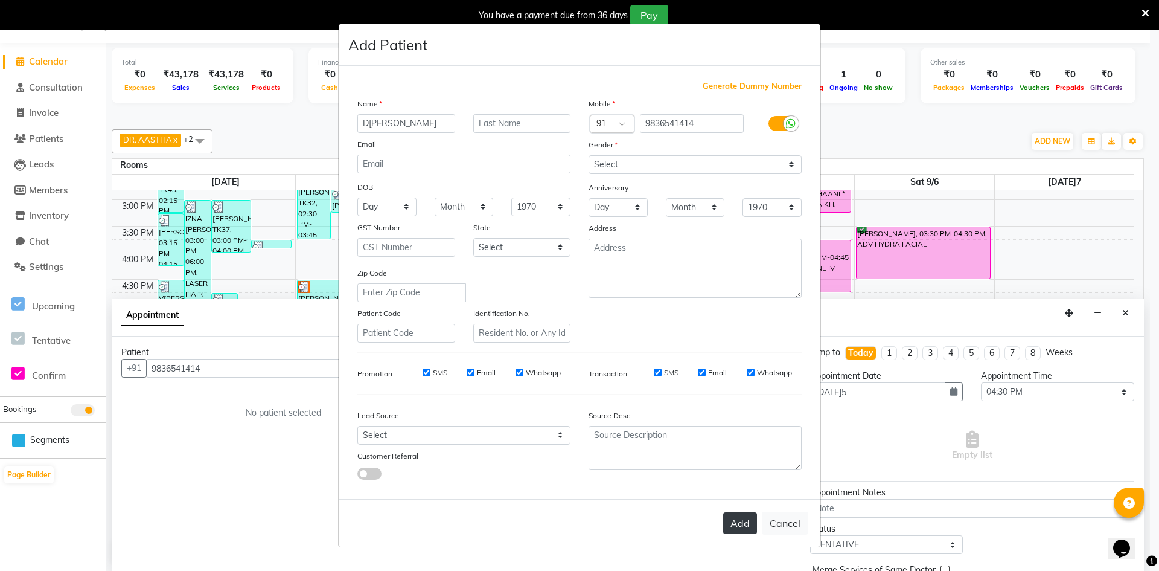
click at [745, 531] on button "Add" at bounding box center [740, 523] width 34 height 22
select select
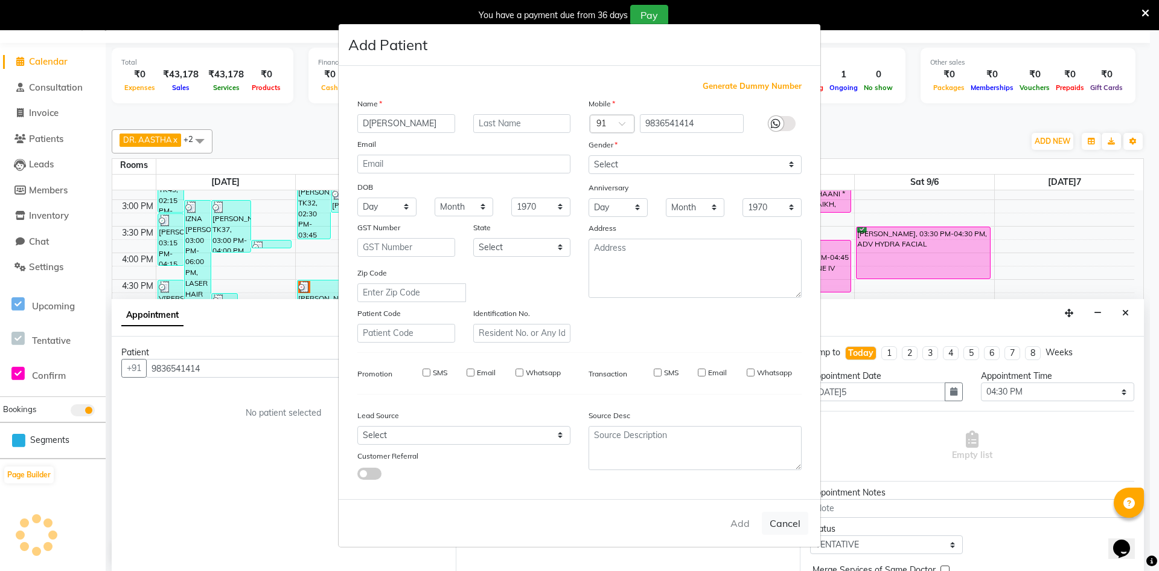
select select
checkbox input "false"
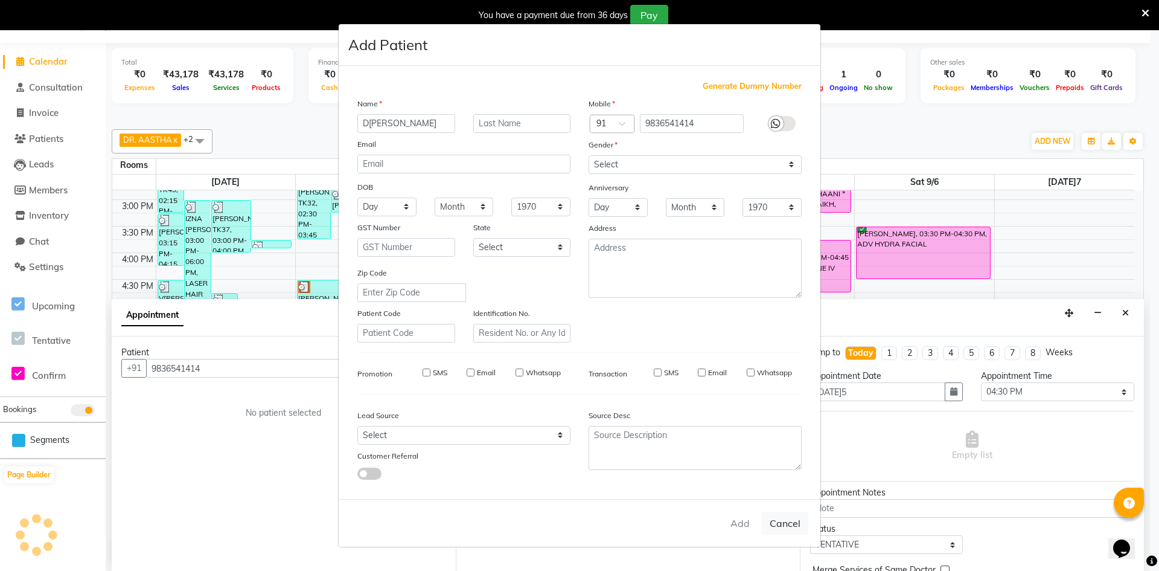
checkbox input "false"
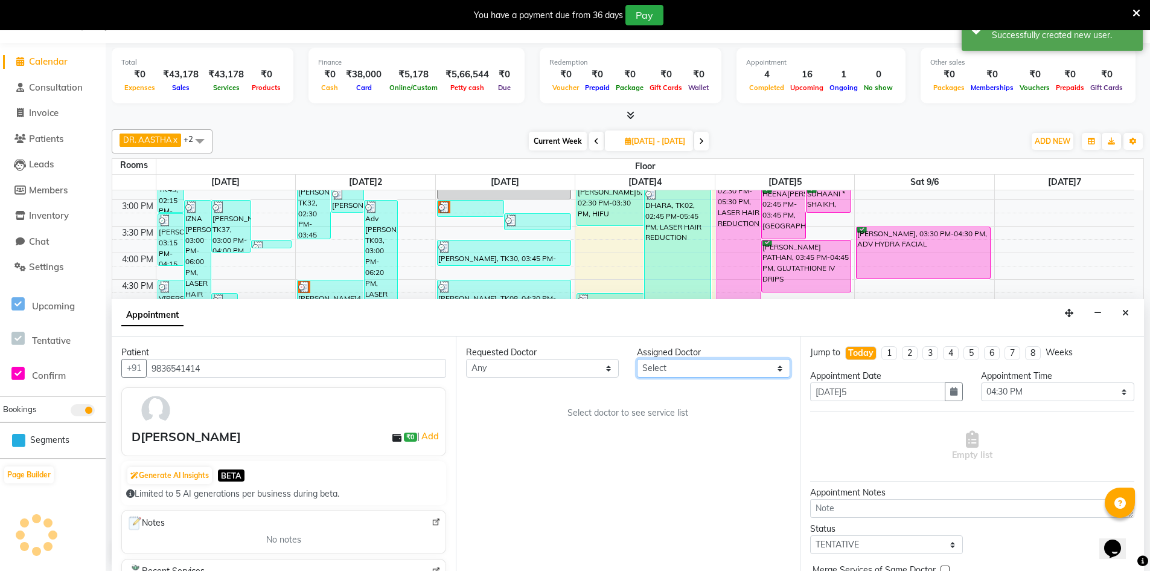
click at [680, 367] on select "Select DR. AYESHA DR. [GEOGRAPHIC_DATA]" at bounding box center [713, 368] width 153 height 19
select select "86212"
click at [637, 359] on select "Select DR. AYESHA DR. [GEOGRAPHIC_DATA]" at bounding box center [713, 368] width 153 height 19
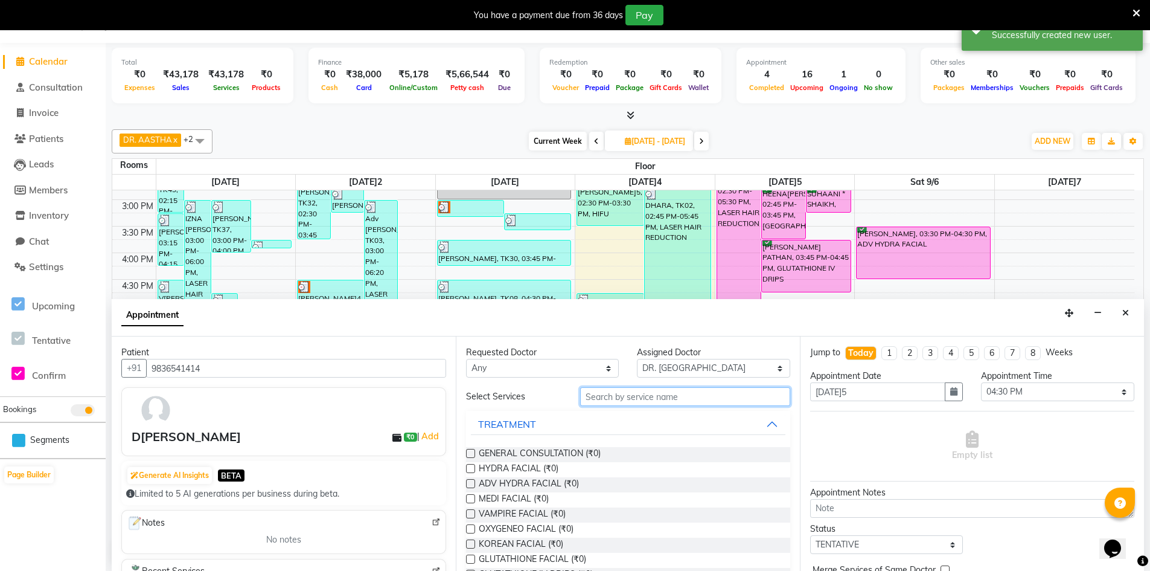
click at [627, 395] on input "text" at bounding box center [685, 396] width 210 height 19
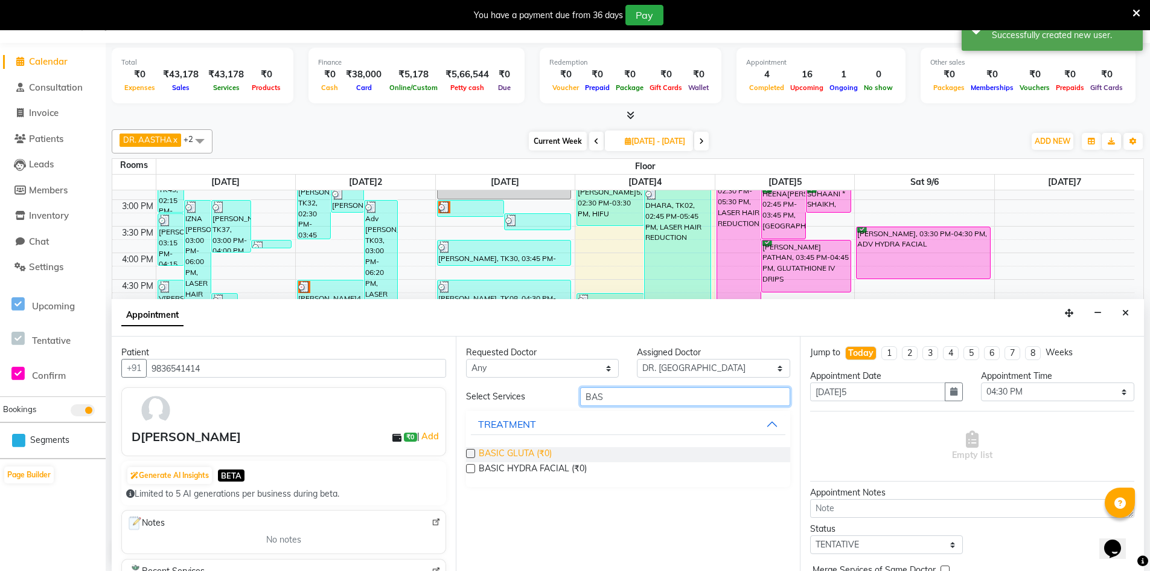
type input "BAS"
click at [535, 452] on span "BASIC GLUTA (₹0)" at bounding box center [515, 454] width 73 height 15
checkbox input "false"
select select "4343"
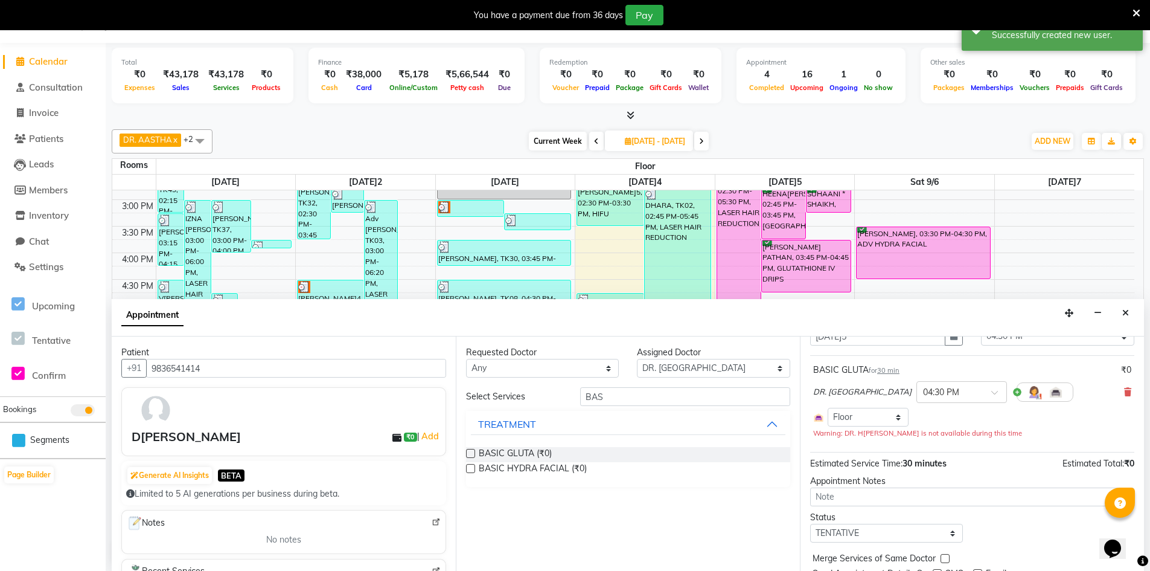
scroll to position [103, 0]
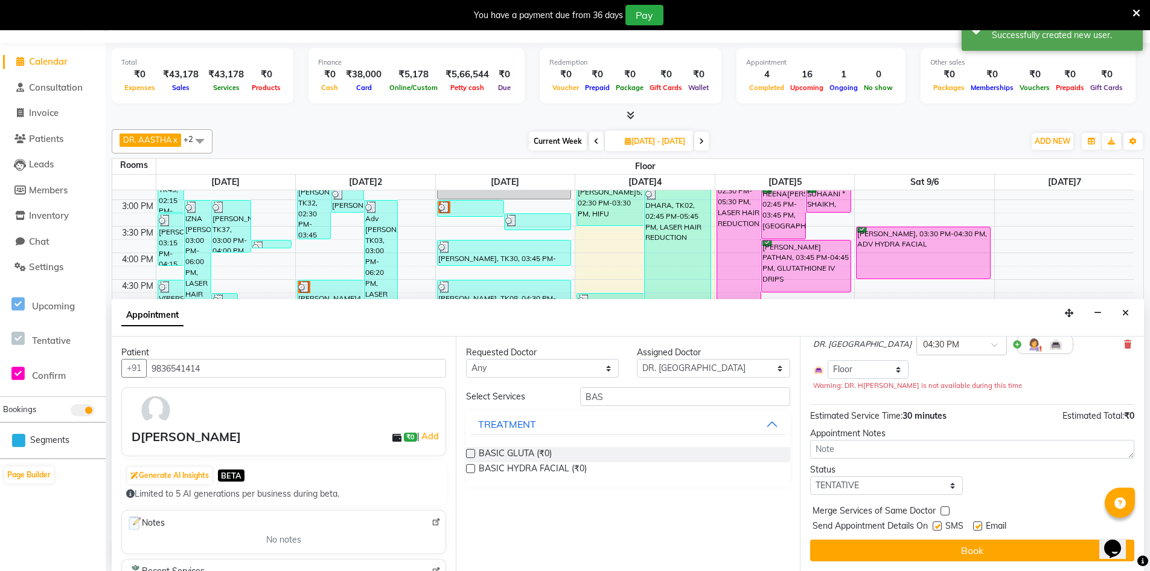
click at [935, 526] on label at bounding box center [937, 525] width 9 height 9
click at [935, 526] on input "checkbox" at bounding box center [937, 527] width 8 height 8
click at [941, 525] on label at bounding box center [937, 525] width 9 height 9
click at [941, 525] on input "checkbox" at bounding box center [937, 527] width 8 height 8
checkbox input "true"
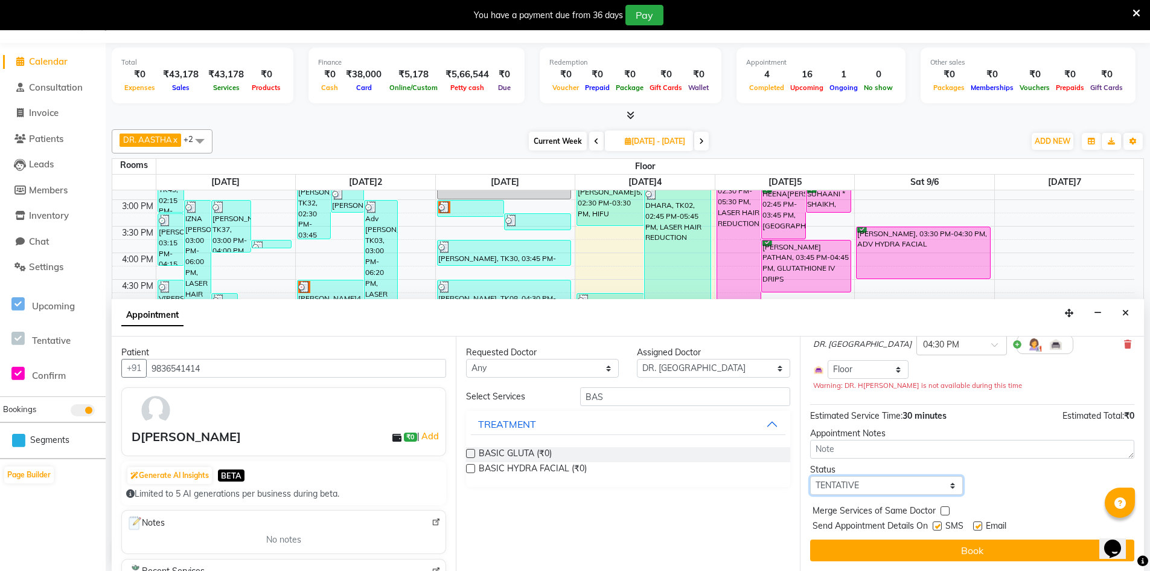
click at [890, 483] on select "Select TENTATIVE CONFIRM CHECK-IN UPCOMING" at bounding box center [886, 485] width 153 height 19
select select "confirm booking"
click at [810, 476] on select "Select TENTATIVE CONFIRM CHECK-IN UPCOMING" at bounding box center [886, 485] width 153 height 19
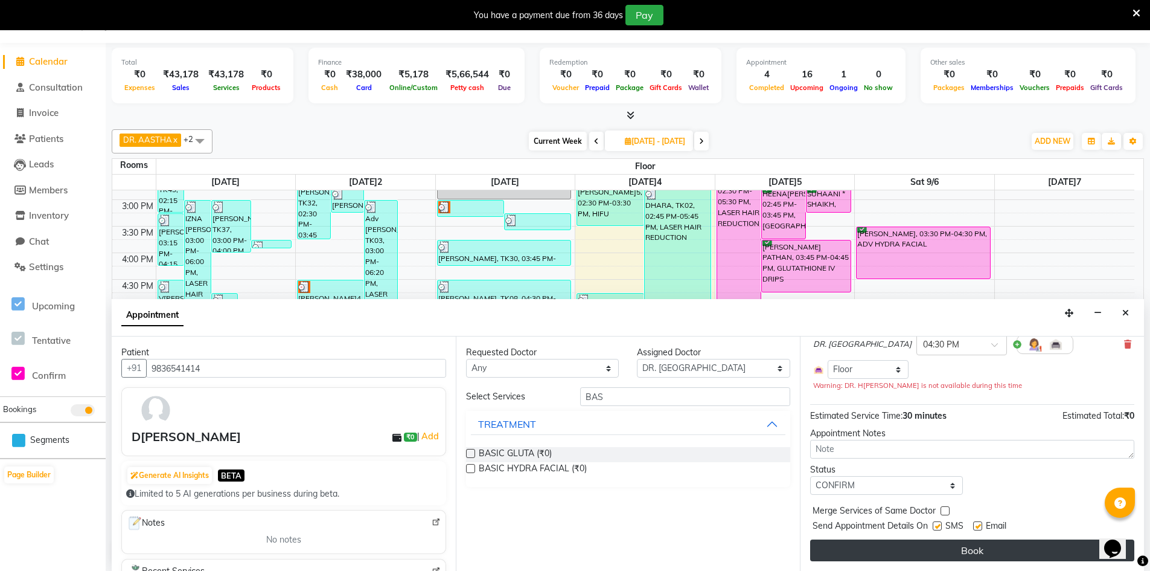
click at [927, 551] on button "Book" at bounding box center [972, 550] width 324 height 22
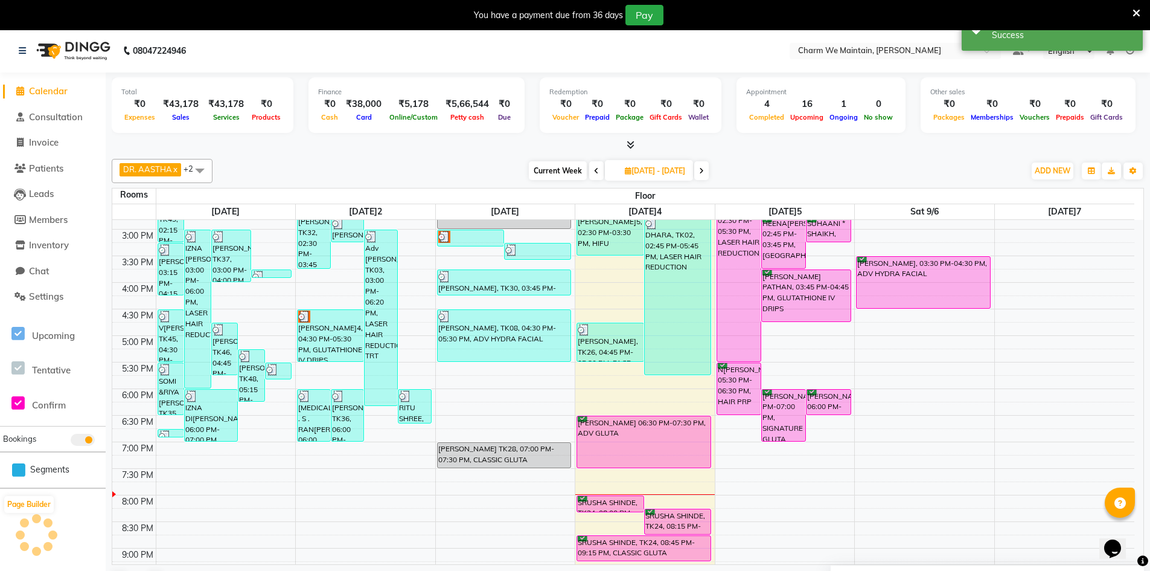
scroll to position [0, 0]
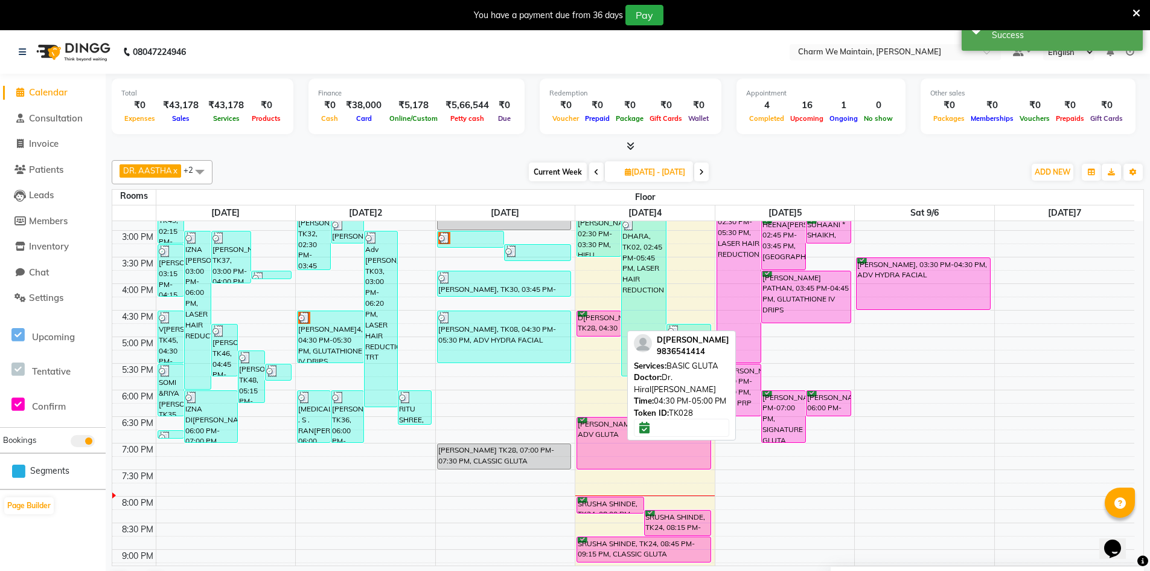
click at [585, 322] on div "D[PERSON_NAME] TK28, 04:30 PM-05:00 PM, BASIC GLUTA" at bounding box center [598, 323] width 43 height 25
select select "6"
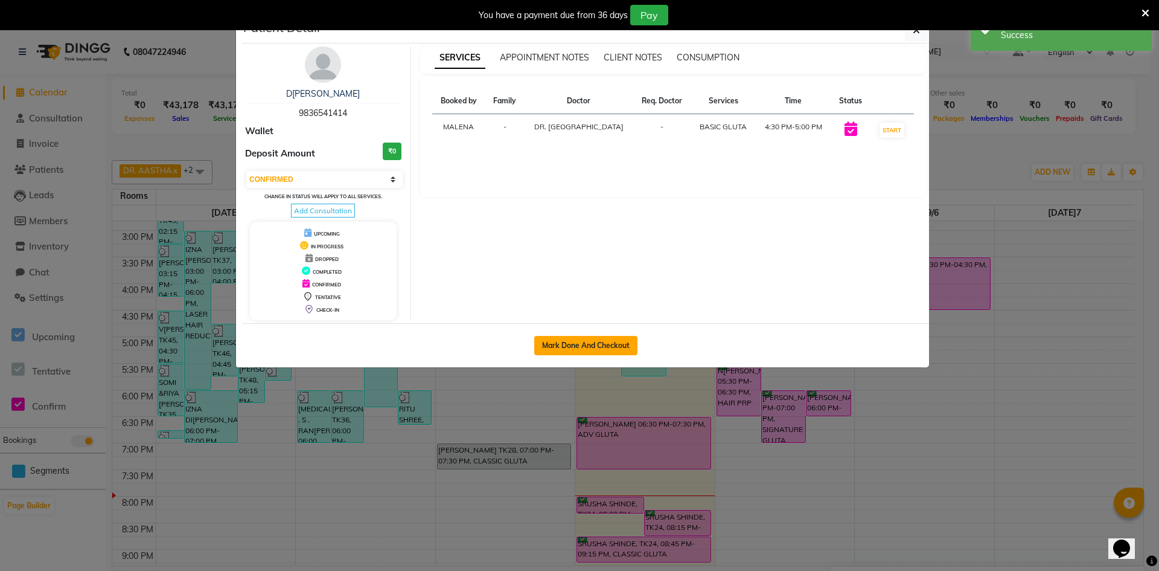
click at [586, 350] on button "Mark Done And Checkout" at bounding box center [585, 345] width 103 height 19
select select "8618"
select select "service"
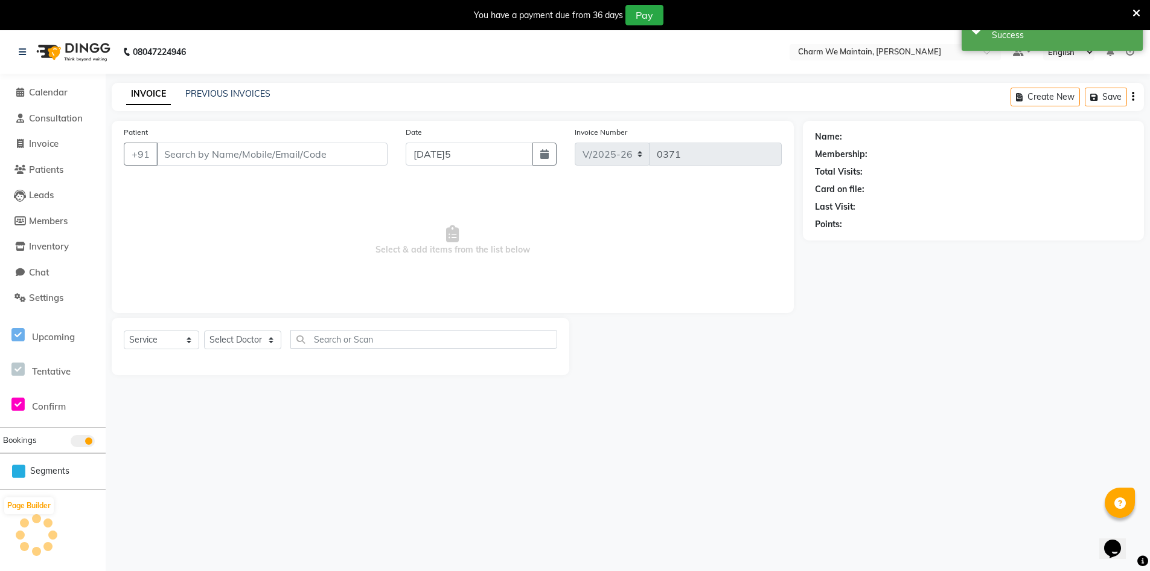
type input "9836541414"
select select "86212"
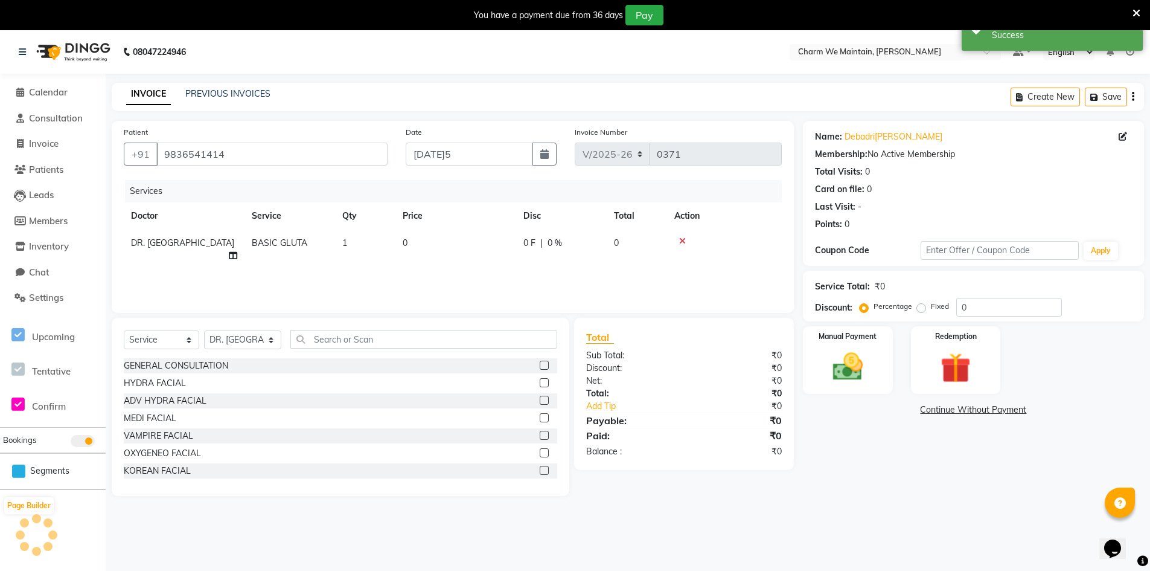
click at [348, 255] on td "1" at bounding box center [365, 249] width 60 height 40
select select "86212"
click at [480, 243] on input "0" at bounding box center [511, 246] width 106 height 19
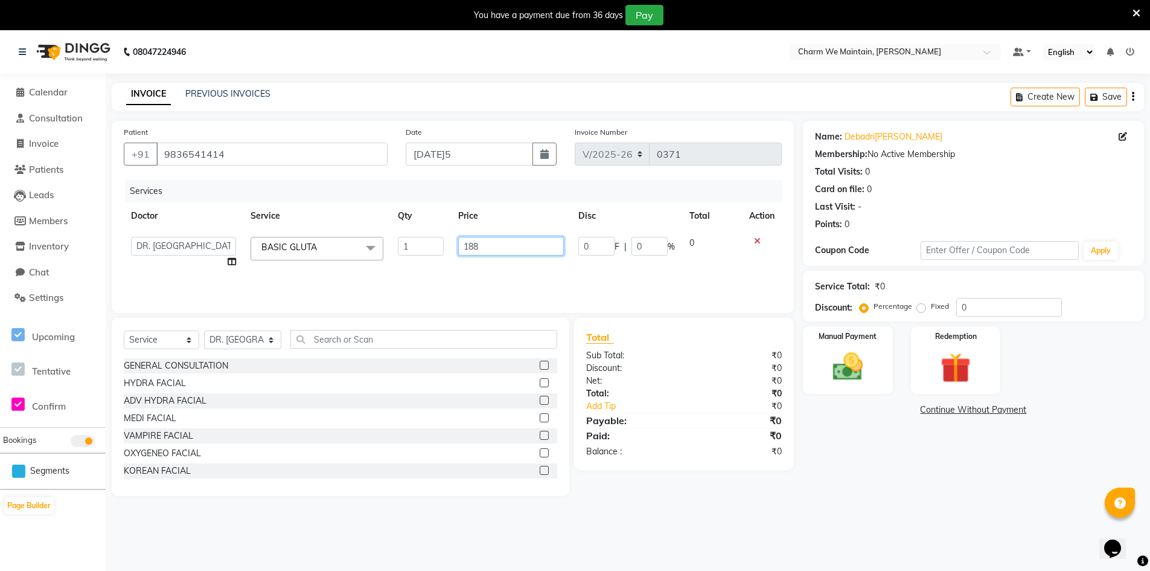
type input "1888"
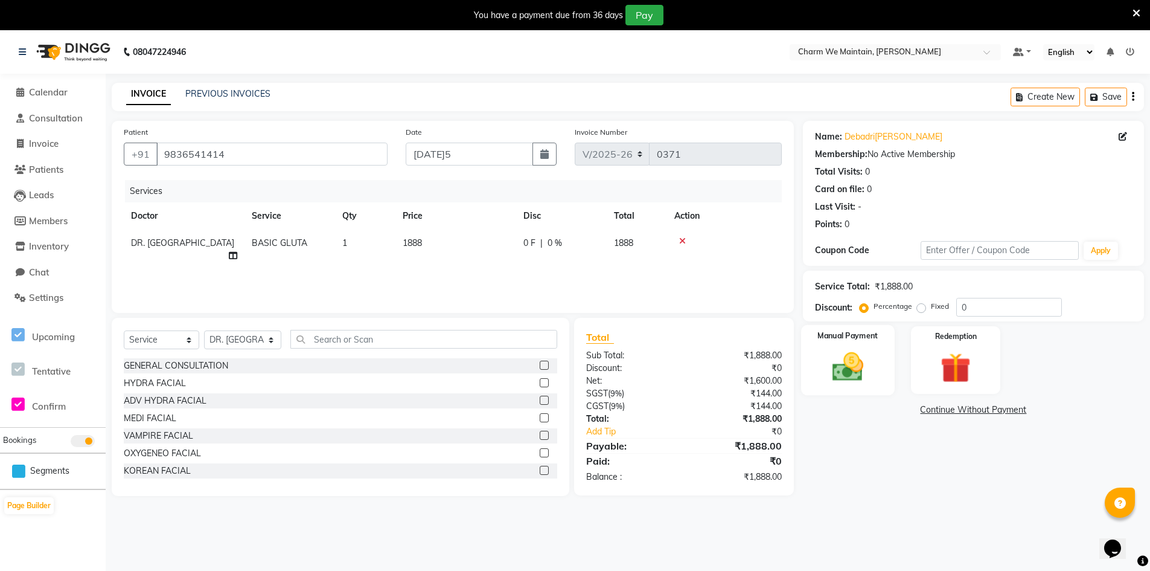
click at [814, 353] on div "Manual Payment" at bounding box center [848, 360] width 94 height 71
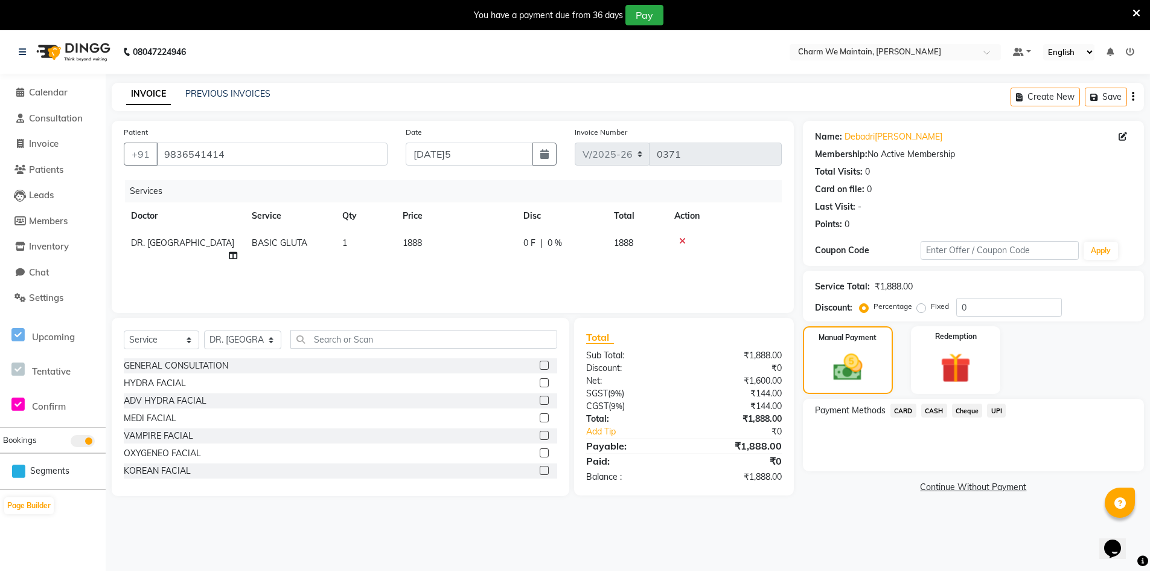
click at [994, 411] on span "UPI" at bounding box center [996, 410] width 19 height 14
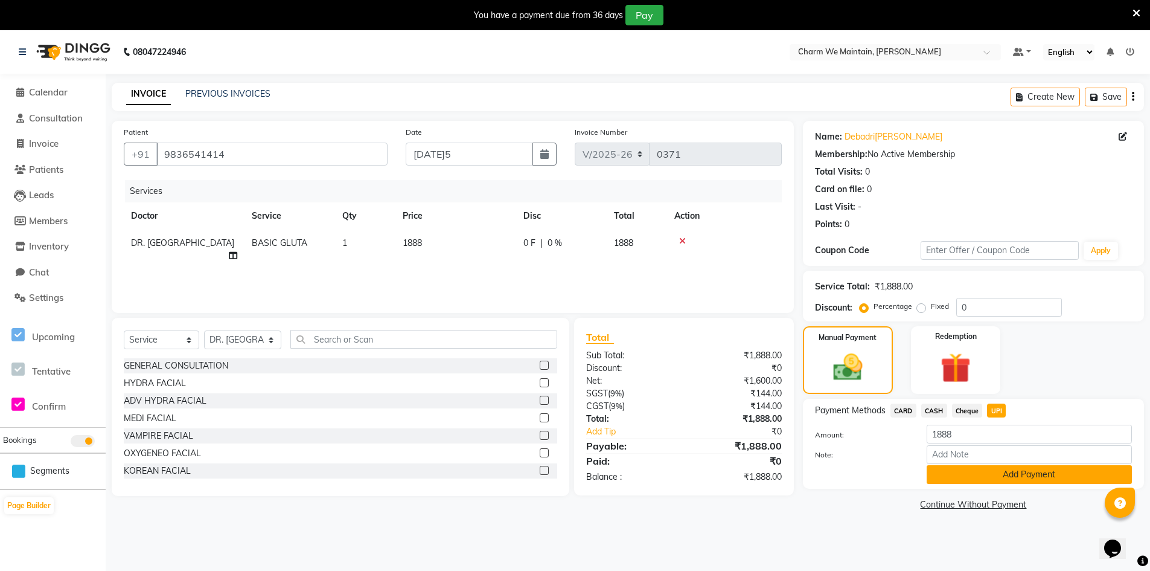
click at [978, 479] on button "Add Payment" at bounding box center [1029, 474] width 205 height 19
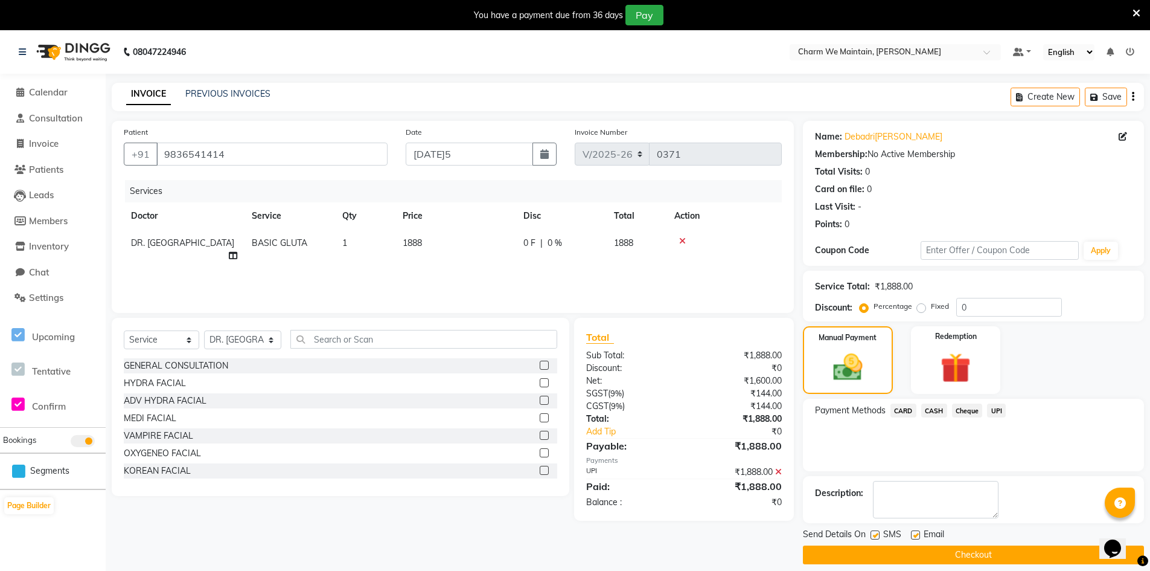
click at [965, 554] on button "Checkout" at bounding box center [973, 554] width 341 height 19
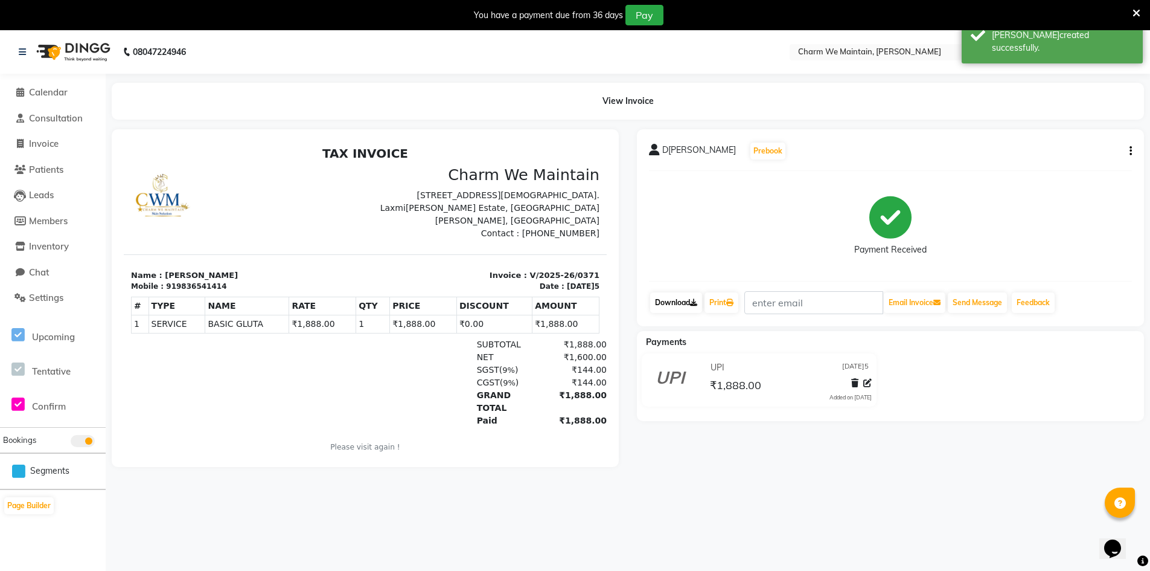
click at [670, 306] on link "Download" at bounding box center [676, 302] width 52 height 21
drag, startPoint x: 216, startPoint y: 284, endPoint x: 168, endPoint y: 284, distance: 47.7
click at [168, 284] on div "Mobile : 919836541414" at bounding box center [244, 286] width 227 height 11
copy div "9836541414"
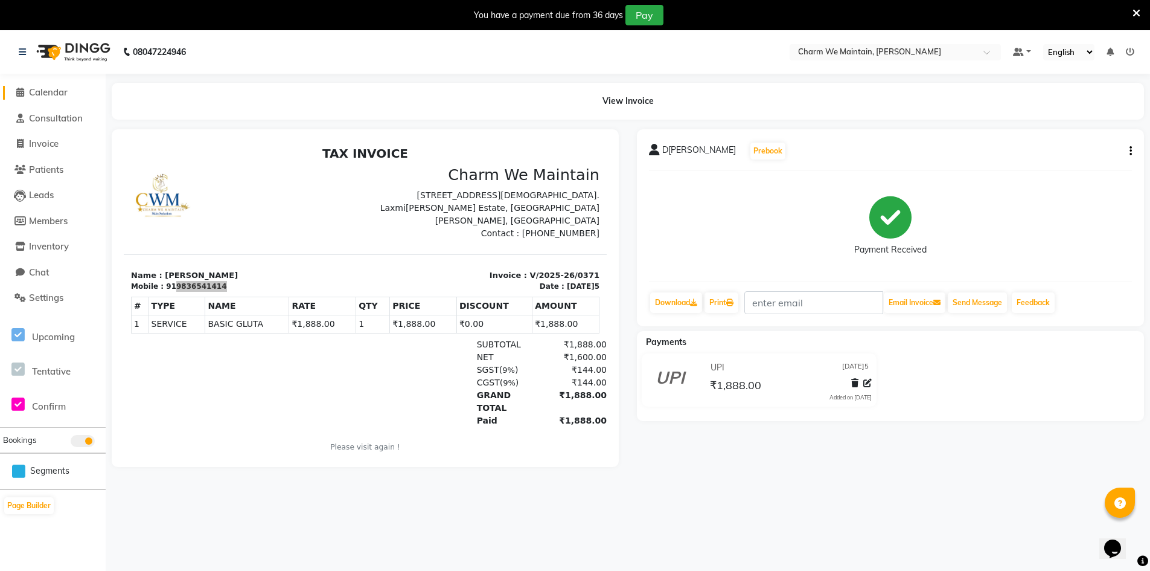
click at [45, 88] on span "Calendar" at bounding box center [48, 91] width 39 height 11
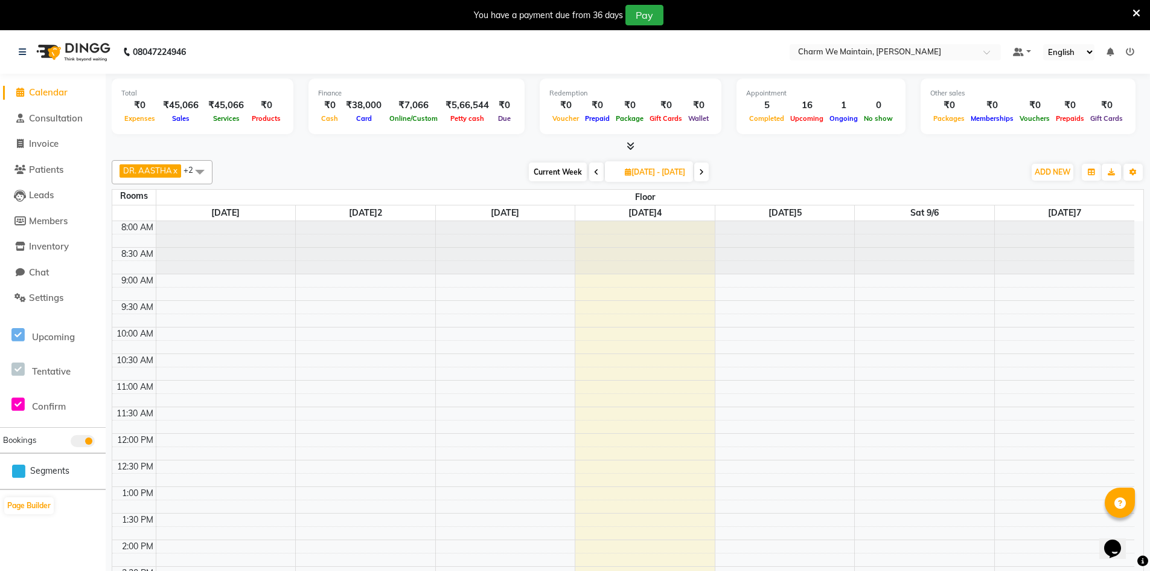
scroll to position [424, 0]
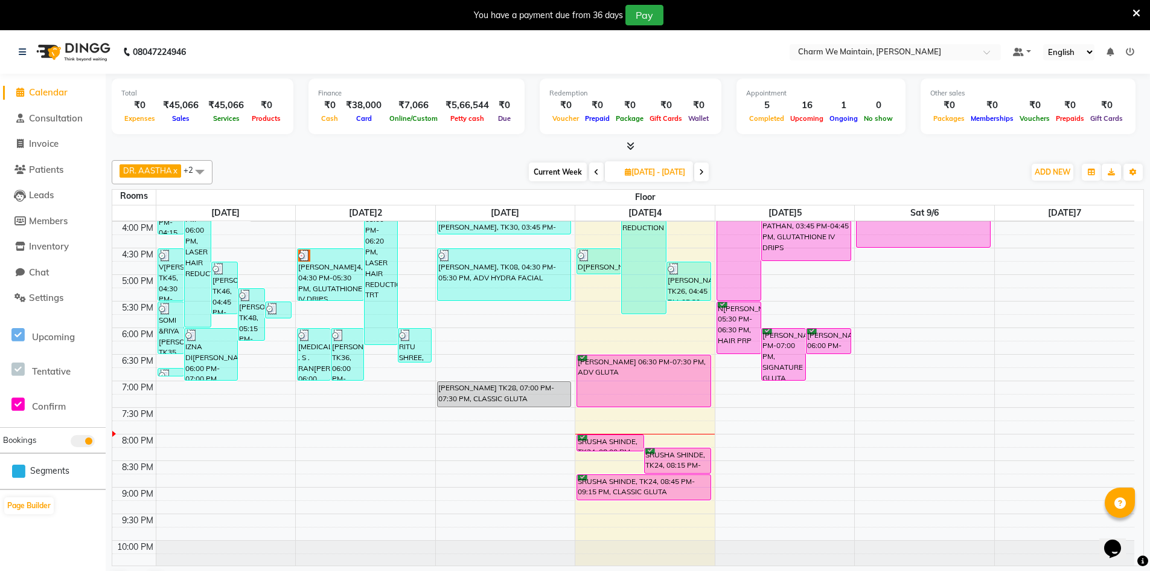
click at [593, 295] on div "8:00 AM 8:30 AM 9:00 AM 9:30 AM 10:00 AM 10:30 AM 11:00 AM 11:30 AM 12:00 PM 12…" at bounding box center [623, 195] width 1022 height 796
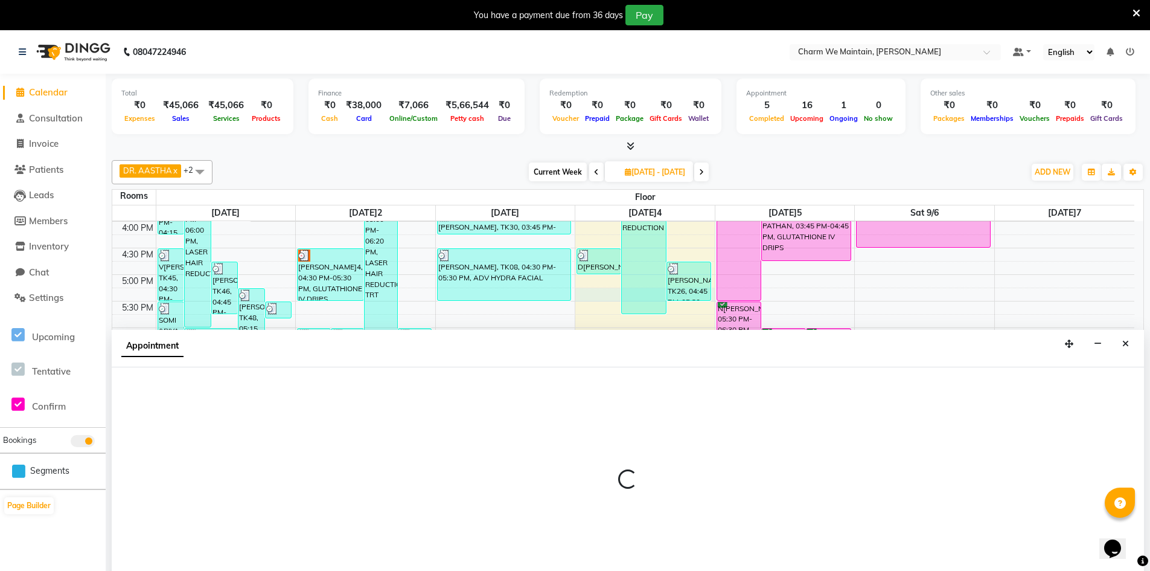
scroll to position [31, 0]
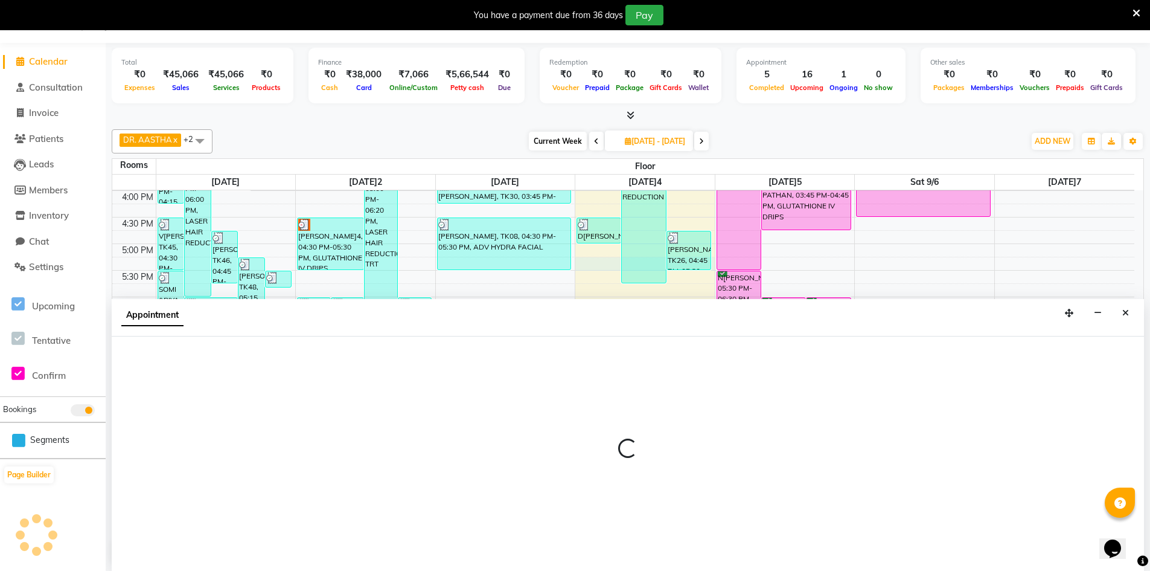
select select "1035"
select select "tentative"
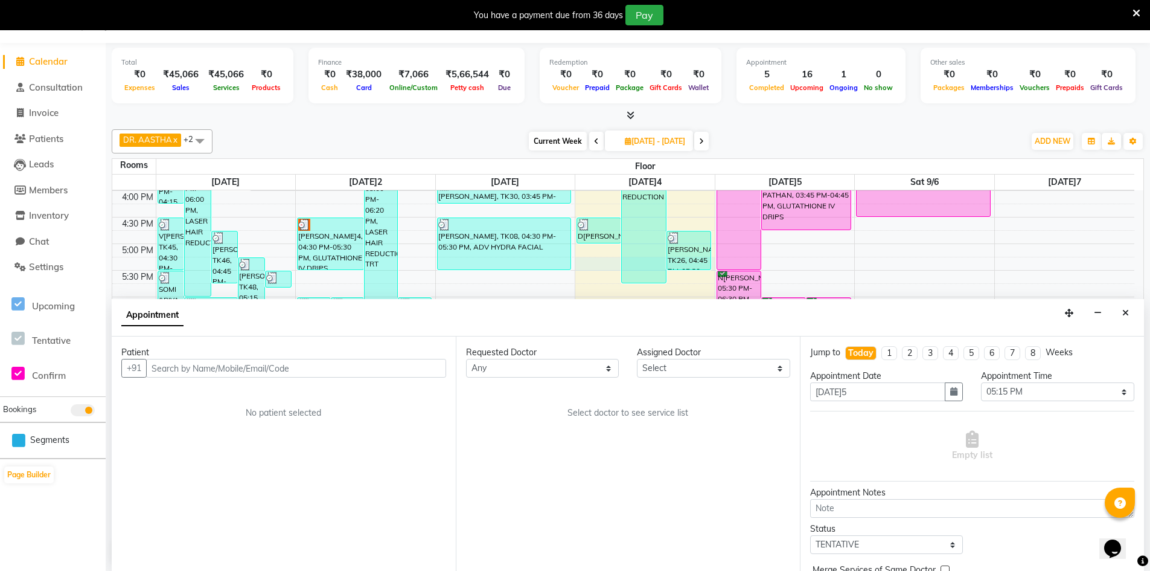
click at [345, 365] on input "text" at bounding box center [296, 368] width 300 height 19
type input "9819336860"
click at [417, 368] on span "Add Patient" at bounding box center [418, 367] width 46 height 11
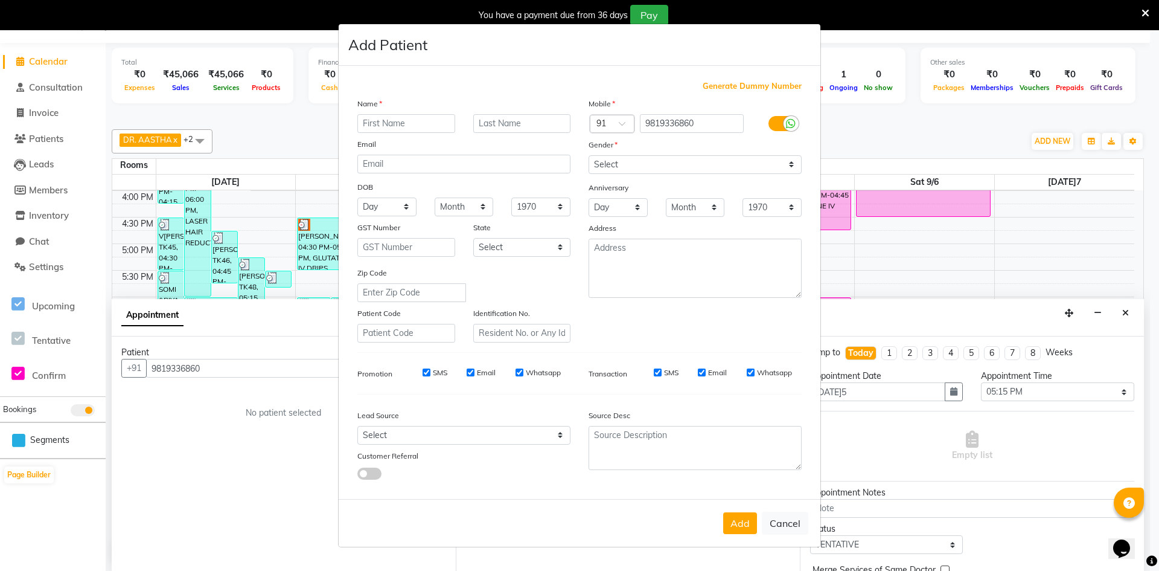
click at [428, 127] on input "text" at bounding box center [406, 123] width 98 height 19
type input "HEENAL"
click at [526, 123] on input "text" at bounding box center [522, 123] width 98 height 19
type input "PRAJA[PERSON_NAME]"
click at [662, 167] on select "Select [DEMOGRAPHIC_DATA] [DEMOGRAPHIC_DATA] Other Prefer Not To Say" at bounding box center [695, 164] width 213 height 19
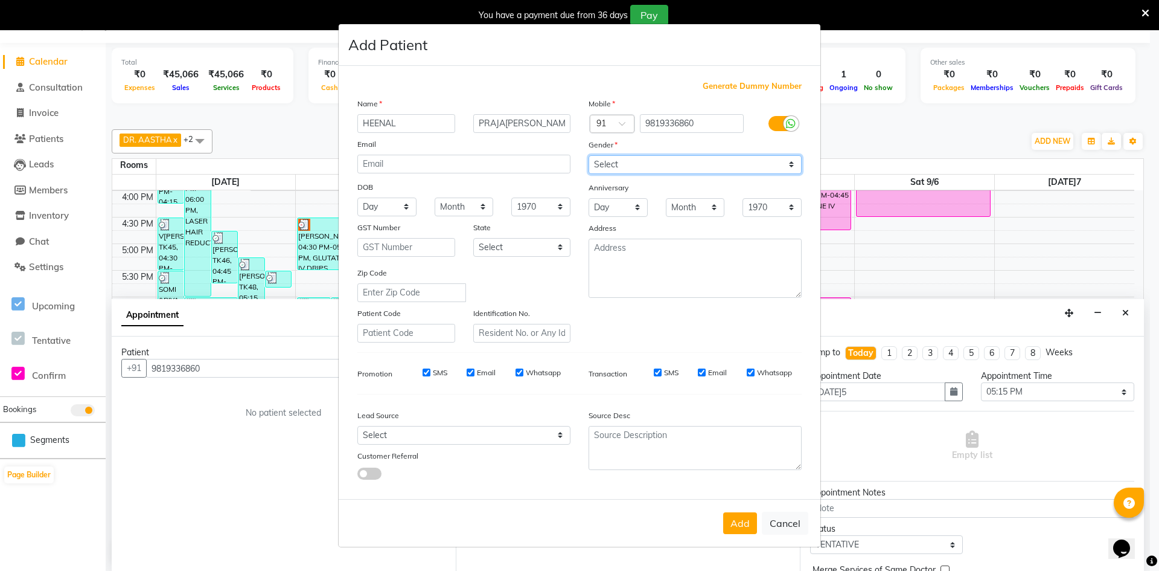
select select "[DEMOGRAPHIC_DATA]"
click at [589, 155] on select "Select [DEMOGRAPHIC_DATA] [DEMOGRAPHIC_DATA] Other Prefer Not To Say" at bounding box center [695, 164] width 213 height 19
click at [738, 529] on button "Add" at bounding box center [740, 523] width 34 height 22
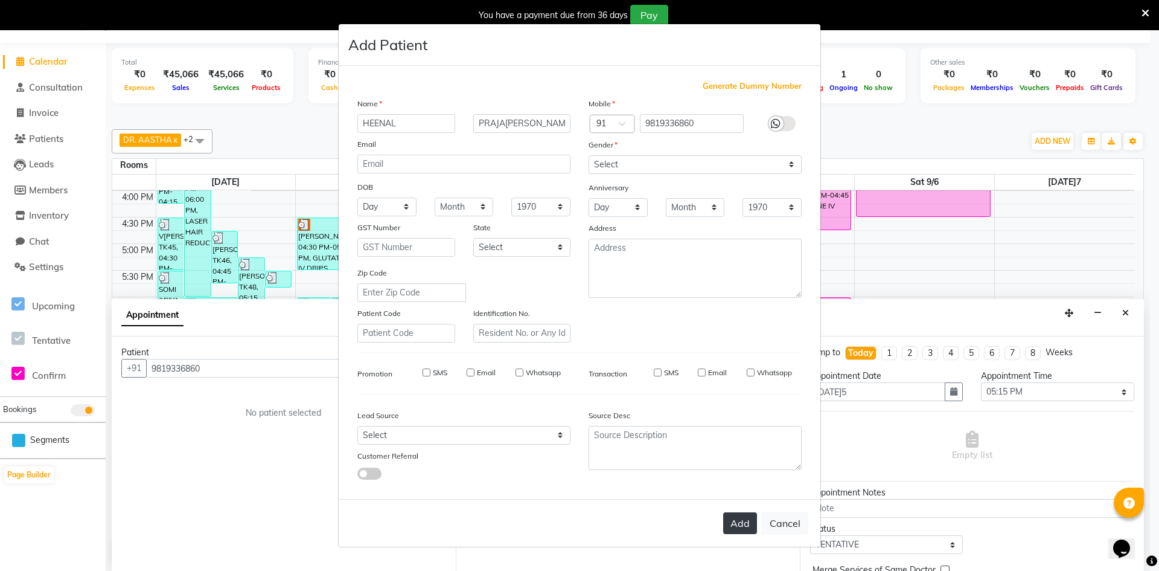
select select
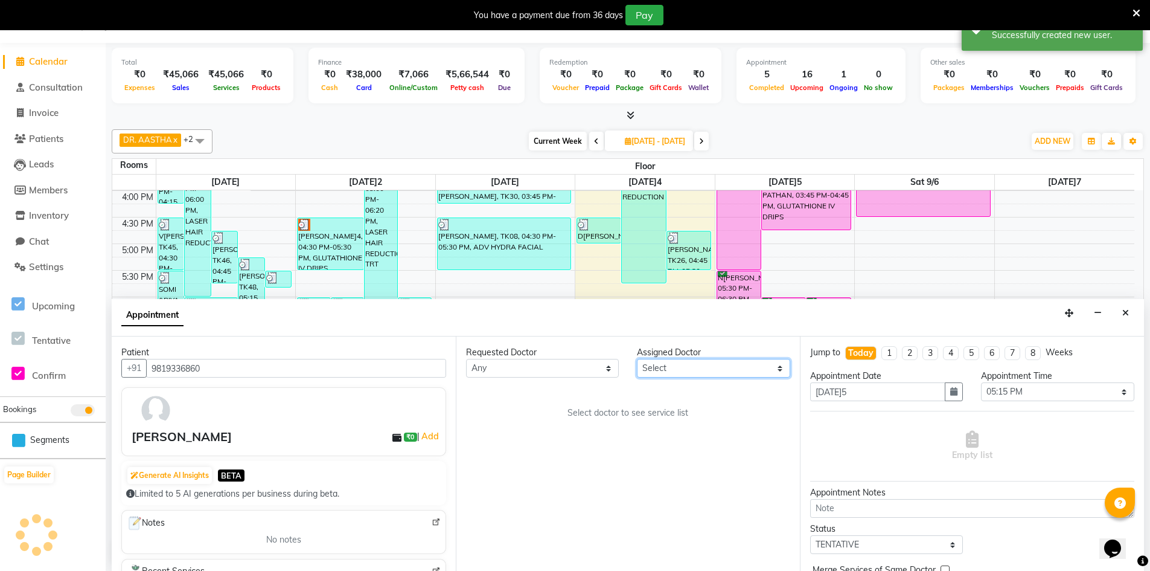
click at [747, 363] on select "Select DR. AYESHA DR. [GEOGRAPHIC_DATA]" at bounding box center [713, 368] width 153 height 19
click at [637, 359] on select "Select DR. AYESHA DR. [GEOGRAPHIC_DATA]" at bounding box center [713, 368] width 153 height 19
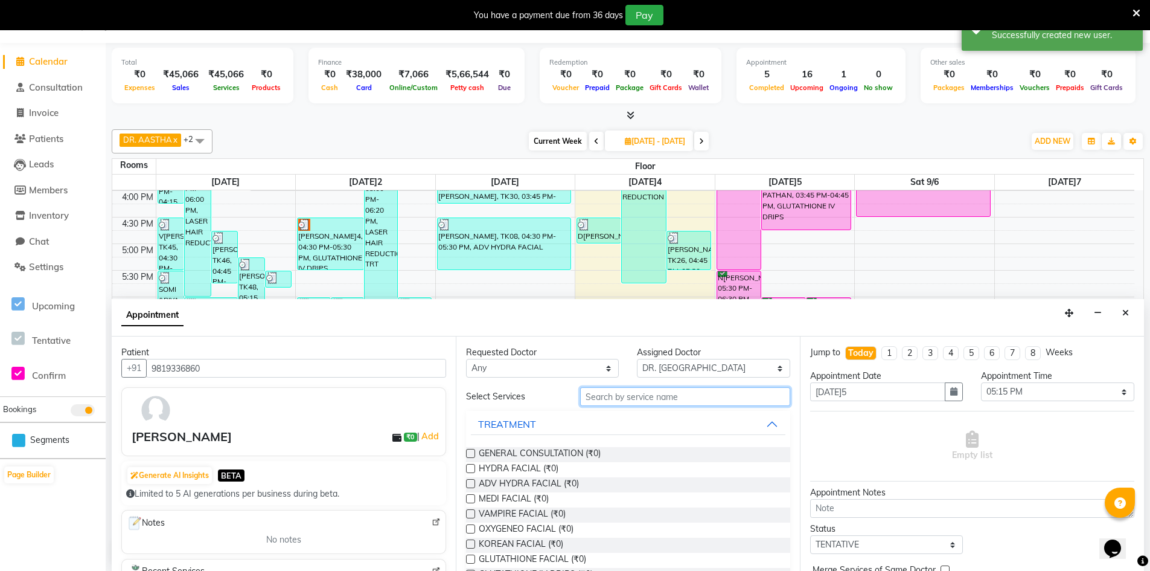
click at [626, 397] on input "text" at bounding box center [685, 396] width 210 height 19
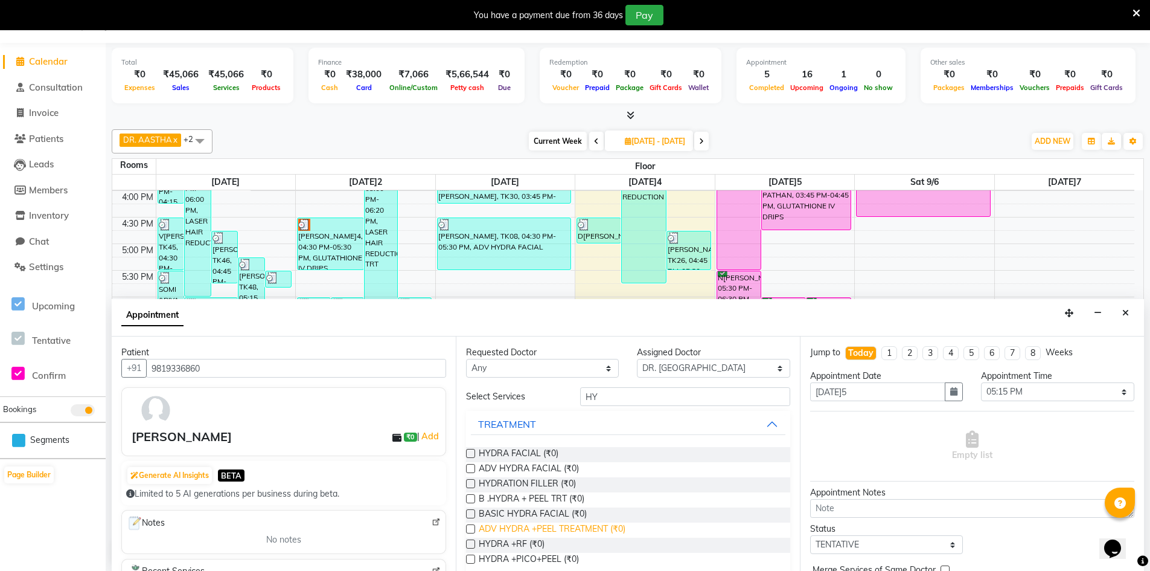
click at [555, 529] on span "ADV HYDRA +PEEL TREATMENT (₹0)" at bounding box center [552, 529] width 147 height 15
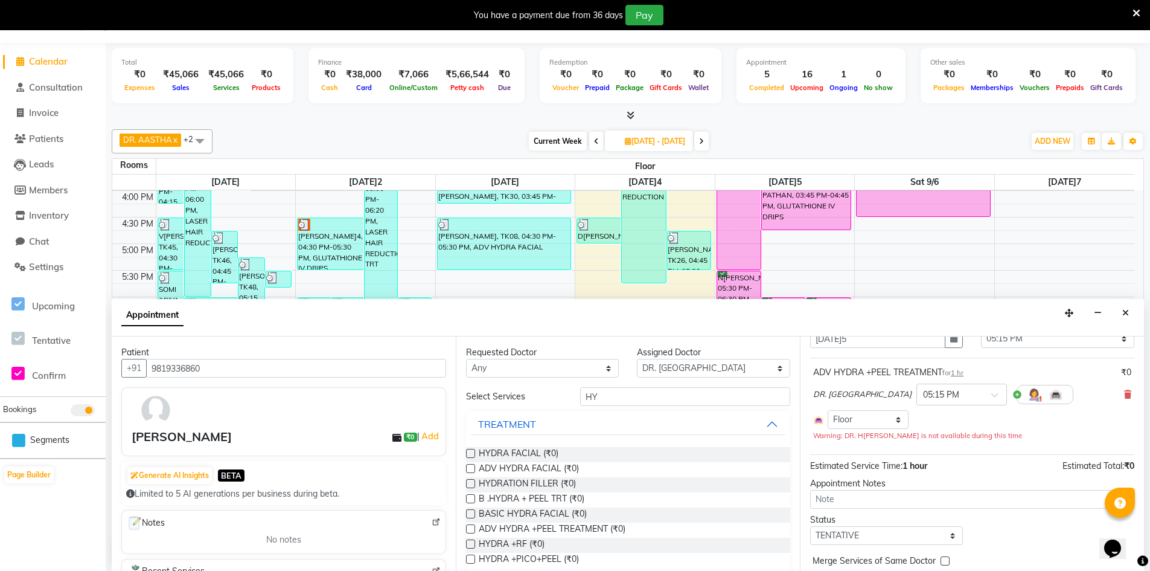
scroll to position [103, 0]
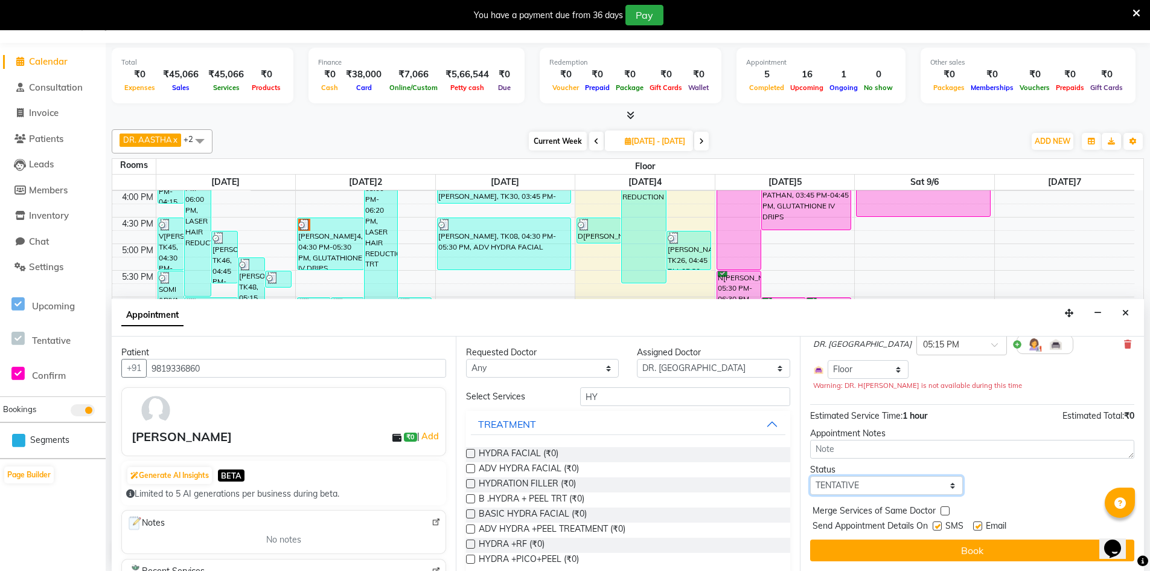
click at [877, 490] on select "Select TENTATIVE CONFIRM CHECK-IN UPCOMING" at bounding box center [886, 485] width 153 height 19
click at [810, 476] on select "Select TENTATIVE CONFIRM CHECK-IN UPCOMING" at bounding box center [886, 485] width 153 height 19
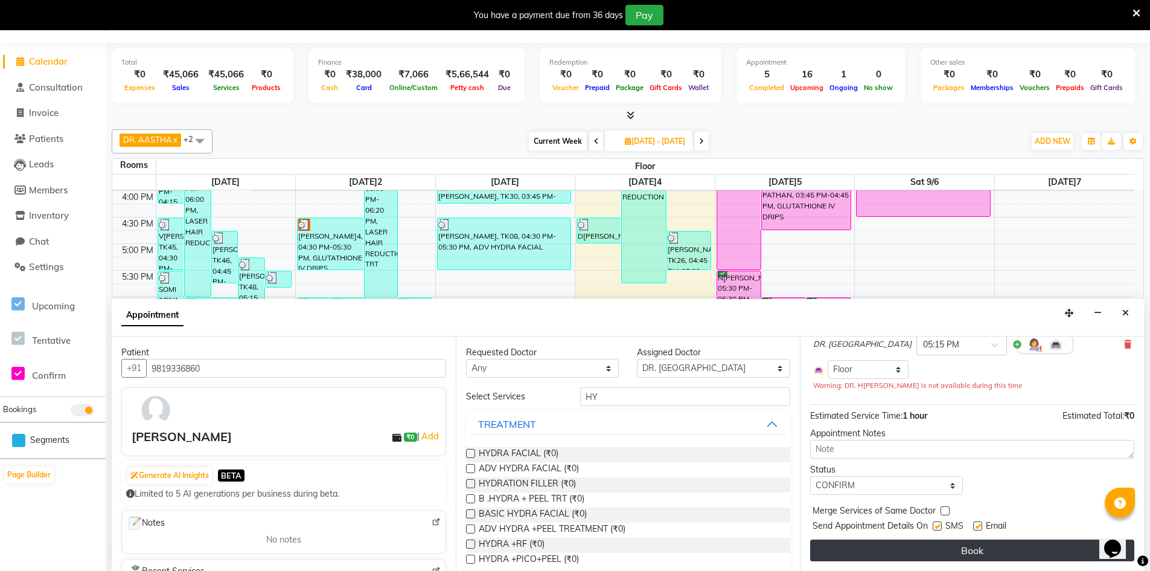
click at [923, 551] on button "Book" at bounding box center [972, 550] width 324 height 22
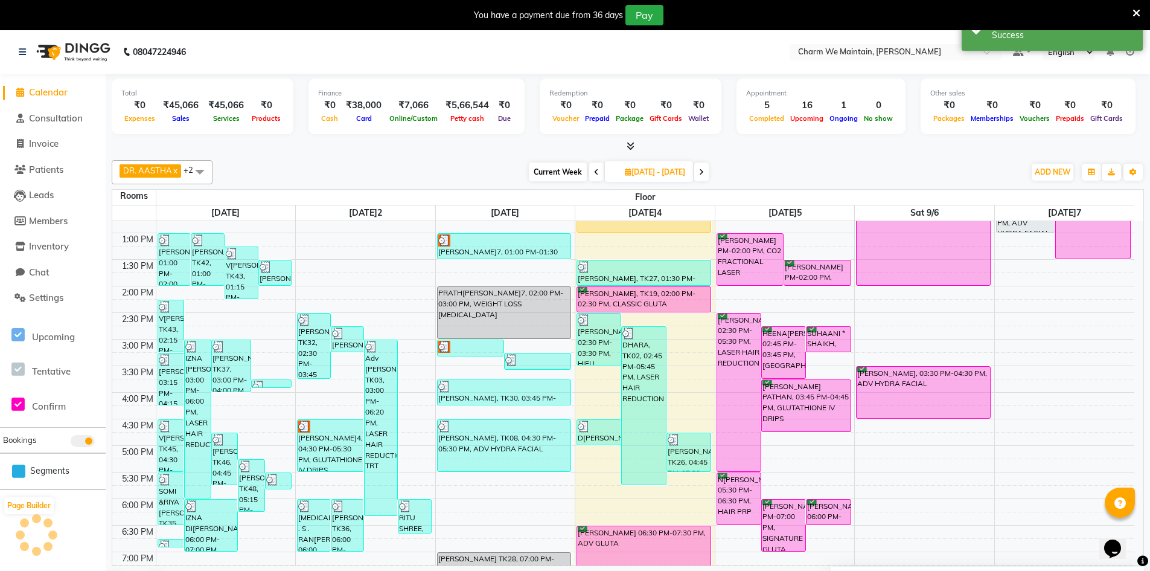
scroll to position [243, 0]
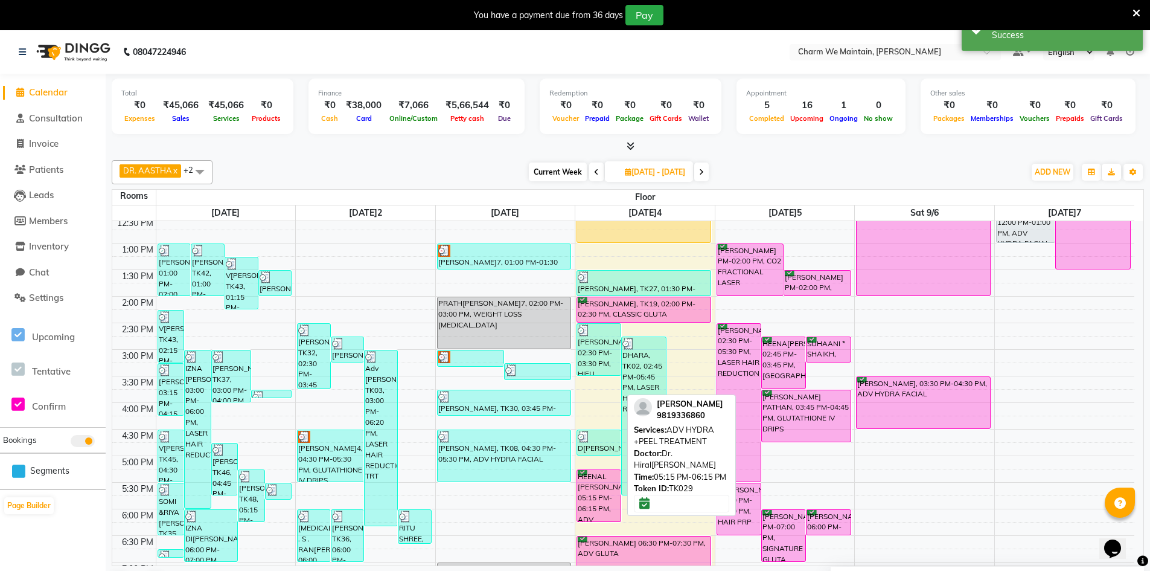
click at [589, 501] on div "HEENAL [PERSON_NAME] 05:15 PM-06:15 PM, ADV HYDRA +PEEL TREATMENT" at bounding box center [598, 495] width 43 height 51
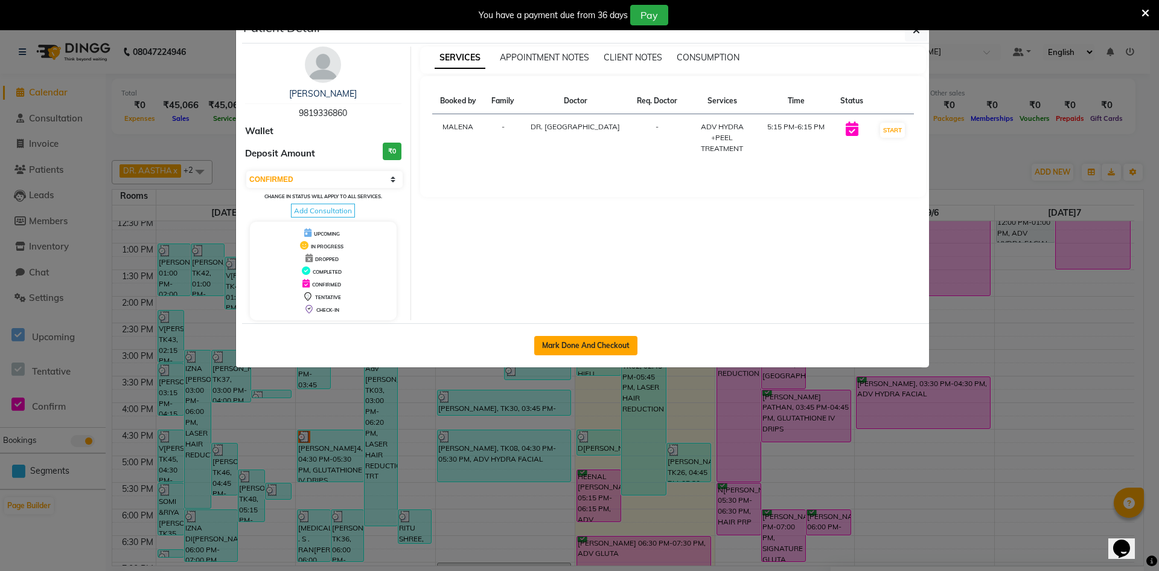
click at [576, 340] on button "Mark Done And Checkout" at bounding box center [585, 345] width 103 height 19
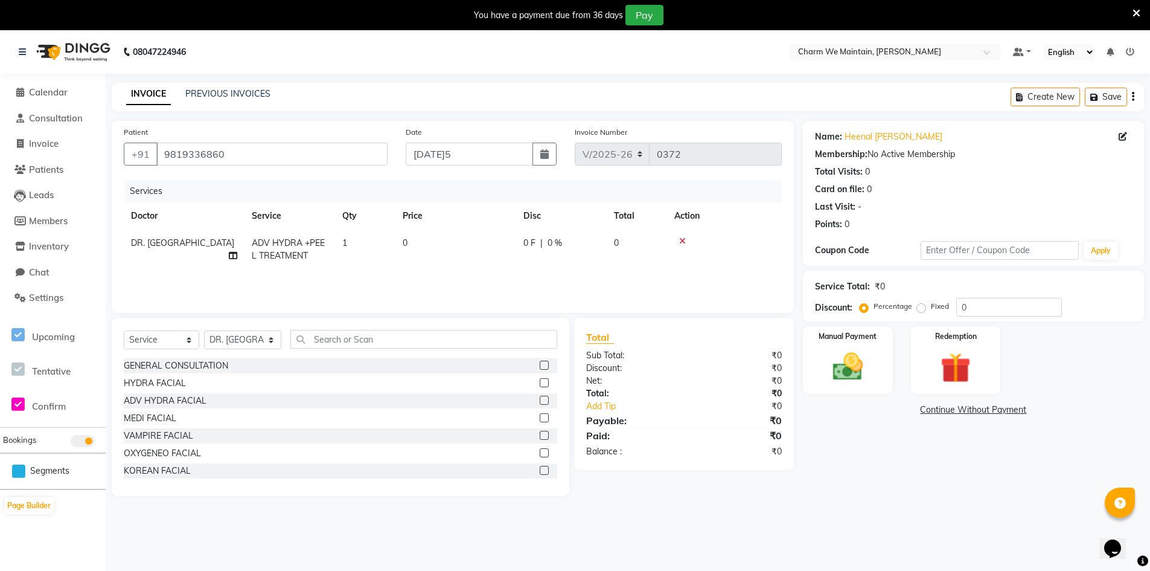
click at [424, 252] on td "0" at bounding box center [455, 249] width 121 height 40
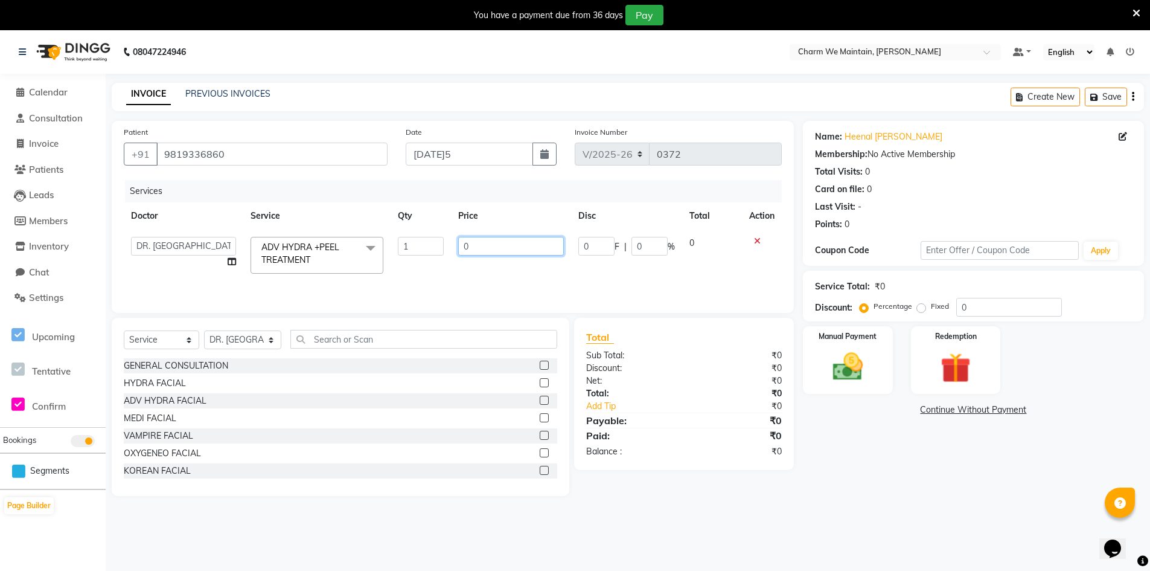
click at [481, 241] on input "0" at bounding box center [511, 246] width 106 height 19
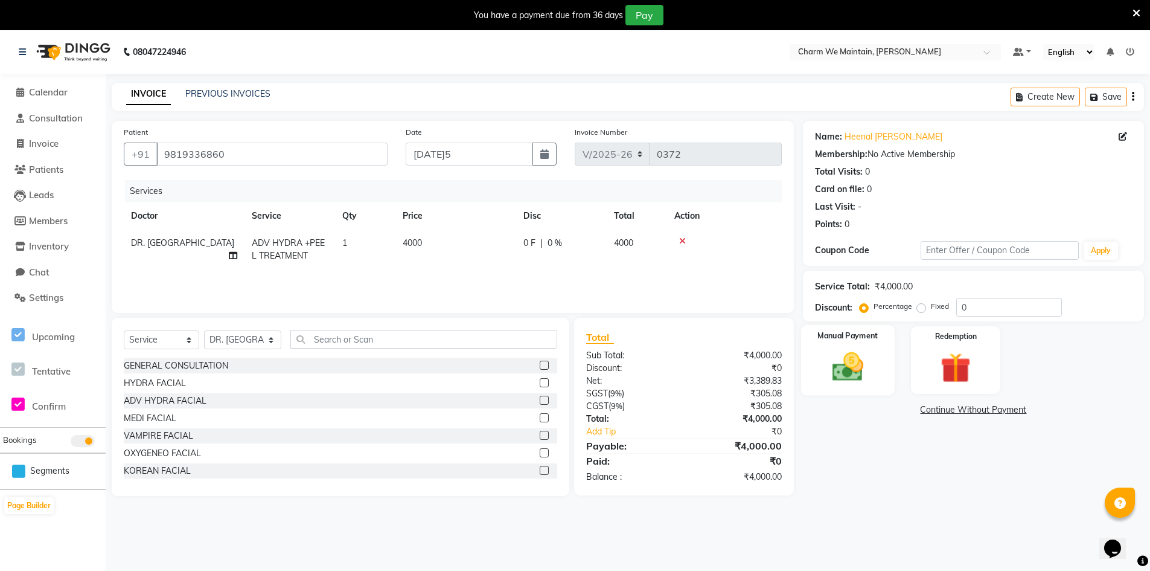
click at [857, 380] on img at bounding box center [847, 366] width 51 height 36
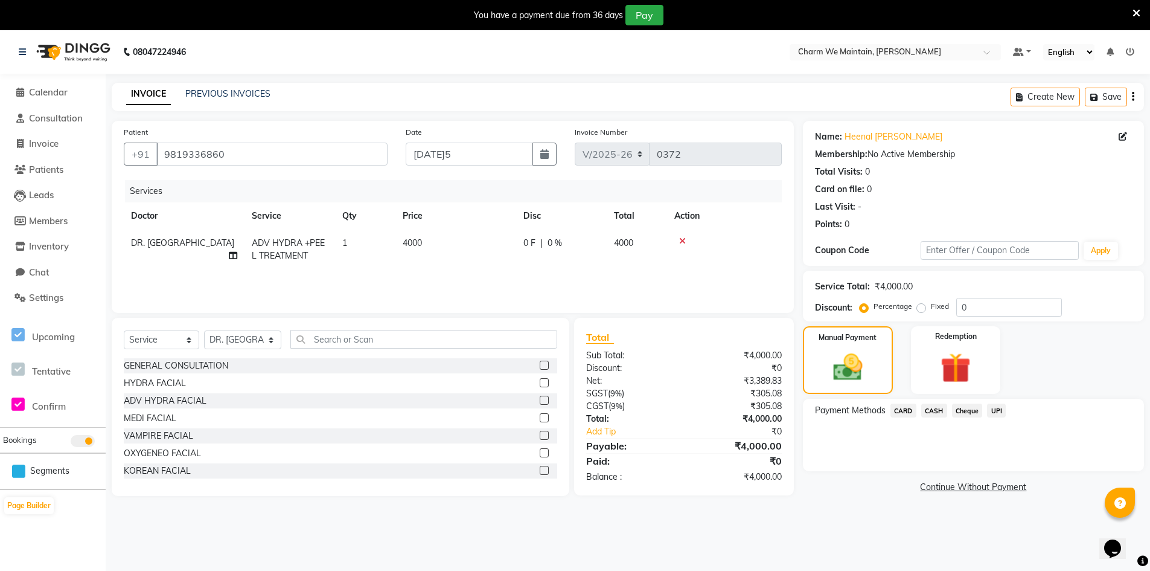
click at [911, 411] on span "CARD" at bounding box center [903, 410] width 26 height 14
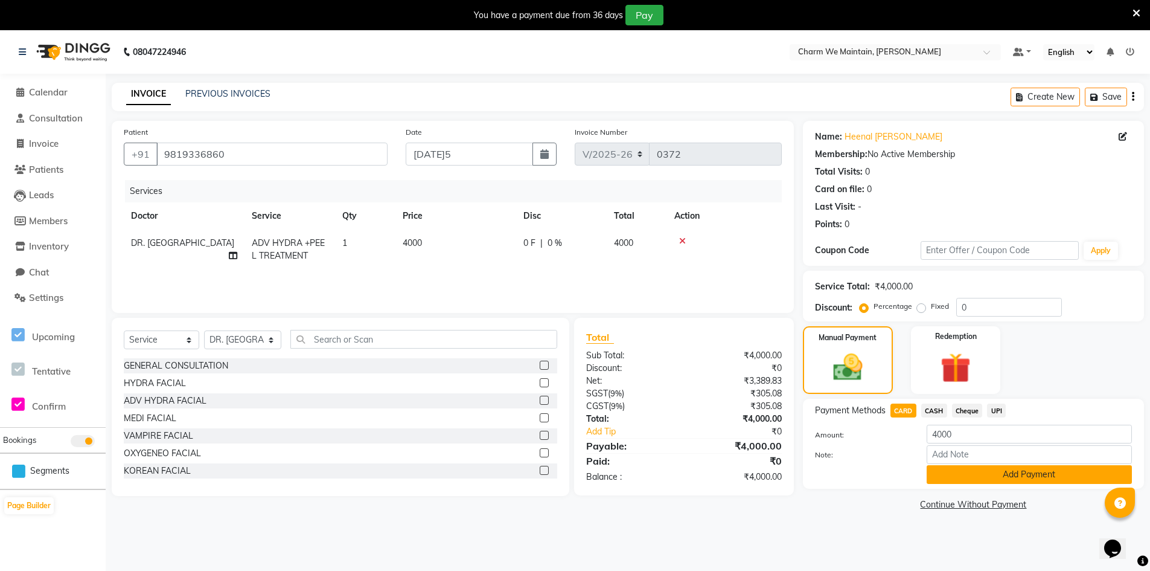
click at [986, 475] on button "Add Payment" at bounding box center [1029, 474] width 205 height 19
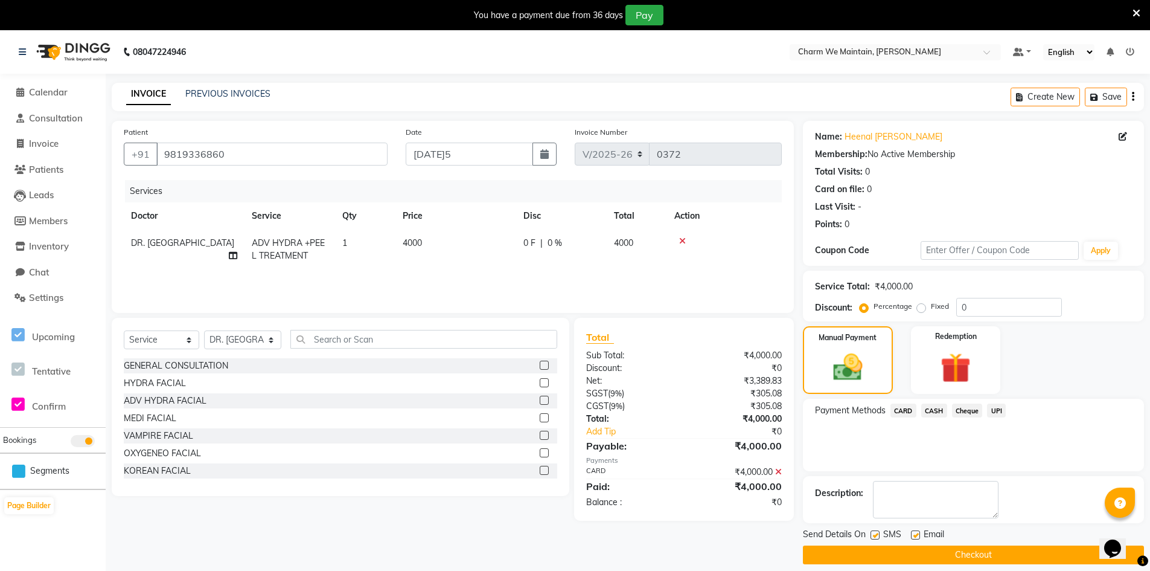
click at [994, 554] on button "Checkout" at bounding box center [973, 554] width 341 height 19
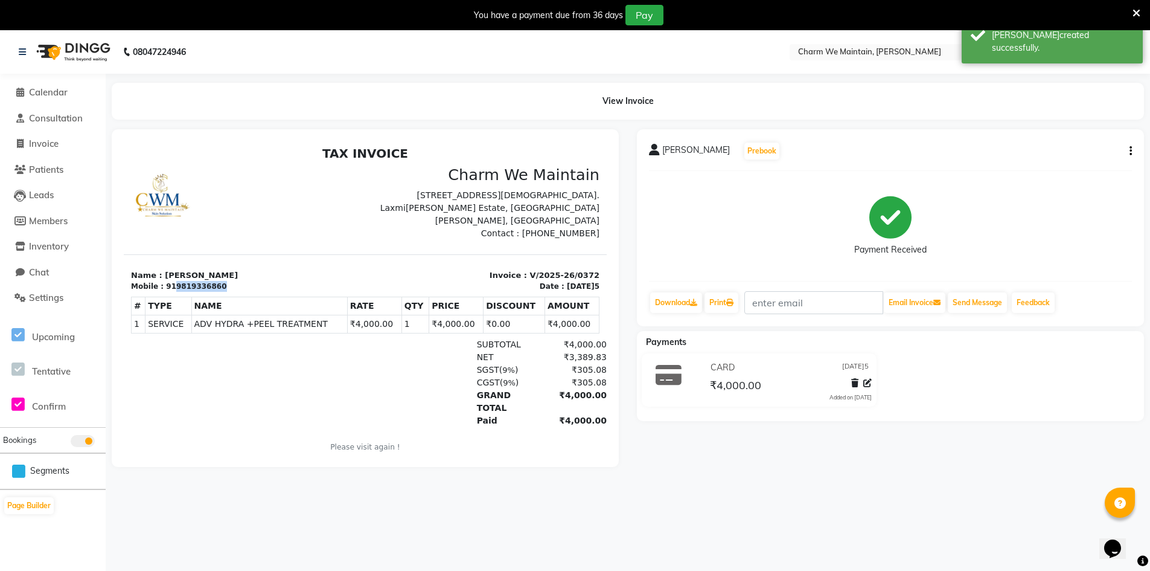
drag, startPoint x: 214, startPoint y: 286, endPoint x: 167, endPoint y: 287, distance: 47.1
click at [167, 287] on div "Mobile : 919819336860" at bounding box center [244, 286] width 227 height 11
copy div "9819336860"
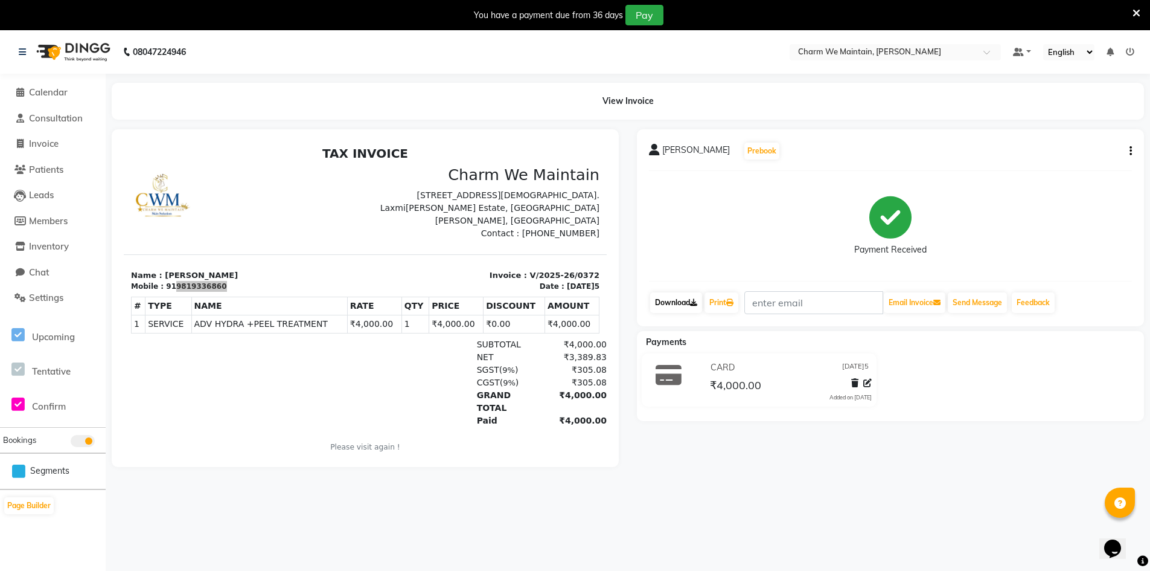
click at [695, 311] on link "Download" at bounding box center [676, 302] width 52 height 21
click at [54, 94] on span "Calendar" at bounding box center [48, 91] width 39 height 11
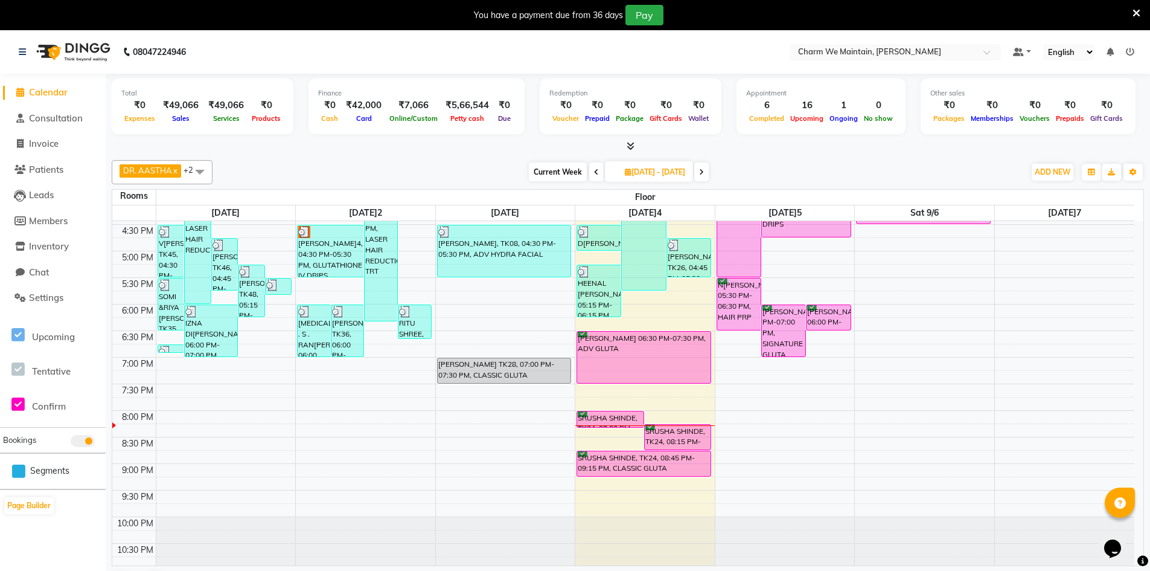
scroll to position [452, 0]
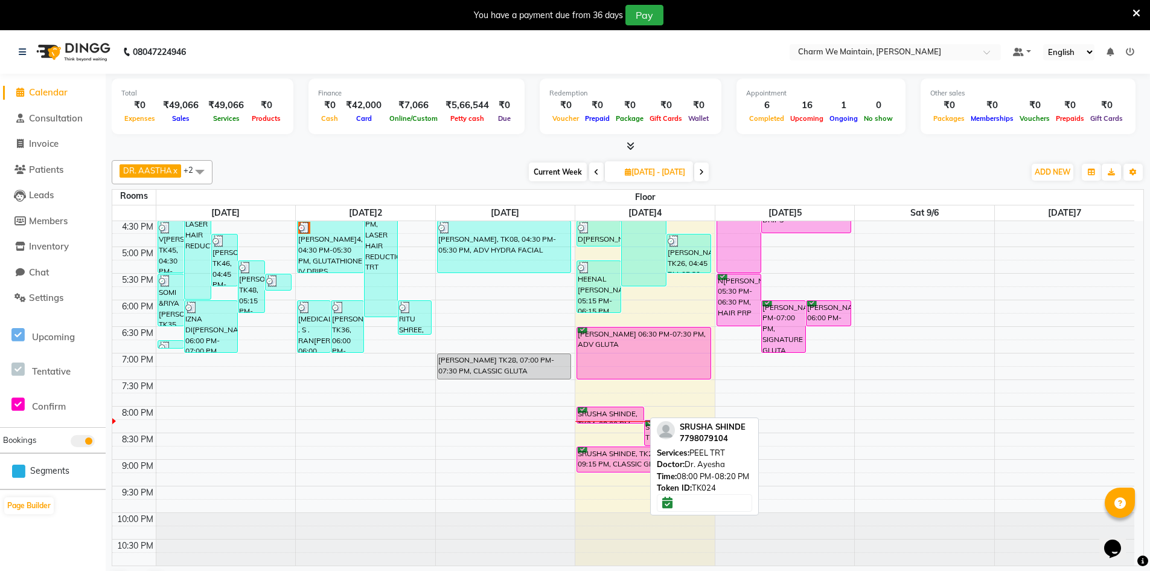
click at [630, 414] on div "SRUSHA SHINDE, TK24, 08:00 PM-08:20 PM, PEEL TRT" at bounding box center [610, 415] width 66 height 16
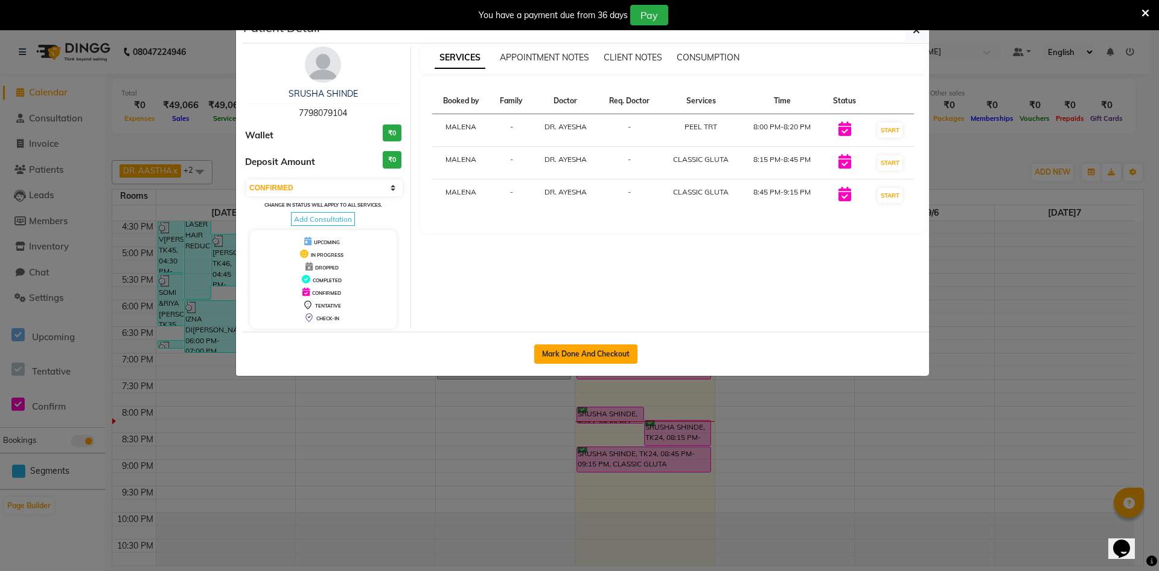
click at [615, 356] on button "Mark Done And Checkout" at bounding box center [585, 353] width 103 height 19
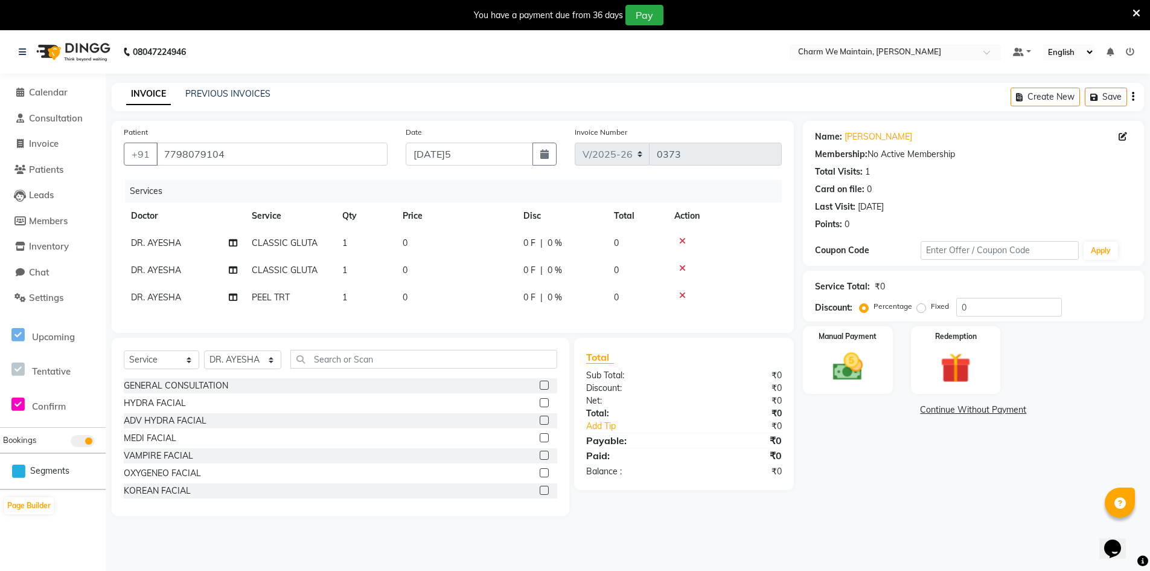
click at [683, 241] on icon at bounding box center [682, 241] width 7 height 8
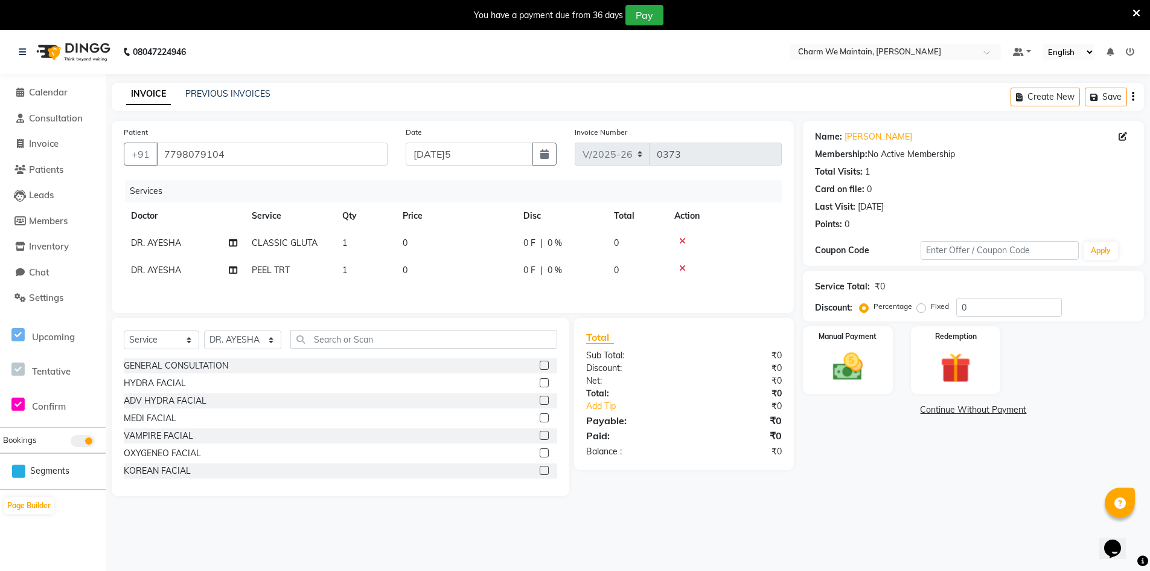
click at [683, 240] on icon at bounding box center [682, 241] width 7 height 8
click at [452, 247] on td "0" at bounding box center [455, 242] width 121 height 27
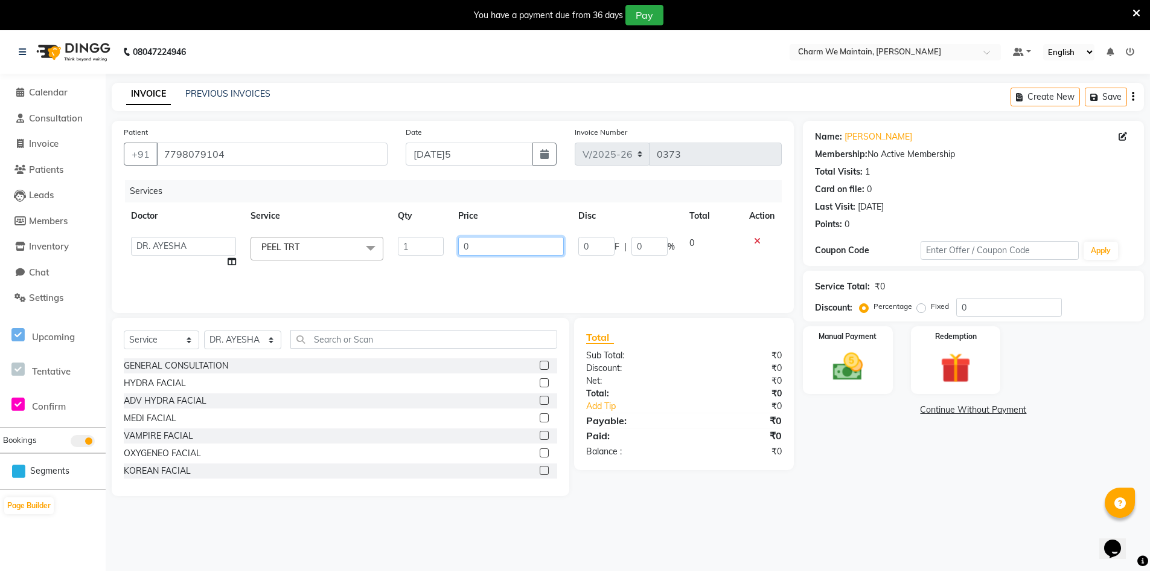
click at [496, 250] on input "0" at bounding box center [511, 246] width 106 height 19
click at [851, 365] on img at bounding box center [847, 366] width 51 height 36
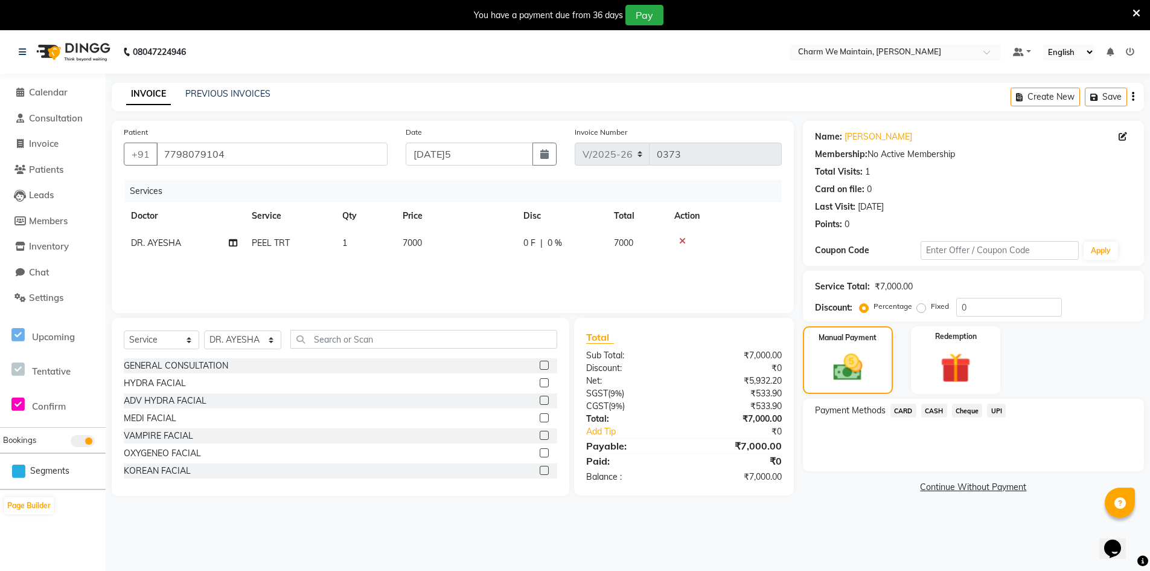
click at [999, 411] on span "UPI" at bounding box center [996, 410] width 19 height 14
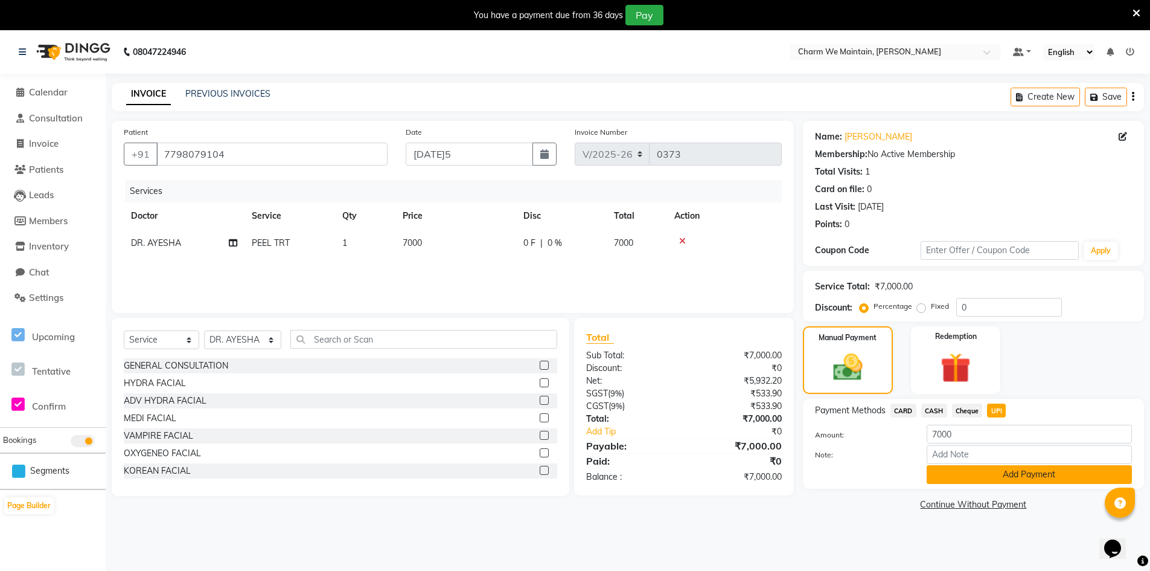
click at [1024, 476] on button "Add Payment" at bounding box center [1029, 474] width 205 height 19
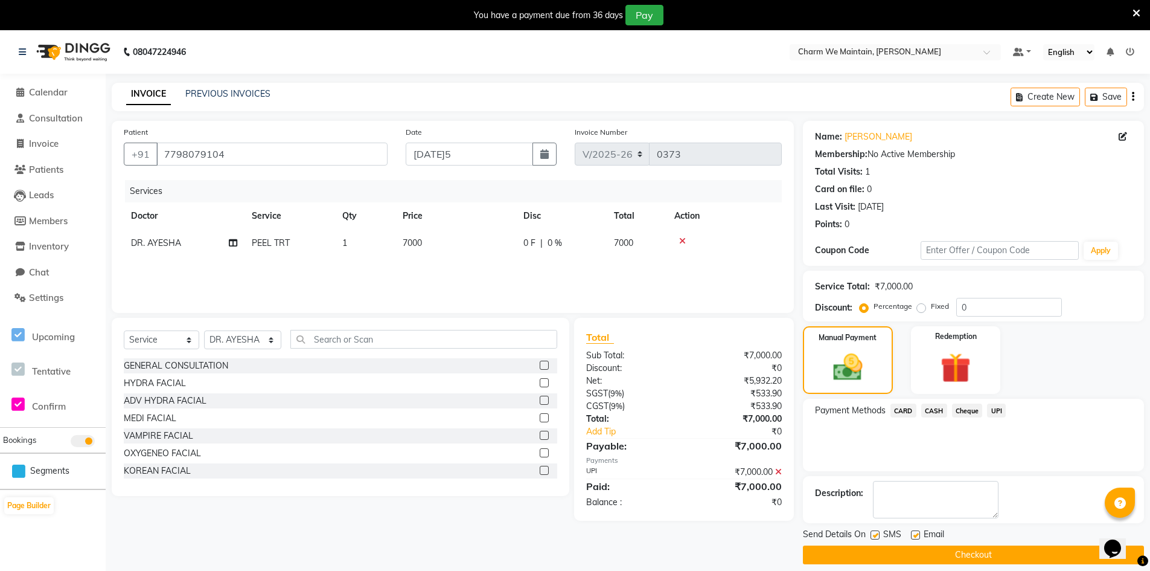
click at [998, 558] on button "Checkout" at bounding box center [973, 554] width 341 height 19
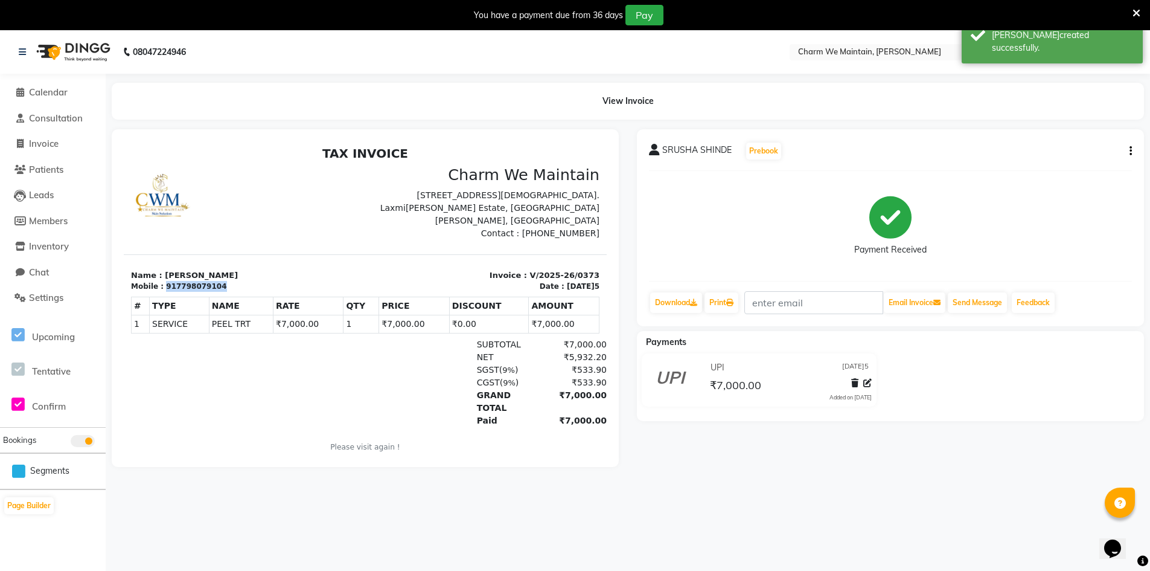
drag, startPoint x: 220, startPoint y: 284, endPoint x: 164, endPoint y: 281, distance: 55.6
click at [164, 281] on div "Mobile : 917798079104" at bounding box center [244, 286] width 227 height 11
copy div "917798079104"
click at [702, 304] on link "Download" at bounding box center [676, 302] width 52 height 21
click at [697, 304] on icon at bounding box center [693, 302] width 7 height 7
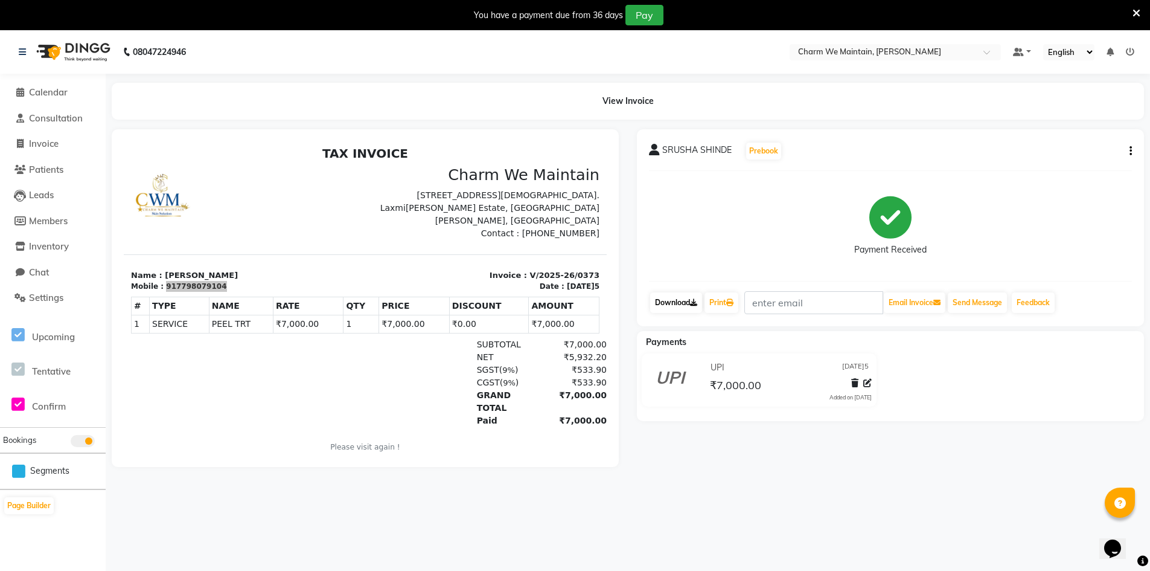
click at [673, 299] on link "Download" at bounding box center [676, 302] width 52 height 21
